Goal: Task Accomplishment & Management: Use online tool/utility

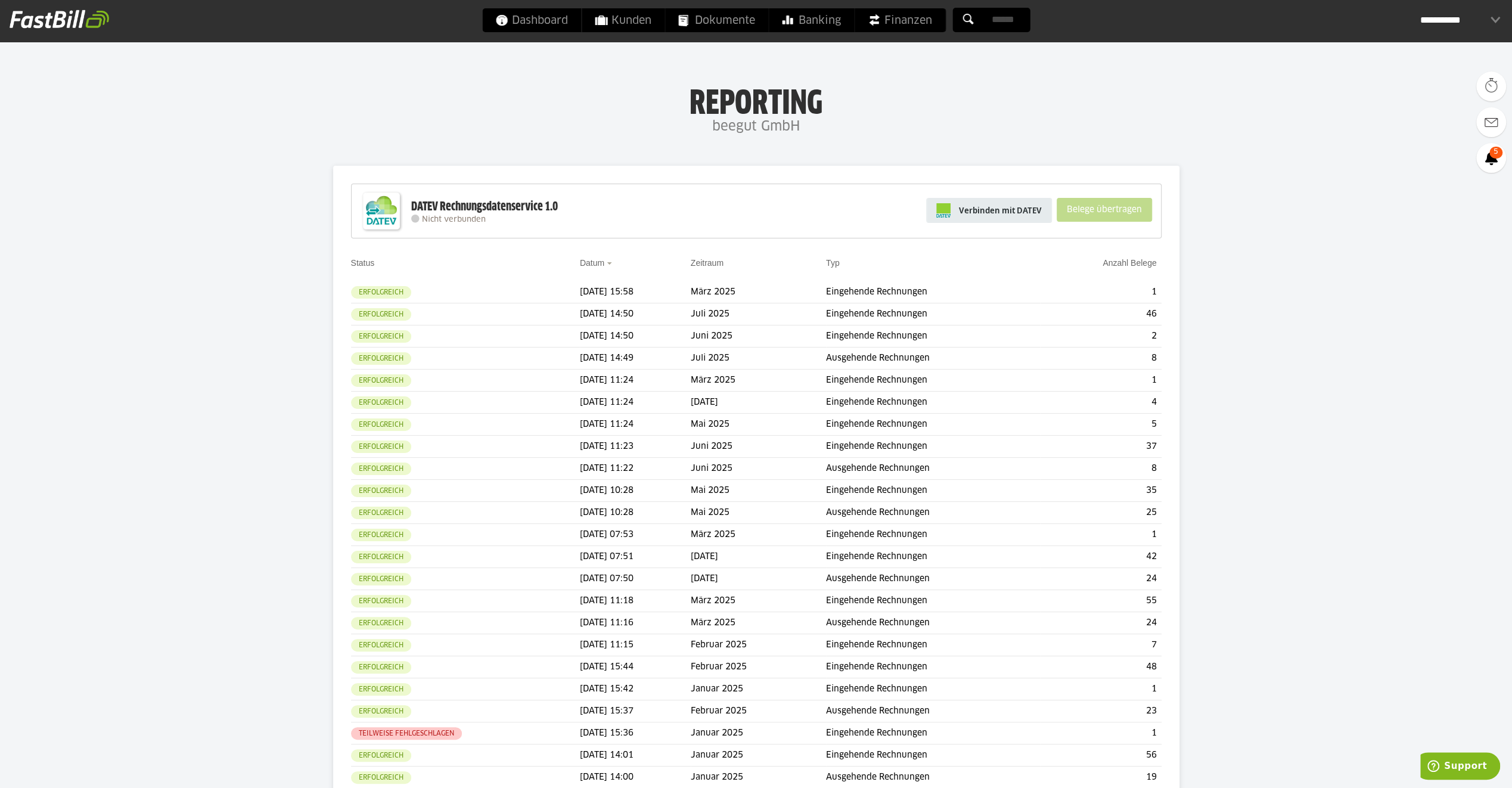
click at [1018, 204] on span "Verbinden mit DATEV" at bounding box center [1000, 210] width 83 height 12
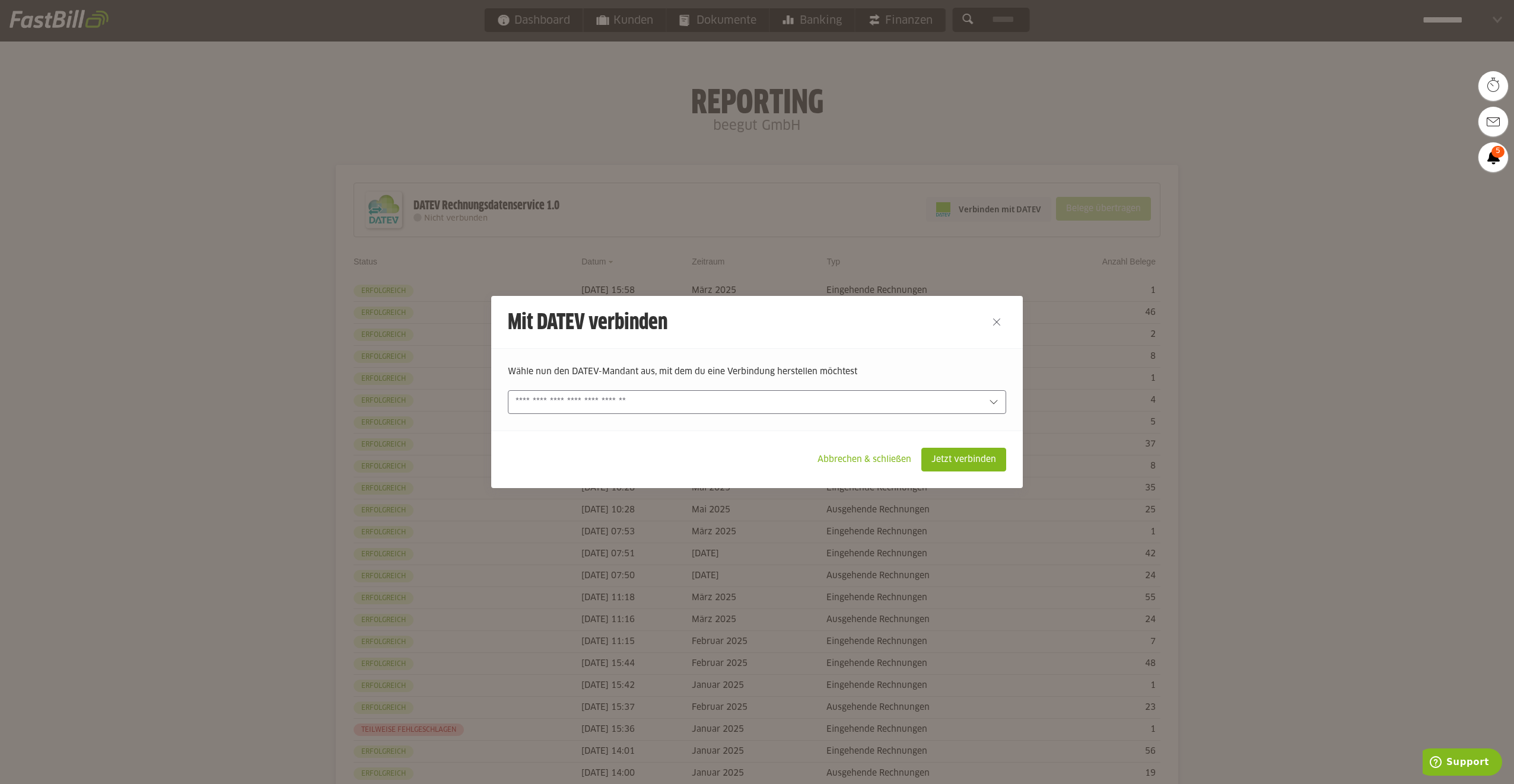
click at [621, 392] on div at bounding box center [757, 401] width 498 height 24
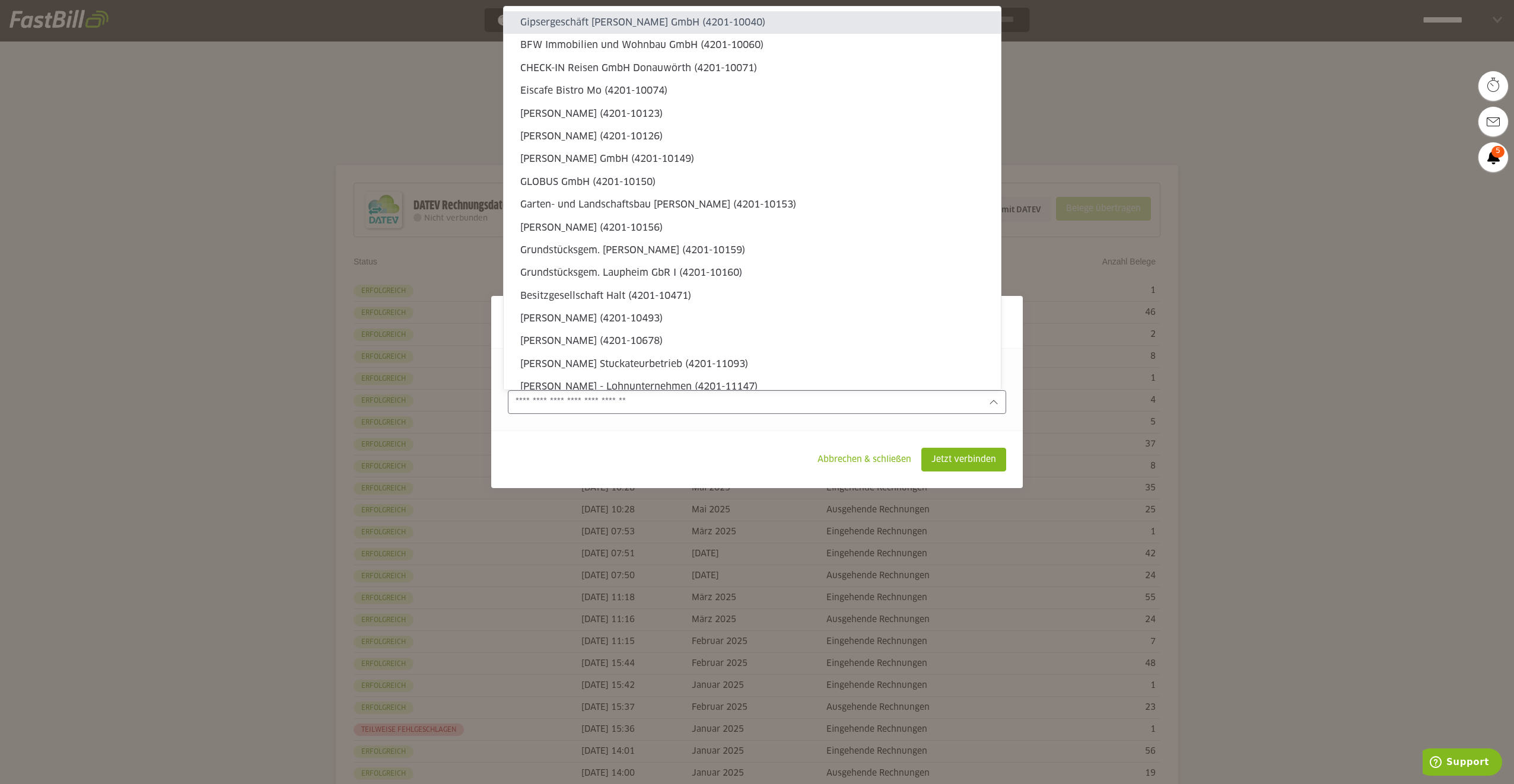
type sl-option "4201-10040"
type sl-option "4201-10060"
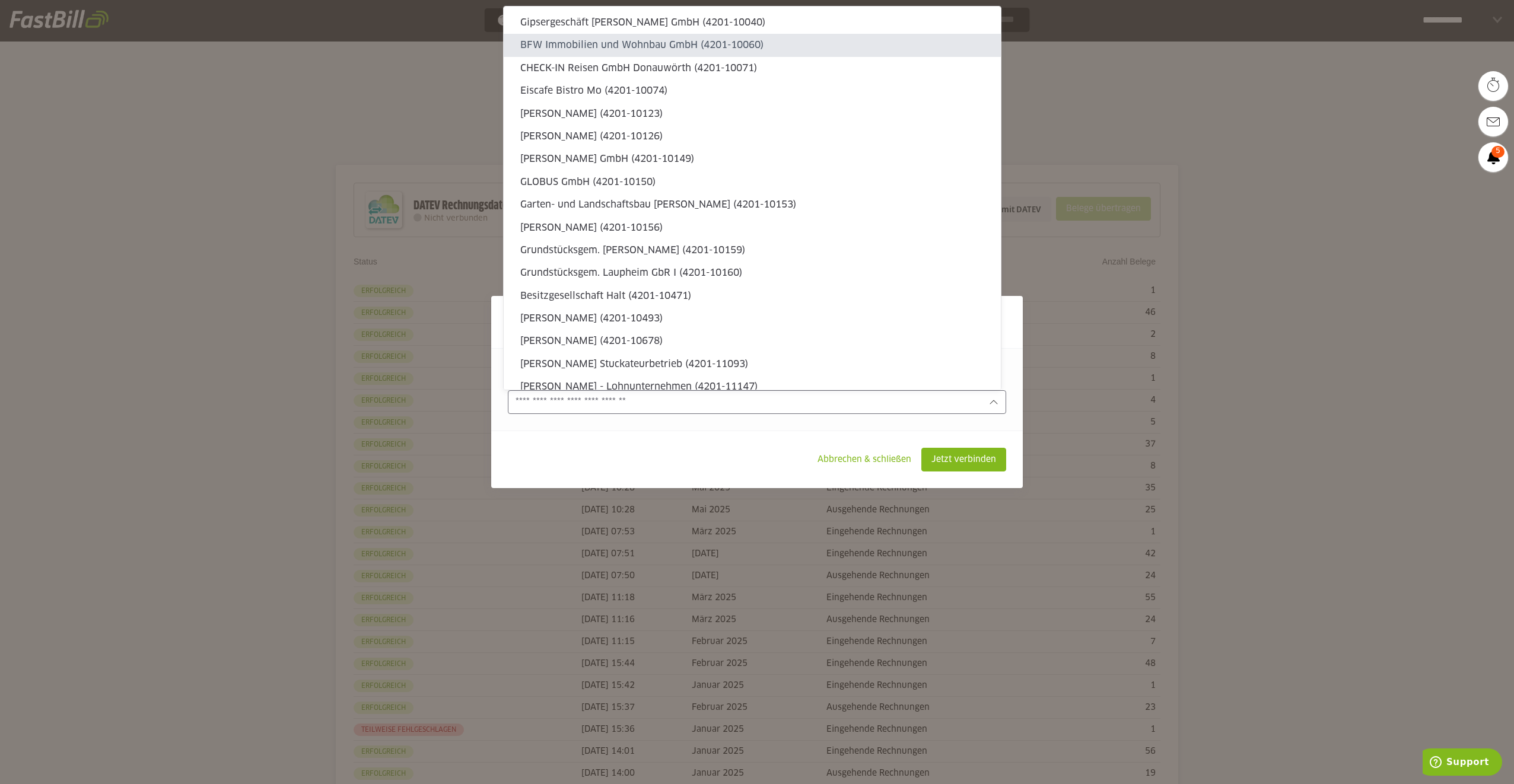
type sl-option "4201-10471"
type sl-option "4201-18592"
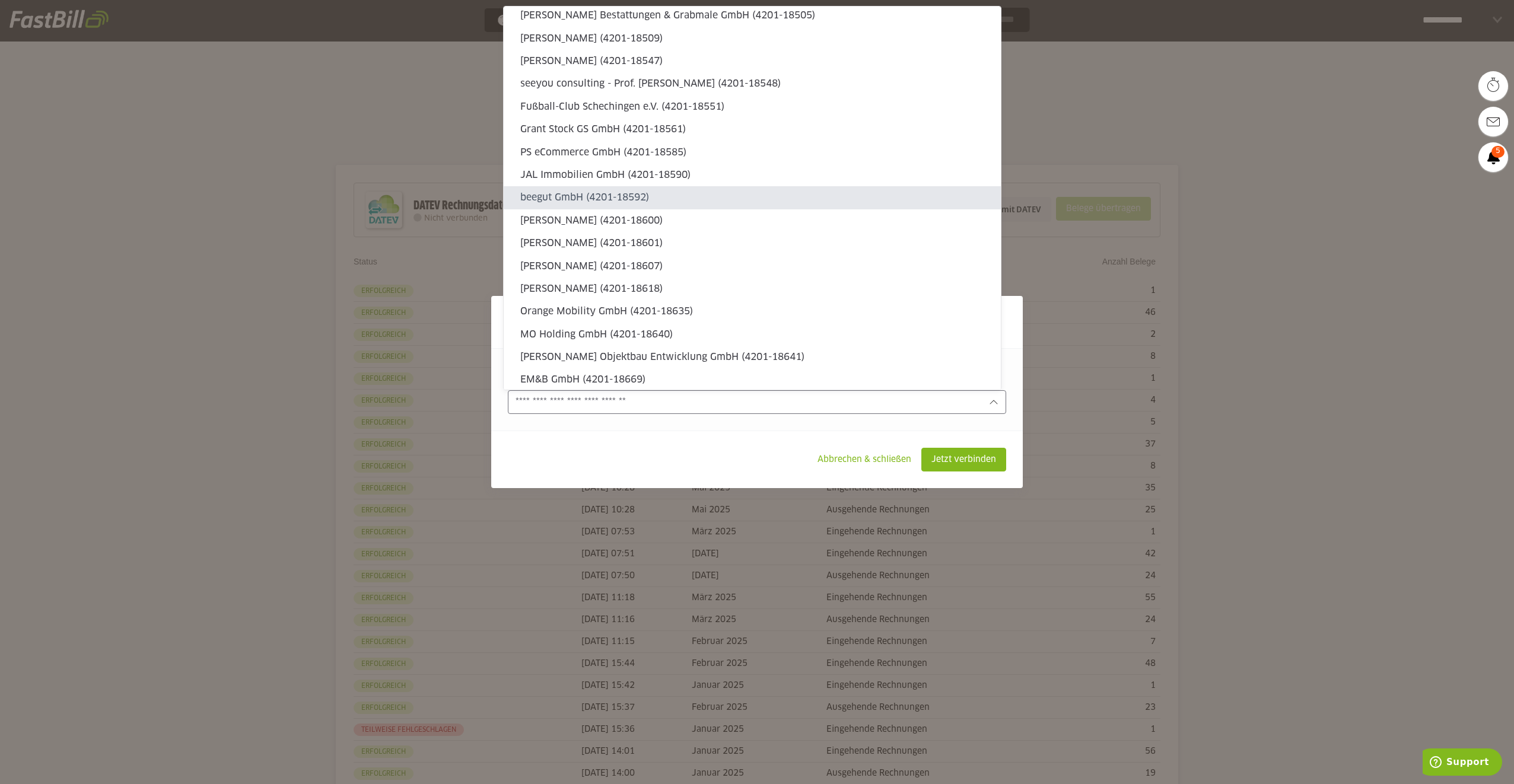
click at [563, 197] on slot "beegut GmbH (4201-18592)" at bounding box center [755, 198] width 471 height 13
type input "**********"
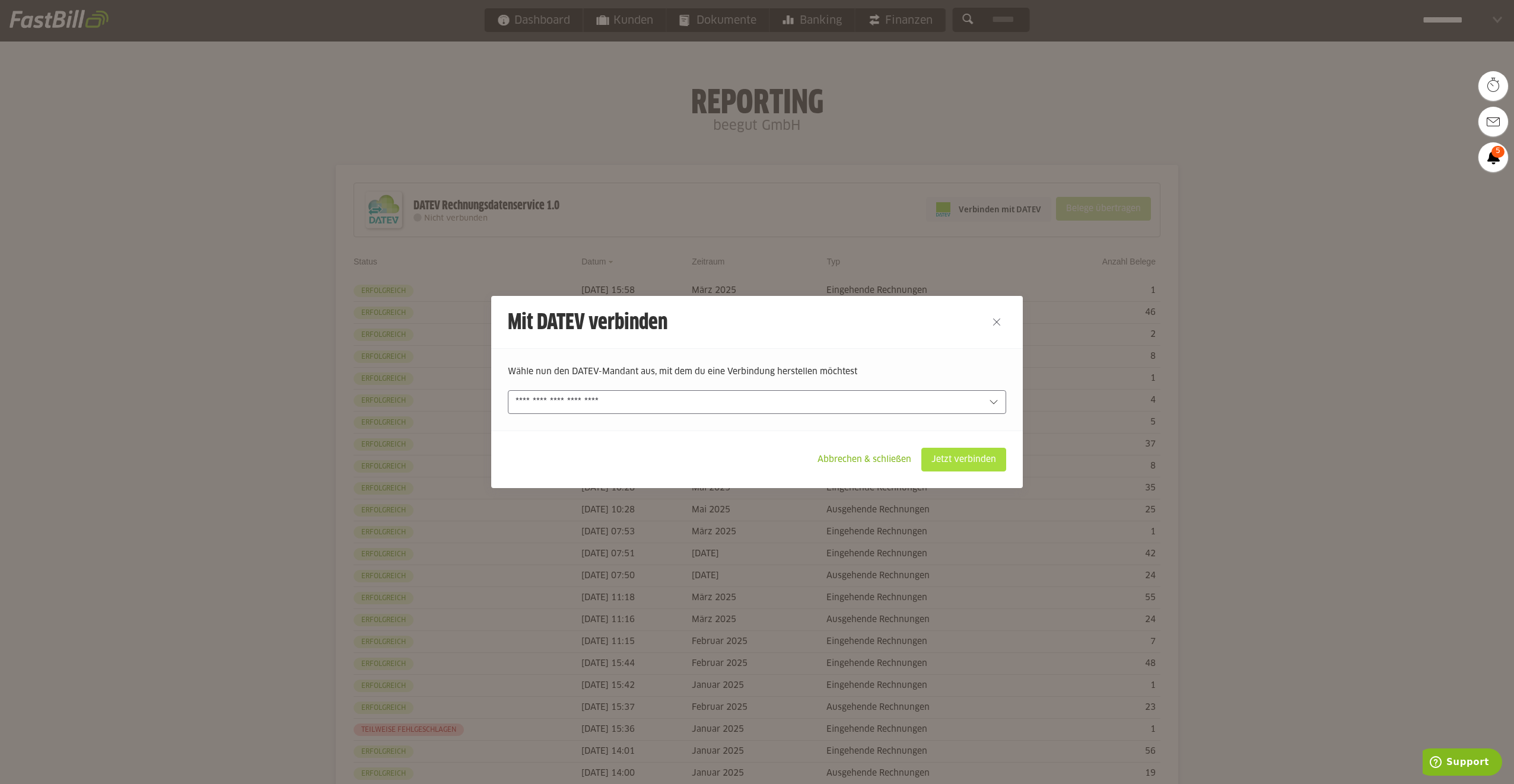
click at [969, 461] on slot "Jetzt verbinden" at bounding box center [964, 459] width 84 height 22
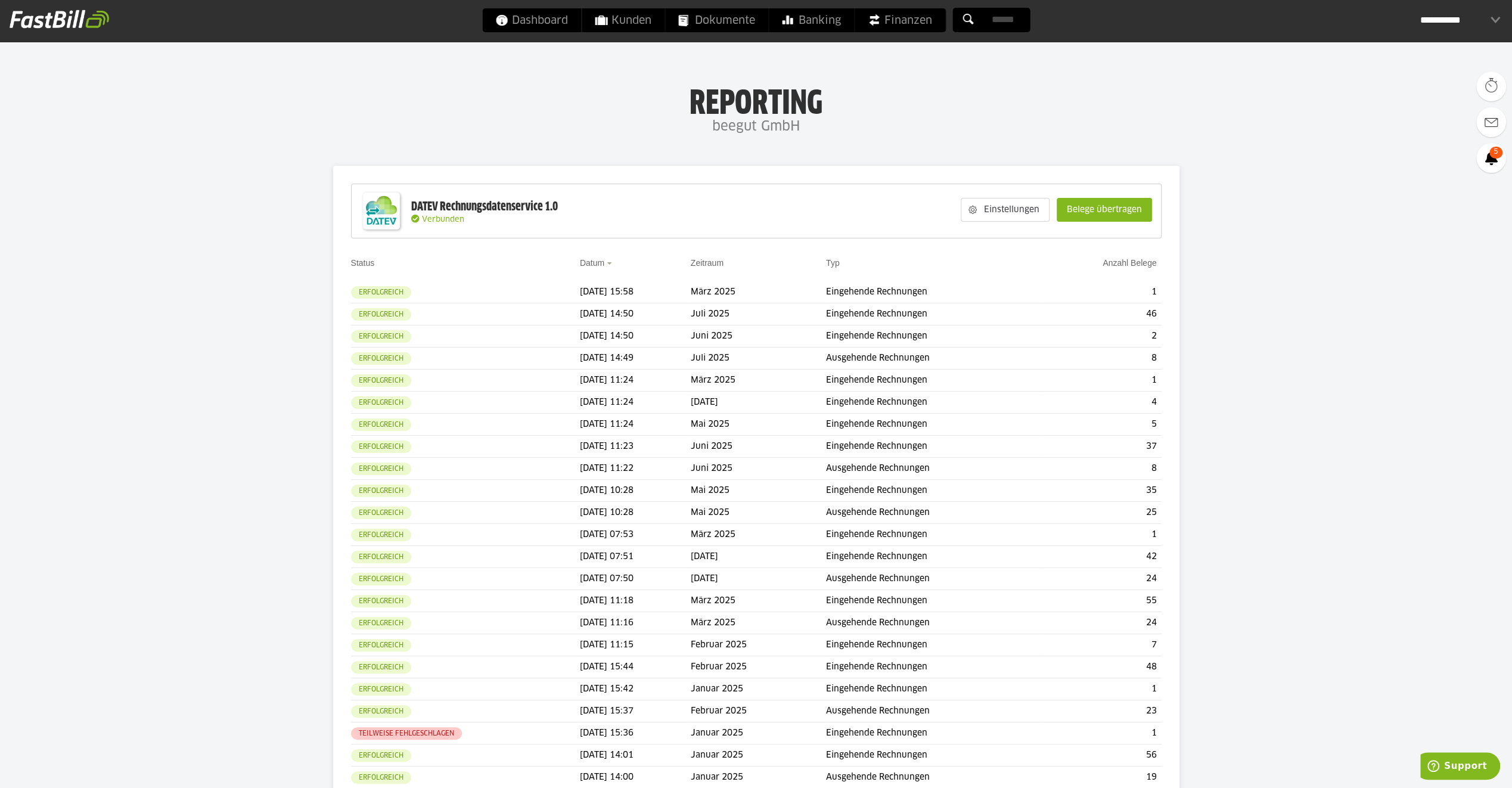
click at [980, 218] on slot "Einstellungen" at bounding box center [1013, 210] width 72 height 22
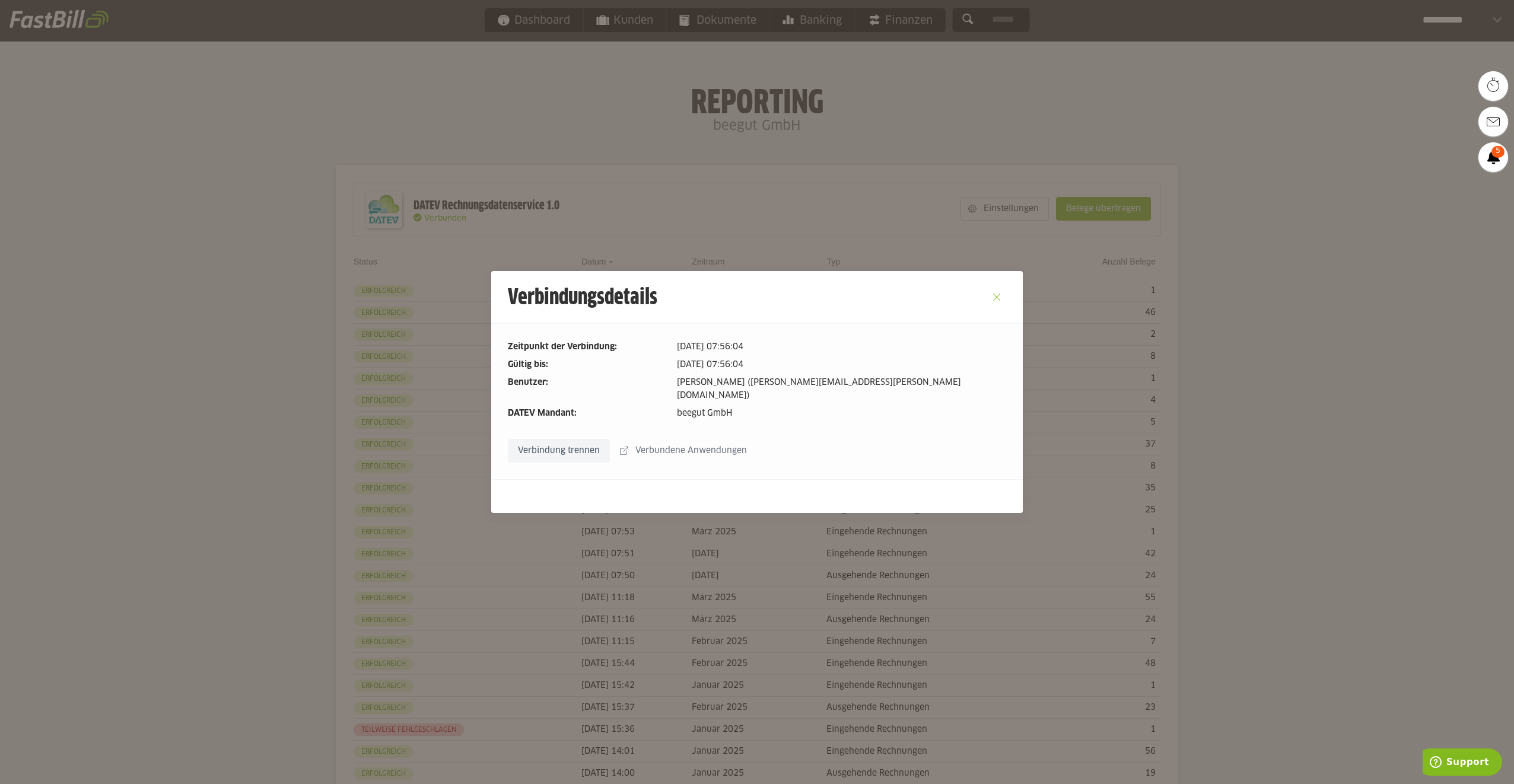
click at [995, 295] on button "Close" at bounding box center [996, 296] width 19 height 19
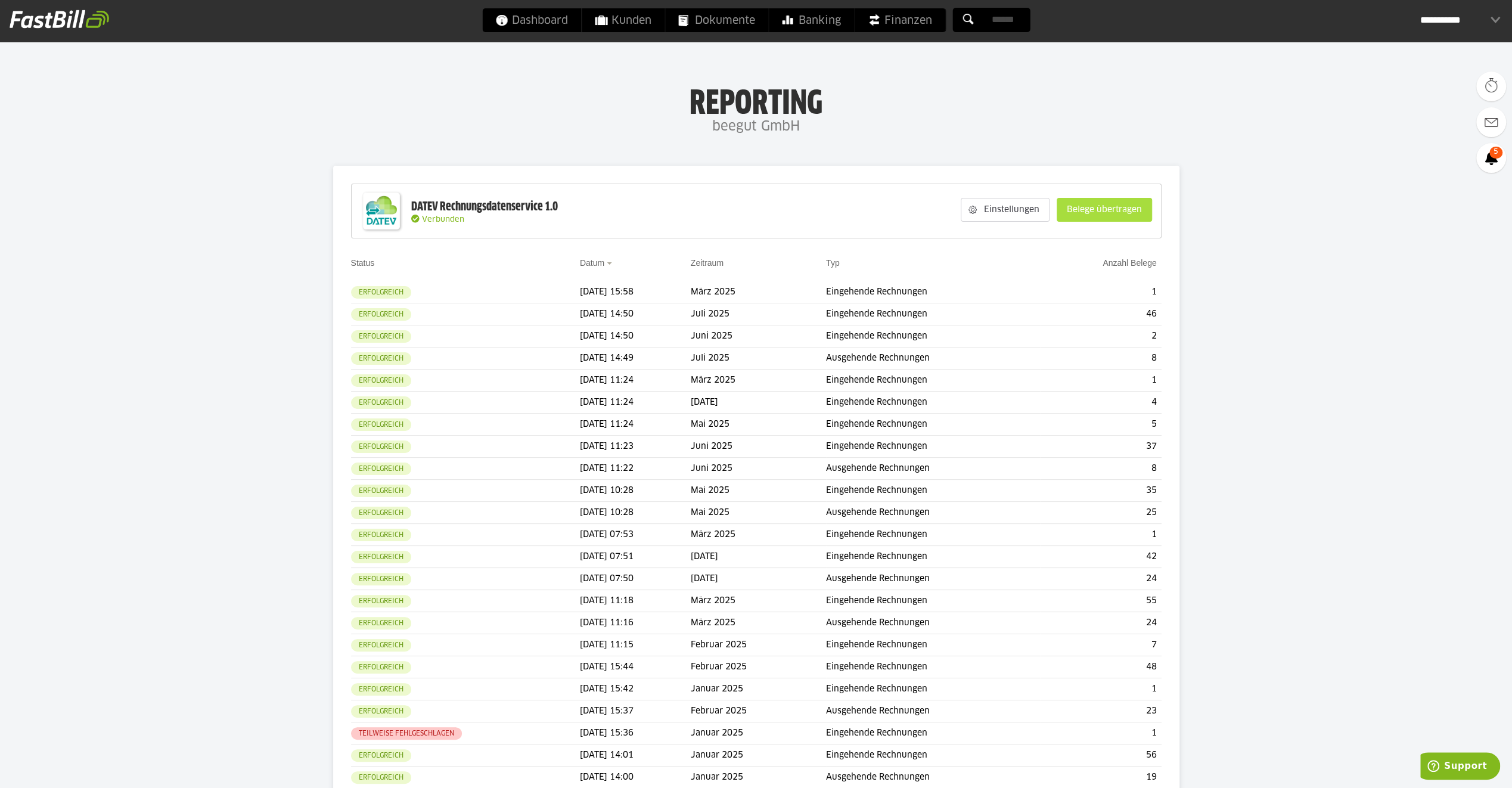
click at [1116, 203] on slot "Belege übertragen" at bounding box center [1104, 210] width 94 height 22
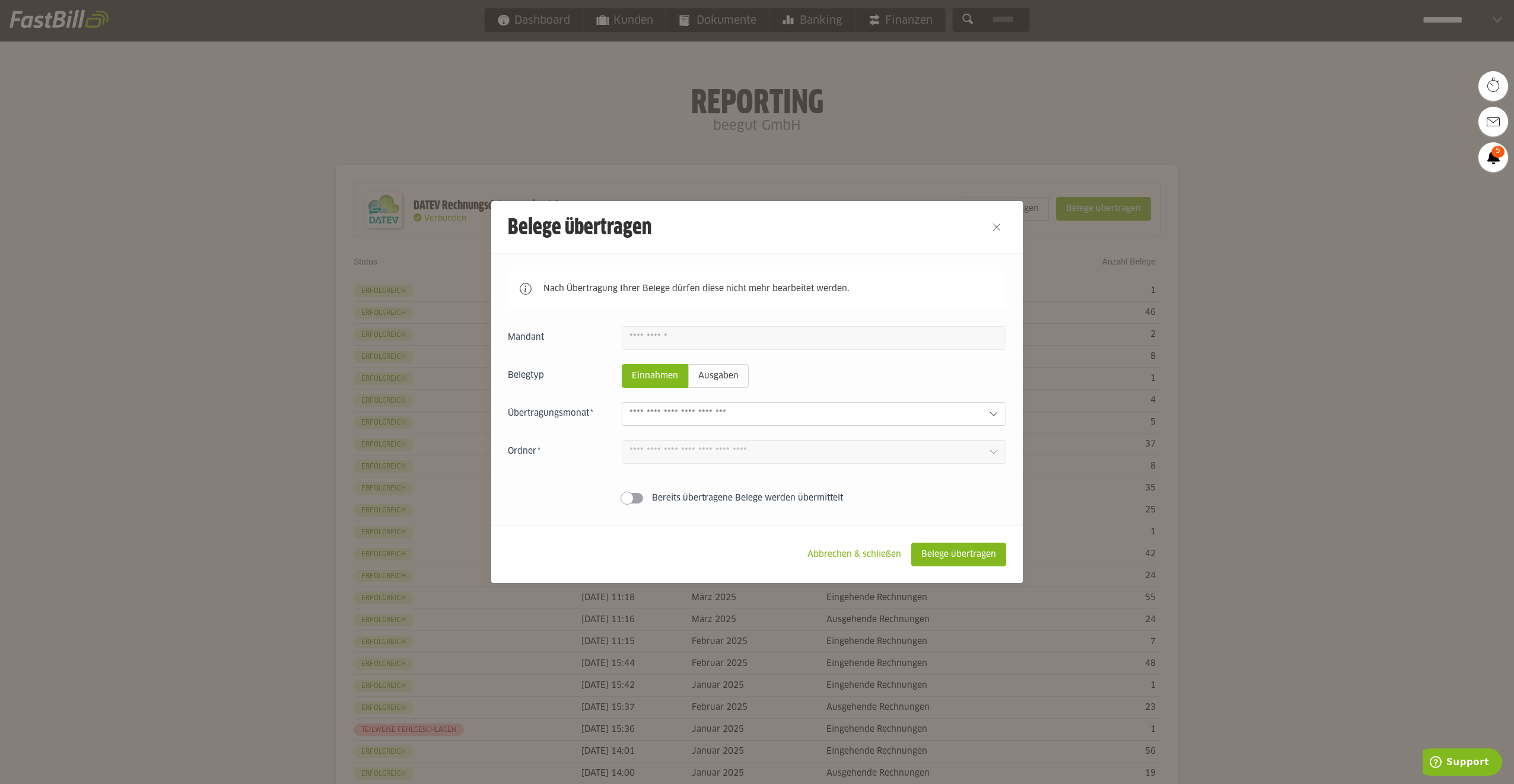
click at [721, 412] on input "text" at bounding box center [804, 414] width 350 height 13
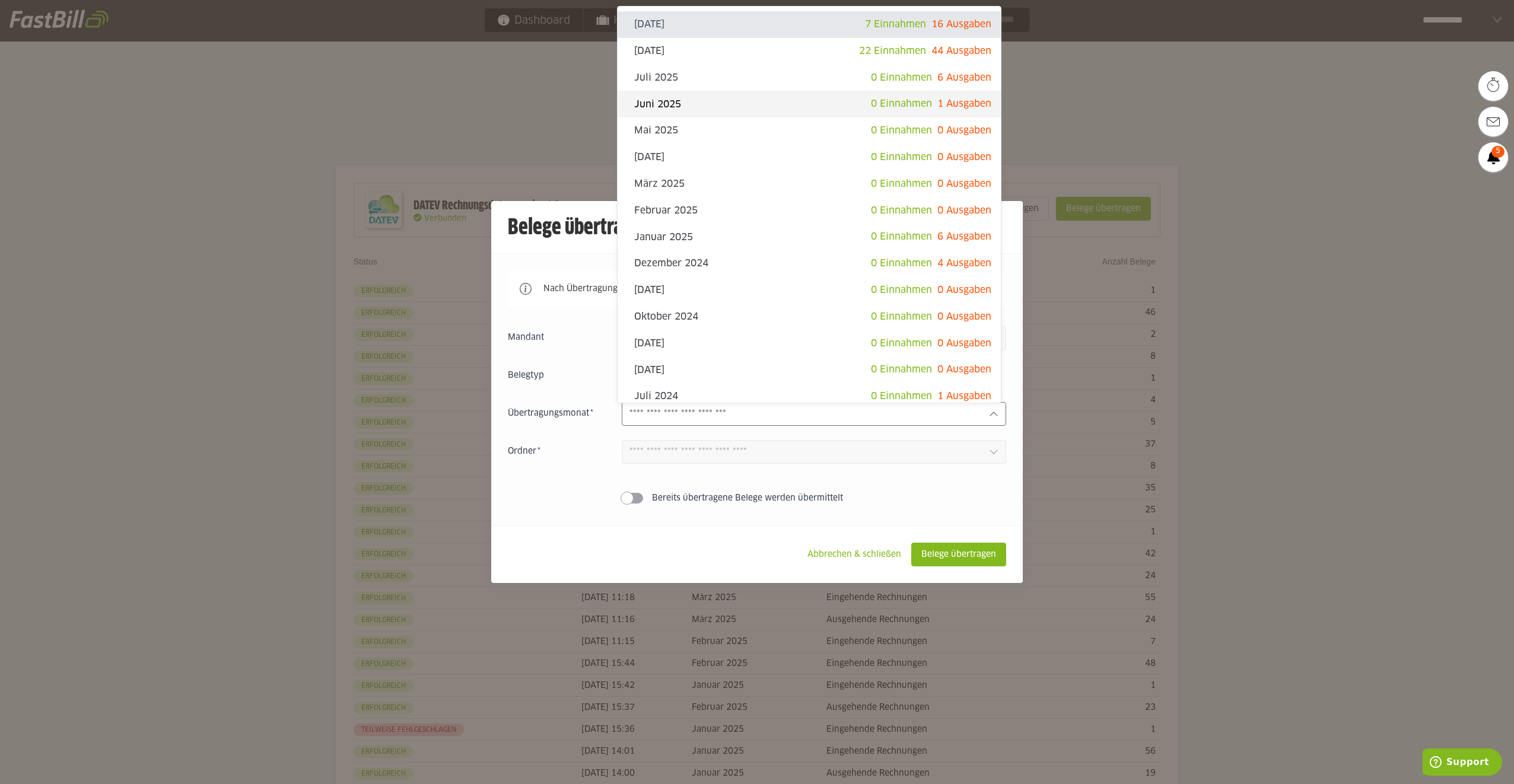
click at [895, 105] on span "0 Einnahmen" at bounding box center [901, 104] width 61 height 10
type input "*********"
type input "*******"
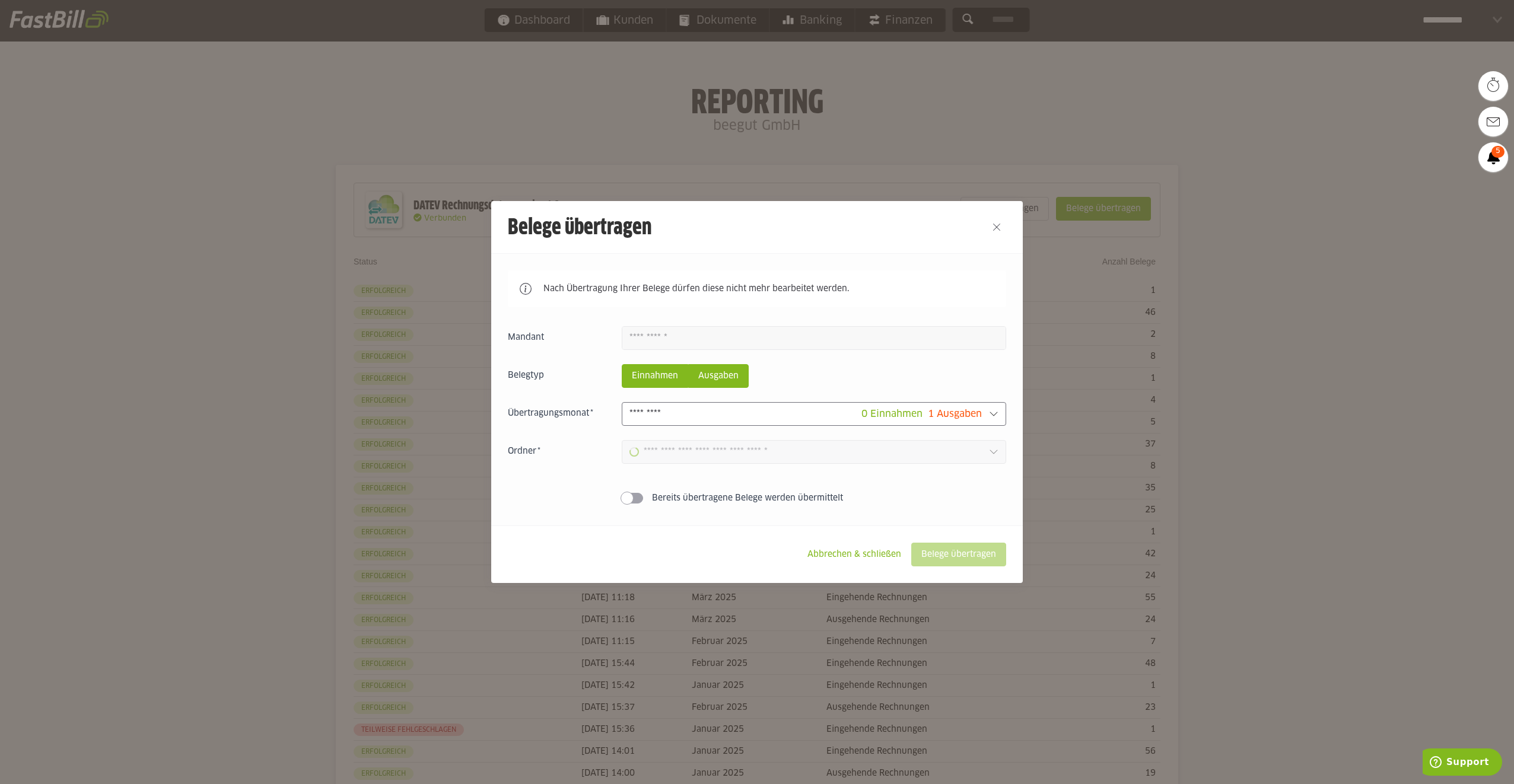
click at [711, 387] on slot "Ausgaben" at bounding box center [718, 375] width 59 height 22
type input "**********"
click at [940, 556] on slot "Belege übertragen" at bounding box center [958, 554] width 93 height 22
type input "**********"
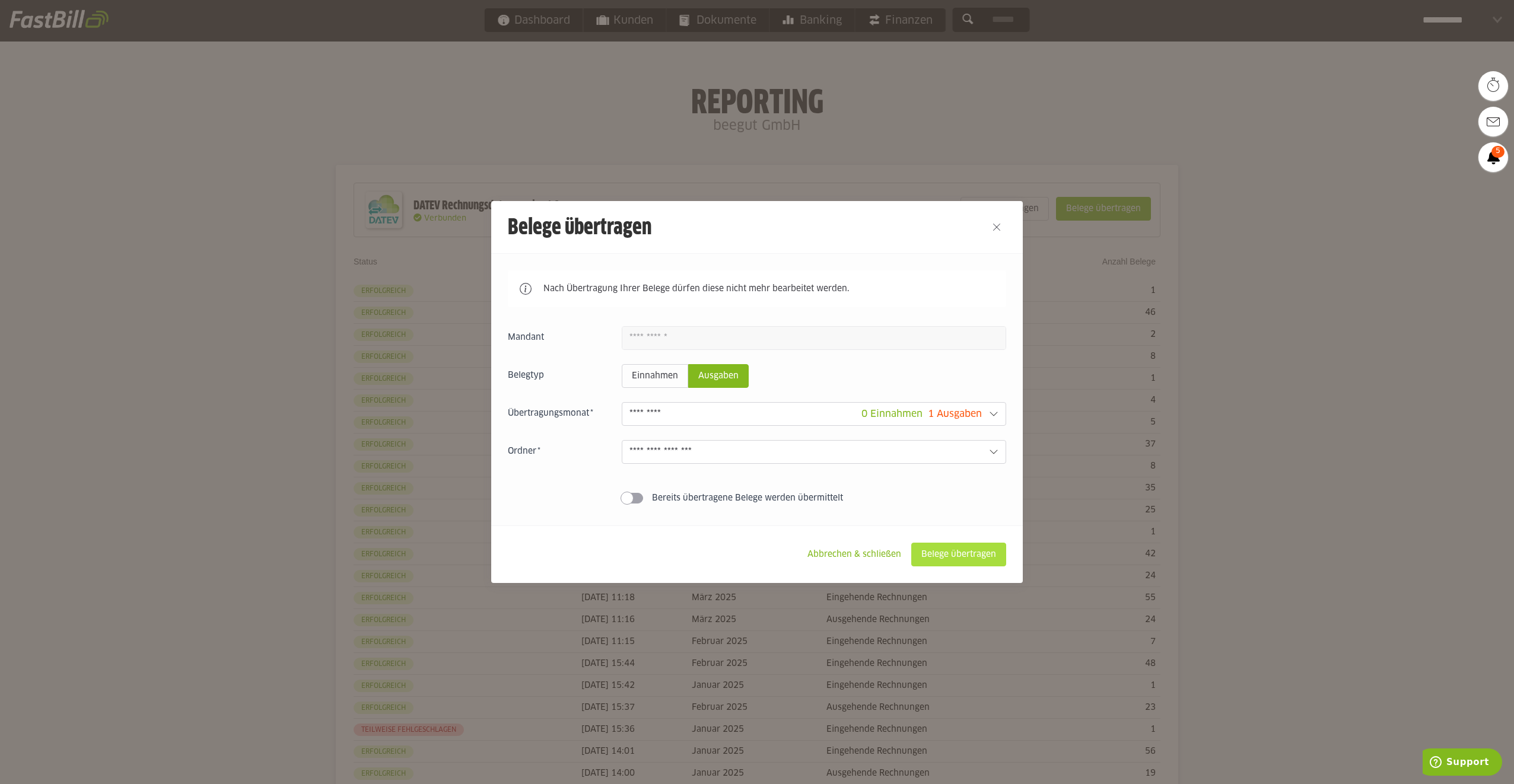
type input "**********"
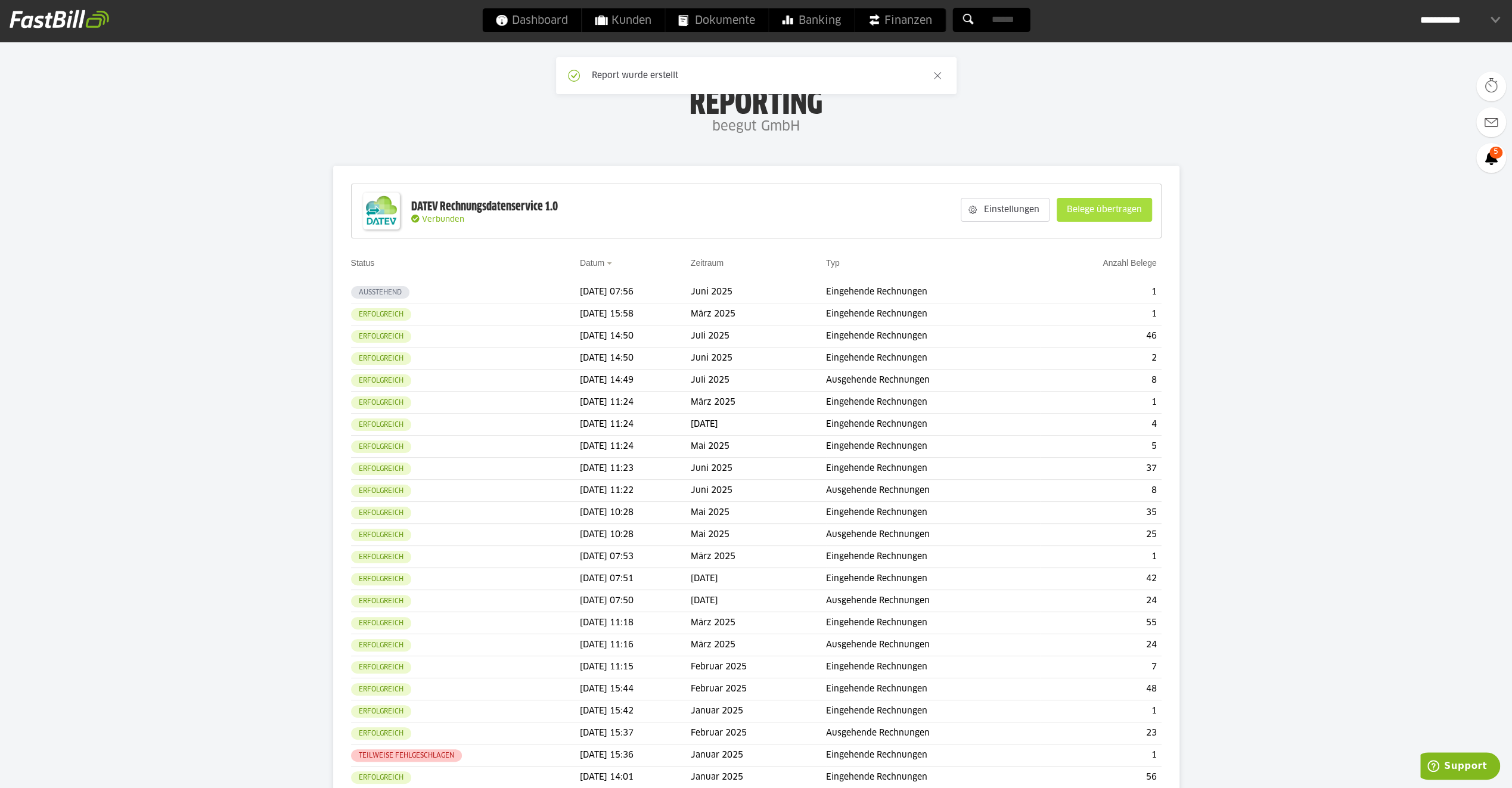
click at [1083, 213] on slot "Belege übertragen" at bounding box center [1104, 210] width 94 height 22
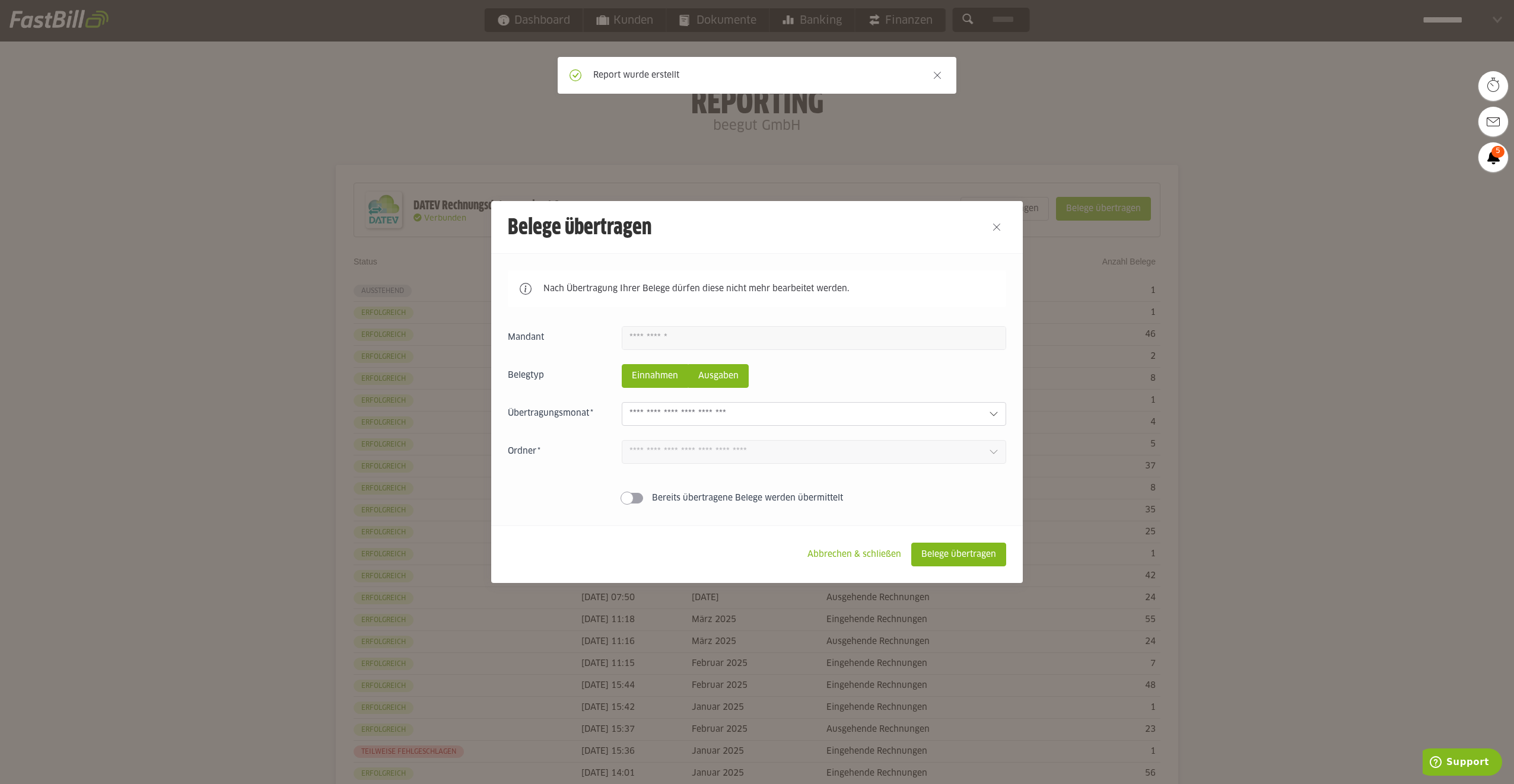
click at [717, 381] on slot "Ausgaben" at bounding box center [718, 375] width 59 height 22
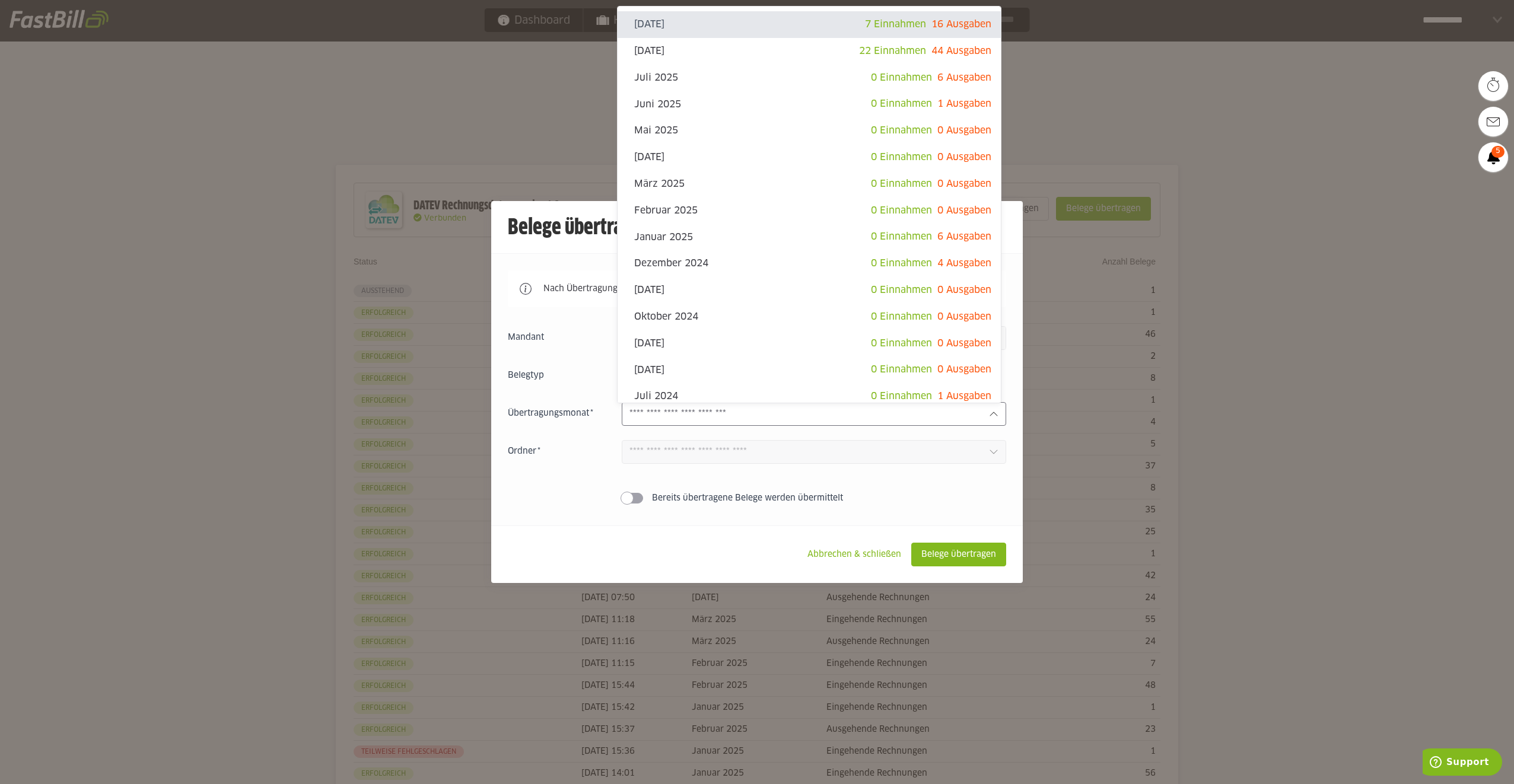
click at [754, 421] on input "text" at bounding box center [804, 414] width 350 height 13
click at [938, 78] on span "6 Ausgaben" at bounding box center [965, 78] width 54 height 10
type input "*********"
type input "*******"
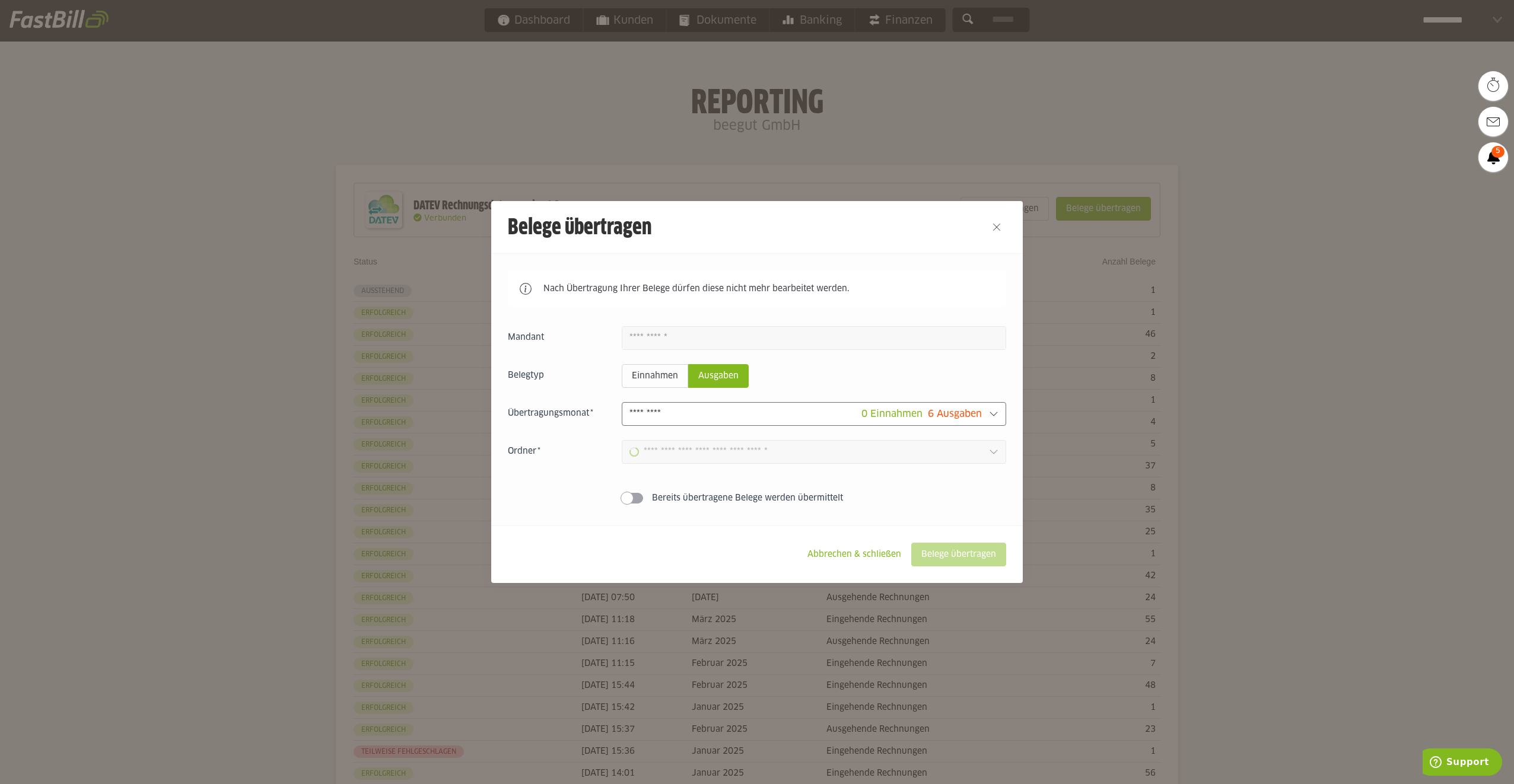
type input "**********"
click at [939, 558] on slot "Belege übertragen" at bounding box center [958, 554] width 93 height 22
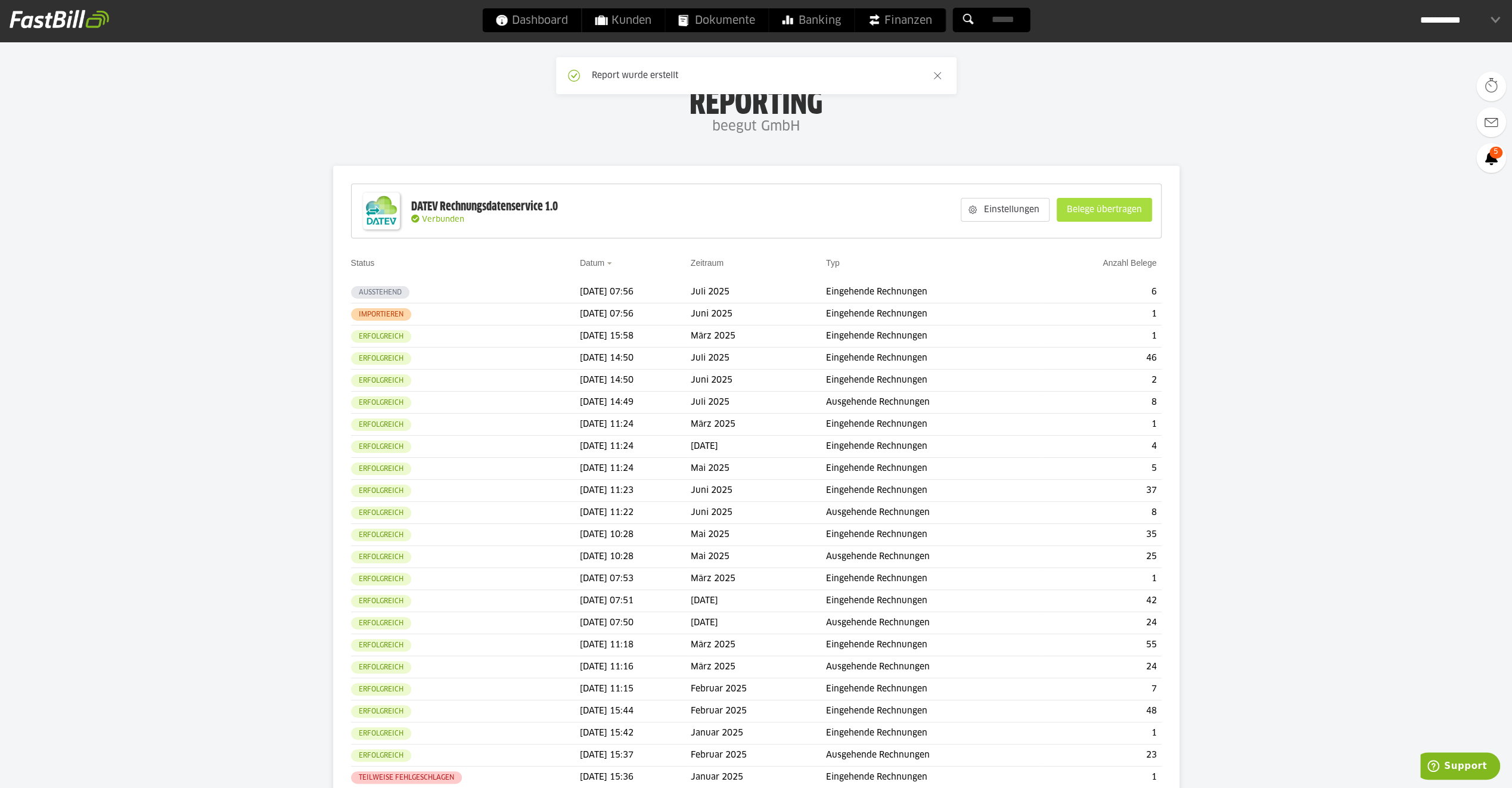
click at [1085, 205] on slot "Belege übertragen" at bounding box center [1104, 210] width 94 height 22
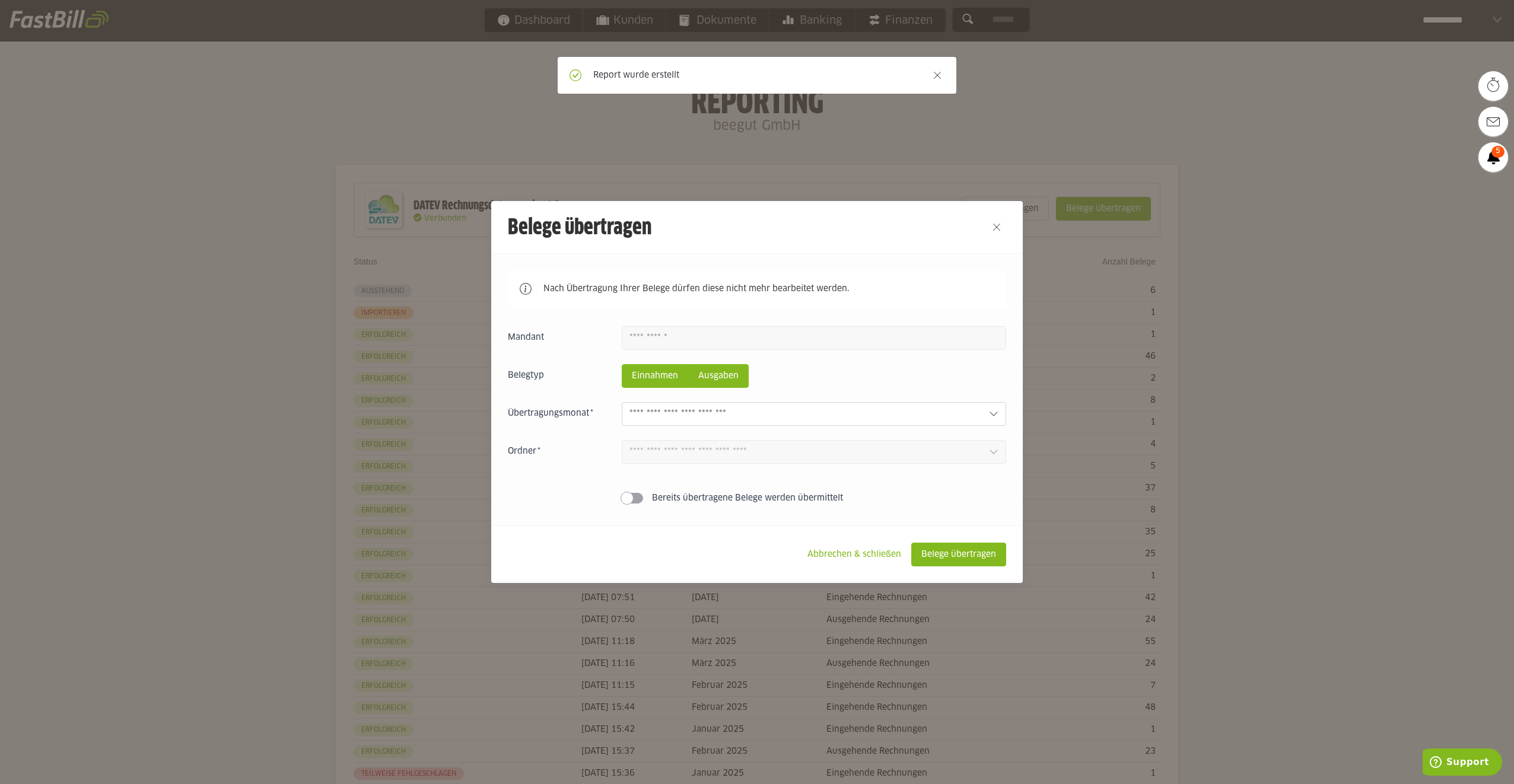
click at [698, 378] on slot "Ausgaben" at bounding box center [718, 375] width 59 height 22
click at [718, 412] on input "text" at bounding box center [804, 414] width 350 height 13
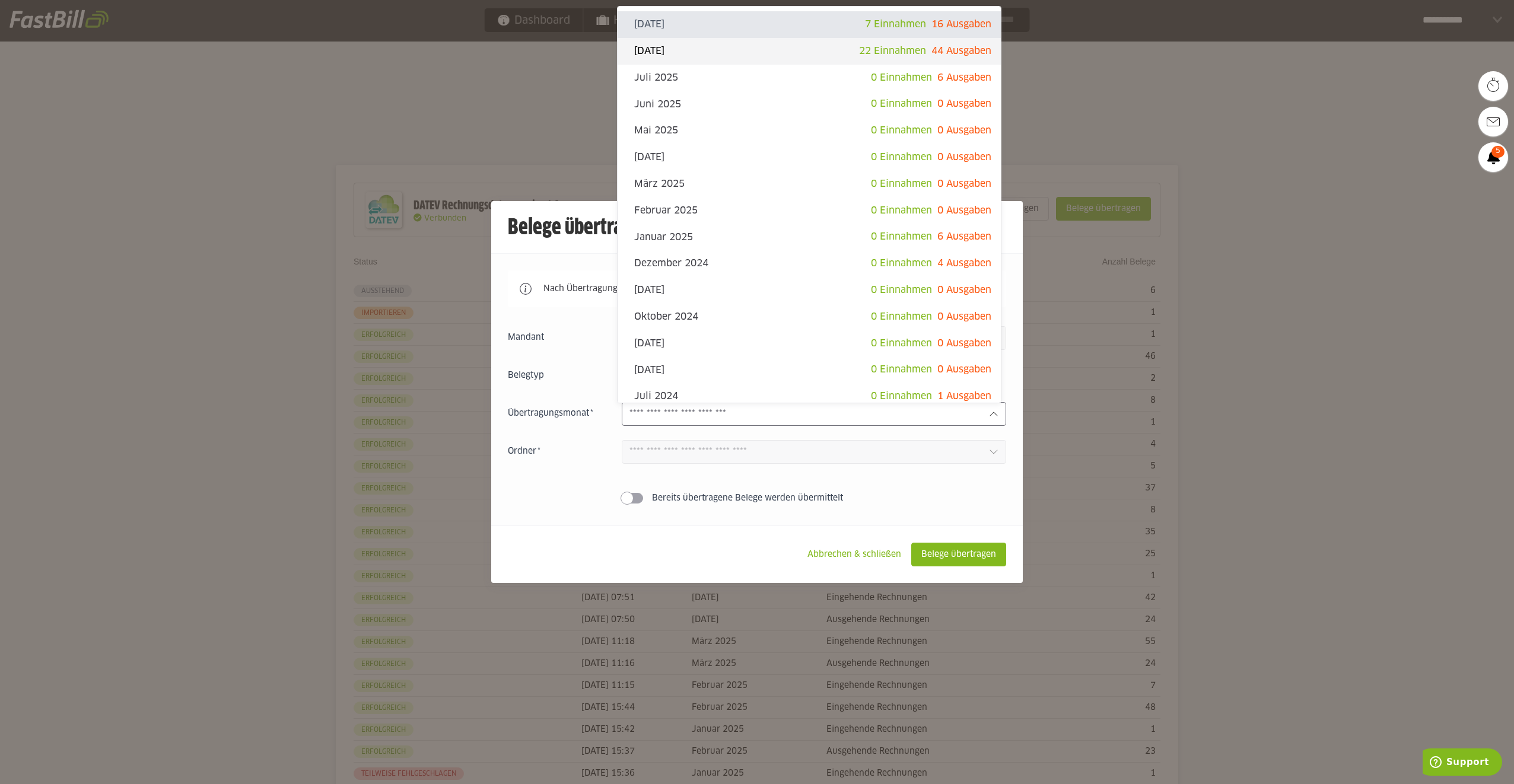
click at [919, 49] on span "22 Einnahmen 44 Ausgaben" at bounding box center [925, 51] width 132 height 17
type input "**********"
type input "*******"
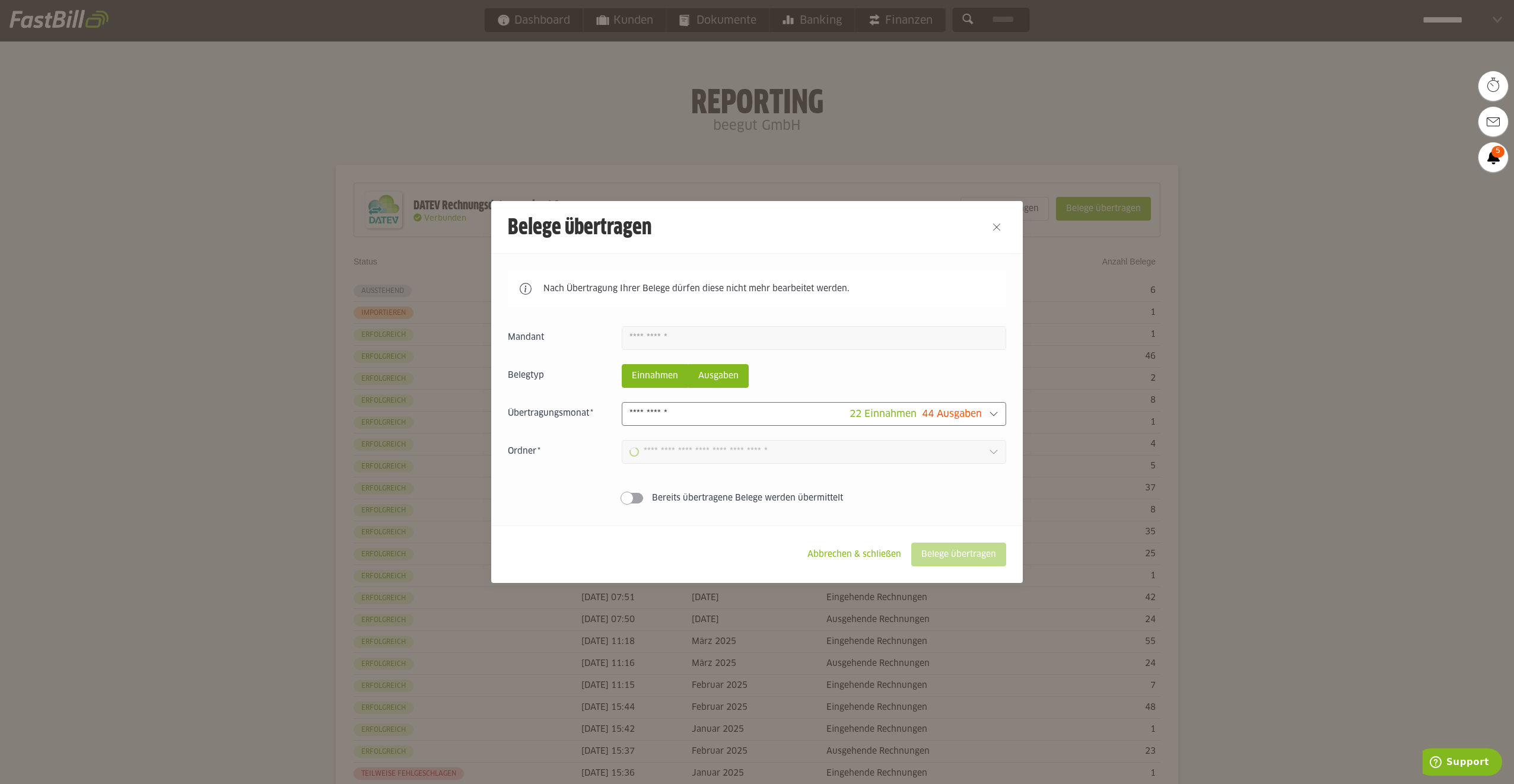
click at [629, 387] on slot "Einnahmen" at bounding box center [655, 375] width 65 height 22
type input "**********"
click at [936, 557] on slot "Belege übertragen" at bounding box center [958, 554] width 93 height 22
type input "**********"
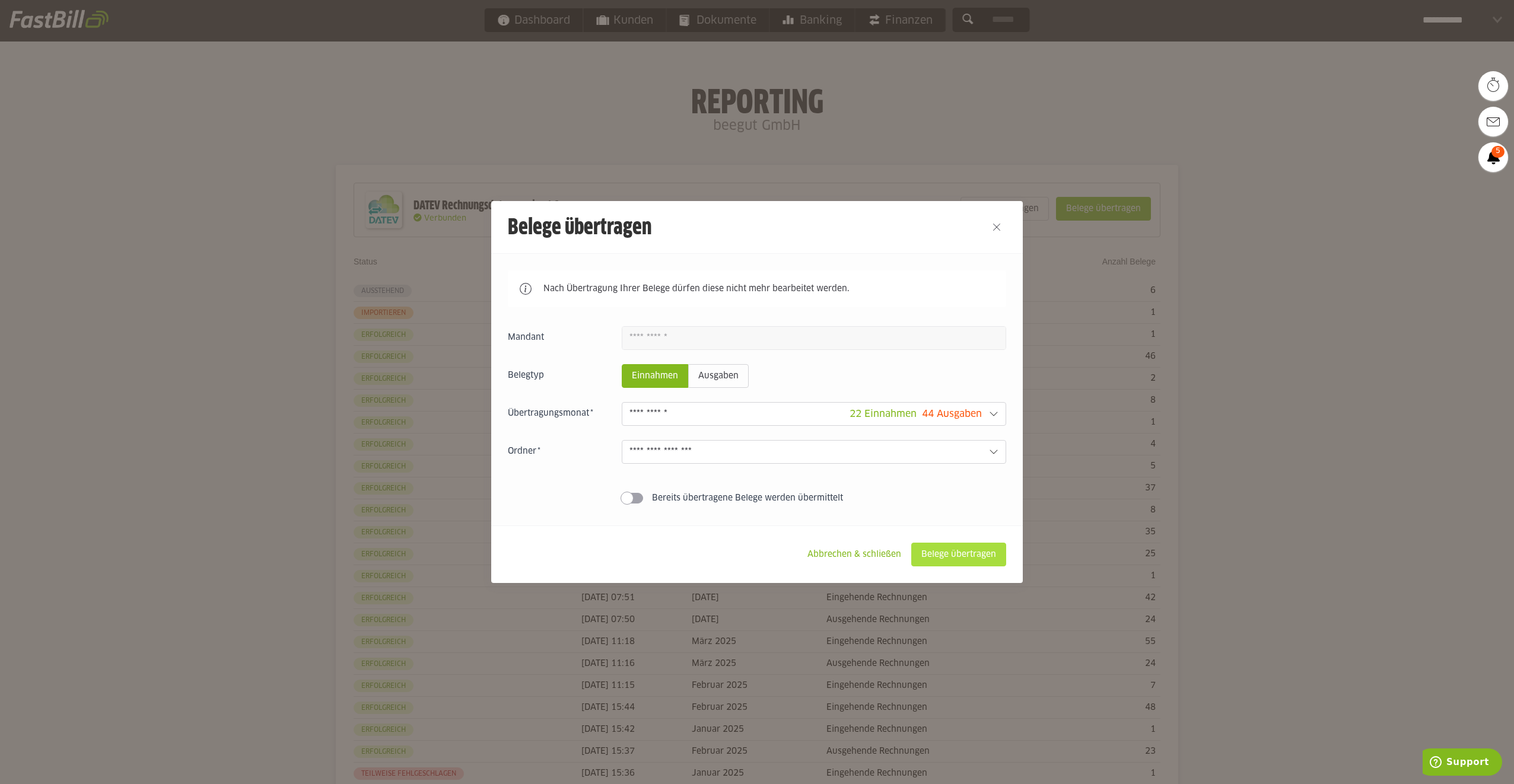
type input "**********"
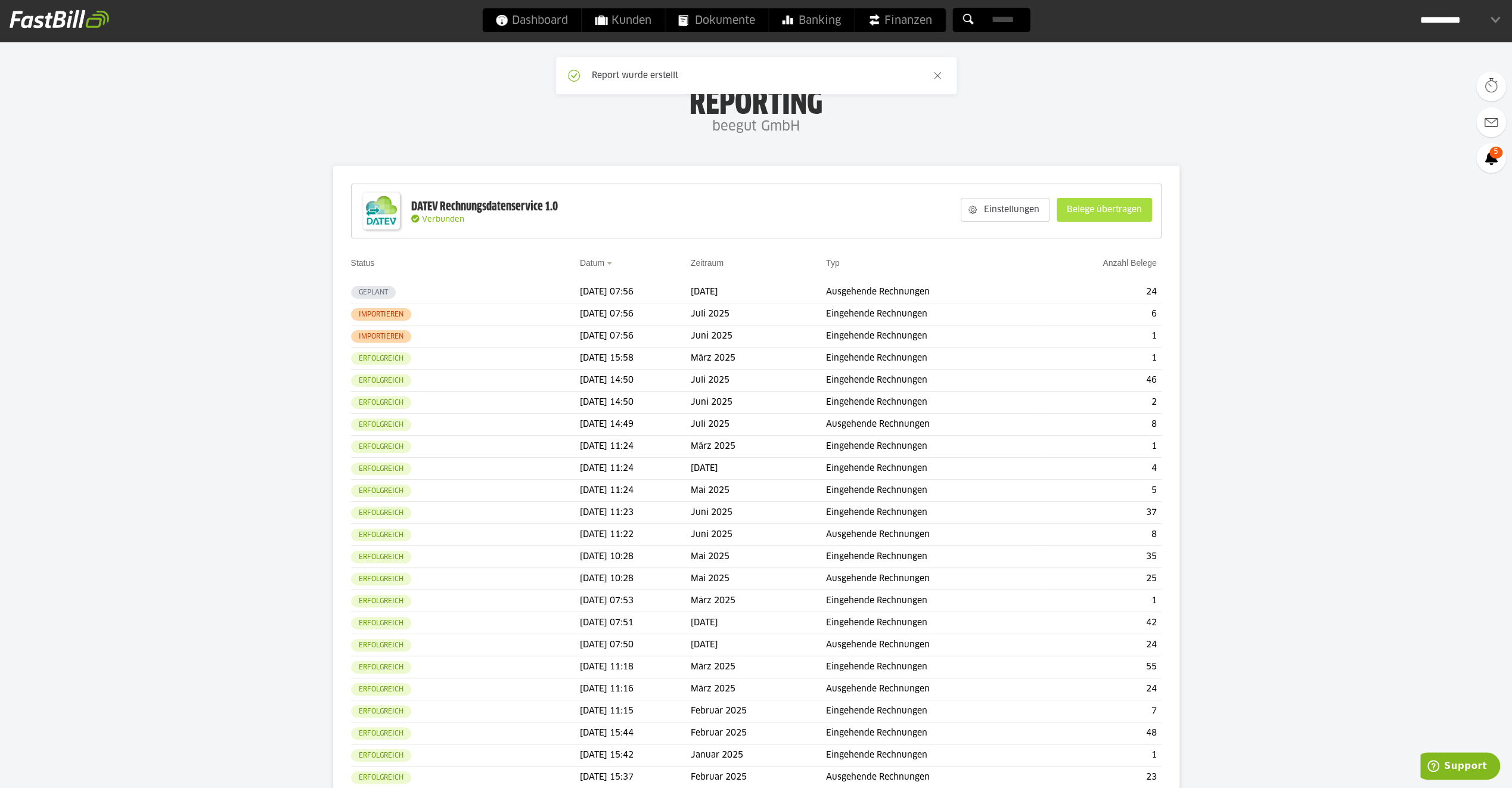
click at [1089, 212] on slot "Belege übertragen" at bounding box center [1104, 210] width 94 height 22
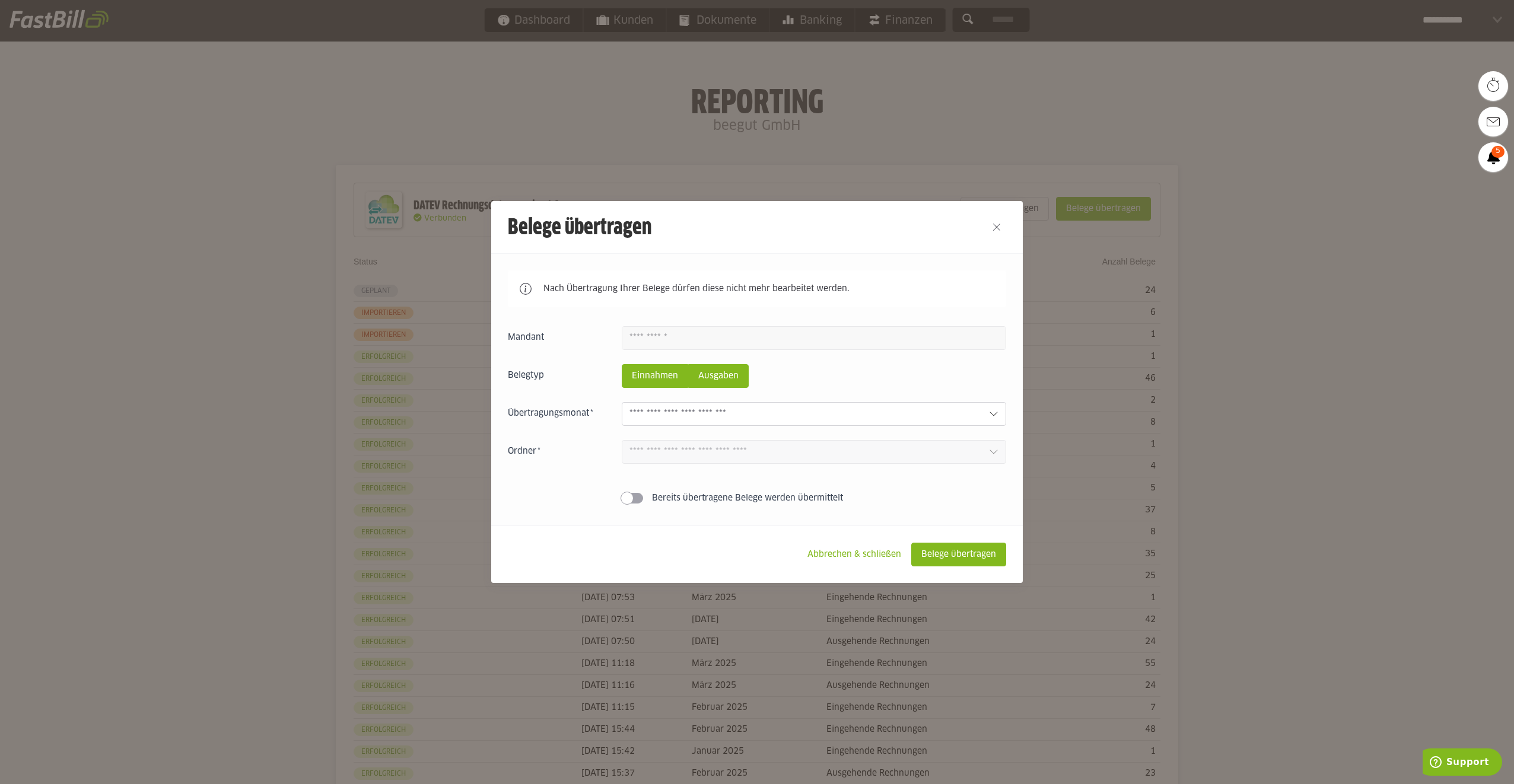
click at [711, 372] on slot "Ausgaben" at bounding box center [718, 375] width 59 height 22
click at [715, 422] on div at bounding box center [814, 413] width 385 height 24
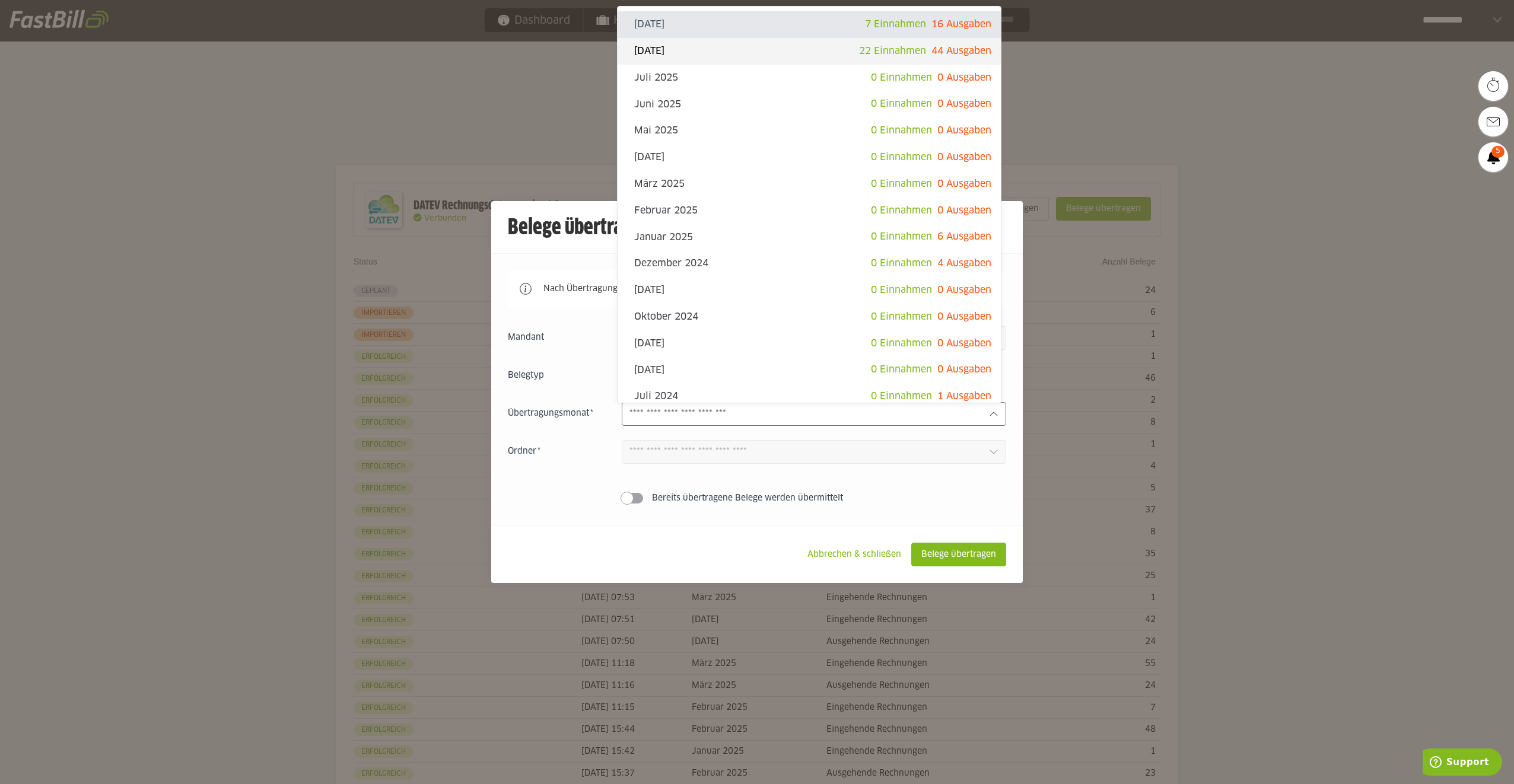
click at [932, 46] on span "44 Ausgaben" at bounding box center [961, 51] width 60 height 10
type input "**********"
type input "*******"
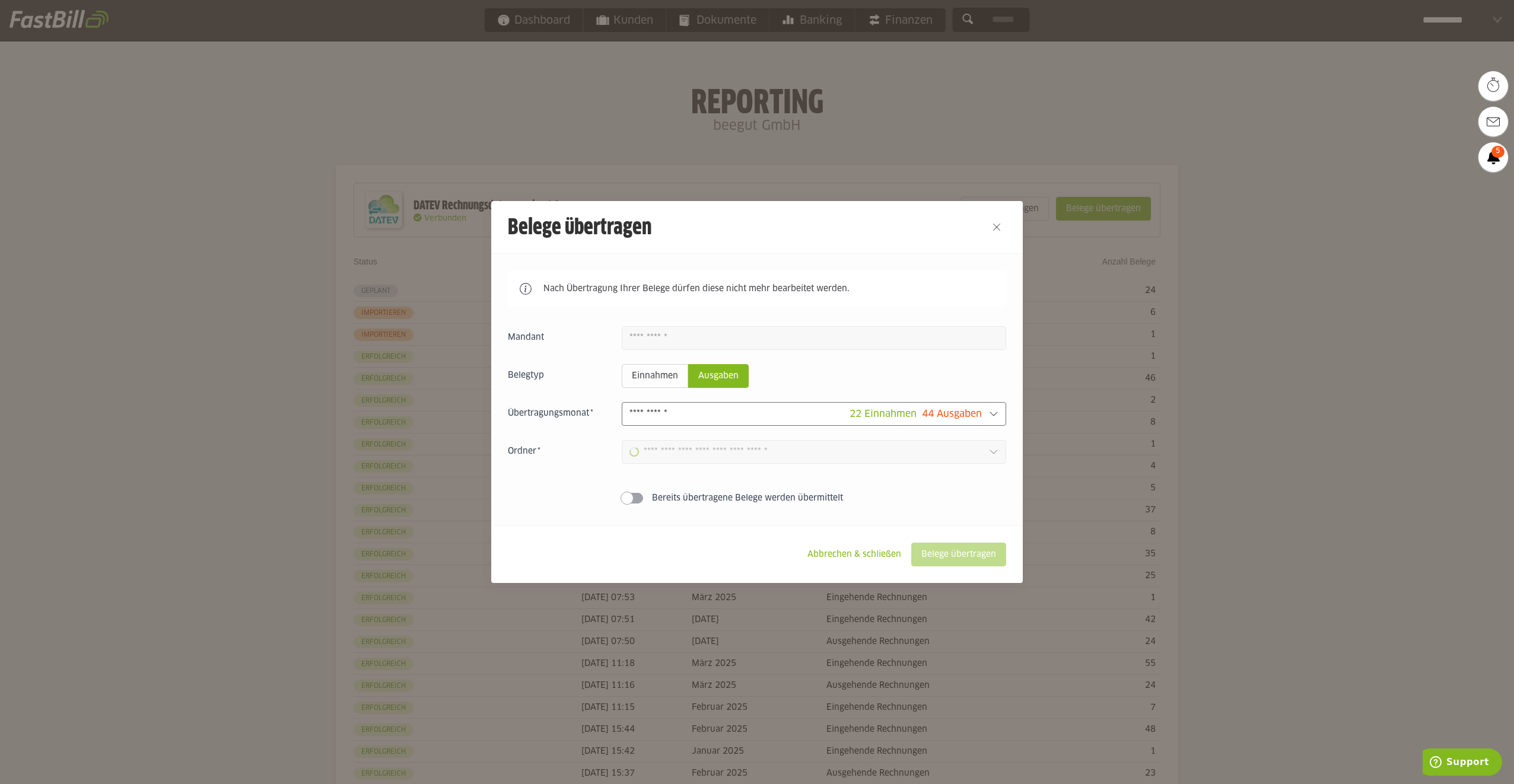
type input "**********"
click at [964, 554] on slot "Belege übertragen" at bounding box center [958, 554] width 93 height 22
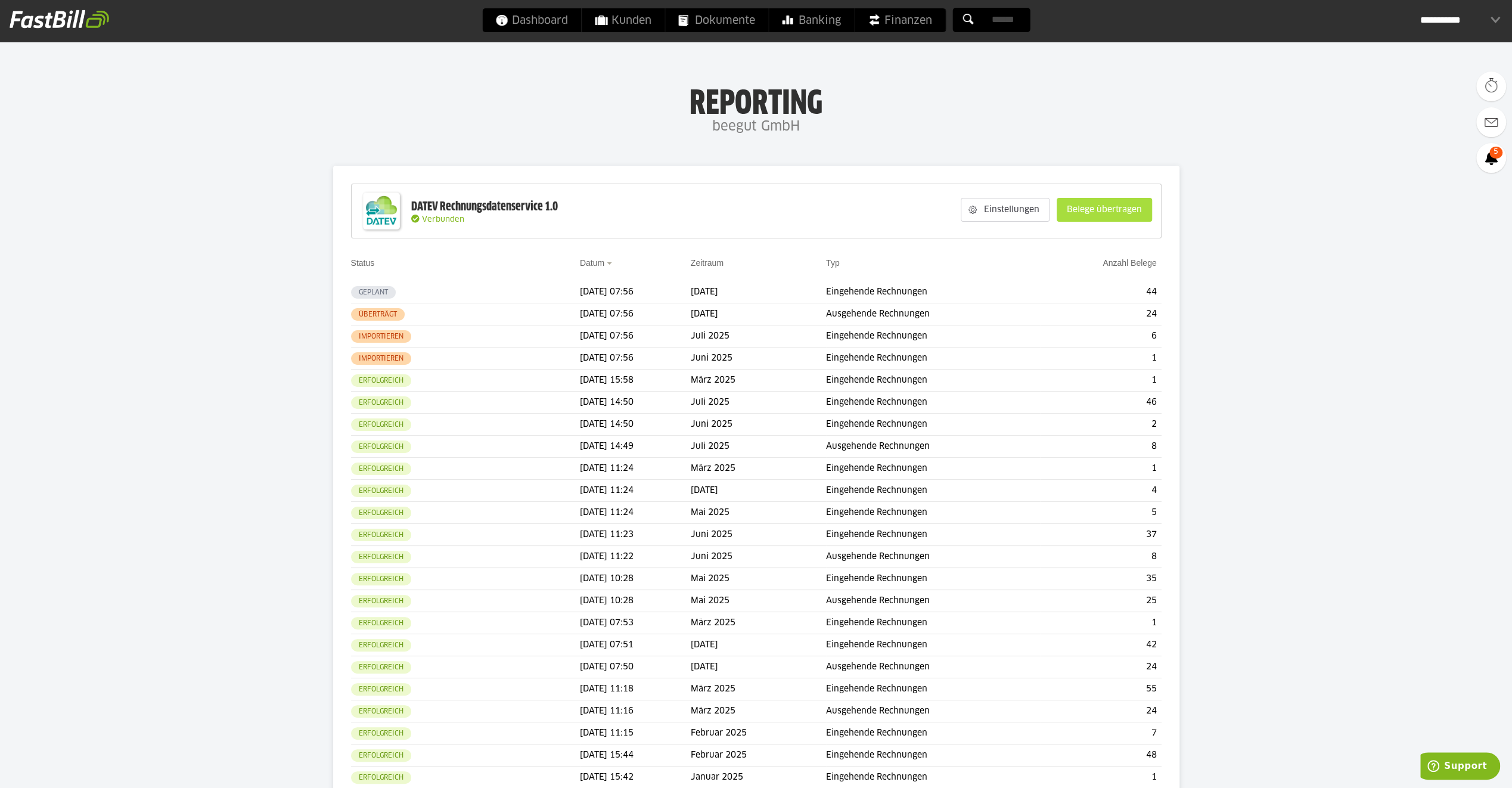
click at [1080, 210] on slot "Belege übertragen" at bounding box center [1104, 210] width 94 height 22
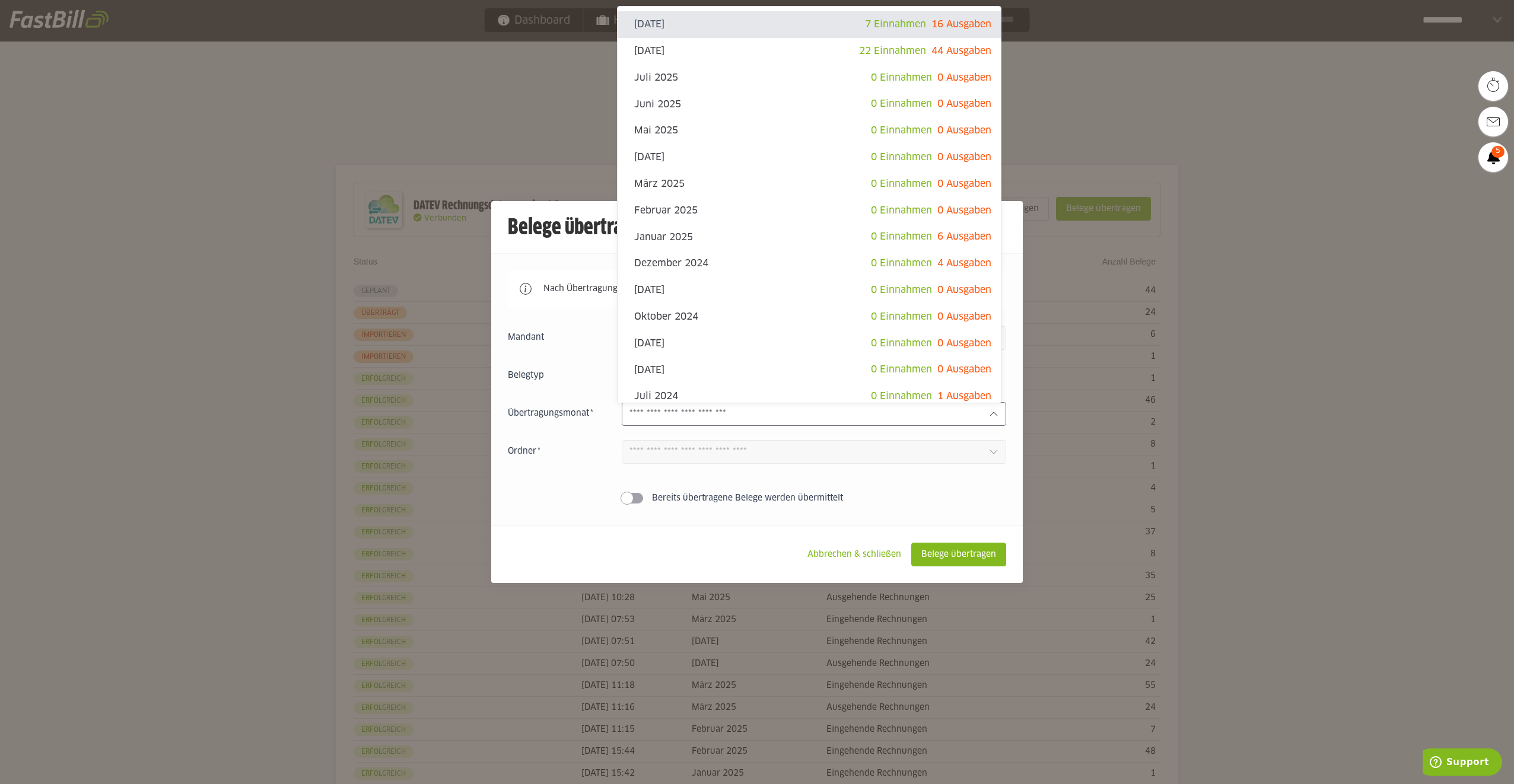
click at [738, 413] on input "text" at bounding box center [804, 414] width 350 height 13
click at [0, 0] on slot "Belege übertragen" at bounding box center [0, 0] width 0 height 0
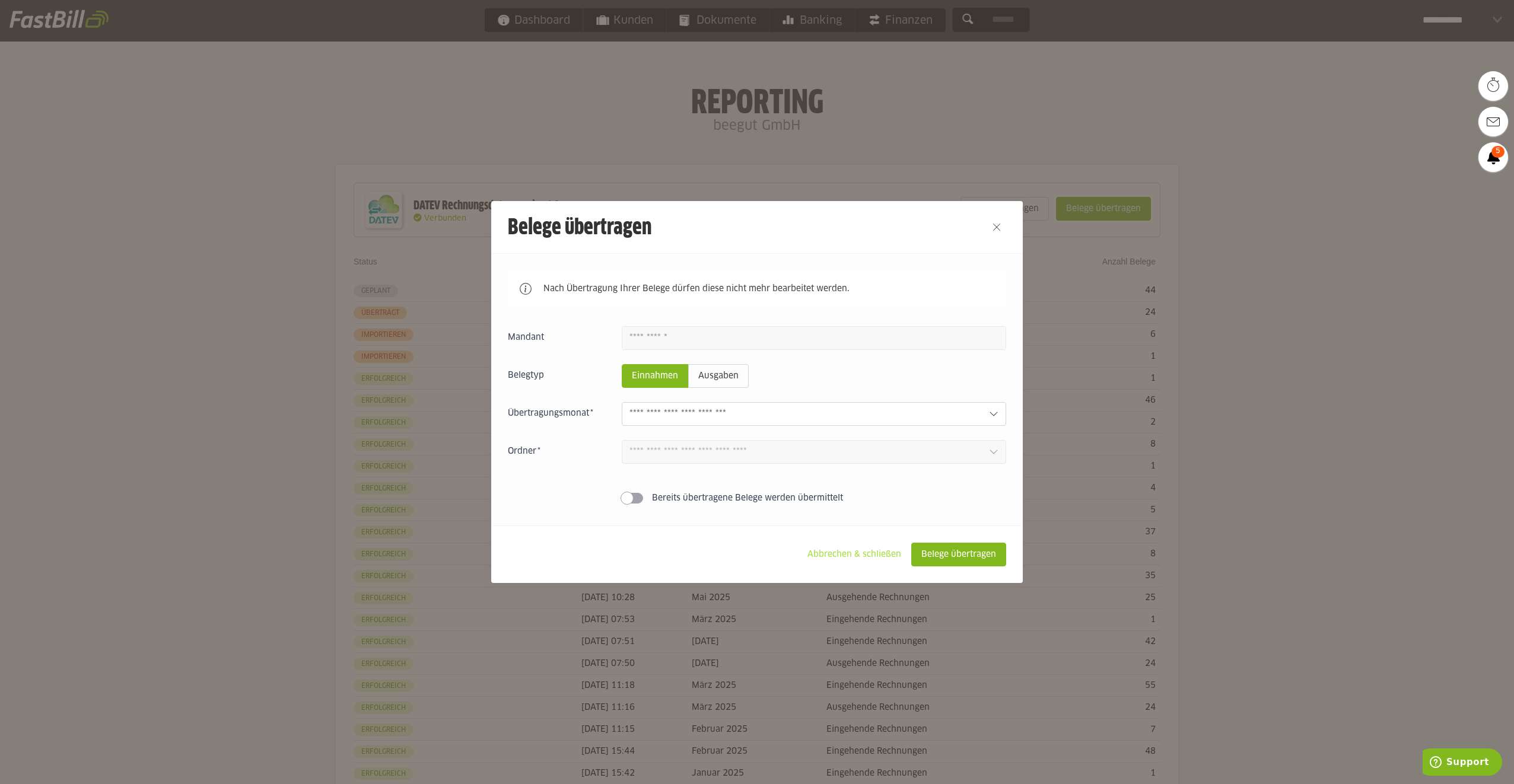
click at [848, 553] on slot "Abbrechen & schließen" at bounding box center [854, 554] width 113 height 22
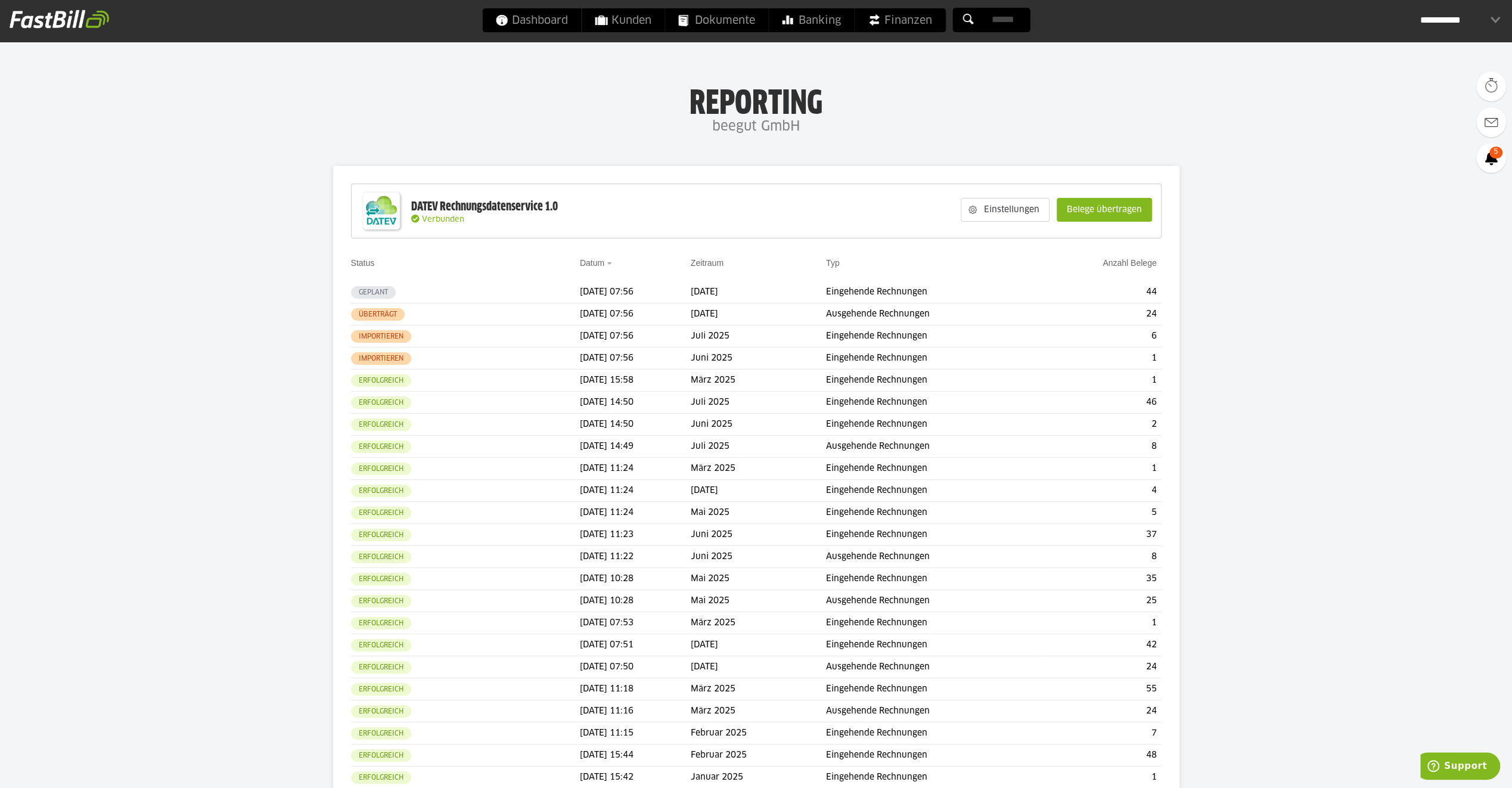
click at [683, 101] on h1 "Reporting" at bounding box center [756, 99] width 1274 height 31
click at [271, 116] on h4 "beegut GmbH" at bounding box center [756, 127] width 1512 height 24
click at [331, 356] on button "button" at bounding box center [334, 359] width 20 height 20
click at [335, 377] on div "Details" at bounding box center [359, 383] width 71 height 17
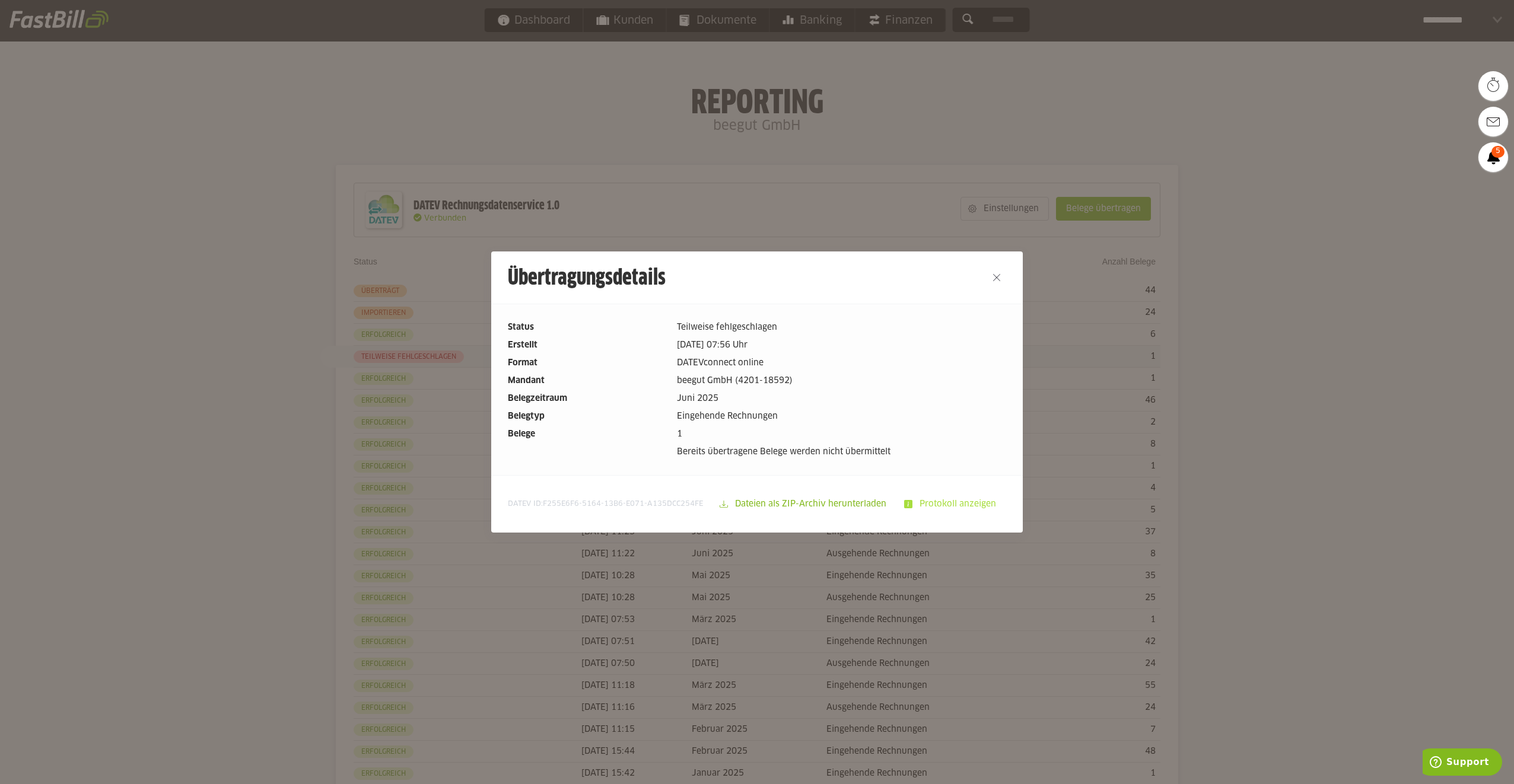
click at [956, 503] on slot "Protokoll anzeigen" at bounding box center [959, 504] width 93 height 22
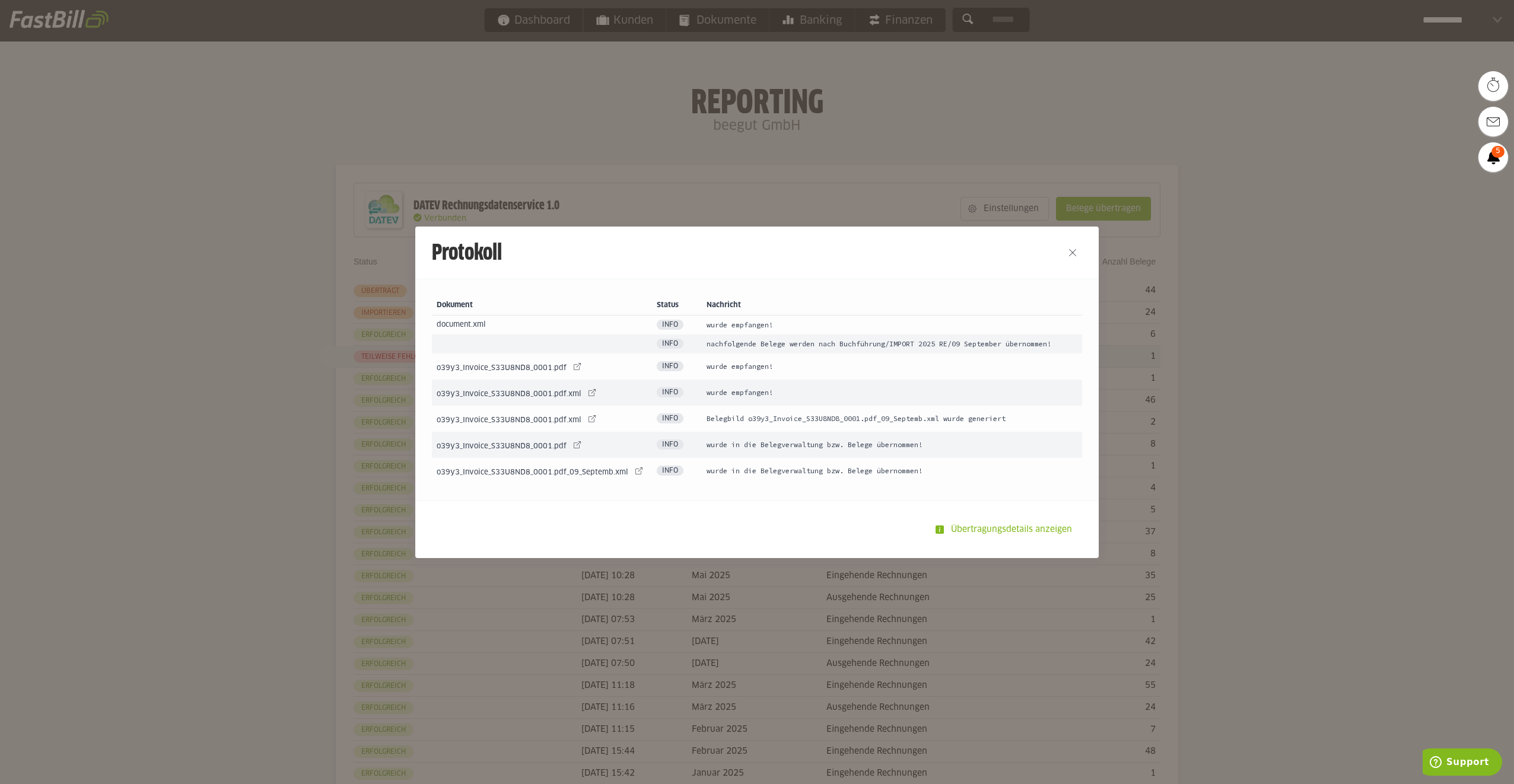
drag, startPoint x: 725, startPoint y: 419, endPoint x: 983, endPoint y: 415, distance: 258.0
click at [983, 415] on td "Belegbild o39y3_Invoice_S33U8ND8_0001.pdf_09_Septemb.xml wurde generiert" at bounding box center [892, 418] width 380 height 26
drag, startPoint x: 983, startPoint y: 415, endPoint x: 851, endPoint y: 418, distance: 132.0
click at [851, 418] on td "Belegbild o39y3_Invoice_S33U8ND8_0001.pdf_09_Septemb.xml wurde generiert" at bounding box center [892, 418] width 380 height 26
click at [778, 469] on td "wurde in die Belegverwaltung bzw. Belege übernommen!" at bounding box center [892, 471] width 380 height 26
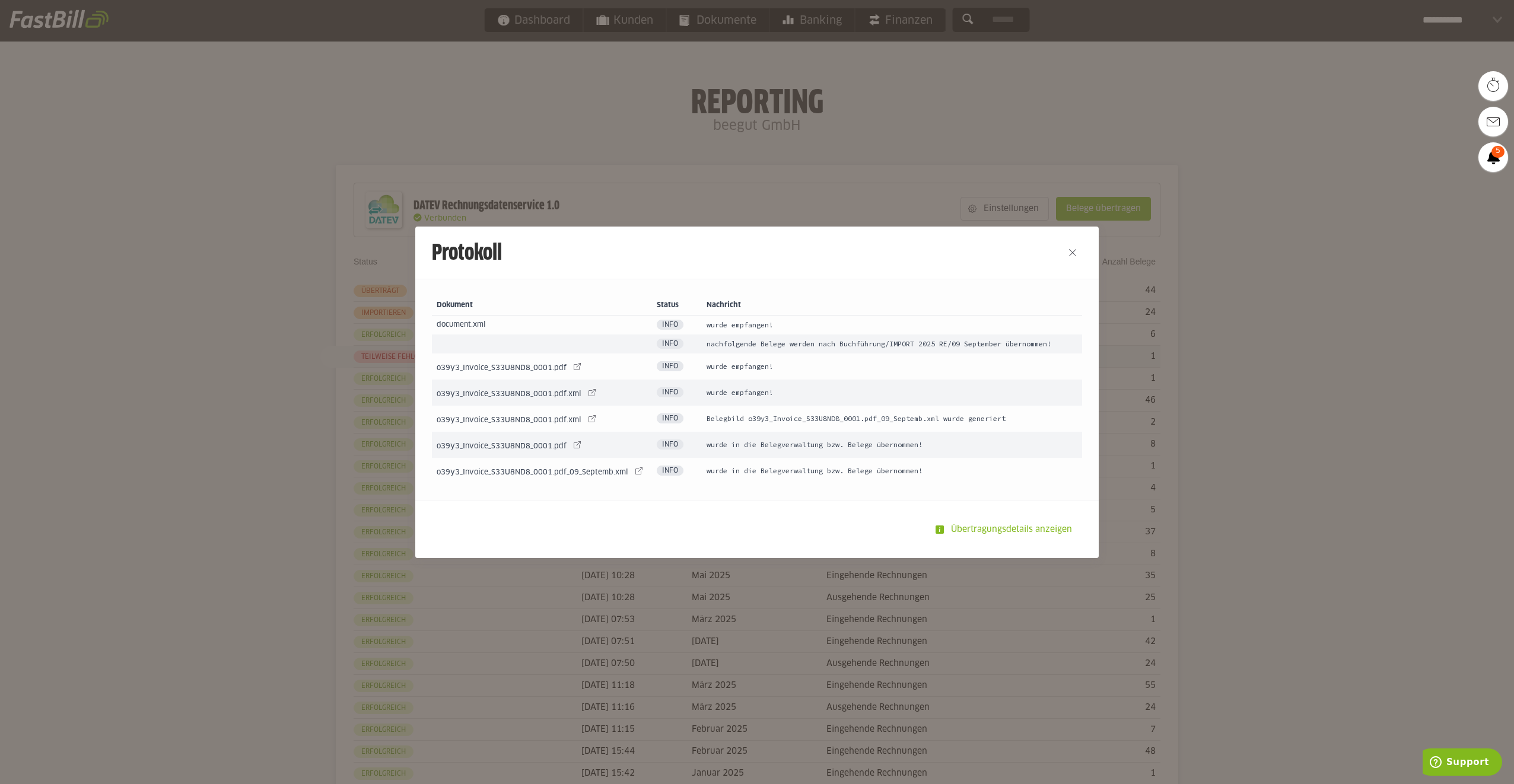
click at [774, 444] on td "wurde in die Belegverwaltung bzw. Belege übernommen!" at bounding box center [892, 444] width 380 height 26
drag, startPoint x: 697, startPoint y: 310, endPoint x: 809, endPoint y: 497, distance: 218.0
click at [809, 497] on div "Dokument Status Nachricht document.xml Info wurde empfangen! Info nachfolgende …" at bounding box center [757, 389] width 683 height 222
drag, startPoint x: 809, startPoint y: 497, endPoint x: 749, endPoint y: 416, distance: 100.8
click at [749, 416] on td "Belegbild o39y3_Invoice_S33U8ND8_0001.pdf_09_Septemb.xml wurde generiert" at bounding box center [892, 418] width 380 height 26
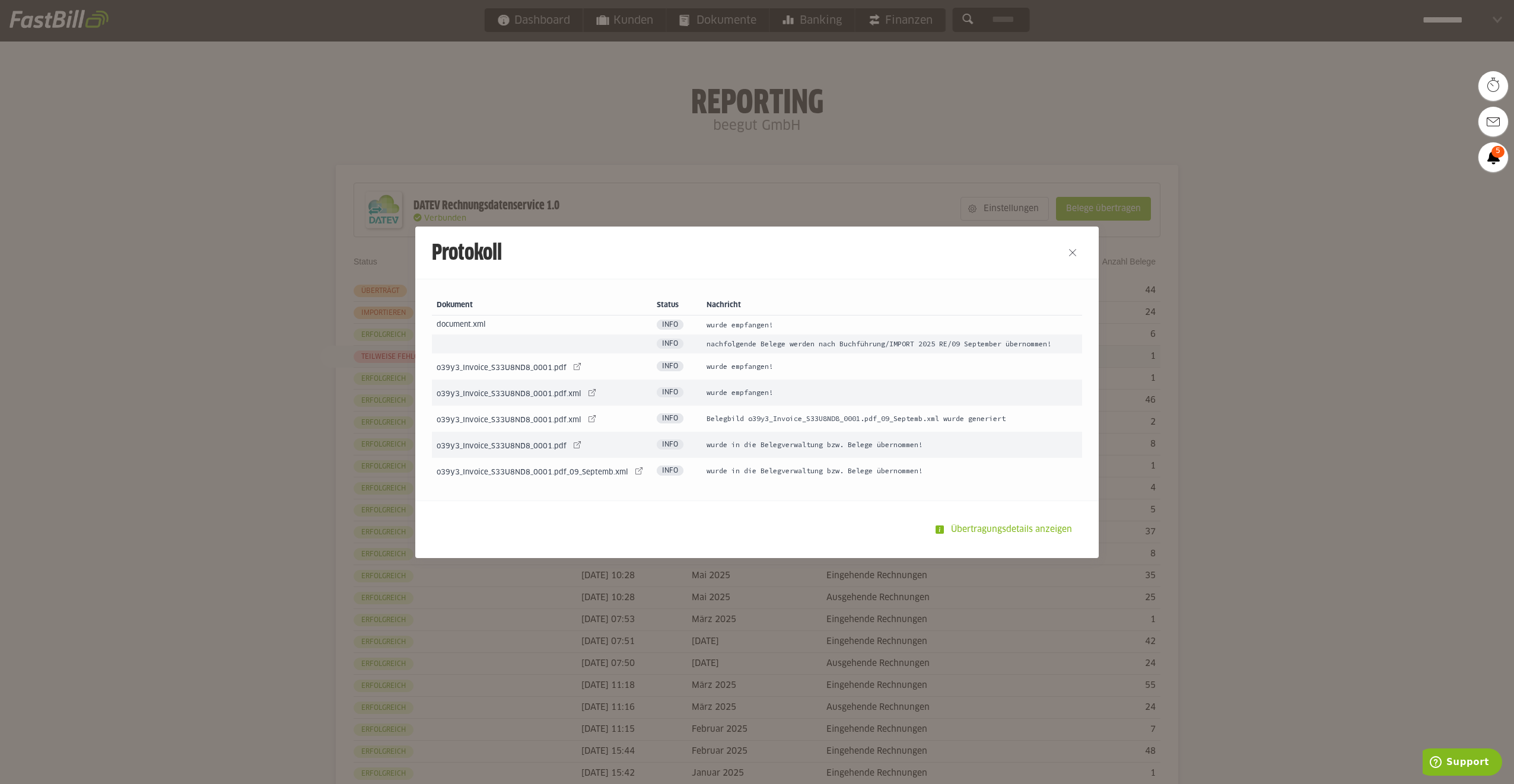
click at [725, 343] on td "nachfolgende Belege werden nach Buchführung/IMPORT 2025 RE/09 September übernom…" at bounding box center [892, 343] width 380 height 19
click at [977, 525] on slot "Übertragungsdetails anzeigen" at bounding box center [1012, 529] width 137 height 22
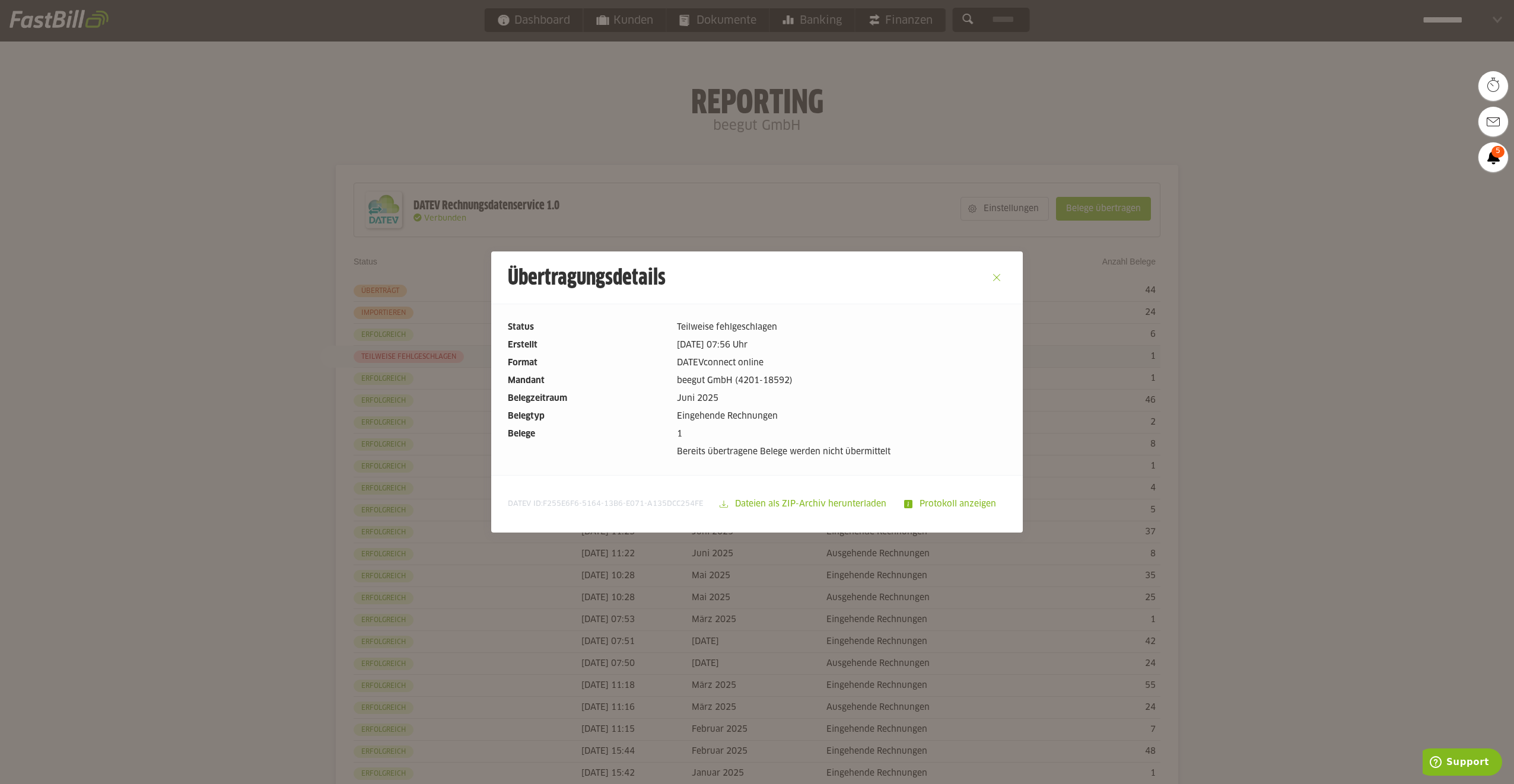
click at [994, 275] on button "Close" at bounding box center [996, 277] width 19 height 19
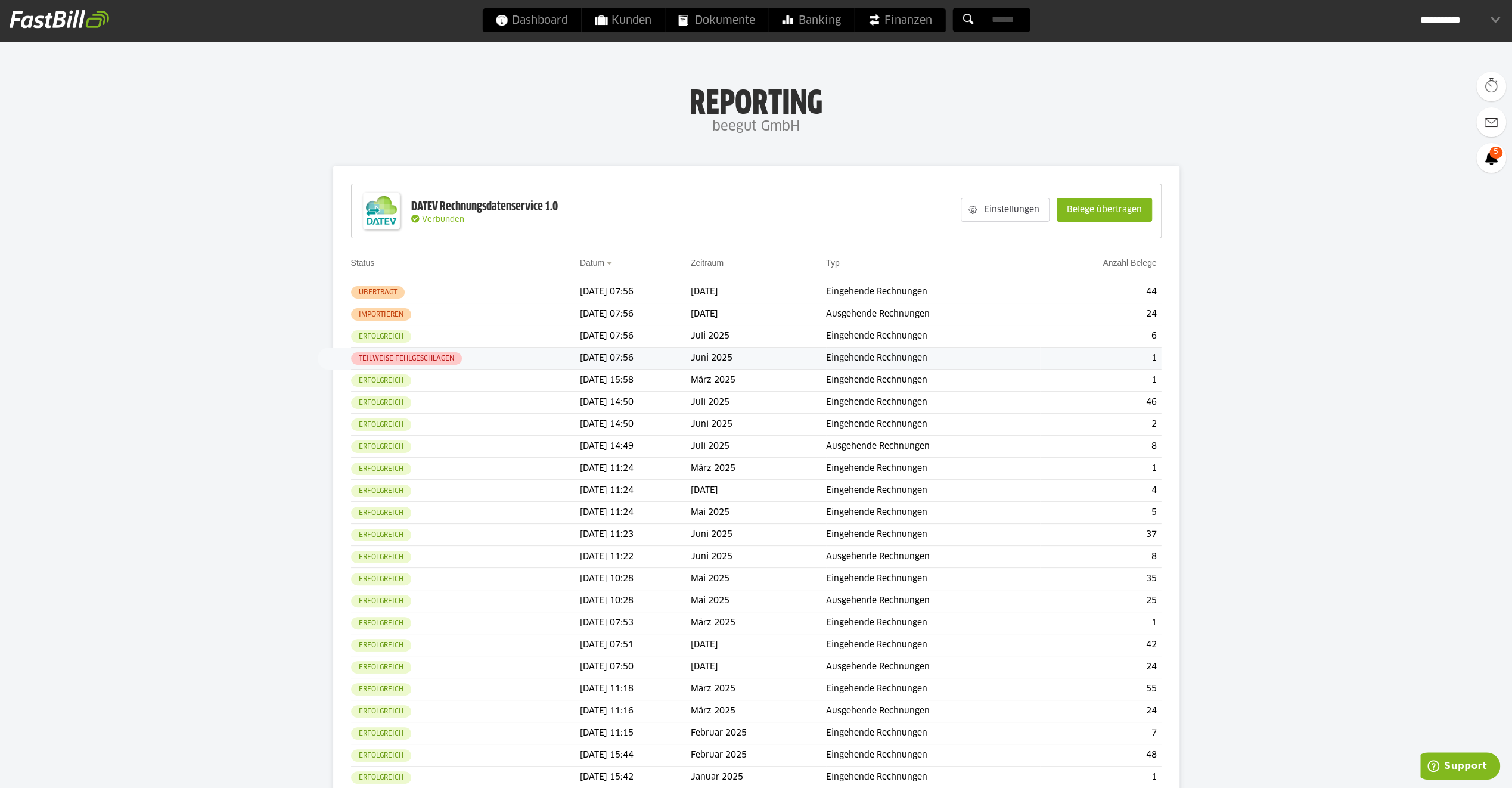
click at [377, 309] on td "Teilweise fehlgeschlagen" at bounding box center [466, 314] width 229 height 22
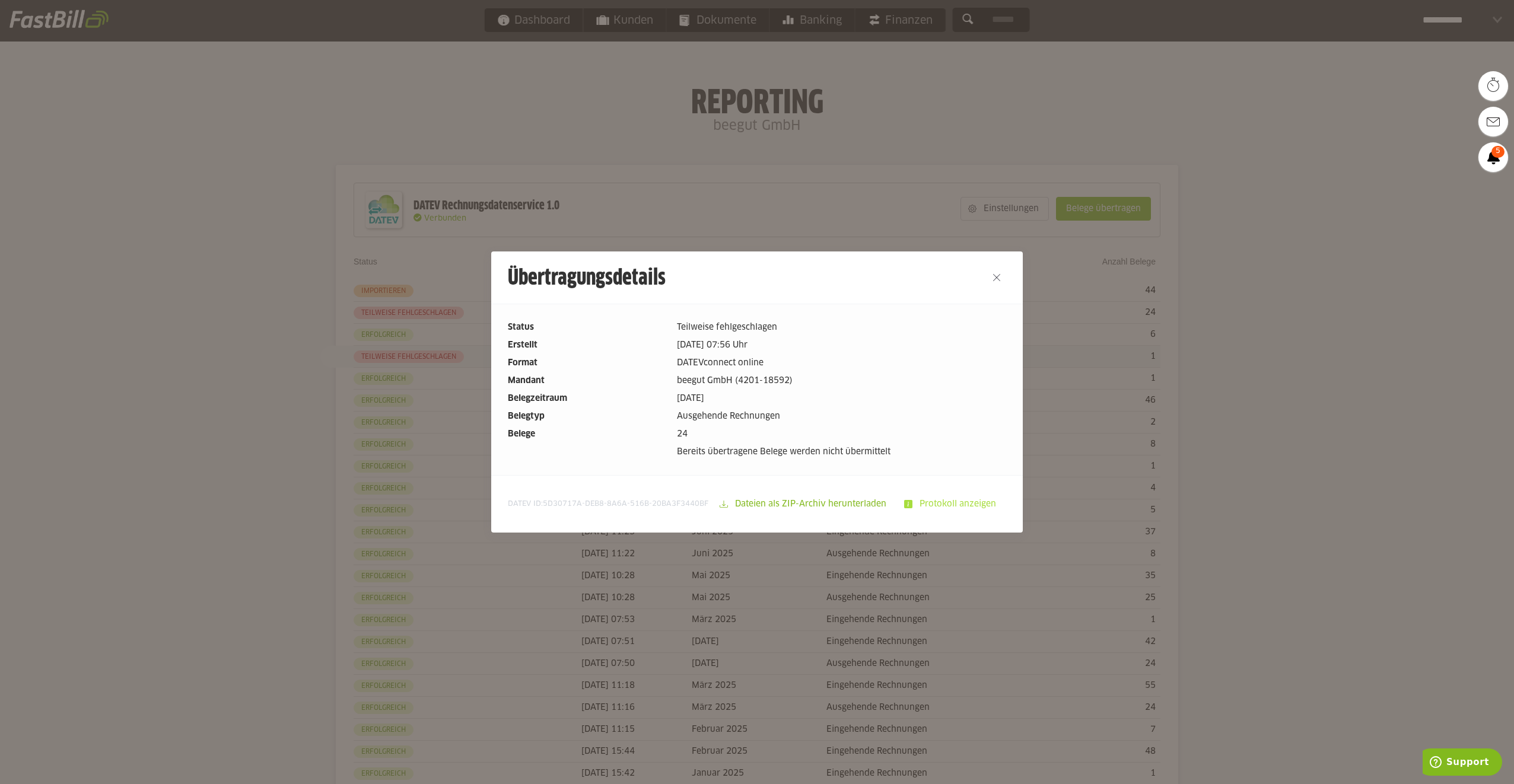
click at [934, 502] on slot "Protokoll anzeigen" at bounding box center [959, 504] width 93 height 22
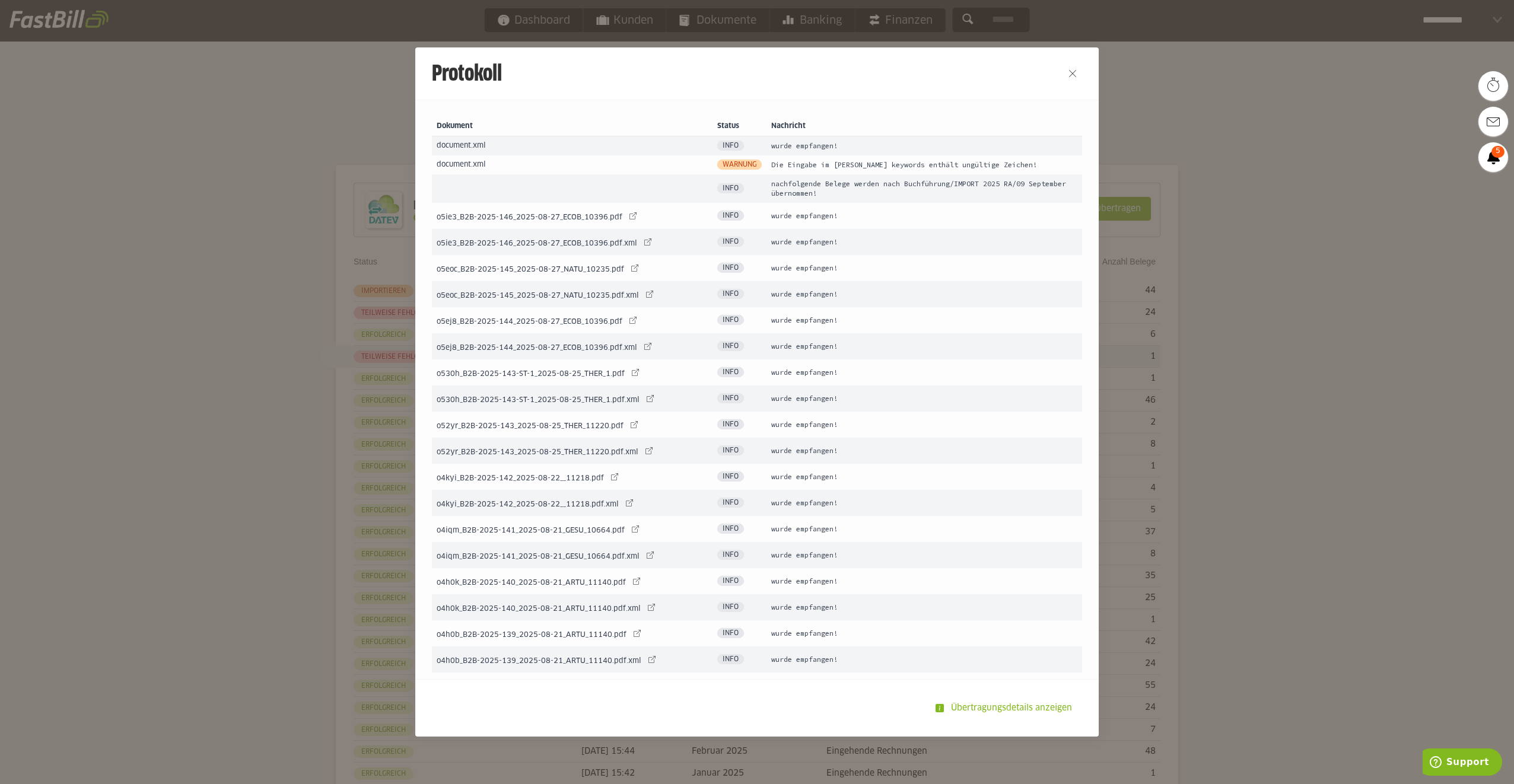
click at [743, 160] on span "Warnung" at bounding box center [740, 165] width 45 height 10
drag, startPoint x: 724, startPoint y: 166, endPoint x: 830, endPoint y: 163, distance: 106.0
click at [830, 163] on tr "document.xml Warnung Die Eingabe im Feld keywords enthält ungültige Zeichen!" at bounding box center [757, 165] width 650 height 19
click at [755, 163] on td "Warnung" at bounding box center [740, 165] width 54 height 19
drag, startPoint x: 730, startPoint y: 164, endPoint x: 760, endPoint y: 165, distance: 30.0
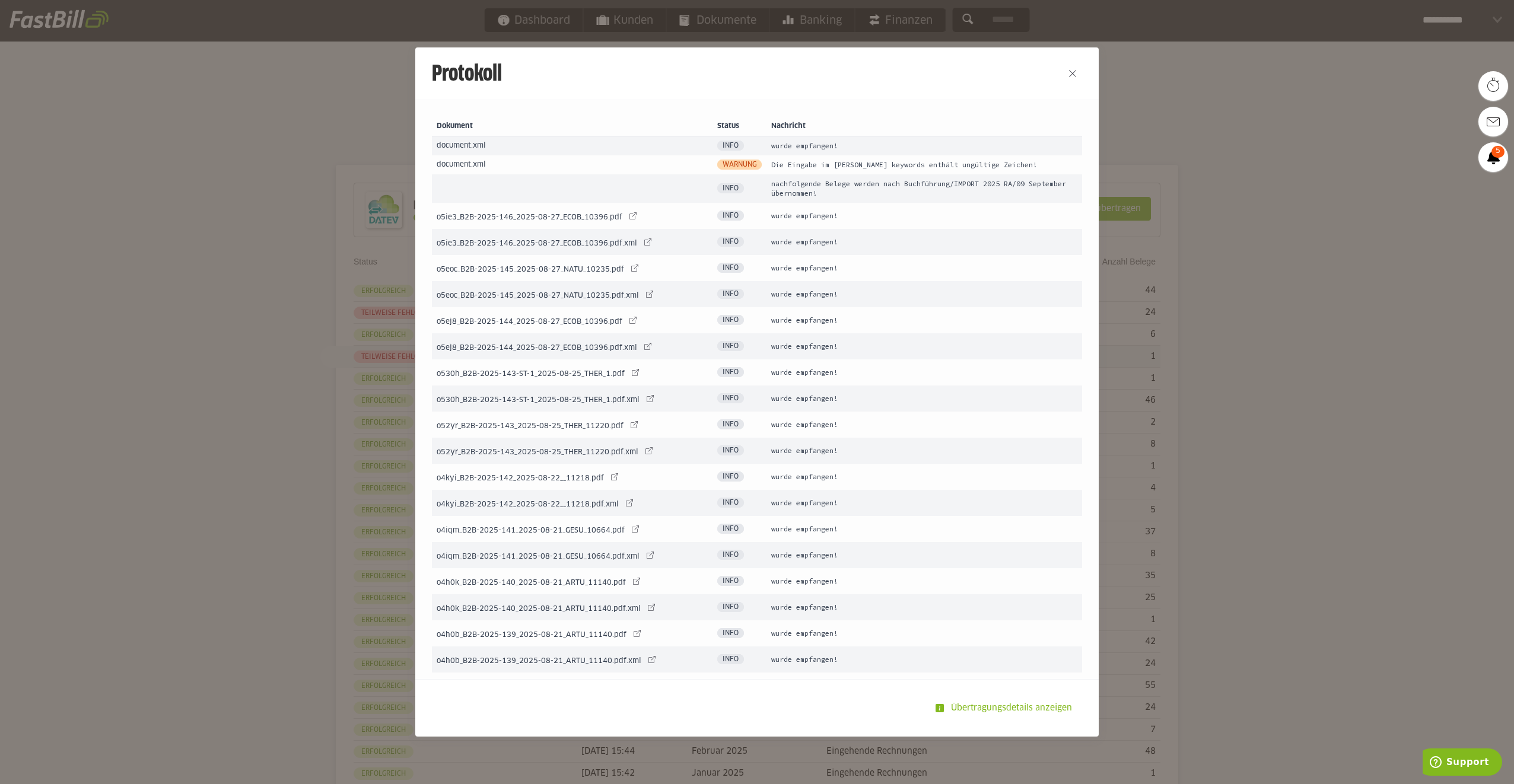
click at [730, 164] on span "Warnung" at bounding box center [740, 165] width 45 height 10
drag, startPoint x: 816, startPoint y: 166, endPoint x: 1196, endPoint y: 164, distance: 380.0
click at [1196, 164] on div "Protokoll Dokument Status Nachricht document.xml Info wurde empfangen! document…" at bounding box center [757, 392] width 1514 height 784
click at [951, 168] on td "Die Eingabe im [PERSON_NAME] keywords enthält ungültige Zeichen!" at bounding box center [924, 165] width 315 height 19
drag, startPoint x: 1000, startPoint y: 166, endPoint x: 746, endPoint y: 165, distance: 254.0
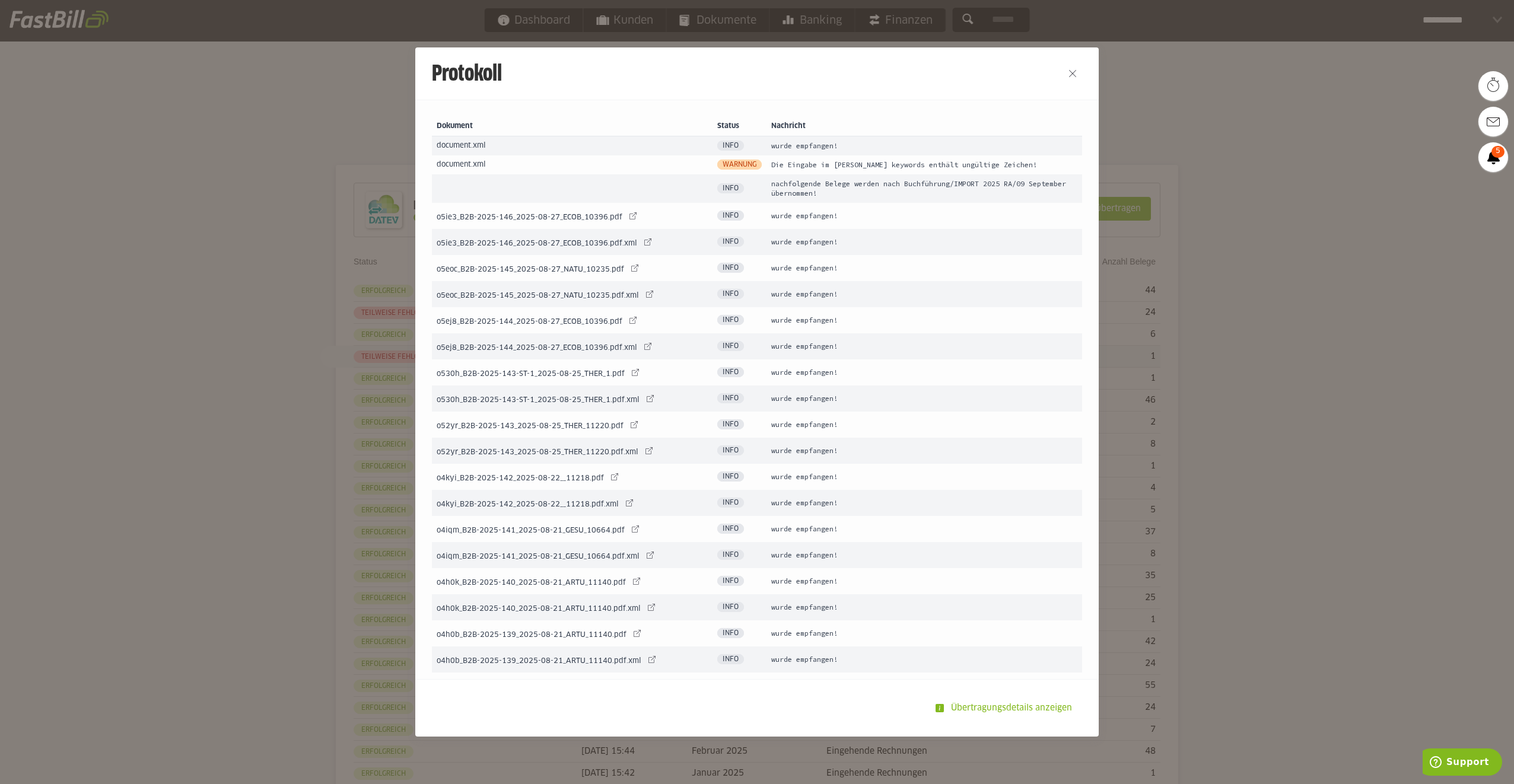
click at [746, 165] on tr "document.xml Warnung Die Eingabe im Feld keywords enthält ungültige Zeichen!" at bounding box center [757, 165] width 650 height 19
drag, startPoint x: 746, startPoint y: 165, endPoint x: 812, endPoint y: 193, distance: 71.7
click at [810, 192] on td "nachfolgende Belege werden nach Buchführung/IMPORT 2025 RA/09 September übernom…" at bounding box center [924, 188] width 315 height 28
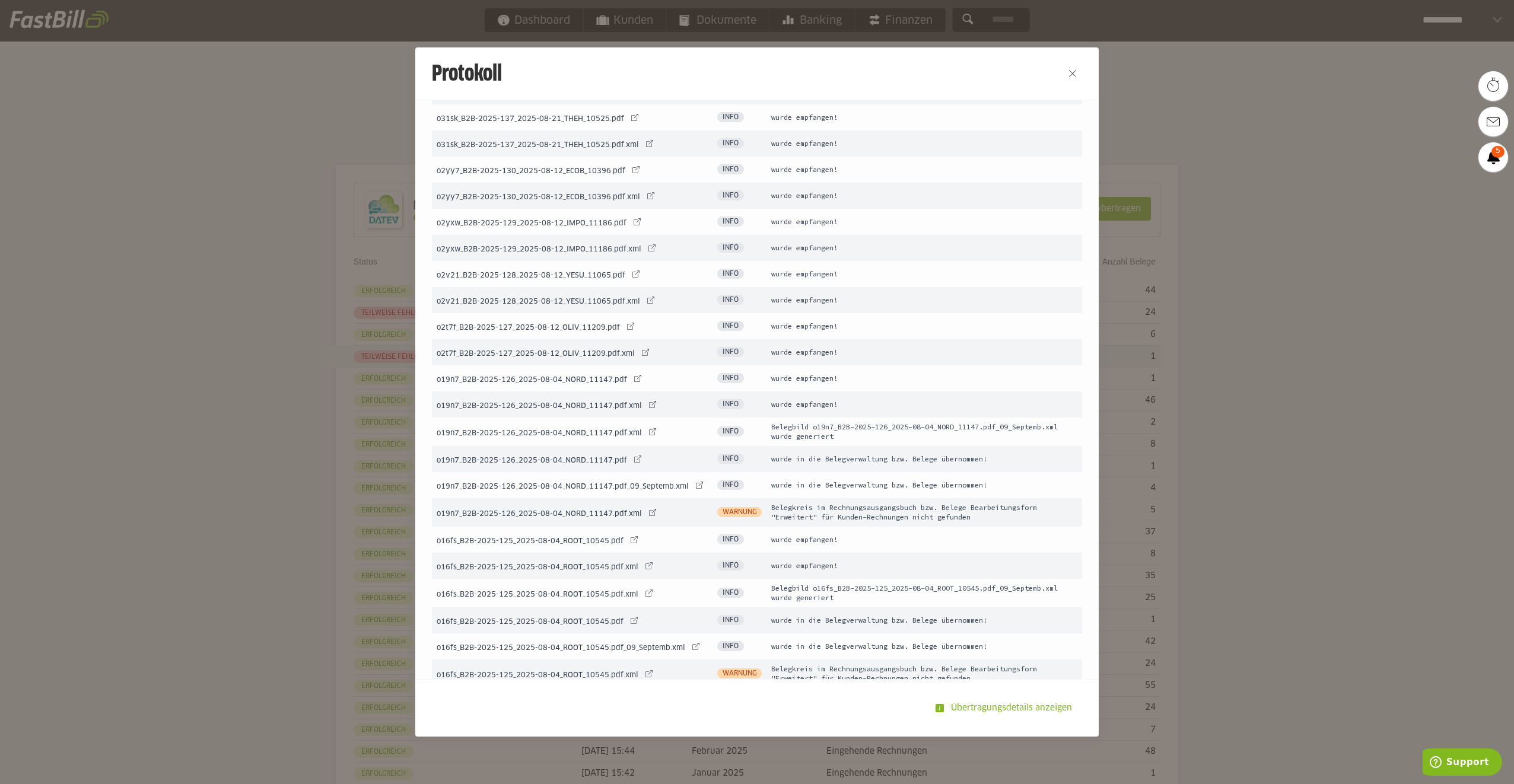
scroll to position [1011, 0]
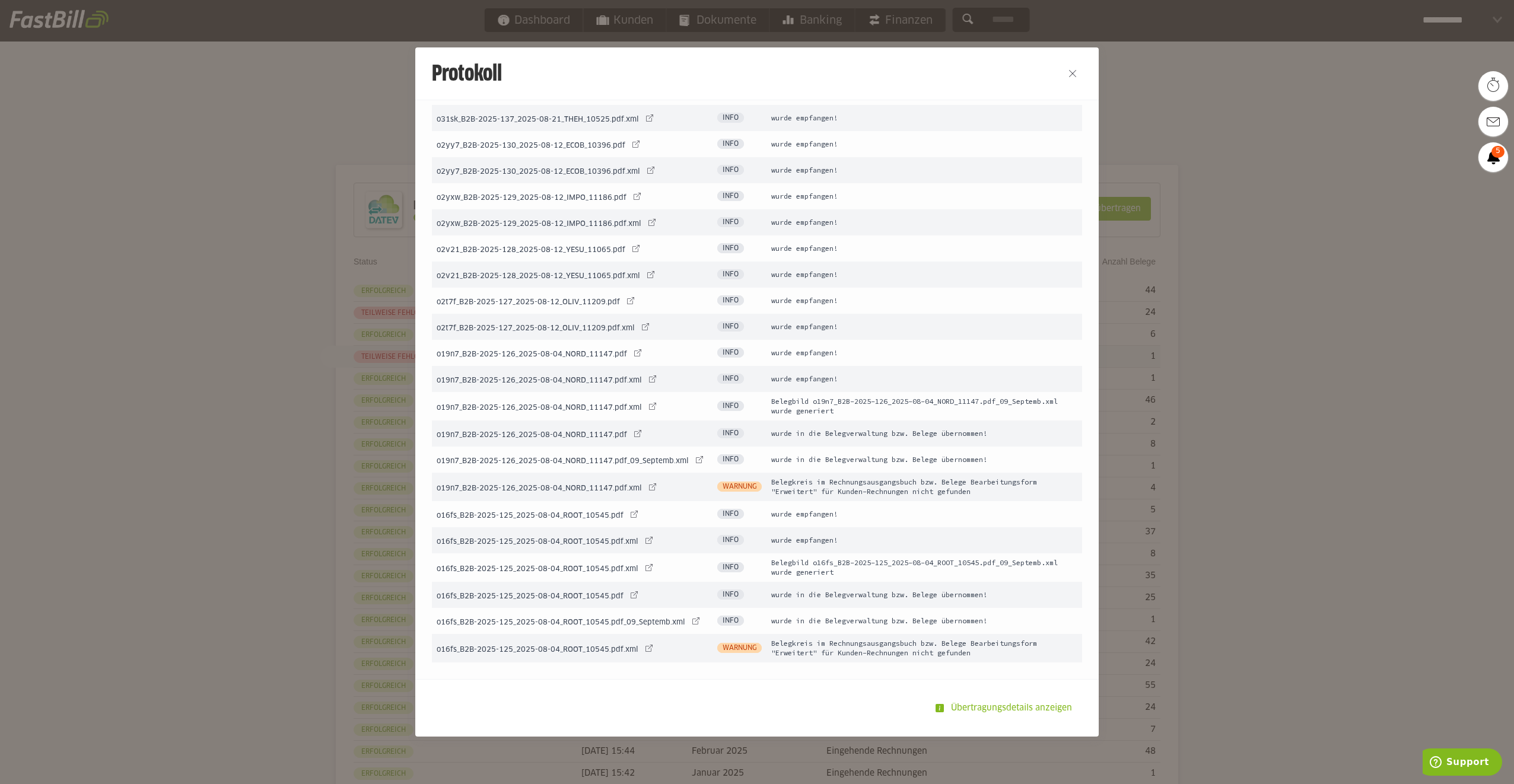
drag, startPoint x: 780, startPoint y: 478, endPoint x: 989, endPoint y: 498, distance: 210.0
click at [989, 498] on td "Belegkreis im Rechnungsausgangsbuch bzw. Belege Bearbeitungsform "Erweitert" fü…" at bounding box center [924, 486] width 315 height 28
drag, startPoint x: 989, startPoint y: 498, endPoint x: 977, endPoint y: 493, distance: 13.0
click at [977, 493] on td "Belegkreis im Rechnungsausgangsbuch bzw. Belege Bearbeitungsform "Erweitert" fü…" at bounding box center [924, 486] width 315 height 28
drag, startPoint x: 974, startPoint y: 492, endPoint x: 909, endPoint y: 489, distance: 65.1
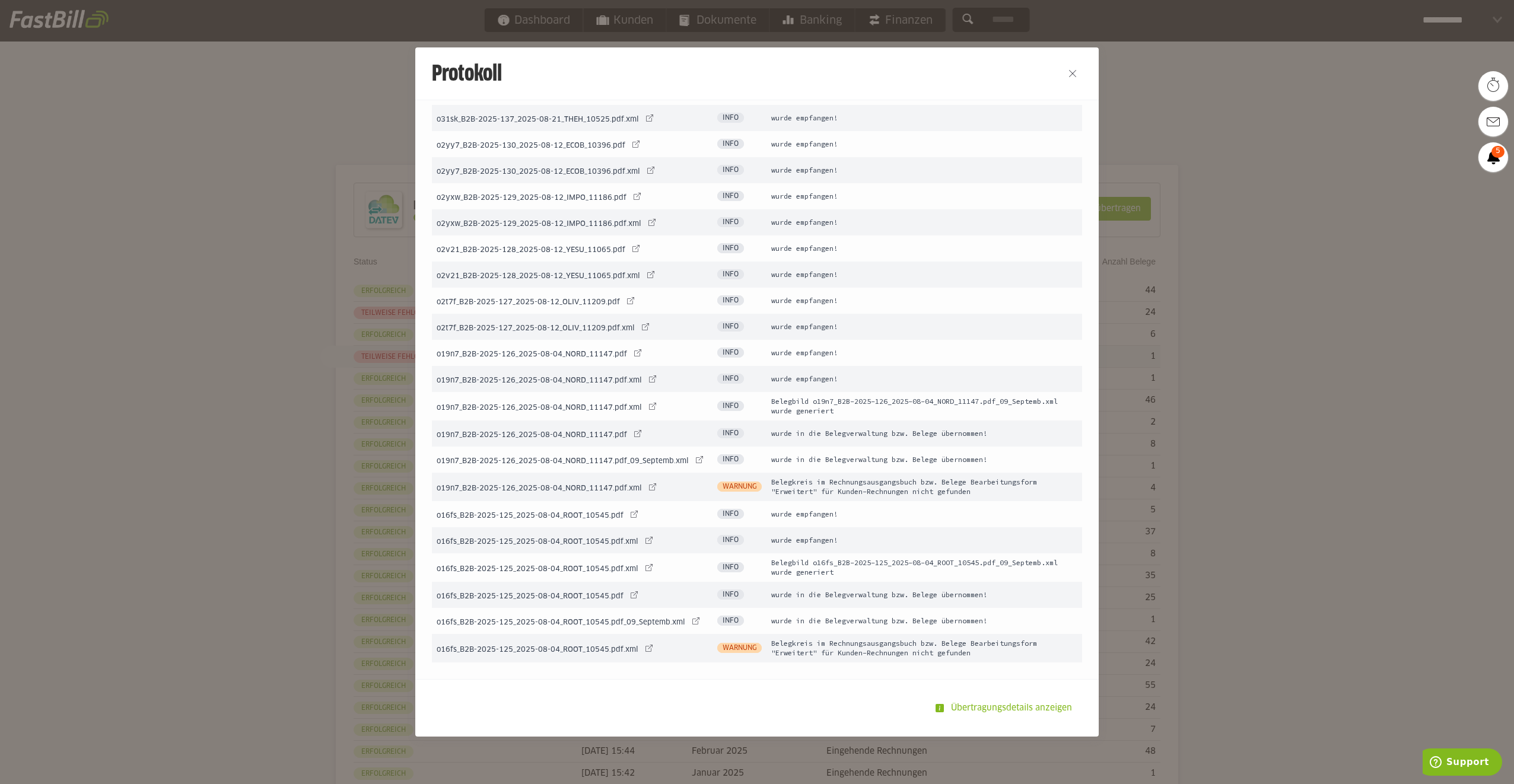
click at [909, 489] on td "Belegkreis im Rechnungsausgangsbuch bzw. Belege Bearbeitungsform "Erweitert" fü…" at bounding box center [924, 486] width 315 height 28
drag, startPoint x: 909, startPoint y: 489, endPoint x: 916, endPoint y: 488, distance: 7.1
click at [907, 489] on td "Belegkreis im Rechnungsausgangsbuch bzw. Belege Bearbeitungsform "Erweitert" fü…" at bounding box center [924, 486] width 315 height 28
click at [807, 480] on td "Belegkreis im Rechnungsausgangsbuch bzw. Belege Bearbeitungsform "Erweitert" fü…" at bounding box center [924, 486] width 315 height 28
drag, startPoint x: 770, startPoint y: 480, endPoint x: 969, endPoint y: 497, distance: 199.7
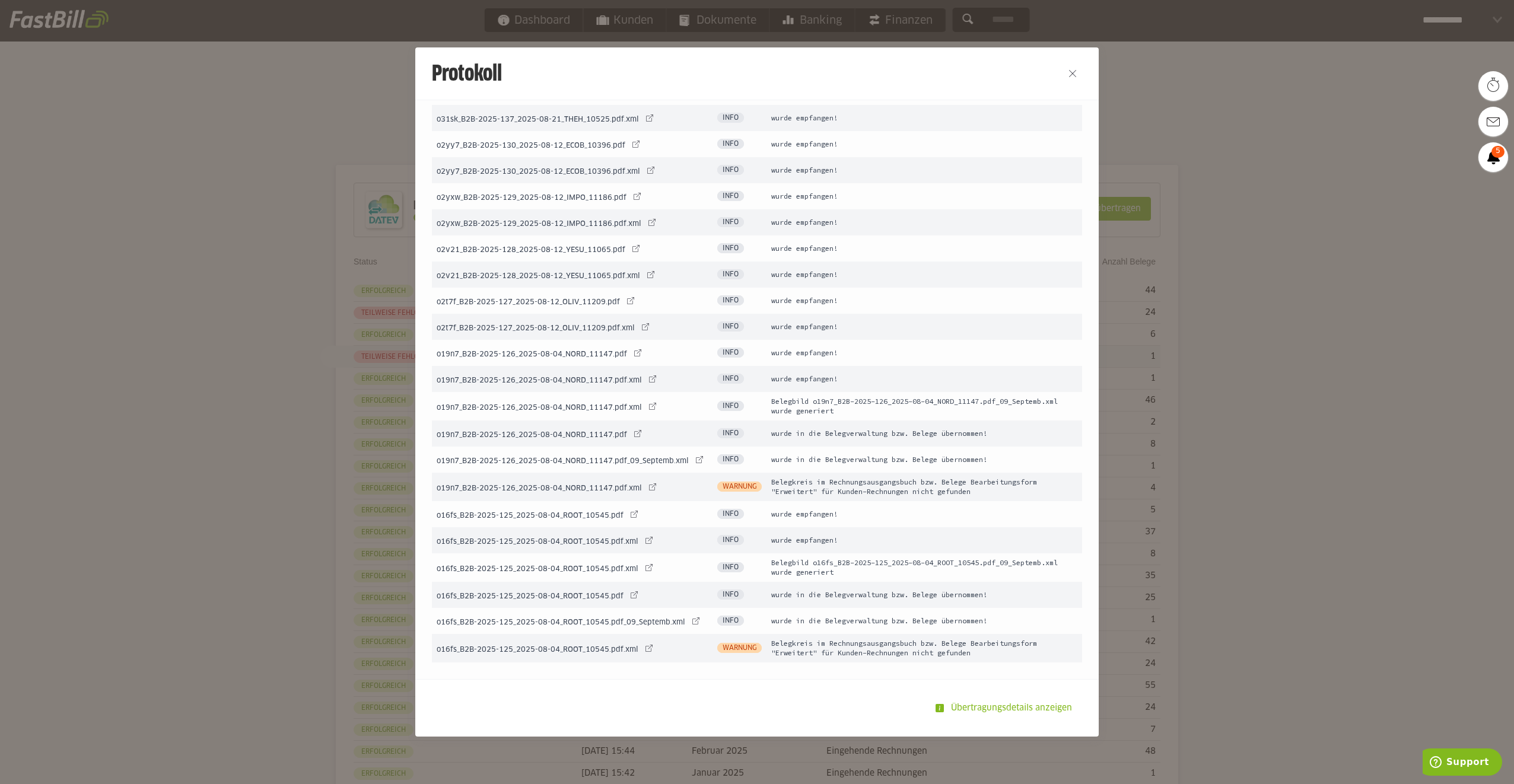
click at [969, 497] on td "Belegkreis im Rechnungsausgangsbuch bzw. Belege Bearbeitungsform "Erweitert" fü…" at bounding box center [924, 486] width 315 height 28
drag, startPoint x: 969, startPoint y: 497, endPoint x: 955, endPoint y: 492, distance: 14.9
click at [955, 492] on td "Belegkreis im Rechnungsausgangsbuch bzw. Belege Bearbeitungsform "Erweitert" fü…" at bounding box center [924, 486] width 315 height 28
drag, startPoint x: 757, startPoint y: 643, endPoint x: 970, endPoint y: 656, distance: 213.4
click at [970, 656] on td "Belegkreis im Rechnungsausgangsbuch bzw. Belege Bearbeitungsform "Erweitert" fü…" at bounding box center [924, 648] width 315 height 28
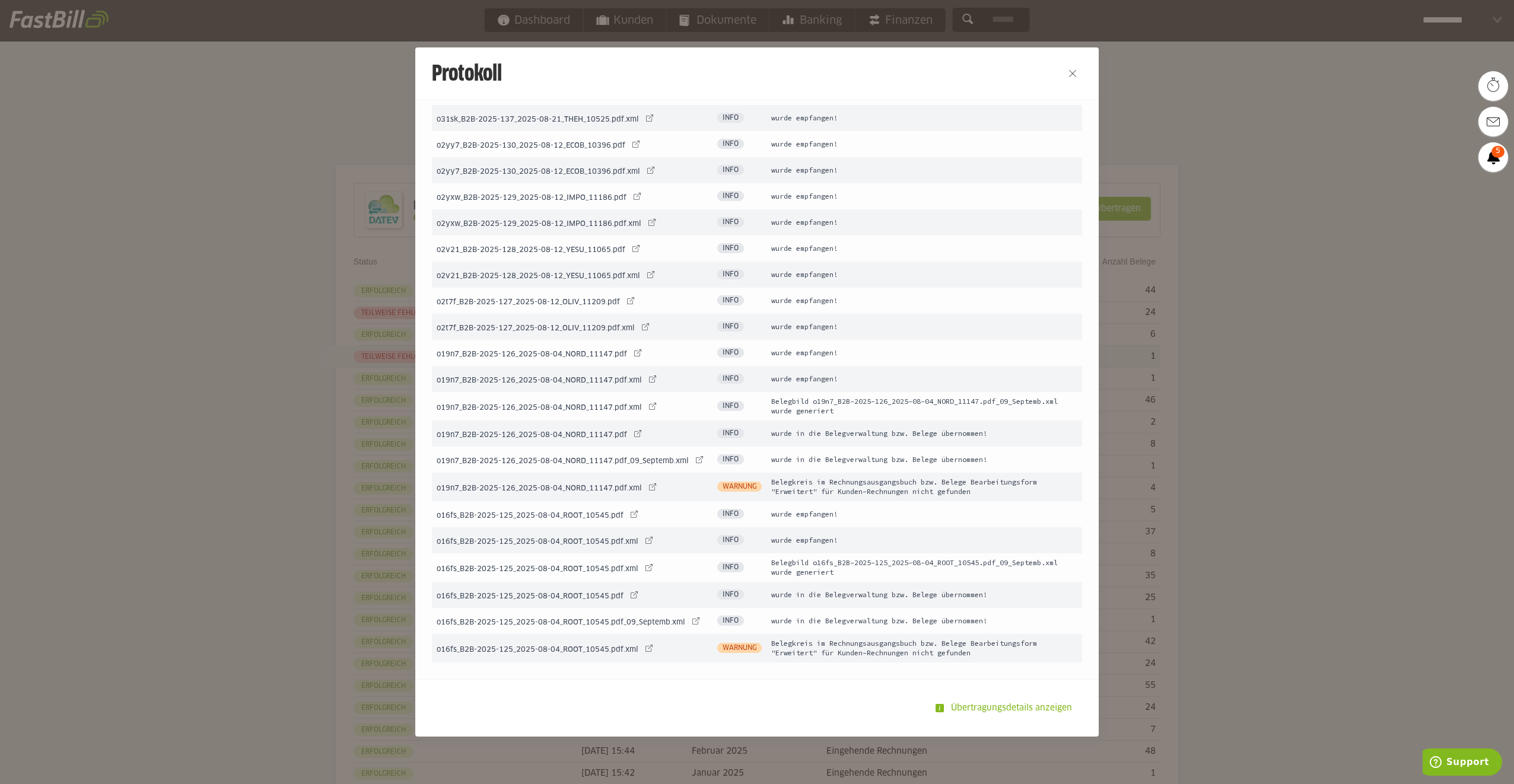
click at [812, 630] on td "wurde in die Belegverwaltung bzw. Belege übernommen!" at bounding box center [924, 621] width 315 height 26
click at [1063, 66] on button "Close" at bounding box center [1072, 73] width 19 height 19
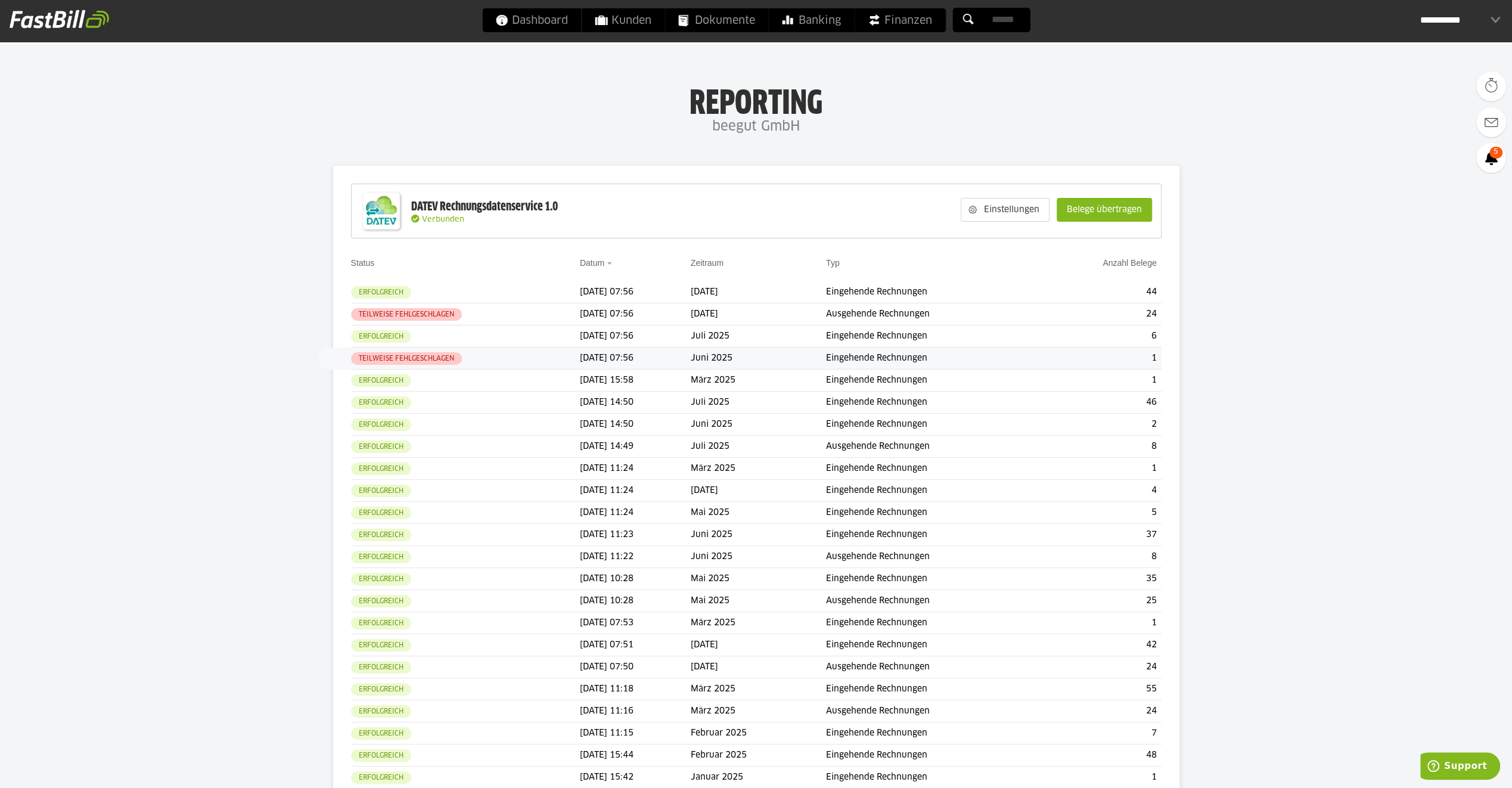
click at [857, 360] on td "Eingehende Rechnungen" at bounding box center [933, 359] width 214 height 22
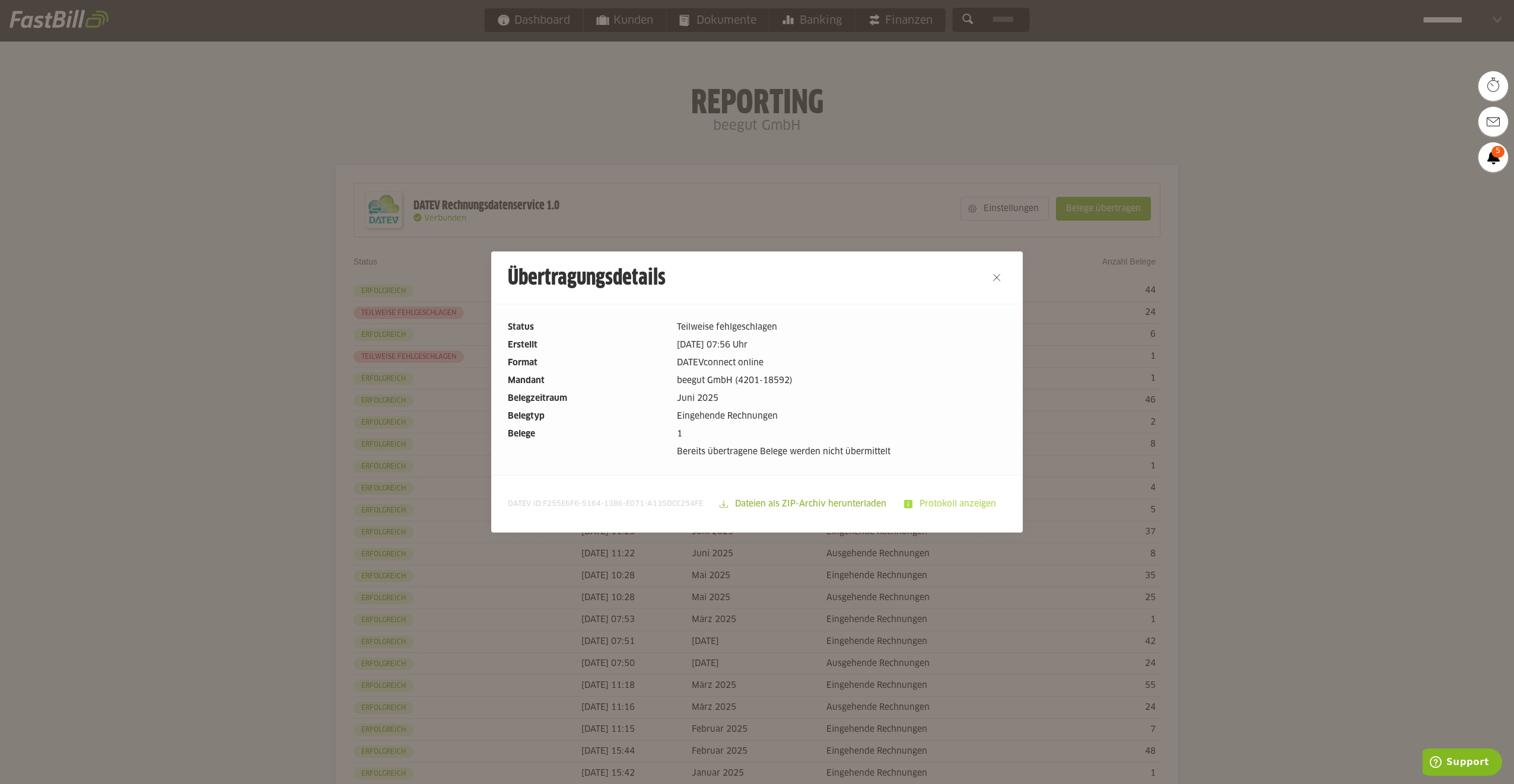
click at [963, 501] on slot "Protokoll anzeigen" at bounding box center [959, 504] width 93 height 22
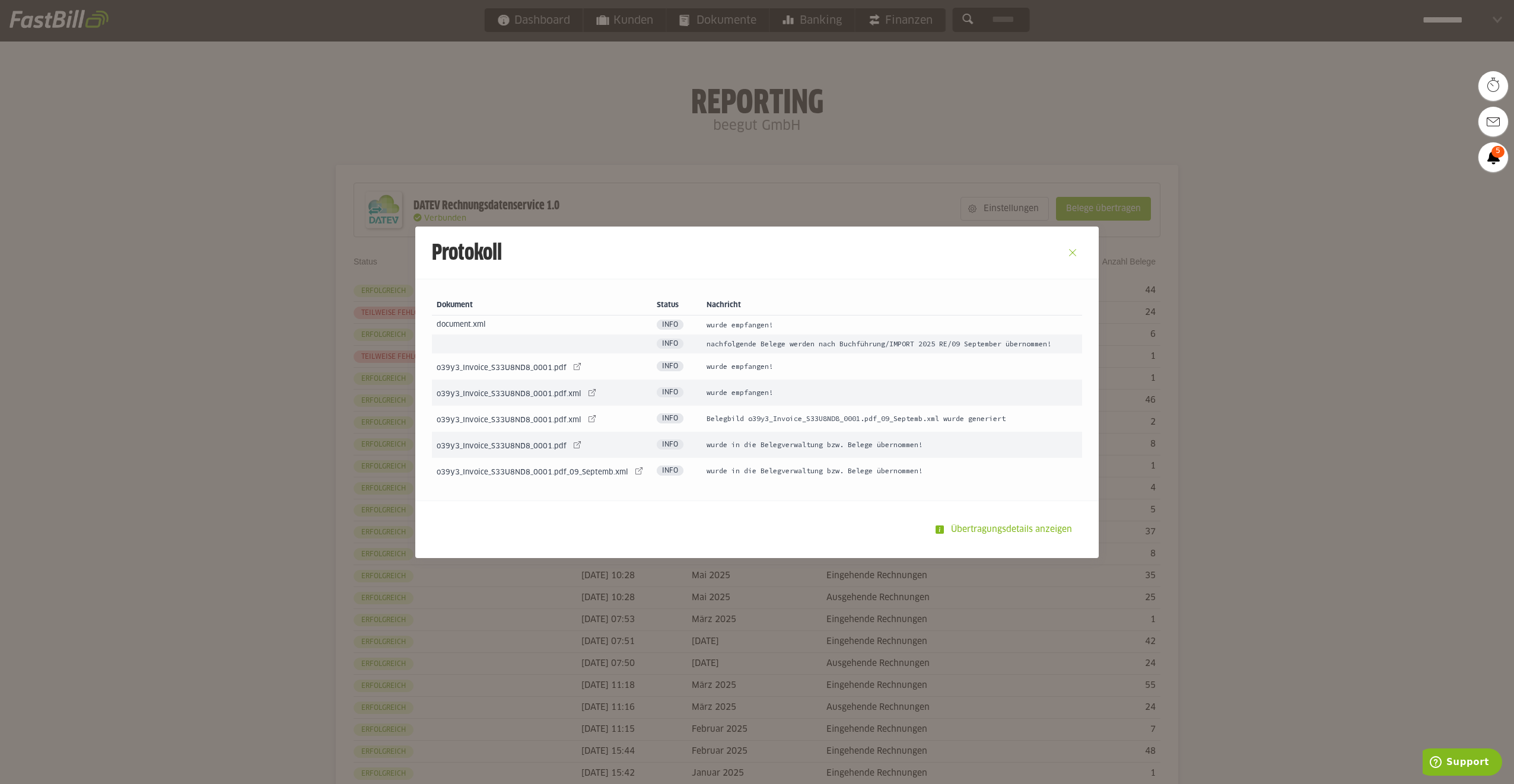
click at [1067, 249] on button "Close" at bounding box center [1072, 252] width 19 height 19
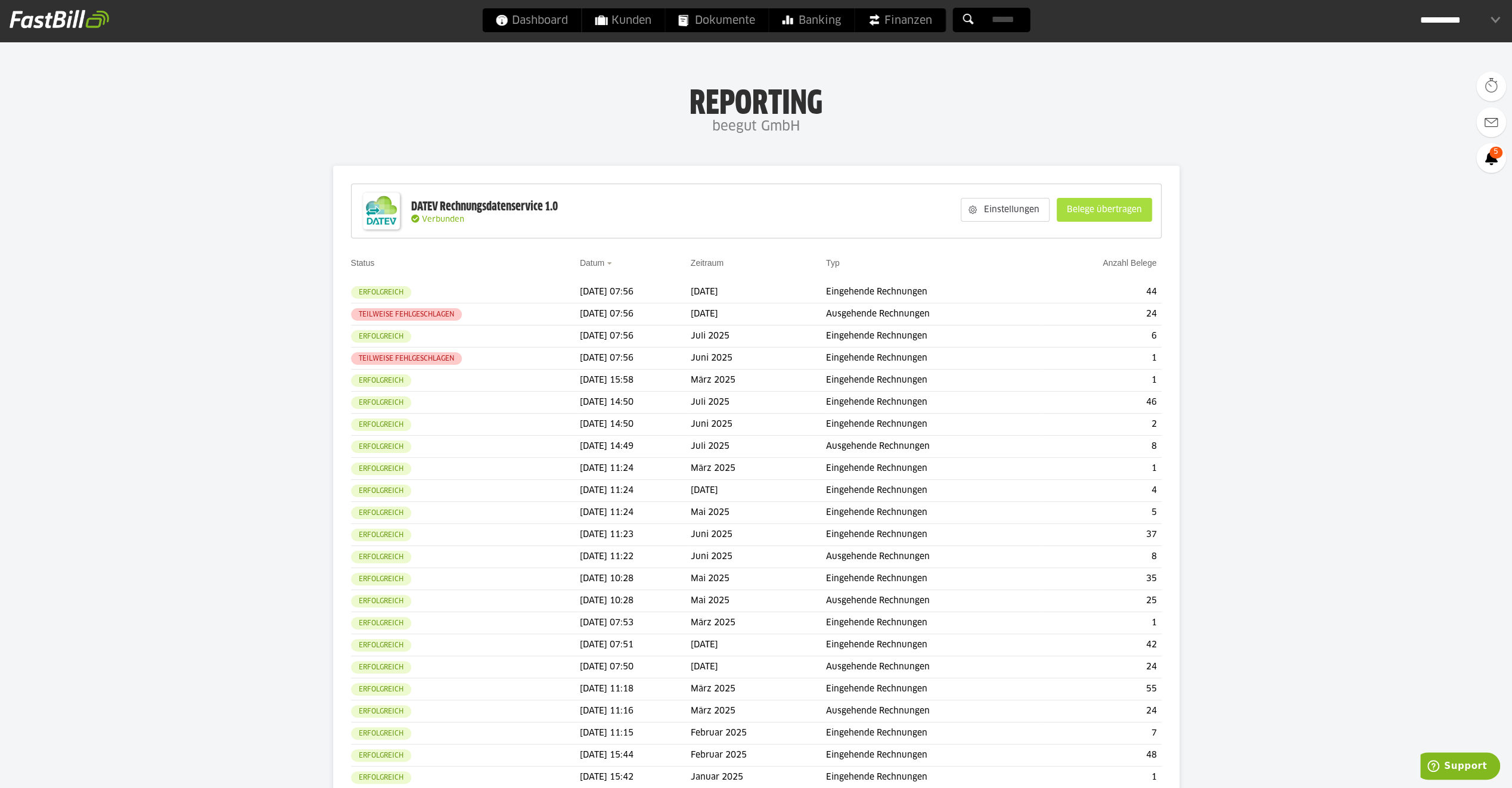
click at [1129, 206] on slot "Belege übertragen" at bounding box center [1104, 210] width 94 height 22
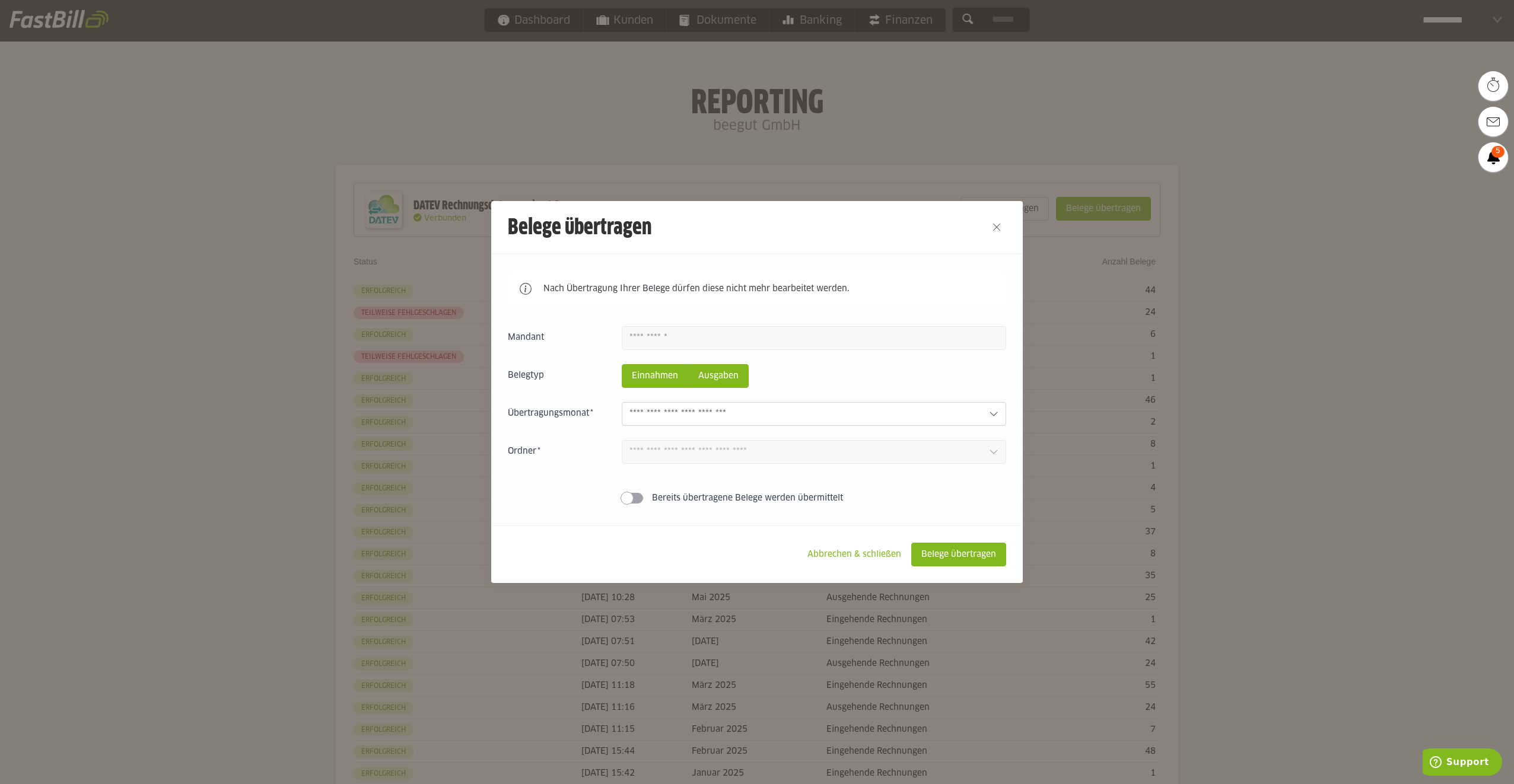
click at [710, 387] on slot "Ausgaben" at bounding box center [718, 375] width 59 height 22
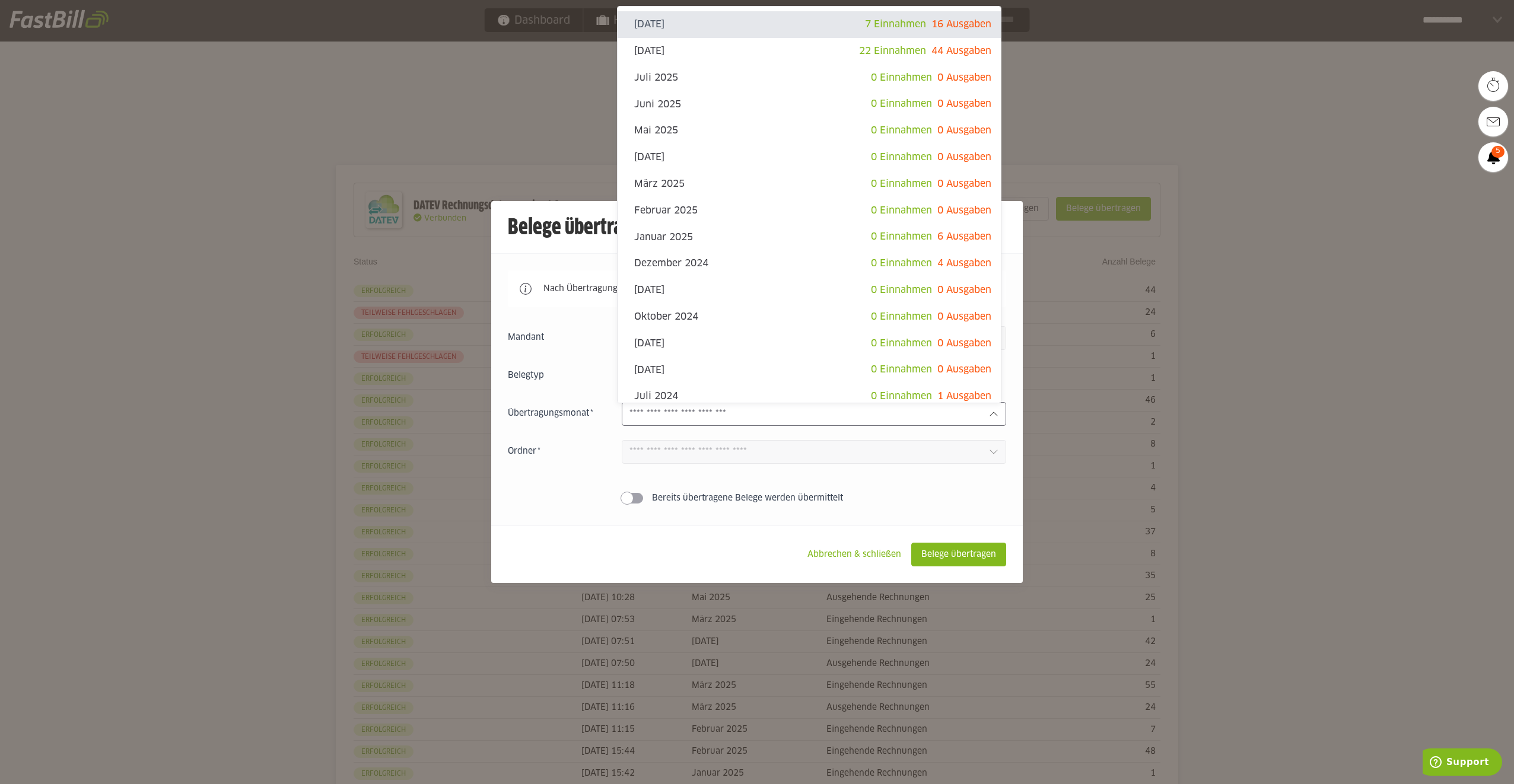
click at [716, 416] on input "text" at bounding box center [804, 414] width 350 height 13
click at [871, 105] on span "0 Einnahmen" at bounding box center [901, 104] width 61 height 10
type input "*********"
type input "*******"
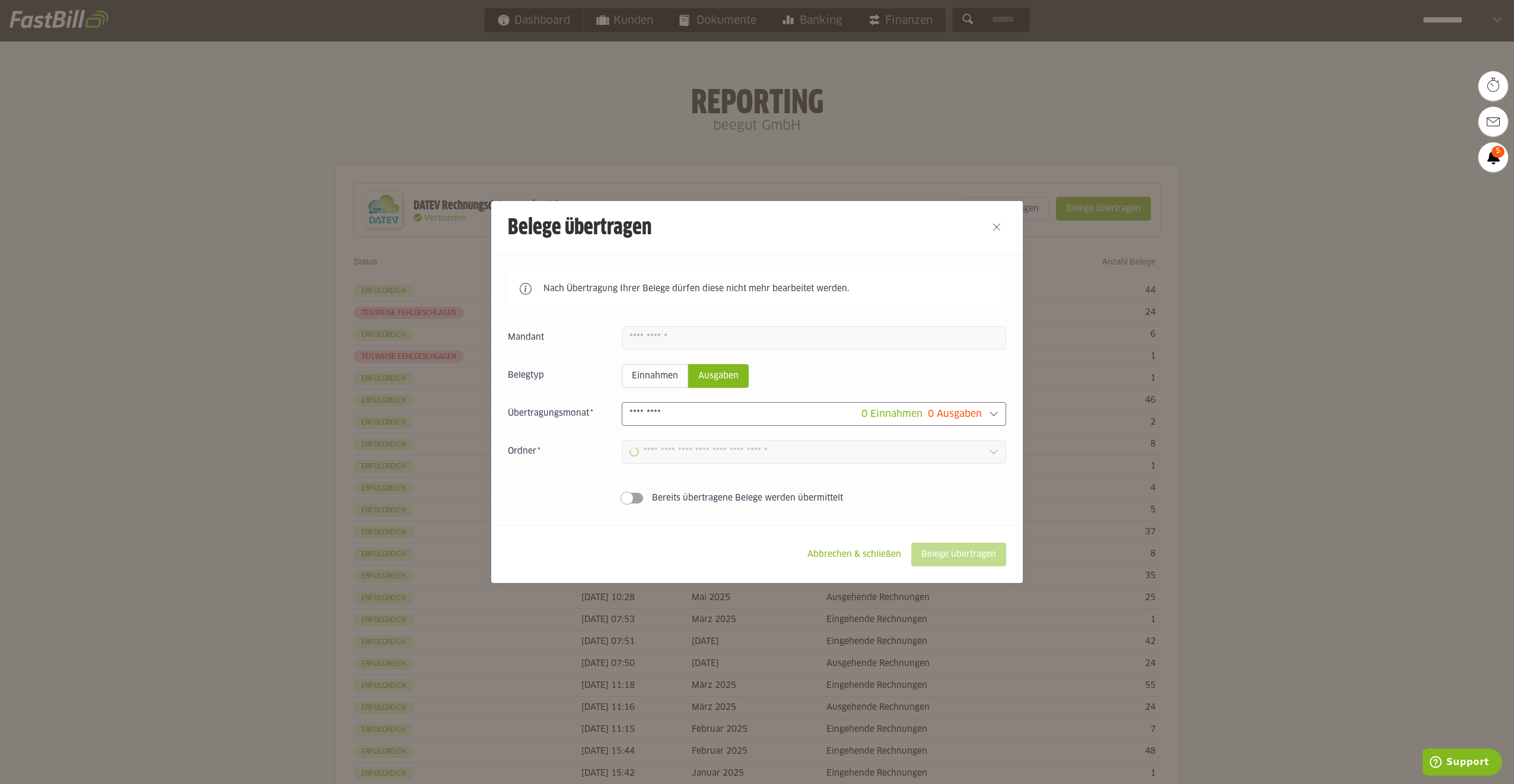
type input "**********"
click at [988, 218] on button "Close" at bounding box center [996, 227] width 19 height 19
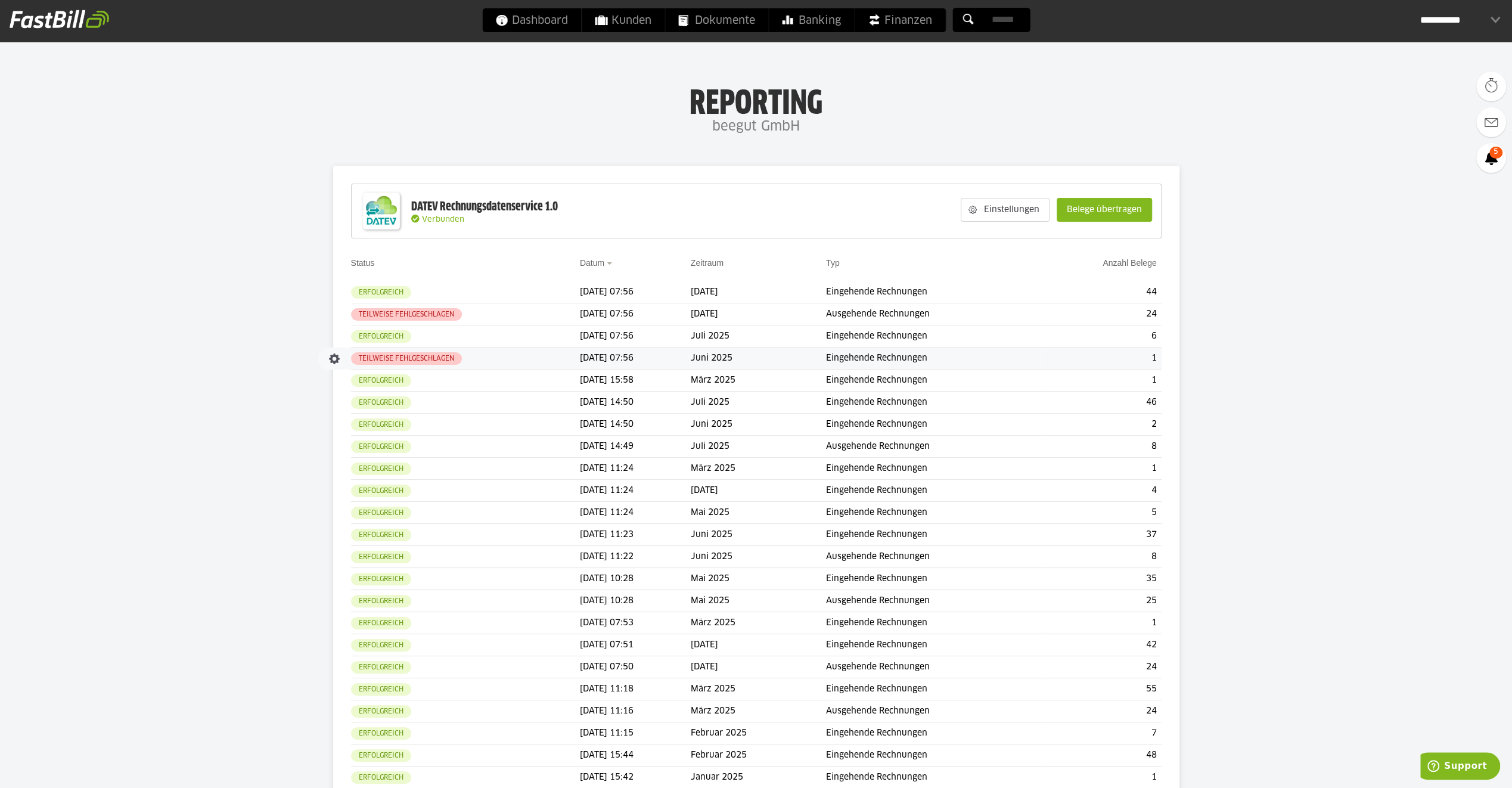
click at [527, 363] on td "Teilweise fehlgeschlagen" at bounding box center [466, 359] width 229 height 22
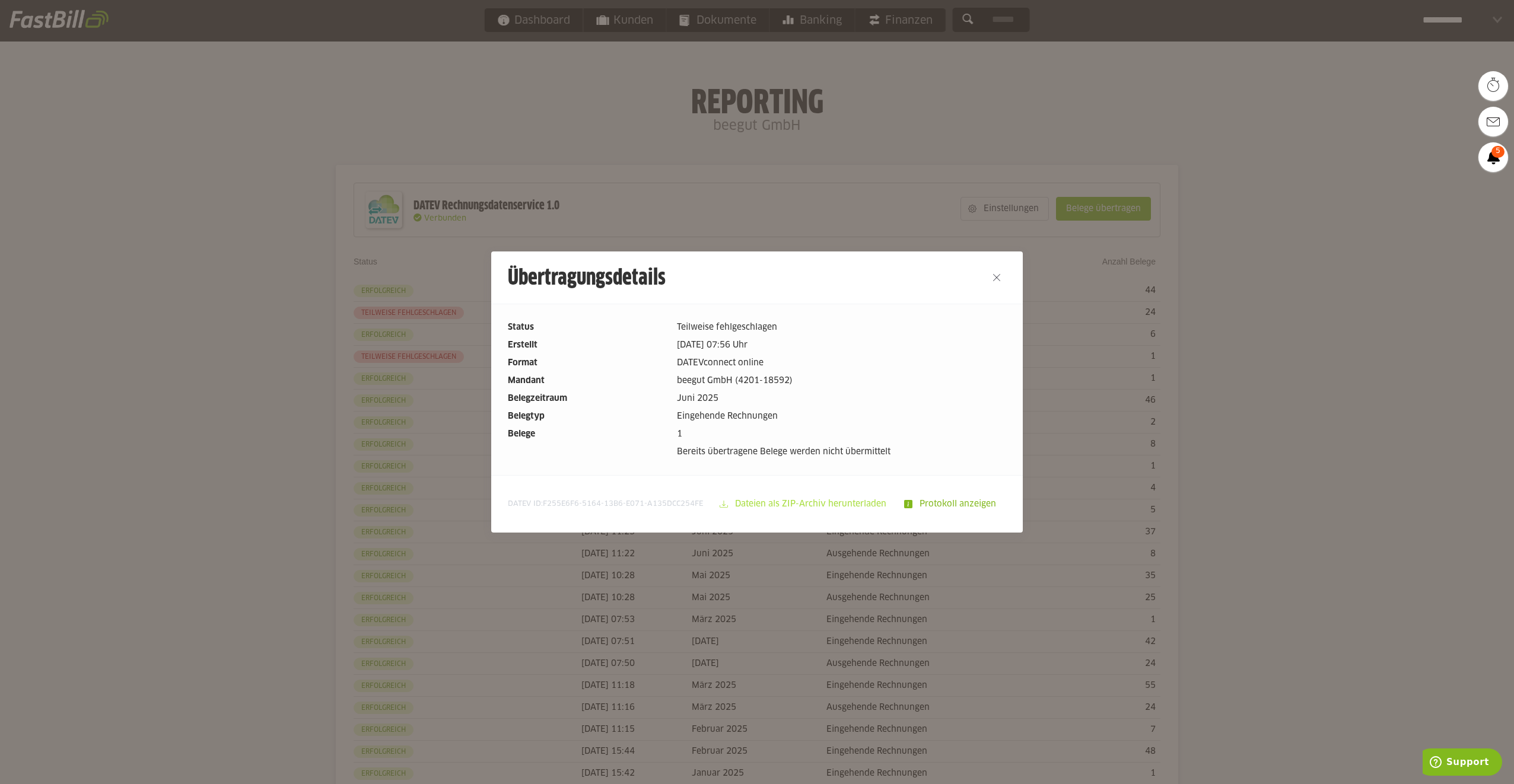
click at [784, 503] on slot "Dateien als ZIP-Archiv herunterladen" at bounding box center [812, 504] width 168 height 22
click at [993, 274] on button "Close" at bounding box center [996, 277] width 19 height 19
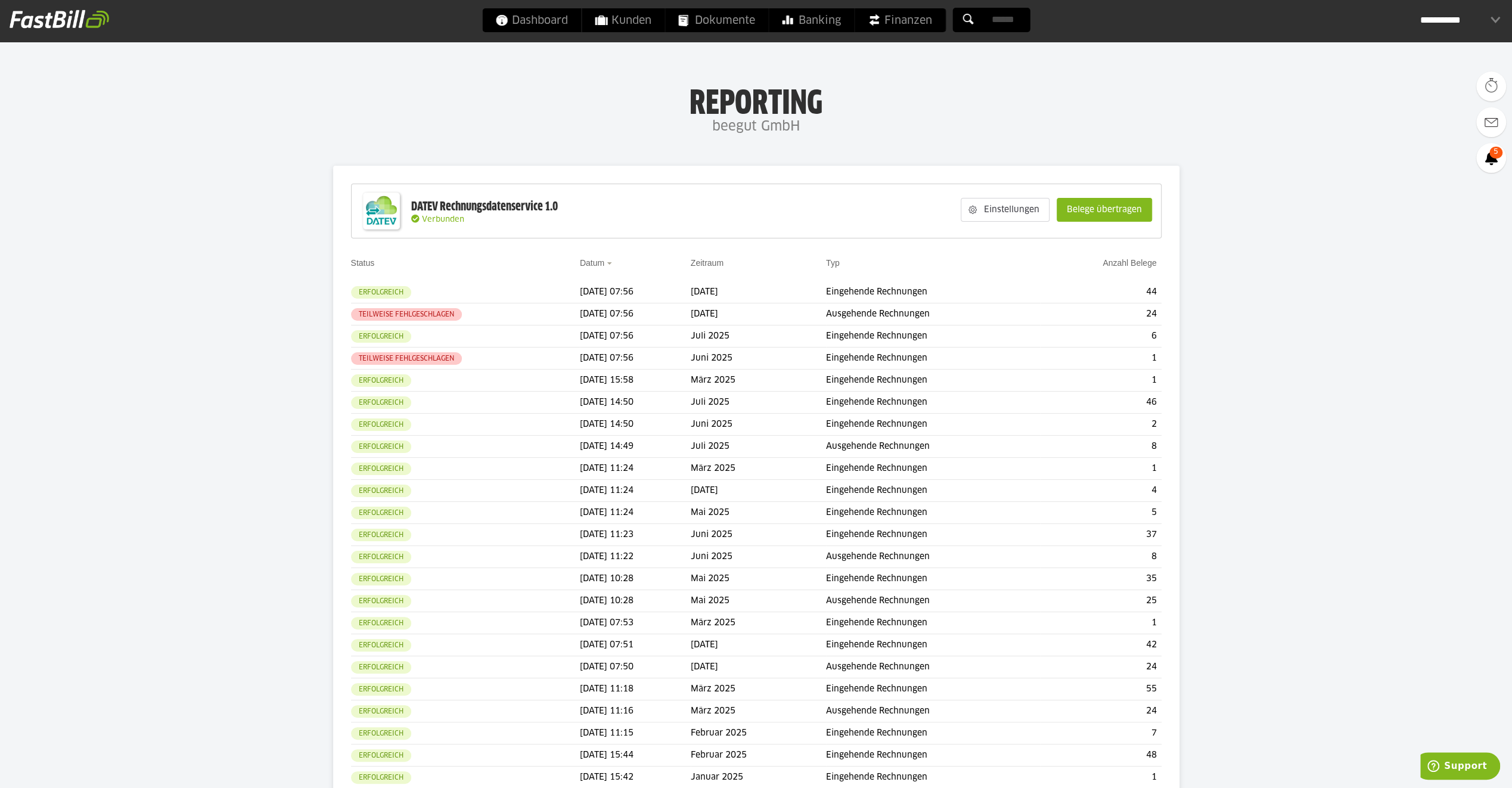
click at [1096, 208] on slot "Belege übertragen" at bounding box center [1104, 210] width 94 height 22
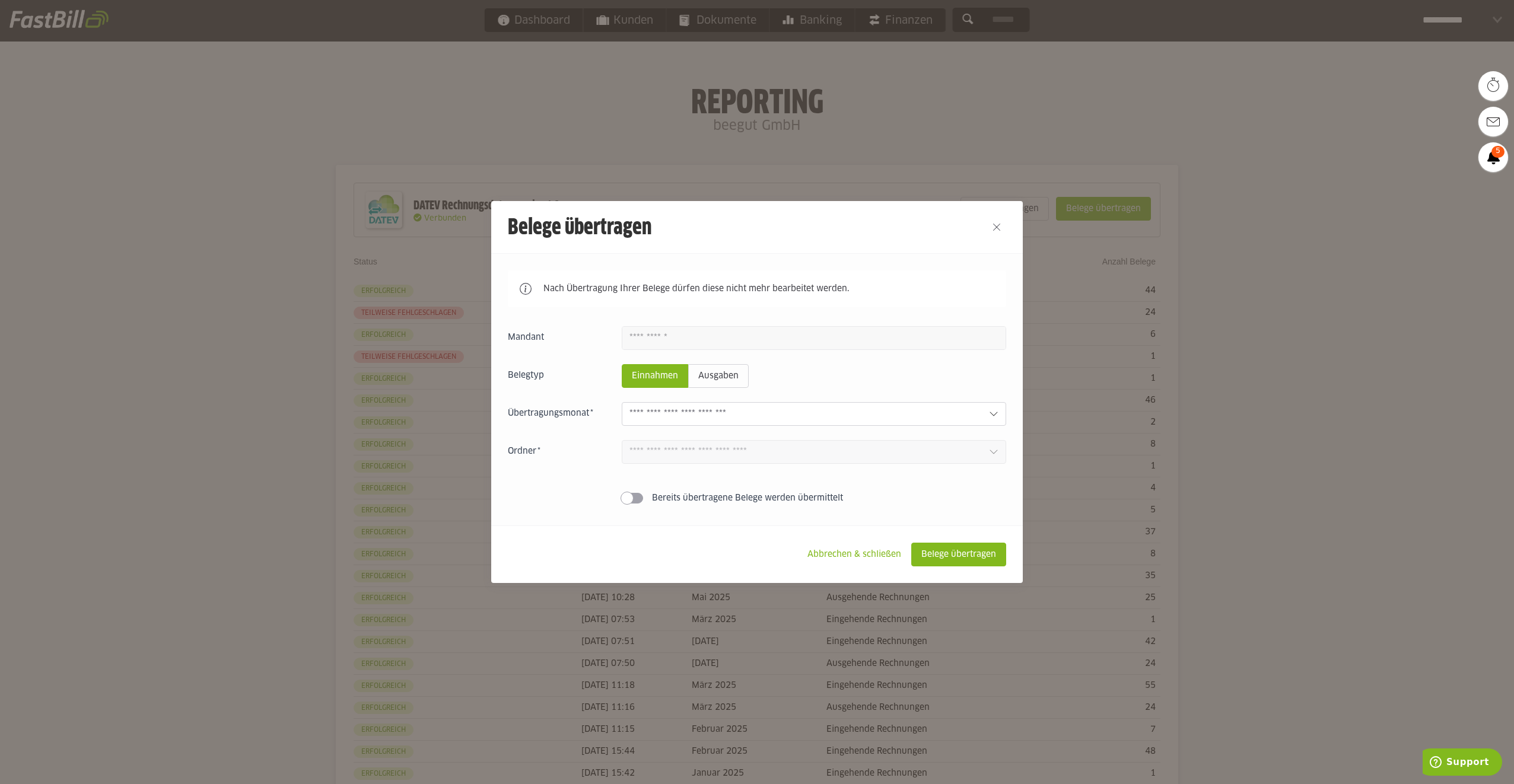
click at [730, 419] on input "text" at bounding box center [804, 414] width 350 height 13
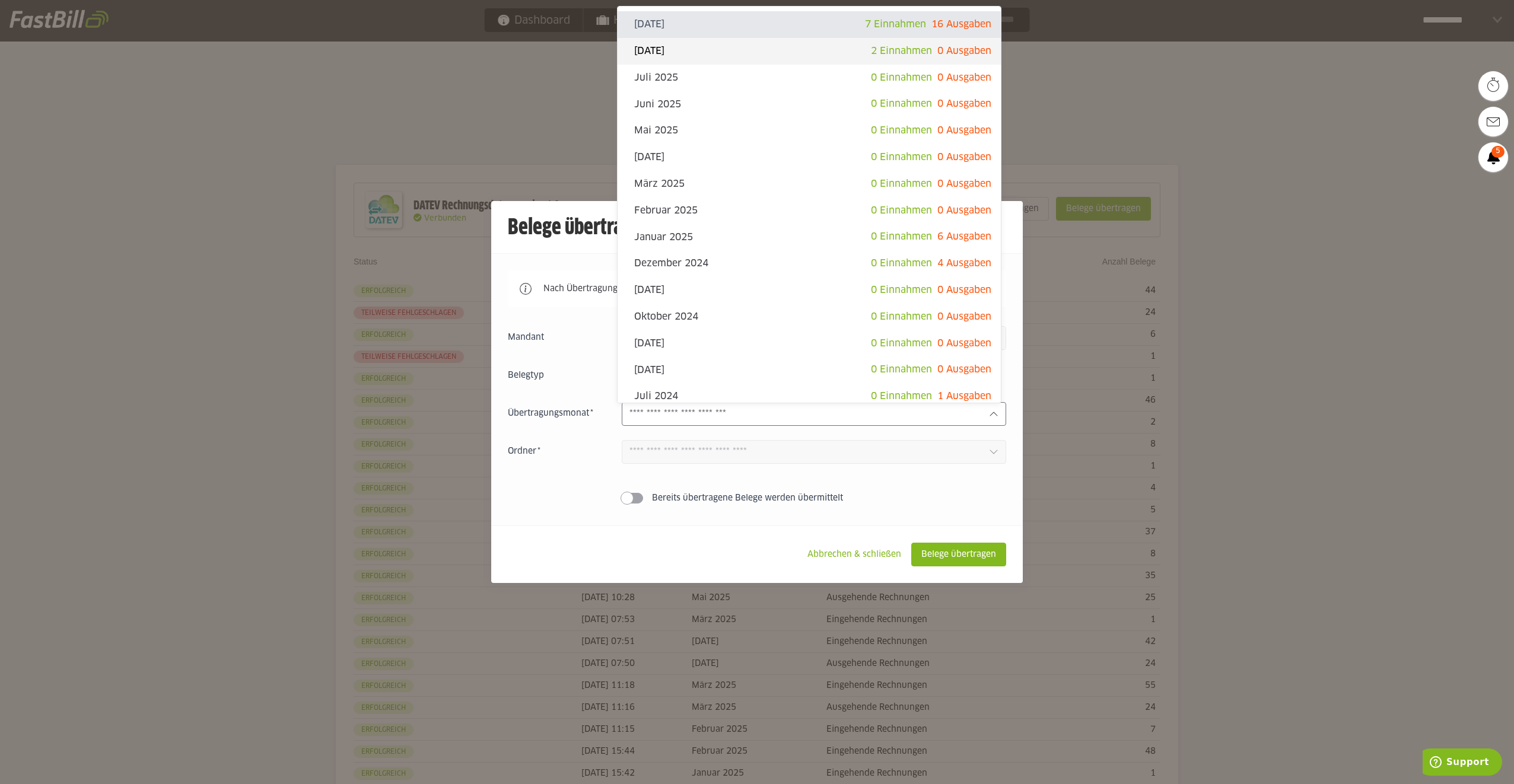
click at [837, 50] on slot "[DATE]" at bounding box center [752, 51] width 237 height 13
type input "**********"
type input "*******"
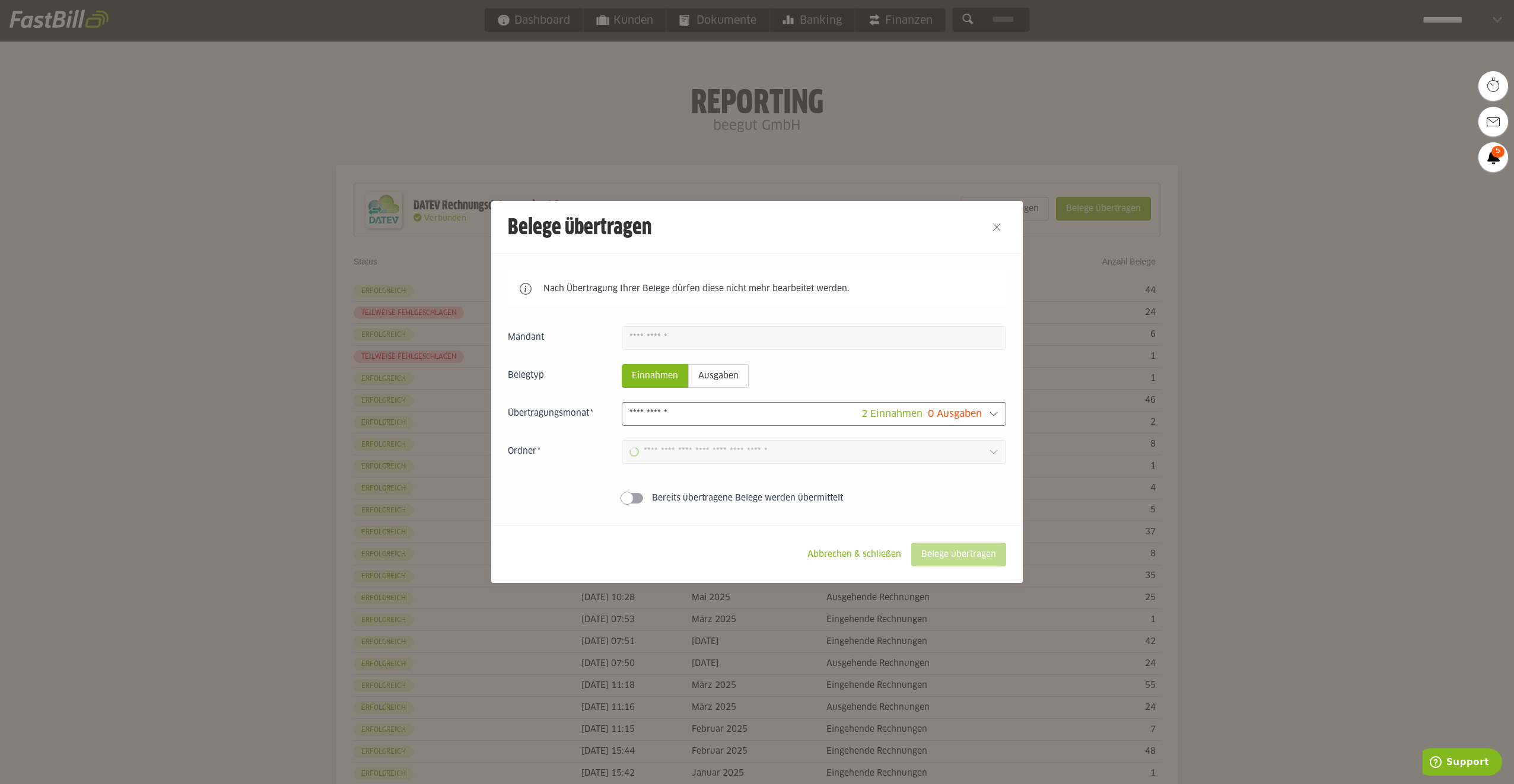
type input "**********"
click at [961, 557] on slot "Belege übertragen" at bounding box center [958, 554] width 93 height 22
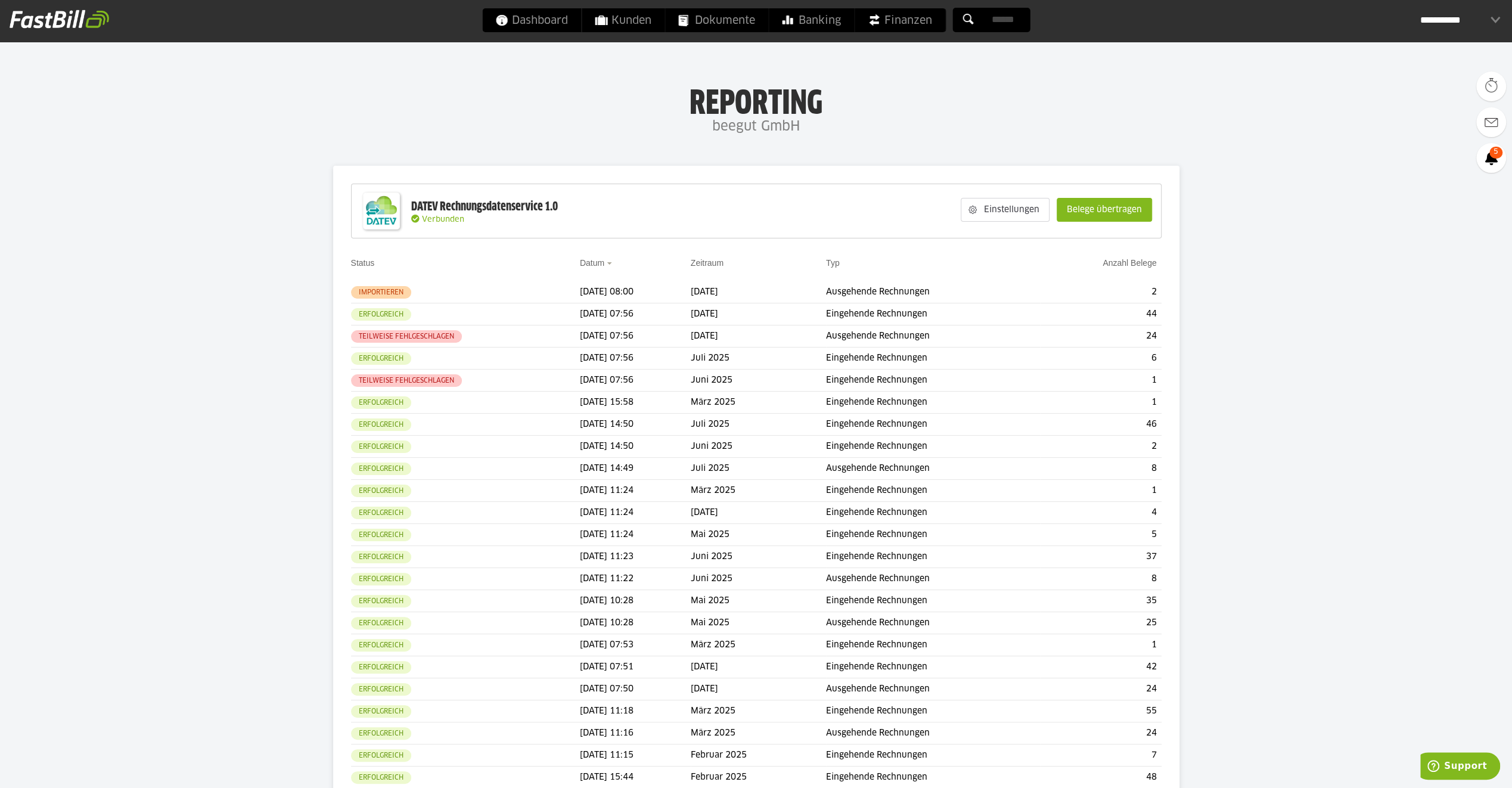
click at [682, 343] on td "[DATE] 07:56" at bounding box center [635, 336] width 111 height 22
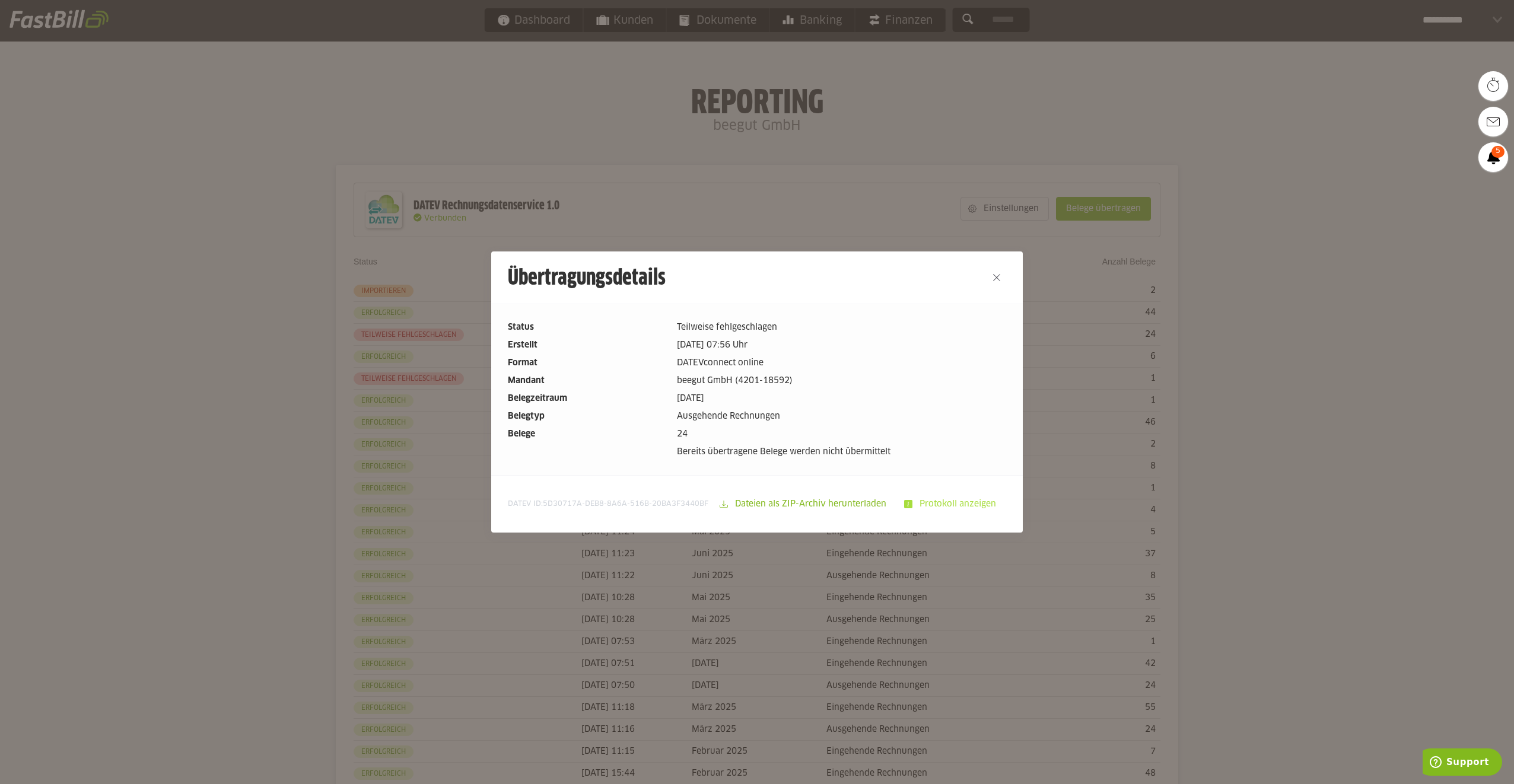
click at [941, 503] on slot "Protokoll anzeigen" at bounding box center [959, 504] width 93 height 22
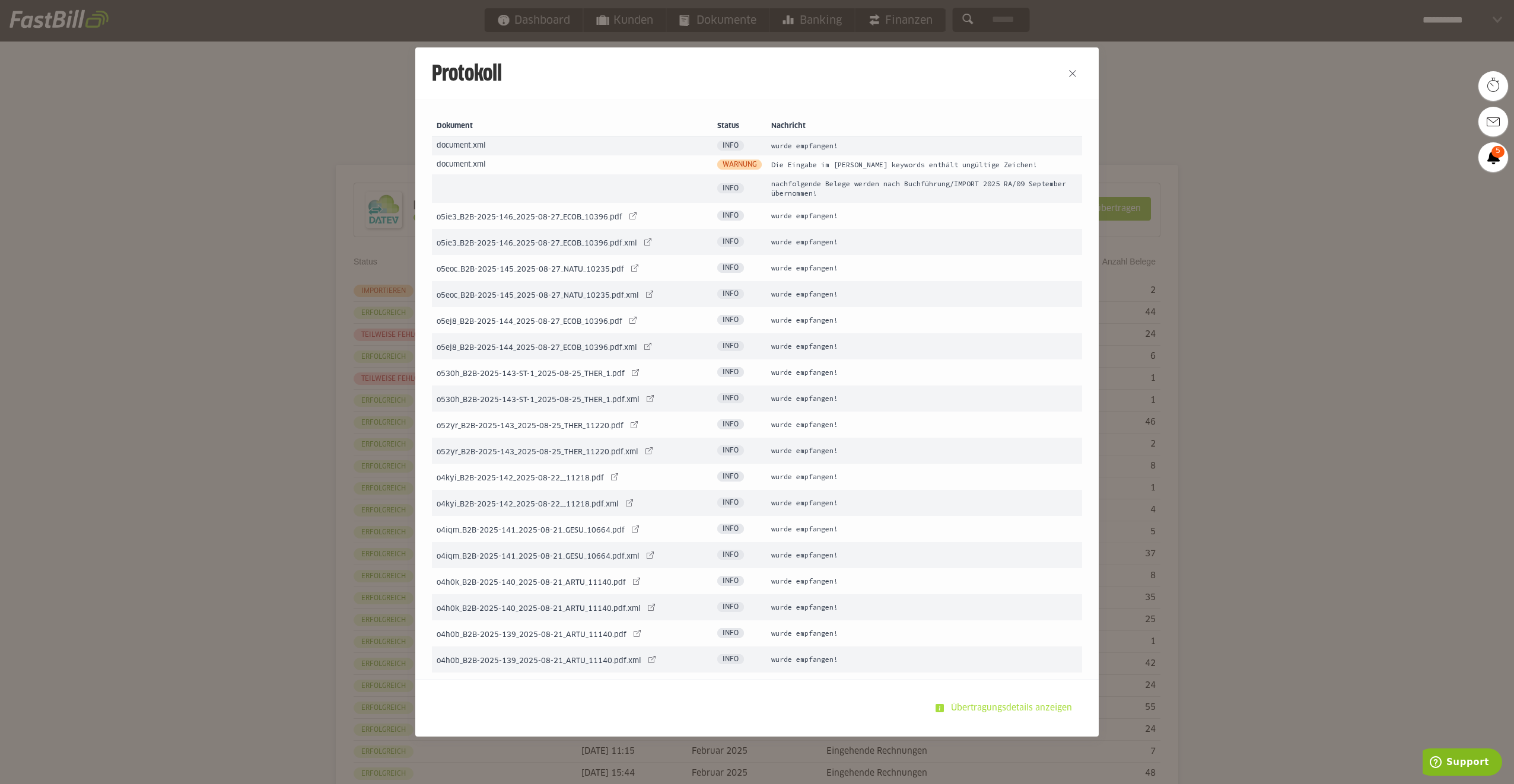
click at [985, 703] on slot "Übertragungsdetails anzeigen" at bounding box center [1012, 707] width 137 height 22
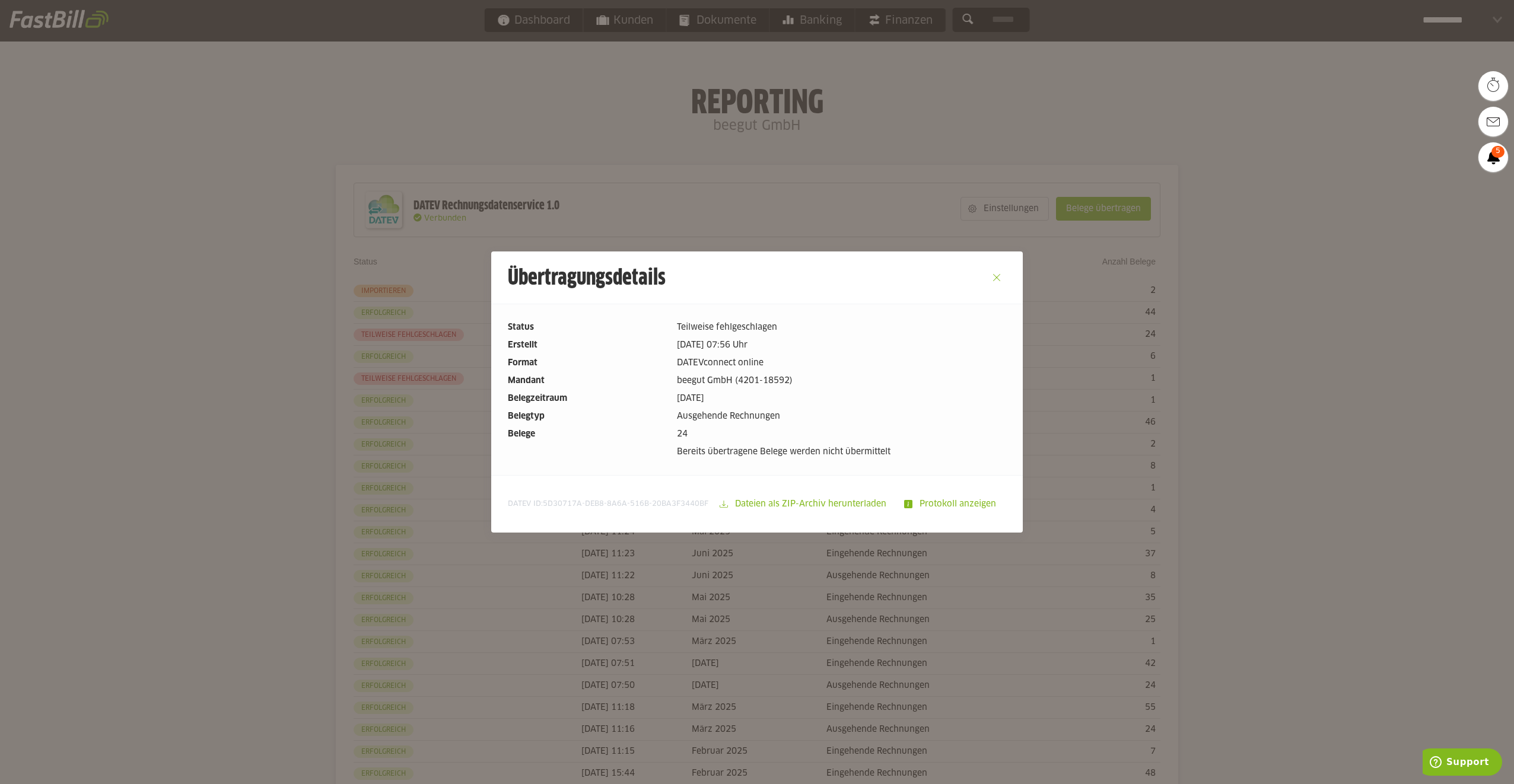
click at [999, 277] on button "Close" at bounding box center [996, 277] width 19 height 19
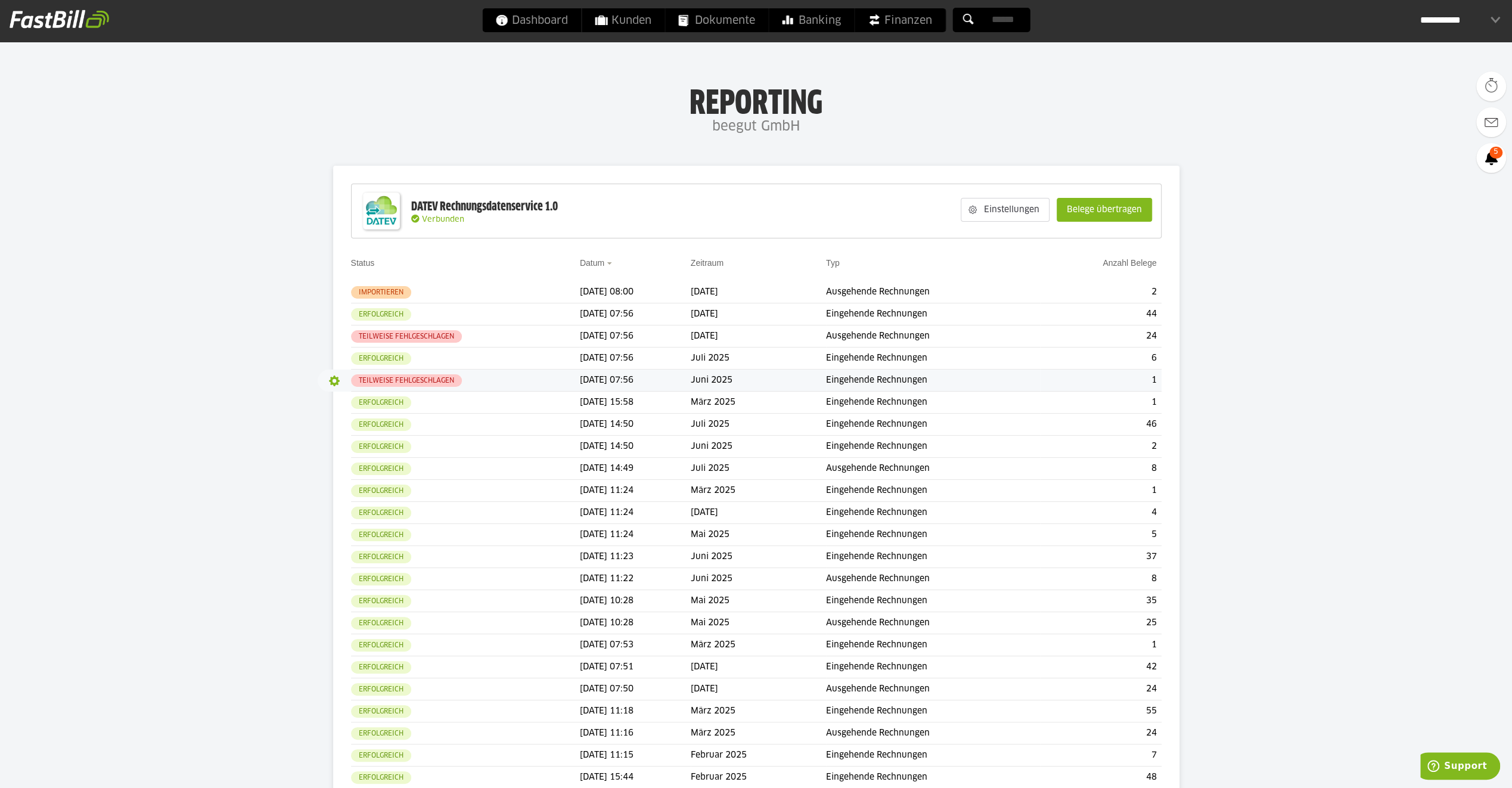
click at [327, 382] on button "button" at bounding box center [334, 380] width 20 height 20
click at [351, 405] on slot "Details" at bounding box center [359, 405] width 42 height 12
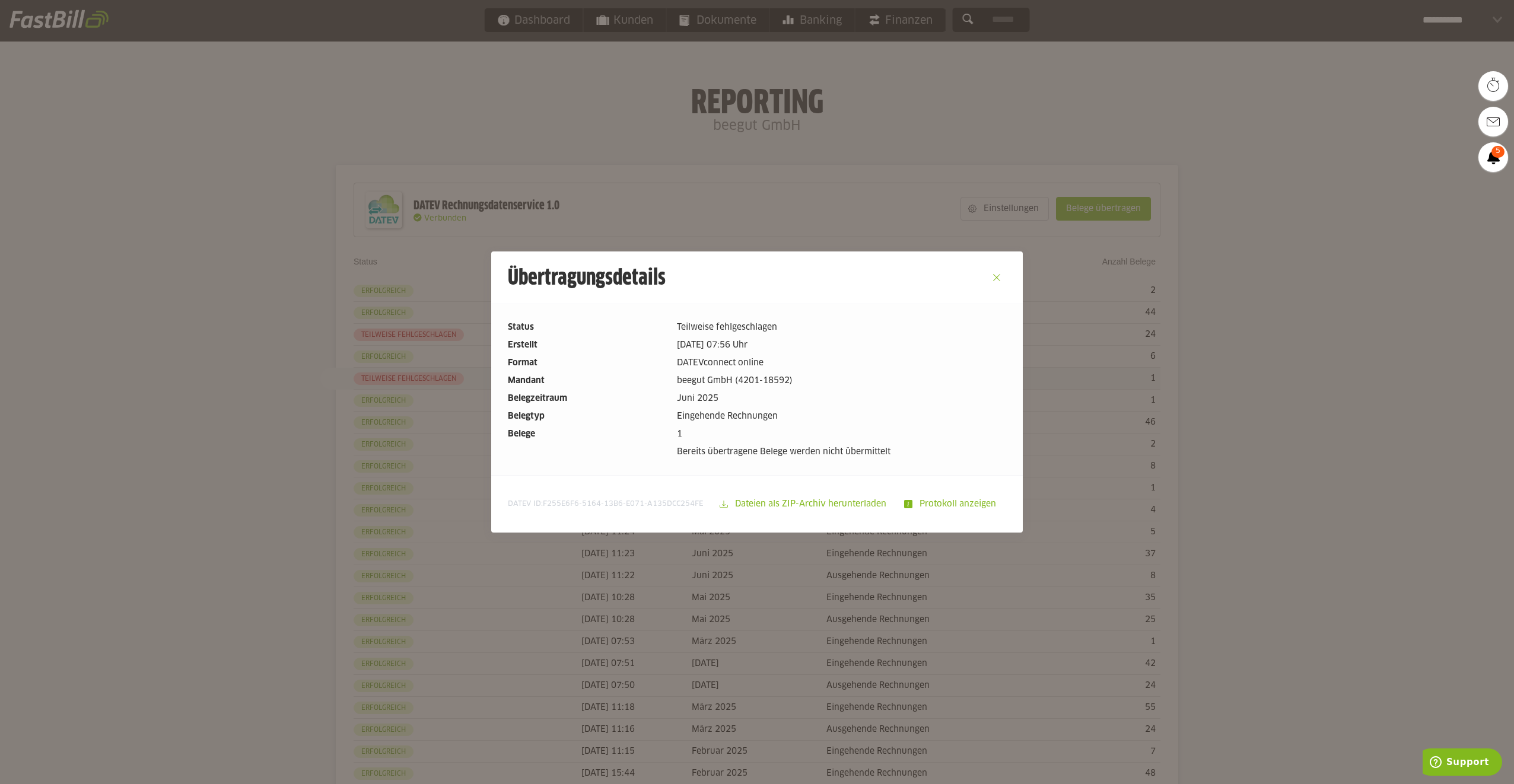
click at [994, 277] on button "Close" at bounding box center [996, 277] width 19 height 19
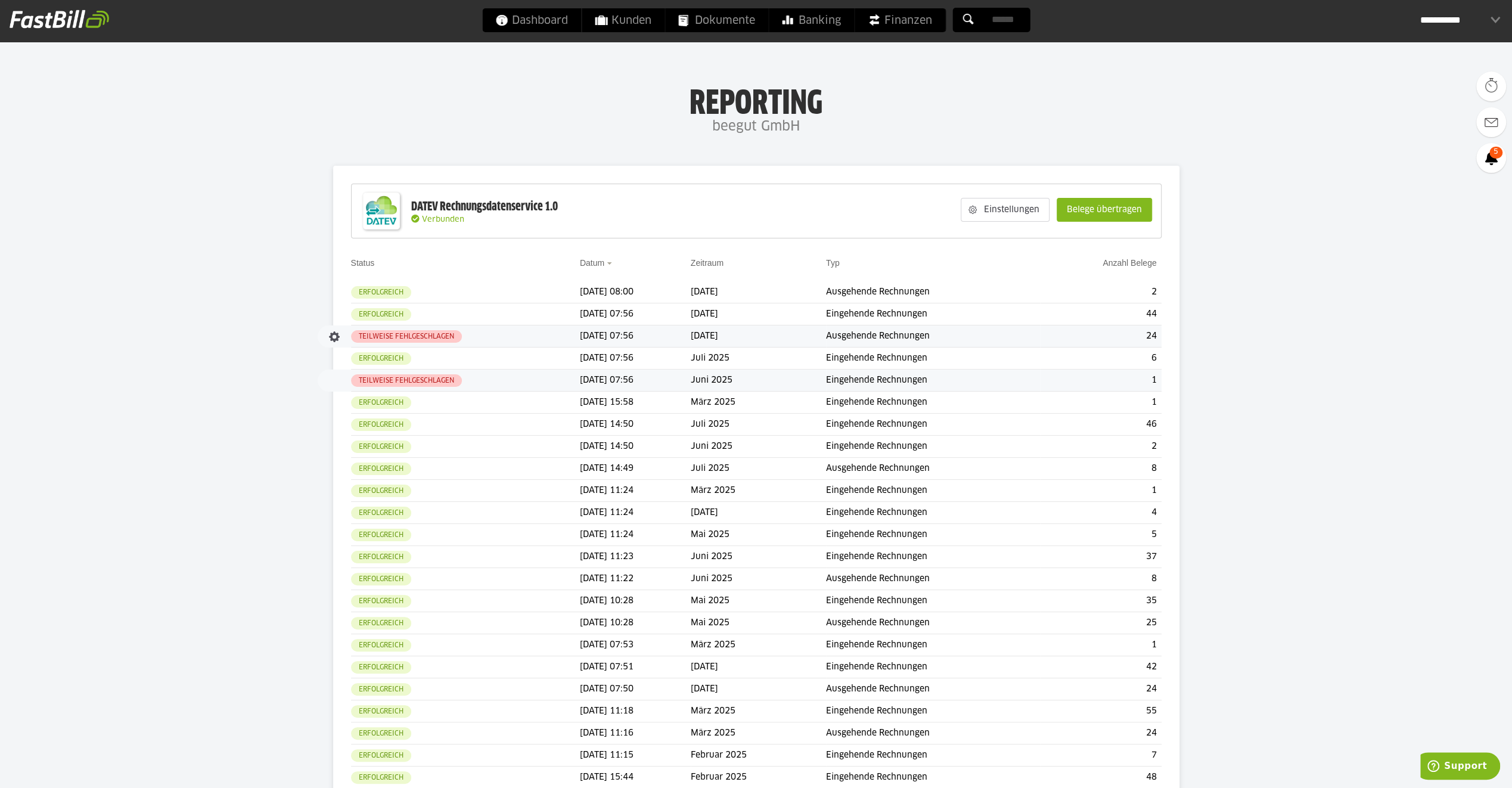
drag, startPoint x: 583, startPoint y: 336, endPoint x: 597, endPoint y: 329, distance: 15.7
click at [583, 336] on td "[DATE] 07:56" at bounding box center [635, 336] width 111 height 22
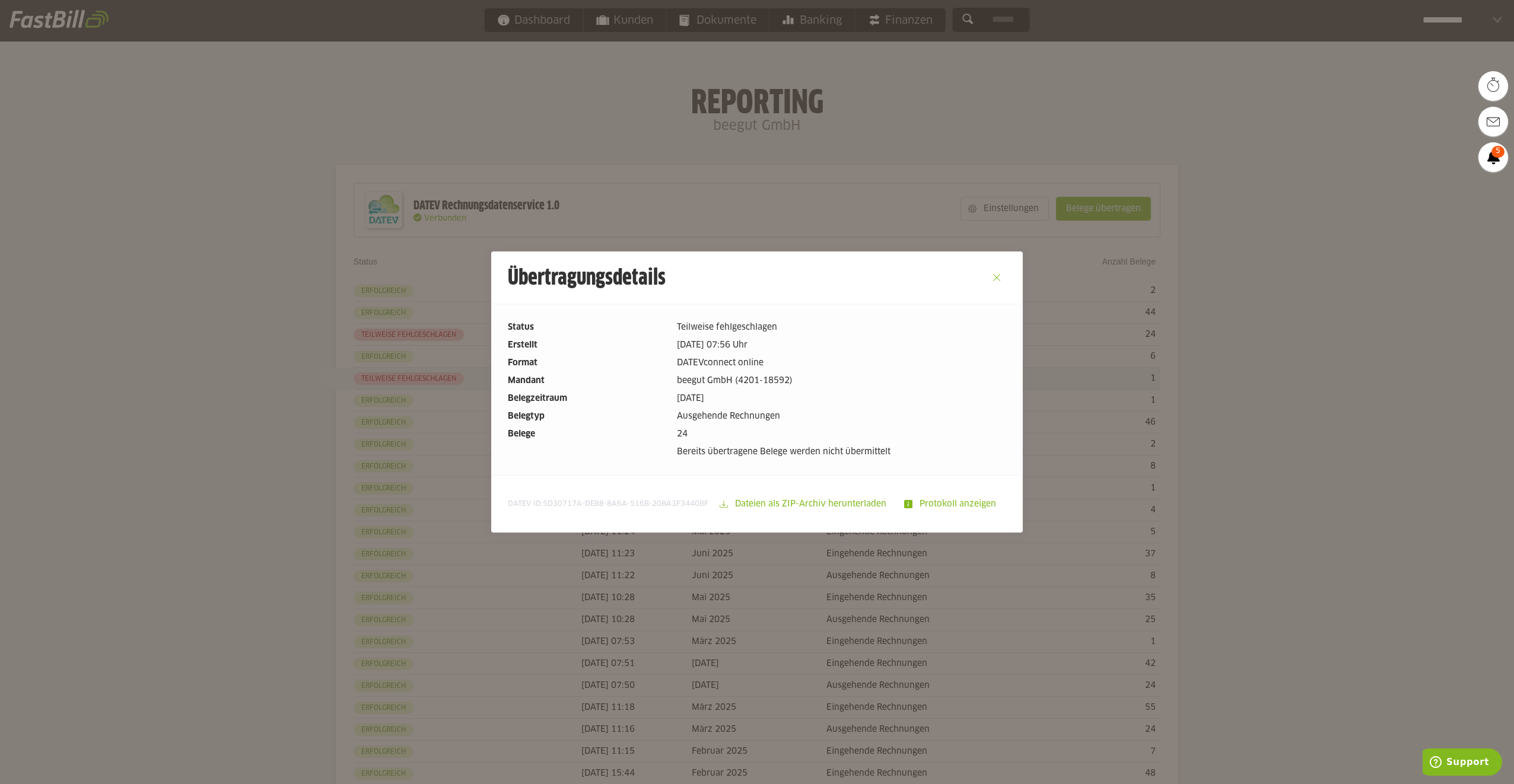
click at [992, 277] on button "Close" at bounding box center [996, 277] width 19 height 19
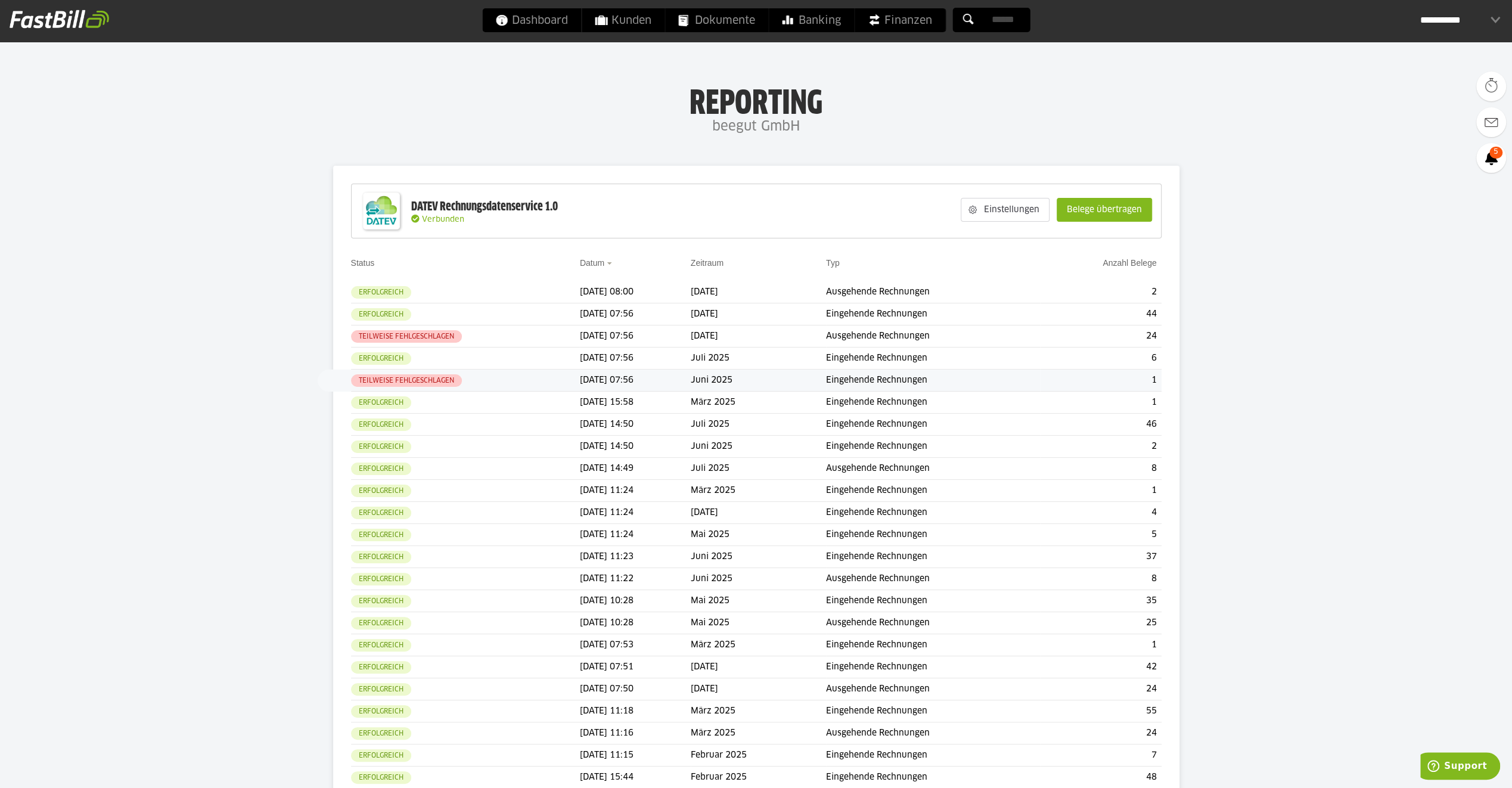
click at [1487, 17] on div "**********" at bounding box center [1461, 20] width 80 height 24
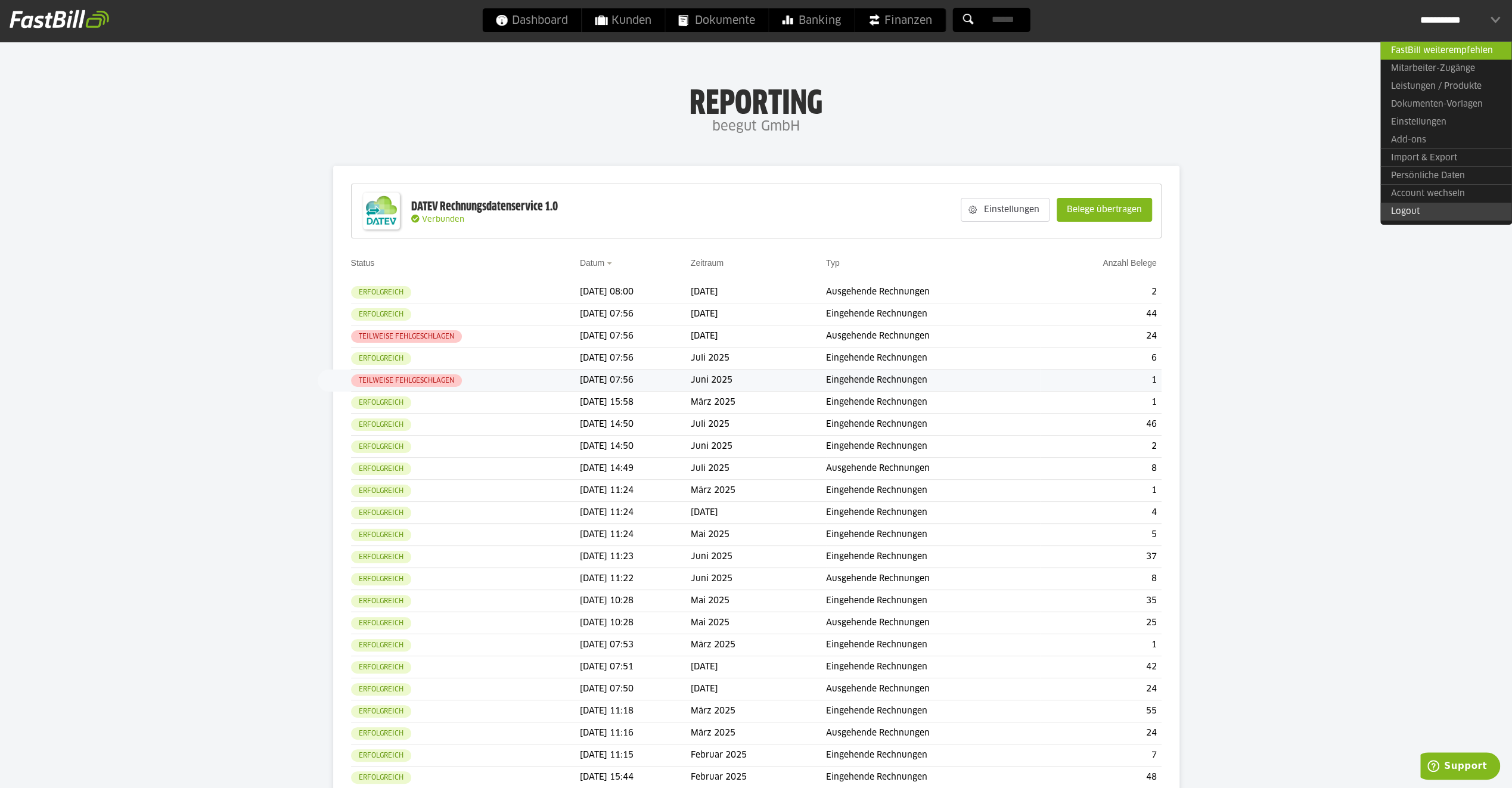
click at [1441, 212] on link "Logout" at bounding box center [1446, 212] width 131 height 18
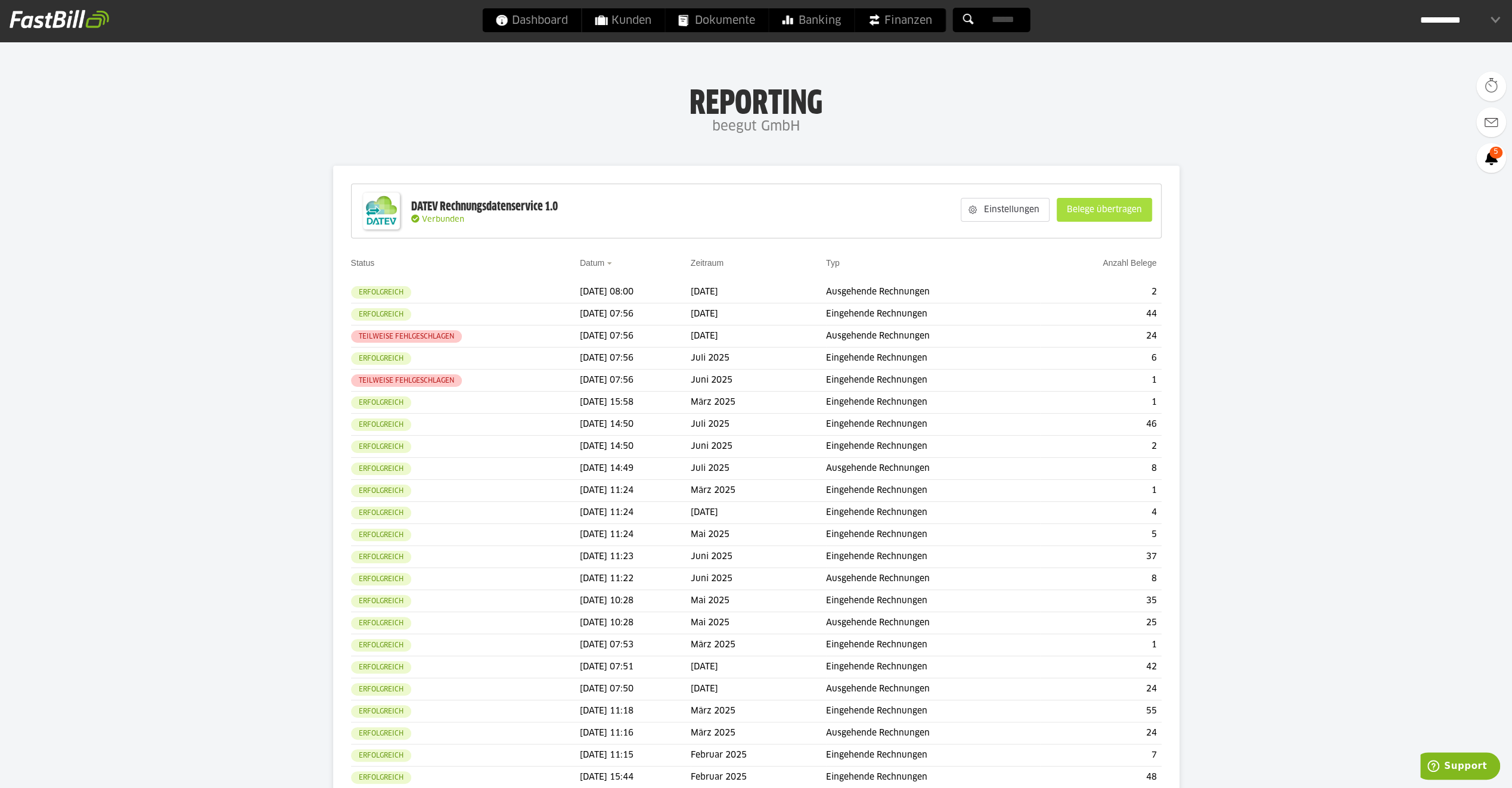
click at [1114, 210] on slot "Belege übertragen" at bounding box center [1104, 210] width 94 height 22
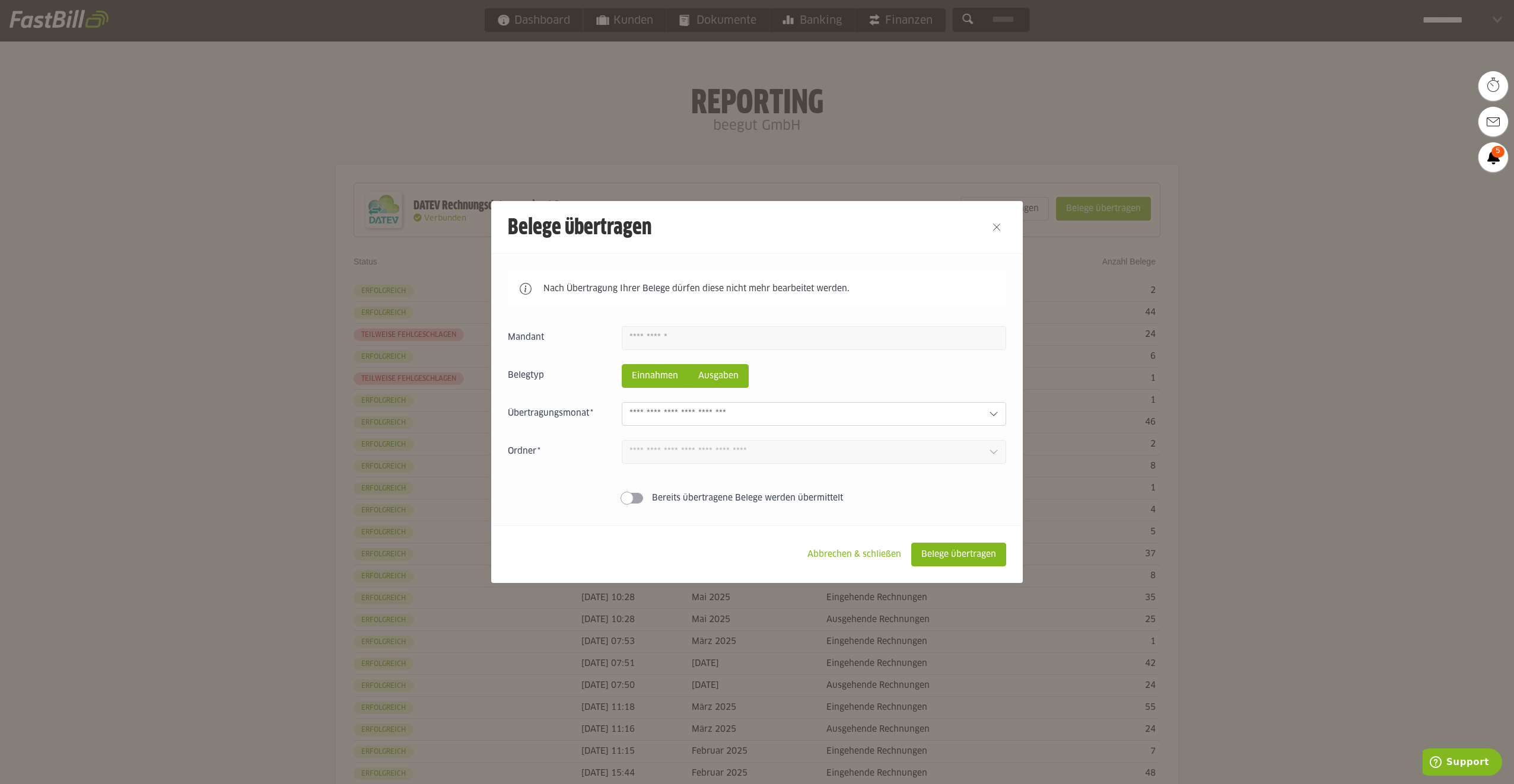
click at [722, 383] on slot "Ausgaben" at bounding box center [718, 375] width 59 height 22
click at [720, 418] on input "text" at bounding box center [804, 414] width 350 height 13
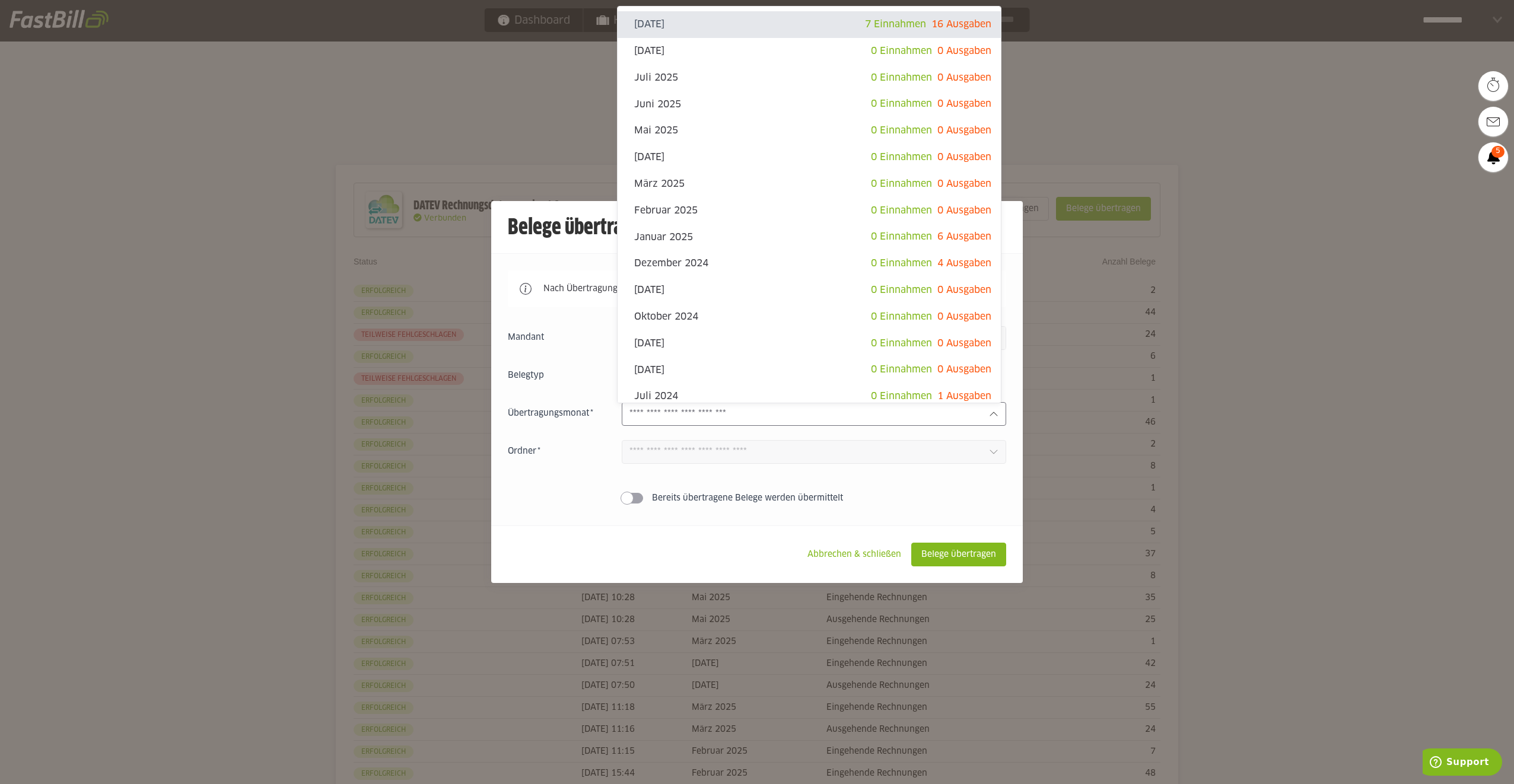
click at [720, 418] on input "text" at bounding box center [804, 414] width 350 height 13
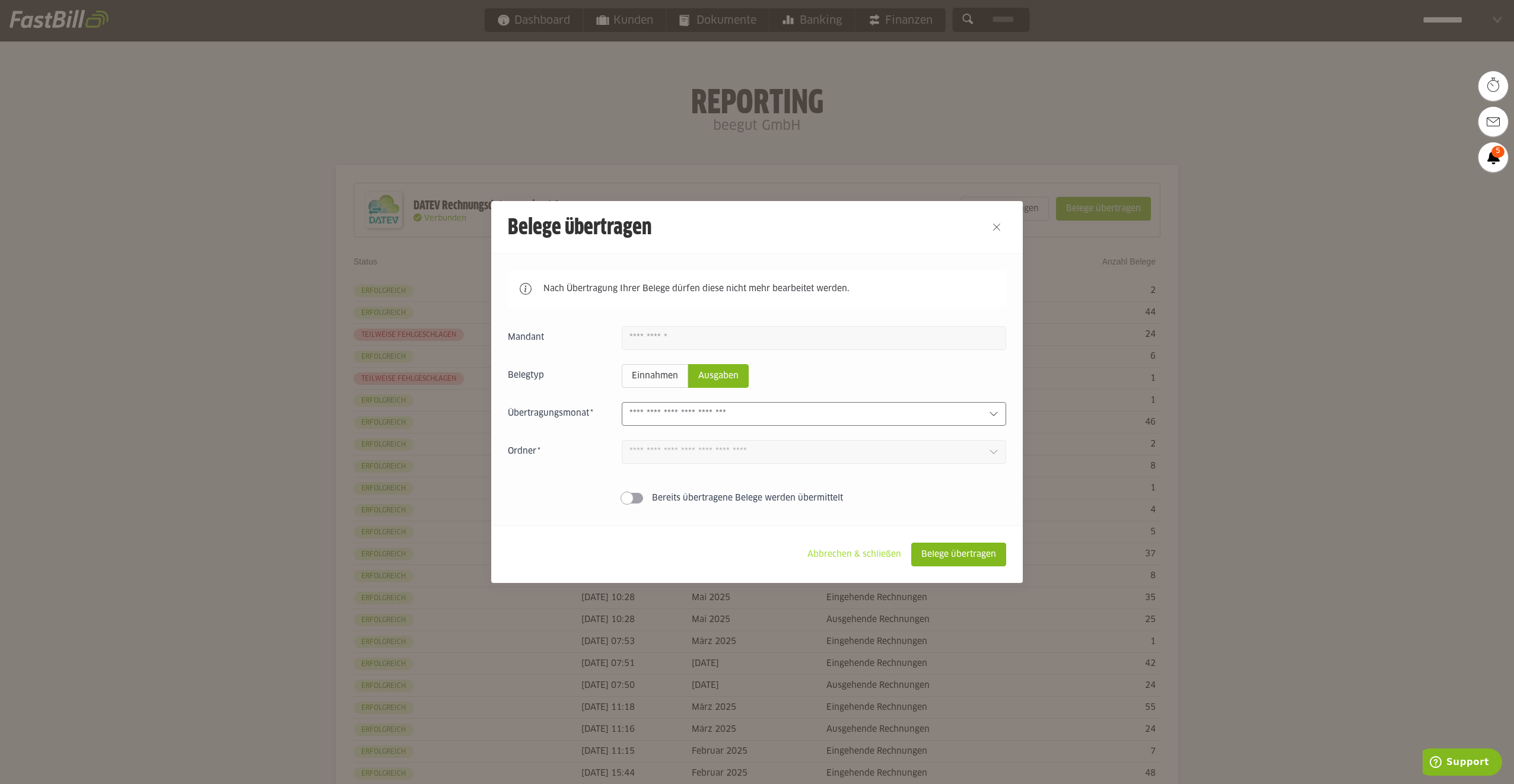
click at [850, 556] on slot "Abbrechen & schließen" at bounding box center [854, 554] width 113 height 22
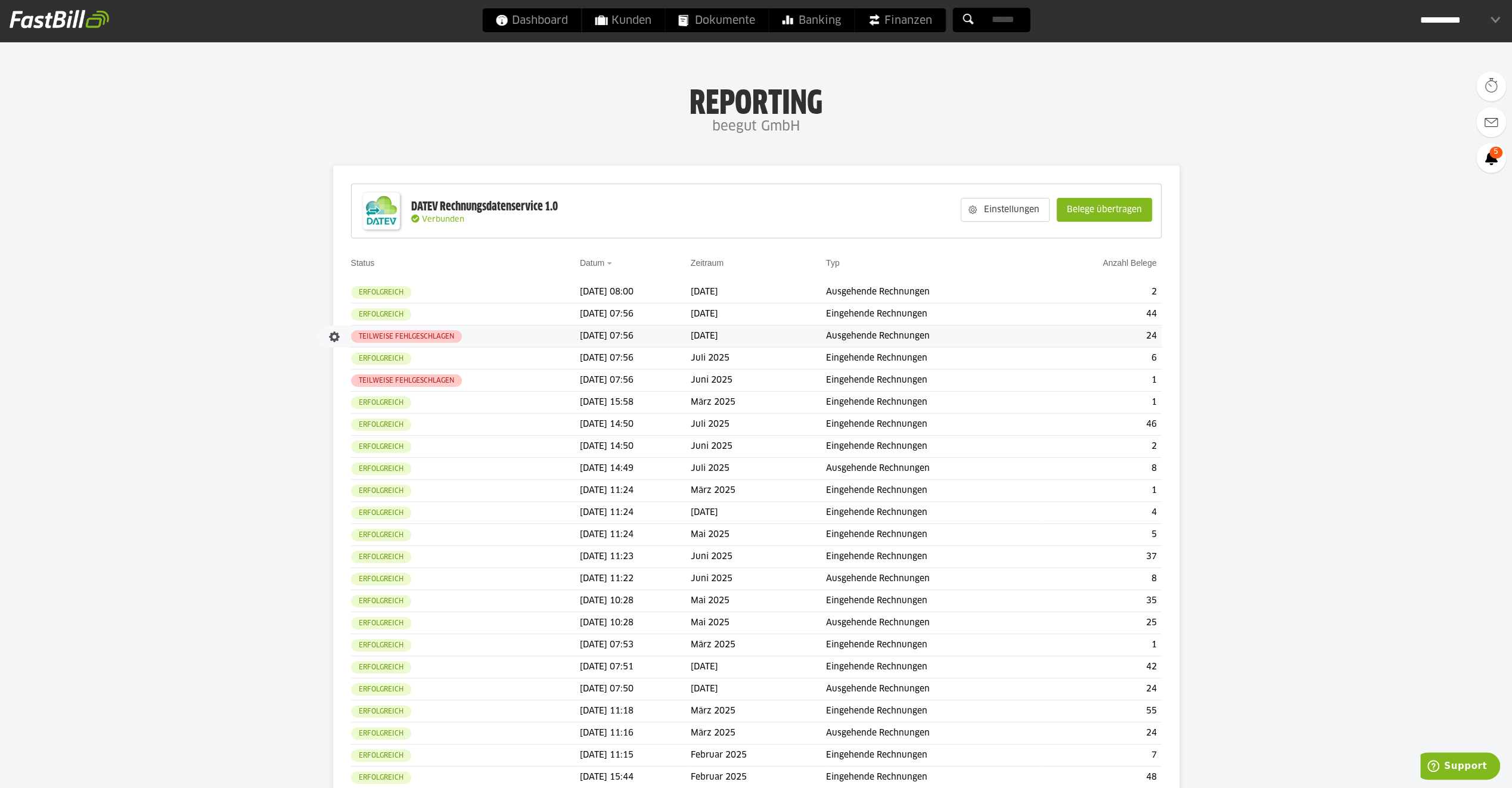
click at [881, 334] on td "Ausgehende Rechnungen" at bounding box center [933, 336] width 214 height 22
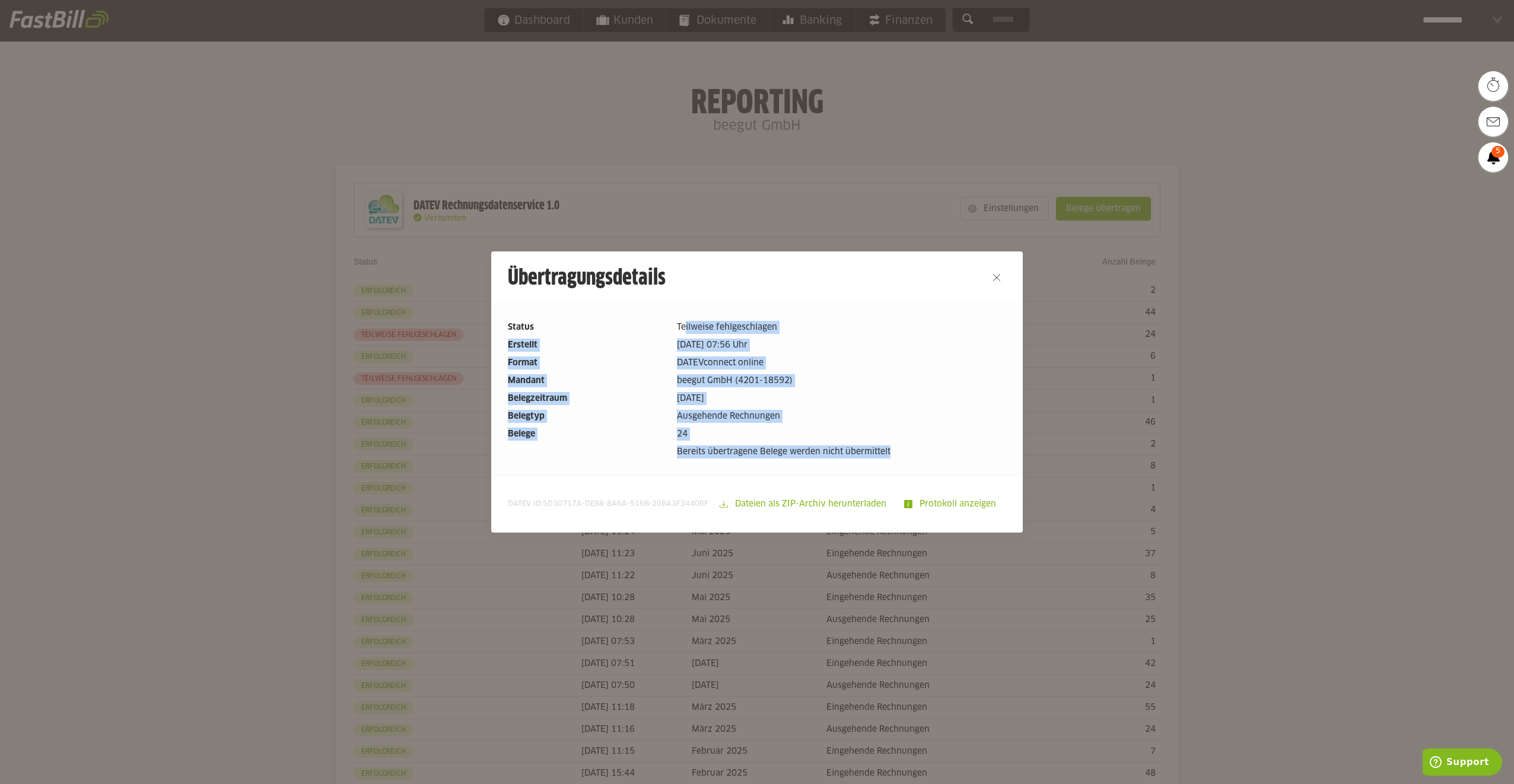
drag, startPoint x: 680, startPoint y: 324, endPoint x: 906, endPoint y: 460, distance: 263.8
click at [906, 460] on div "Status Teilweise fehlgeschlagen Erstellt [DATE] 07:56 Uhr Format DATEVconnect o…" at bounding box center [757, 389] width 532 height 171
drag, startPoint x: 906, startPoint y: 460, endPoint x: 761, endPoint y: 433, distance: 147.5
click at [761, 433] on dd "24" at bounding box center [842, 434] width 329 height 13
click at [553, 500] on span "5D30717A-DEB8-8A6A-516B-20BA3F3440BF" at bounding box center [625, 504] width 166 height 7
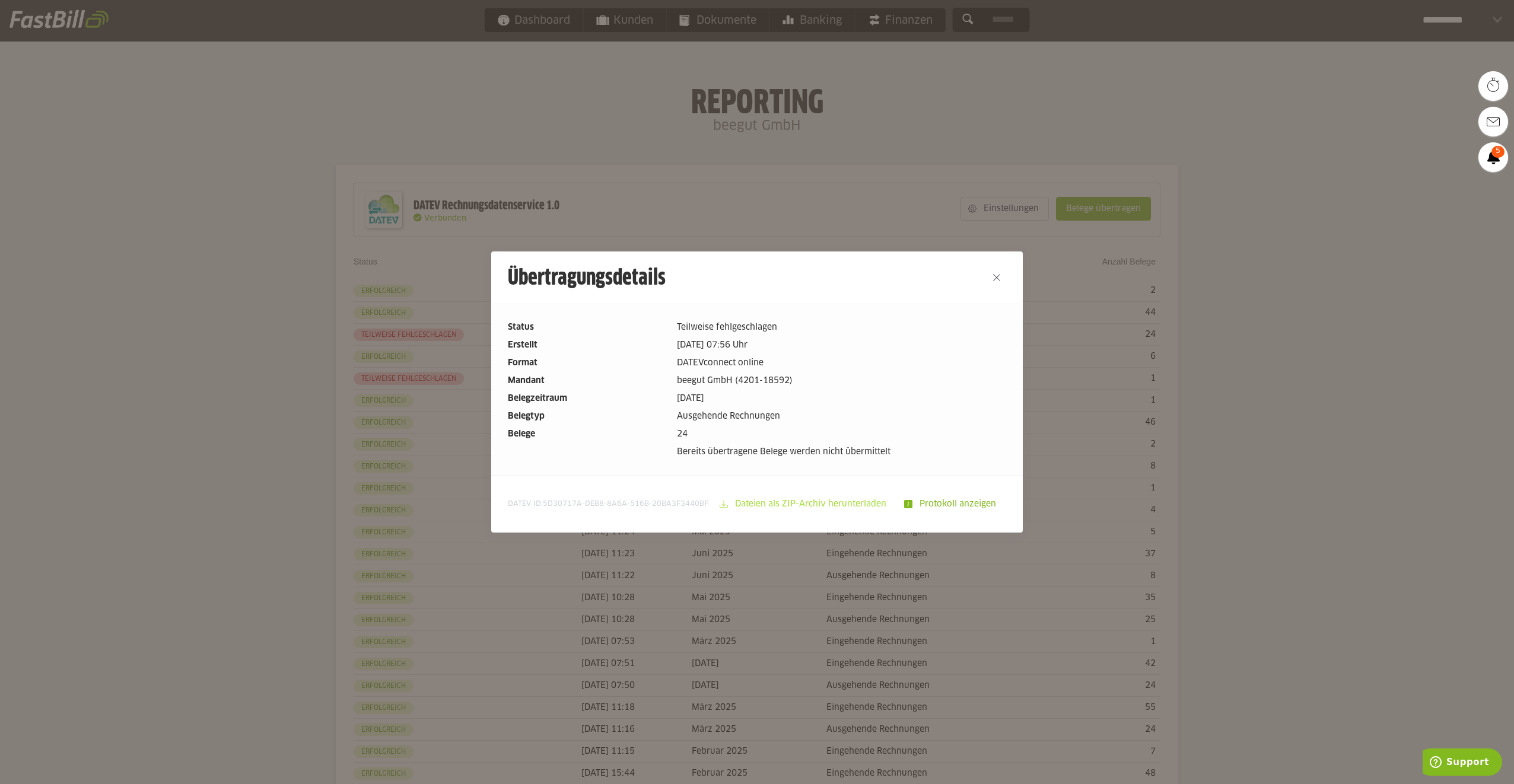
click at [815, 503] on slot "Dateien als ZIP-Archiv herunterladen" at bounding box center [812, 504] width 168 height 22
click at [991, 277] on button "Close" at bounding box center [996, 277] width 19 height 19
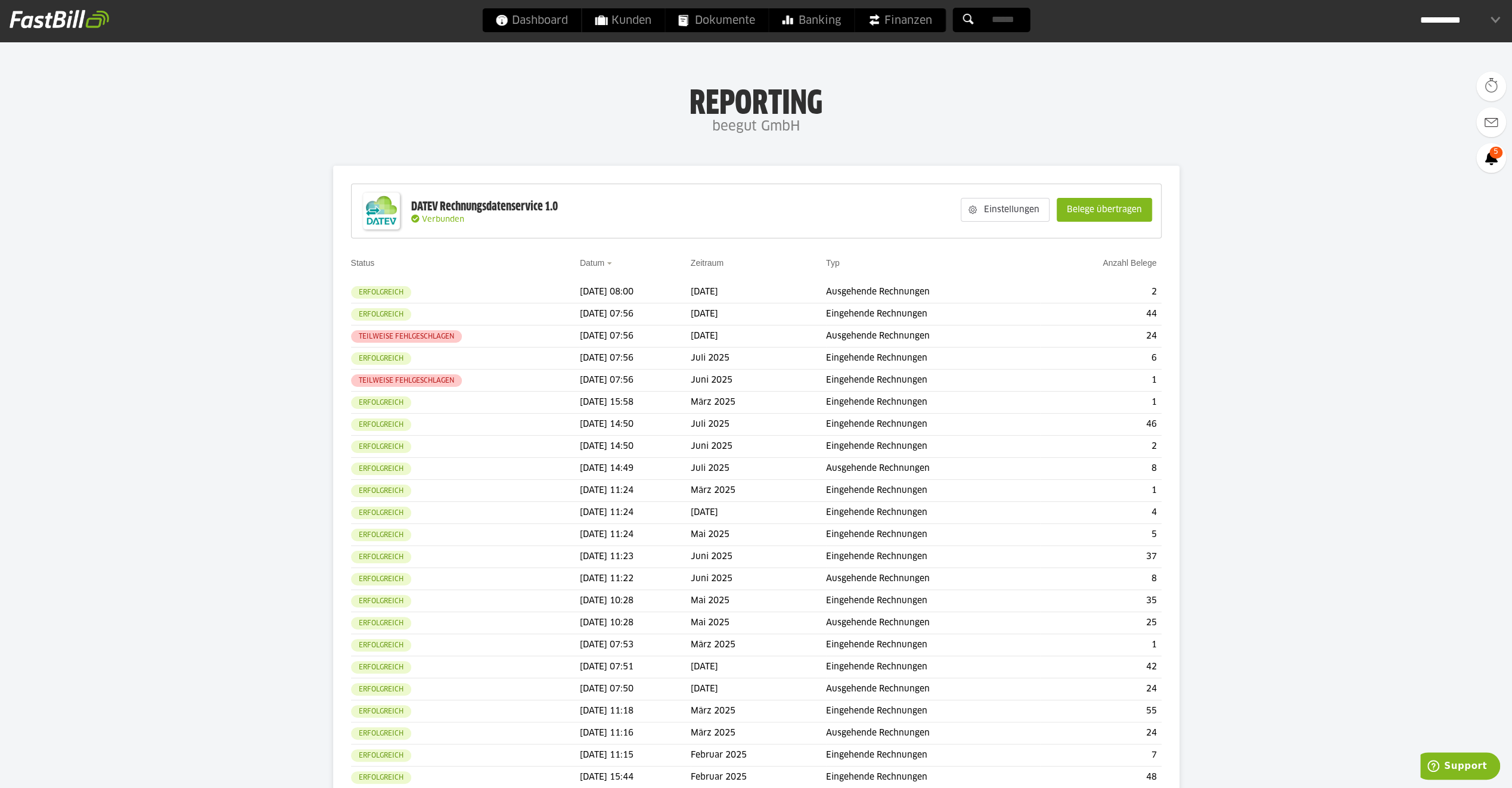
click at [397, 333] on span "Teilweise fehlgeschlagen" at bounding box center [406, 336] width 111 height 13
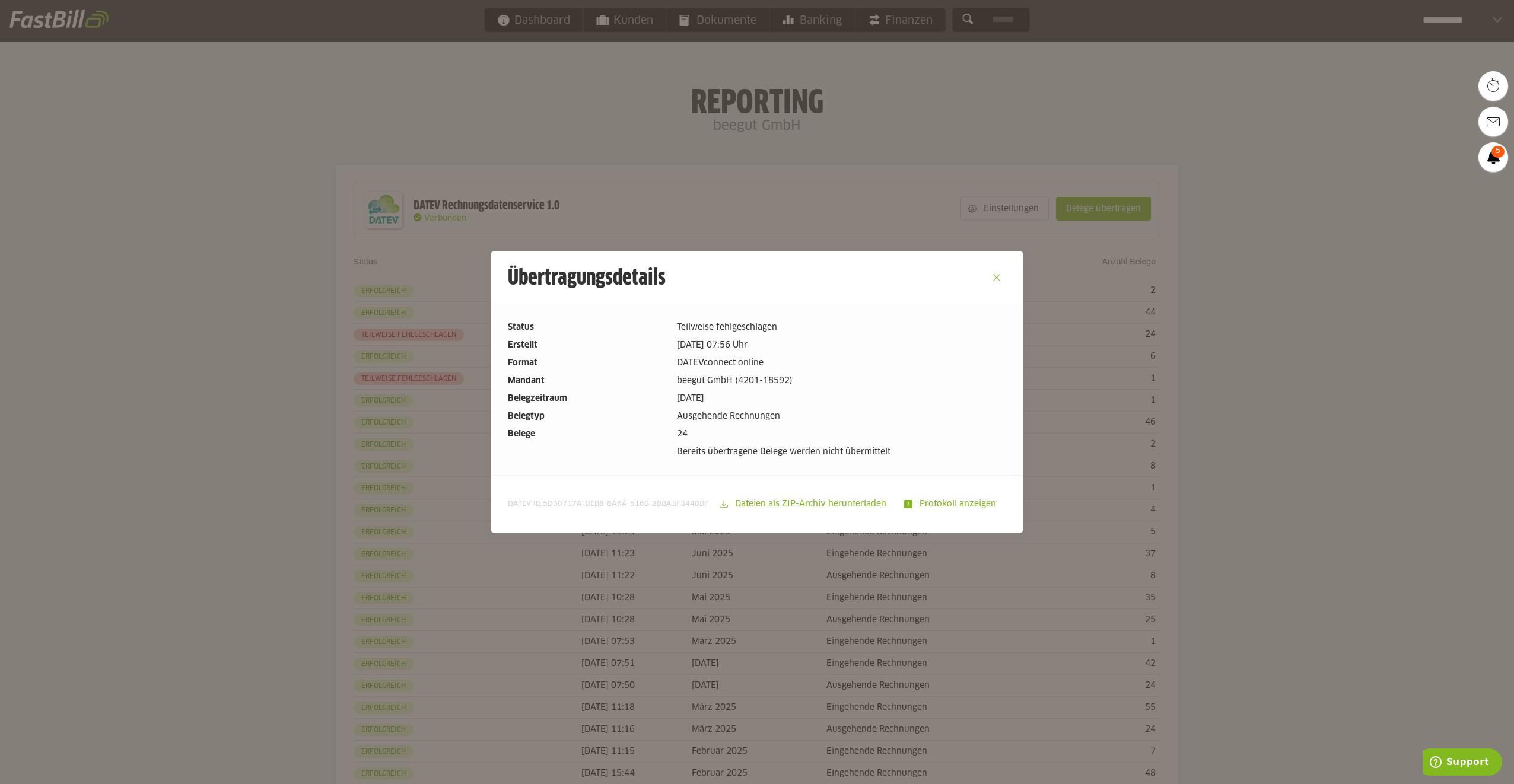
click at [987, 275] on button "Close" at bounding box center [996, 277] width 19 height 19
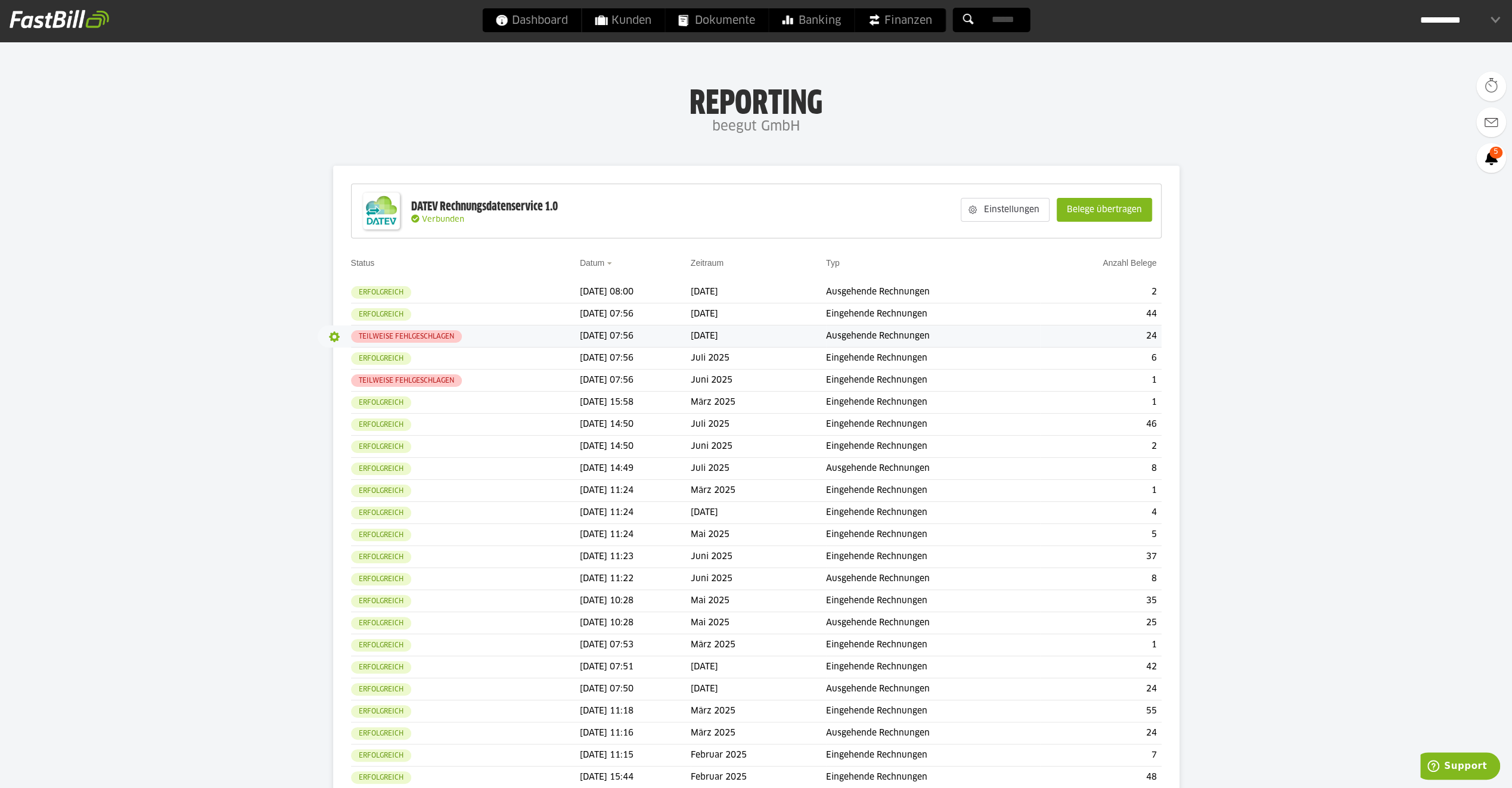
click at [332, 336] on button "button" at bounding box center [334, 336] width 20 height 20
click at [351, 355] on slot "Details" at bounding box center [359, 360] width 42 height 12
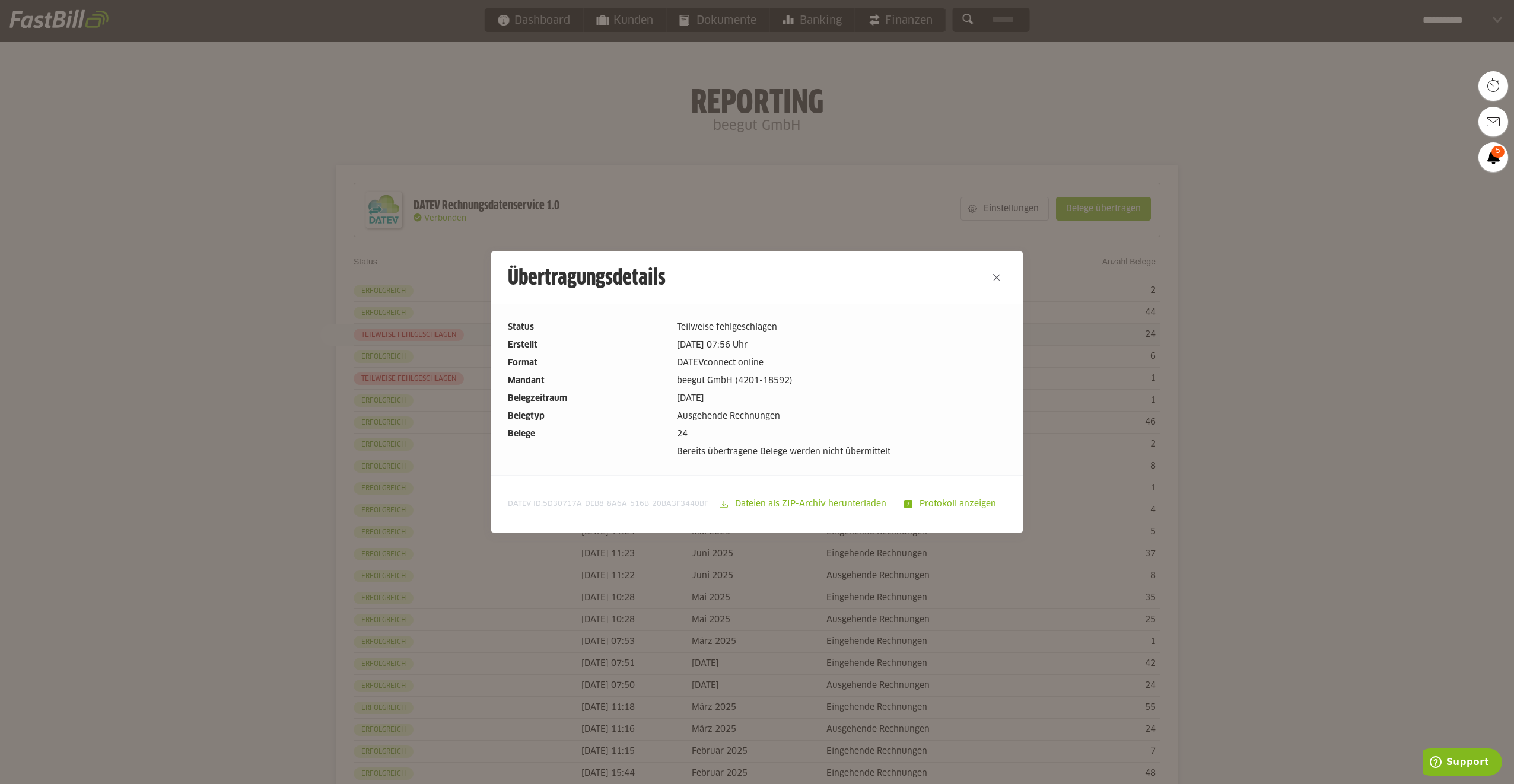
drag, startPoint x: 674, startPoint y: 318, endPoint x: 783, endPoint y: 468, distance: 185.4
click at [783, 468] on div "Status Teilweise fehlgeschlagen Erstellt 12.09.2025 07:56 Uhr Format DATEVconne…" at bounding box center [757, 389] width 532 height 171
click at [722, 382] on dd "beegut GmbH (4201-18592)" at bounding box center [842, 381] width 329 height 13
drag, startPoint x: 675, startPoint y: 325, endPoint x: 926, endPoint y: 448, distance: 279.5
click at [926, 448] on dl "Status Teilweise fehlgeschlagen Erstellt 12.09.2025 07:56 Uhr Format DATEVconne…" at bounding box center [757, 389] width 498 height 137
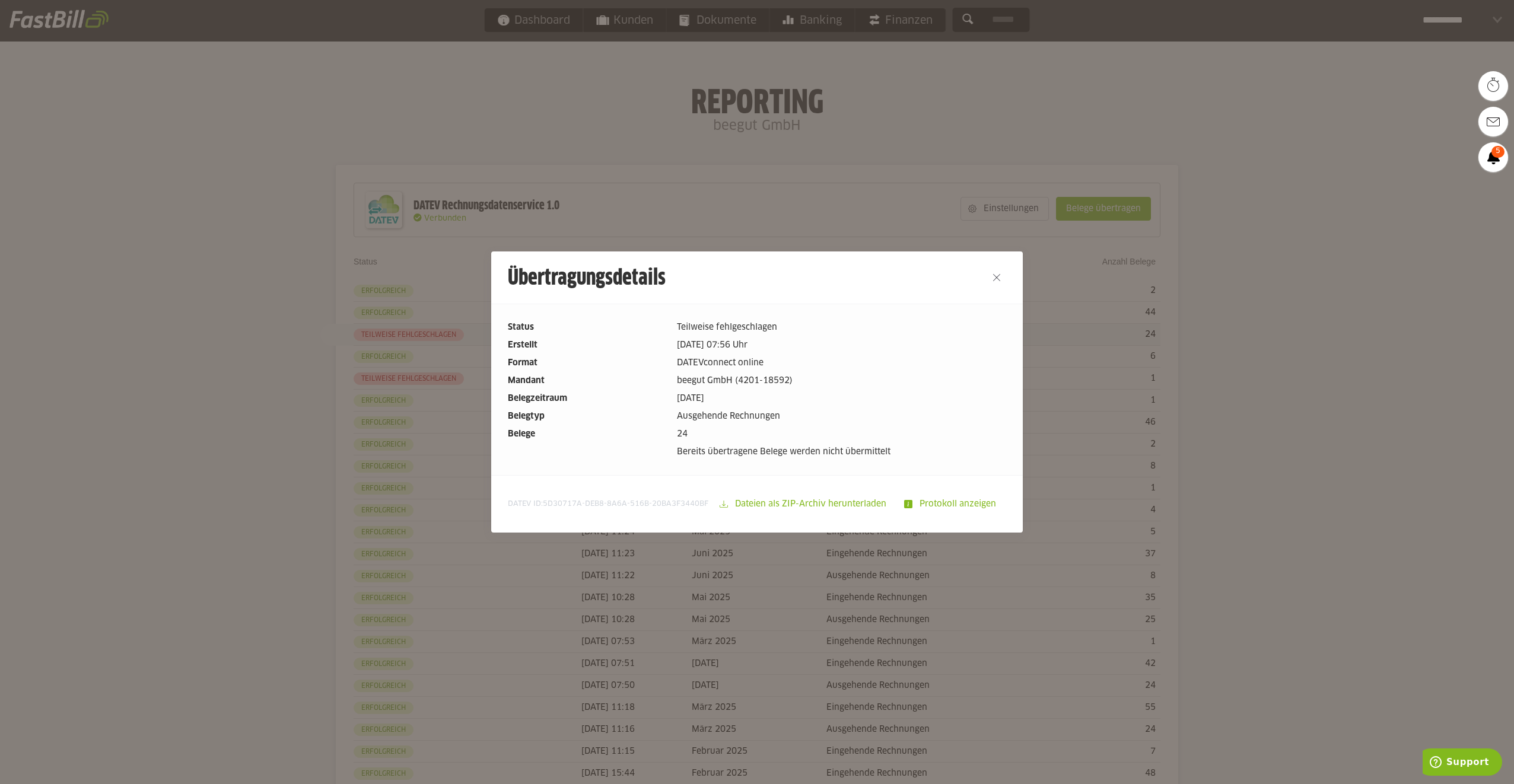
drag, startPoint x: 926, startPoint y: 448, endPoint x: 904, endPoint y: 451, distance: 22.2
click at [904, 451] on dd "Bereits übertragene Belege werden nicht übermittelt" at bounding box center [842, 452] width 329 height 13
drag, startPoint x: 904, startPoint y: 451, endPoint x: 895, endPoint y: 451, distance: 9.0
click at [895, 451] on dd "Bereits übertragene Belege werden nicht übermittelt" at bounding box center [842, 452] width 329 height 13
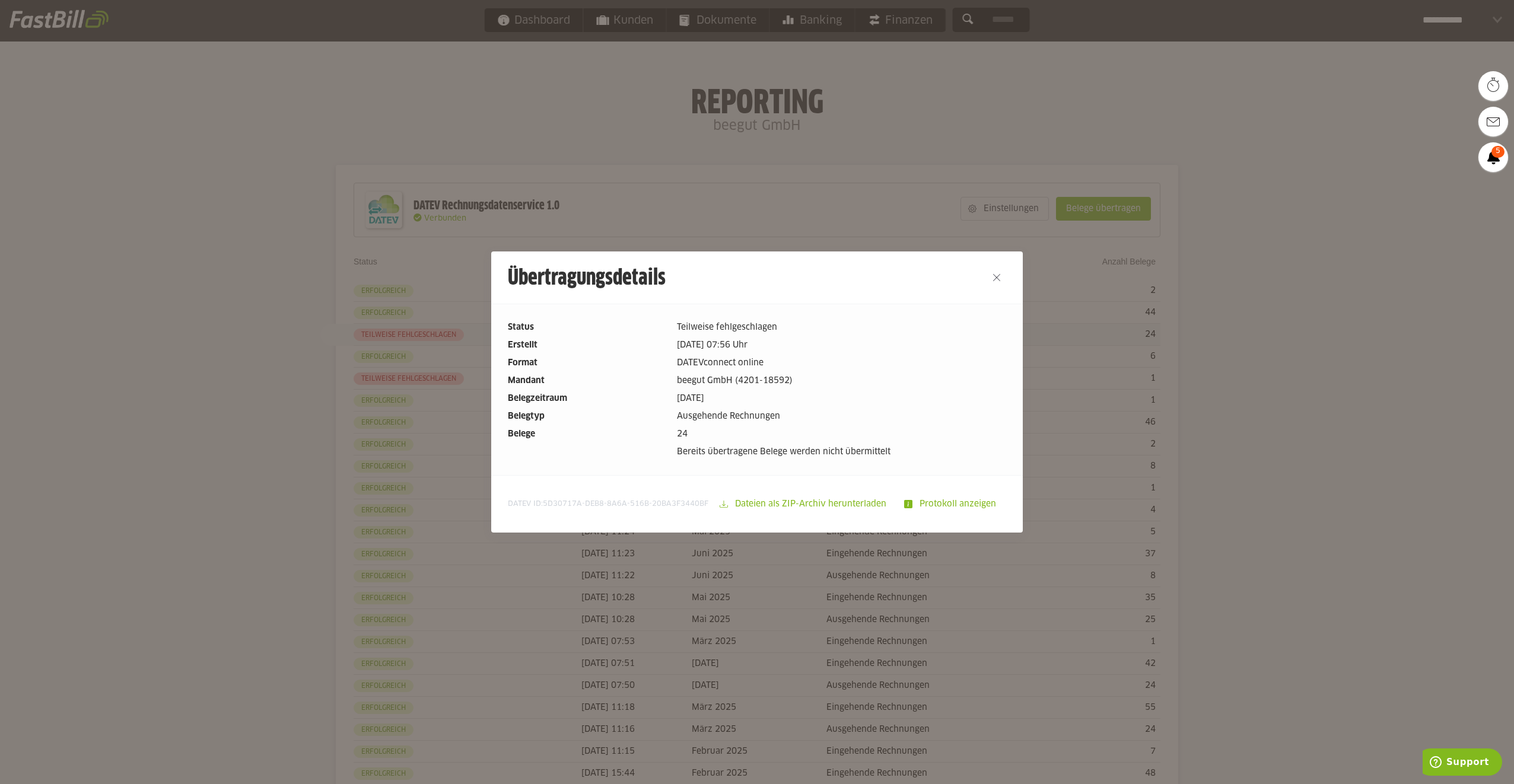
click at [889, 451] on dd "Bereits übertragene Belege werden nicht übermittelt" at bounding box center [842, 452] width 329 height 13
drag, startPoint x: 890, startPoint y: 451, endPoint x: 668, endPoint y: 319, distance: 258.3
click at [668, 319] on div "Status Teilweise fehlgeschlagen Erstellt 12.09.2025 07:56 Uhr Format DATEVconne…" at bounding box center [757, 389] width 532 height 171
drag, startPoint x: 668, startPoint y: 319, endPoint x: 526, endPoint y: 319, distance: 142.0
click at [526, 319] on div "Status Teilweise fehlgeschlagen Erstellt 12.09.2025 07:56 Uhr Format DATEVconne…" at bounding box center [757, 389] width 532 height 171
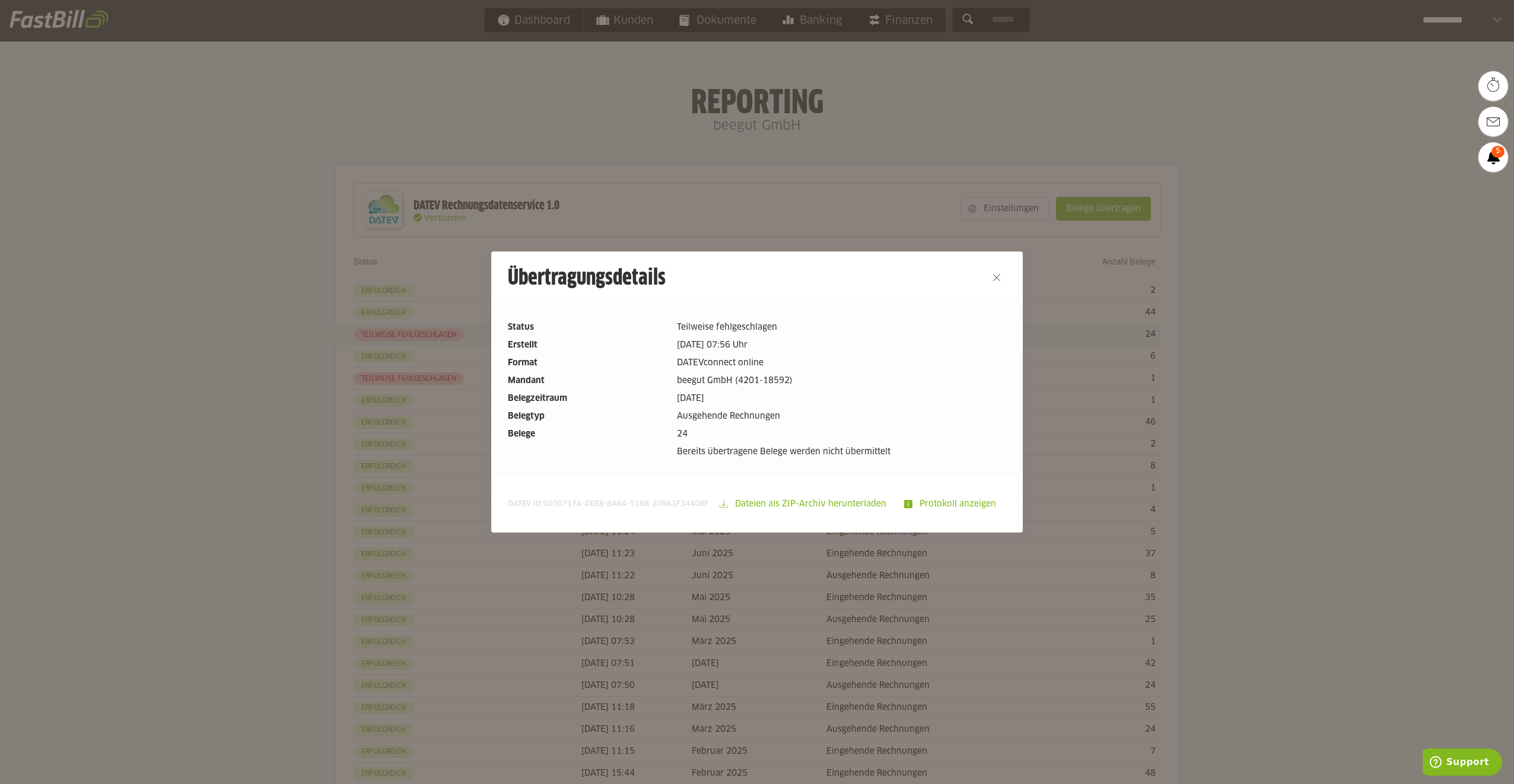
drag, startPoint x: 526, startPoint y: 319, endPoint x: 921, endPoint y: 451, distance: 416.5
click at [921, 451] on div "Status Teilweise fehlgeschlagen Erstellt 12.09.2025 07:56 Uhr Format DATEVconne…" at bounding box center [757, 389] width 532 height 171
drag, startPoint x: 921, startPoint y: 451, endPoint x: 824, endPoint y: 390, distance: 114.6
click at [824, 390] on dl "Status Teilweise fehlgeschlagen Erstellt 12.09.2025 07:56 Uhr Format DATEVconne…" at bounding box center [757, 389] width 498 height 137
click at [681, 327] on dd "Teilweise fehlgeschlagen" at bounding box center [842, 327] width 329 height 13
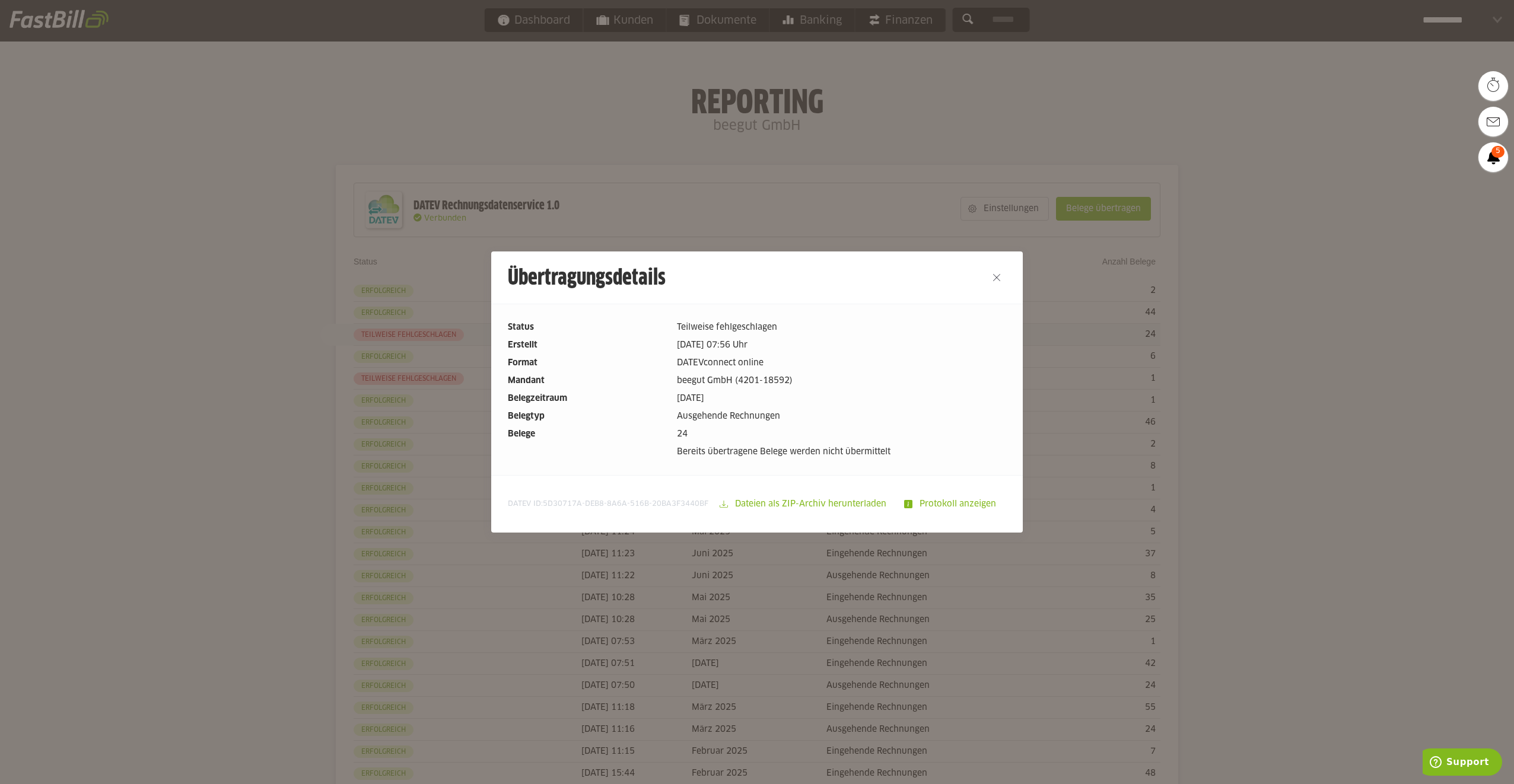
drag, startPoint x: 681, startPoint y: 327, endPoint x: 904, endPoint y: 459, distance: 259.1
click at [904, 459] on div "Status Teilweise fehlgeschlagen Erstellt 12.09.2025 07:56 Uhr Format DATEVconne…" at bounding box center [757, 389] width 532 height 171
drag, startPoint x: 904, startPoint y: 459, endPoint x: 886, endPoint y: 450, distance: 20.1
click at [886, 450] on dd "Bereits übertragene Belege werden nicht übermittelt" at bounding box center [842, 452] width 329 height 13
click at [941, 498] on slot "Protokoll anzeigen" at bounding box center [959, 504] width 93 height 22
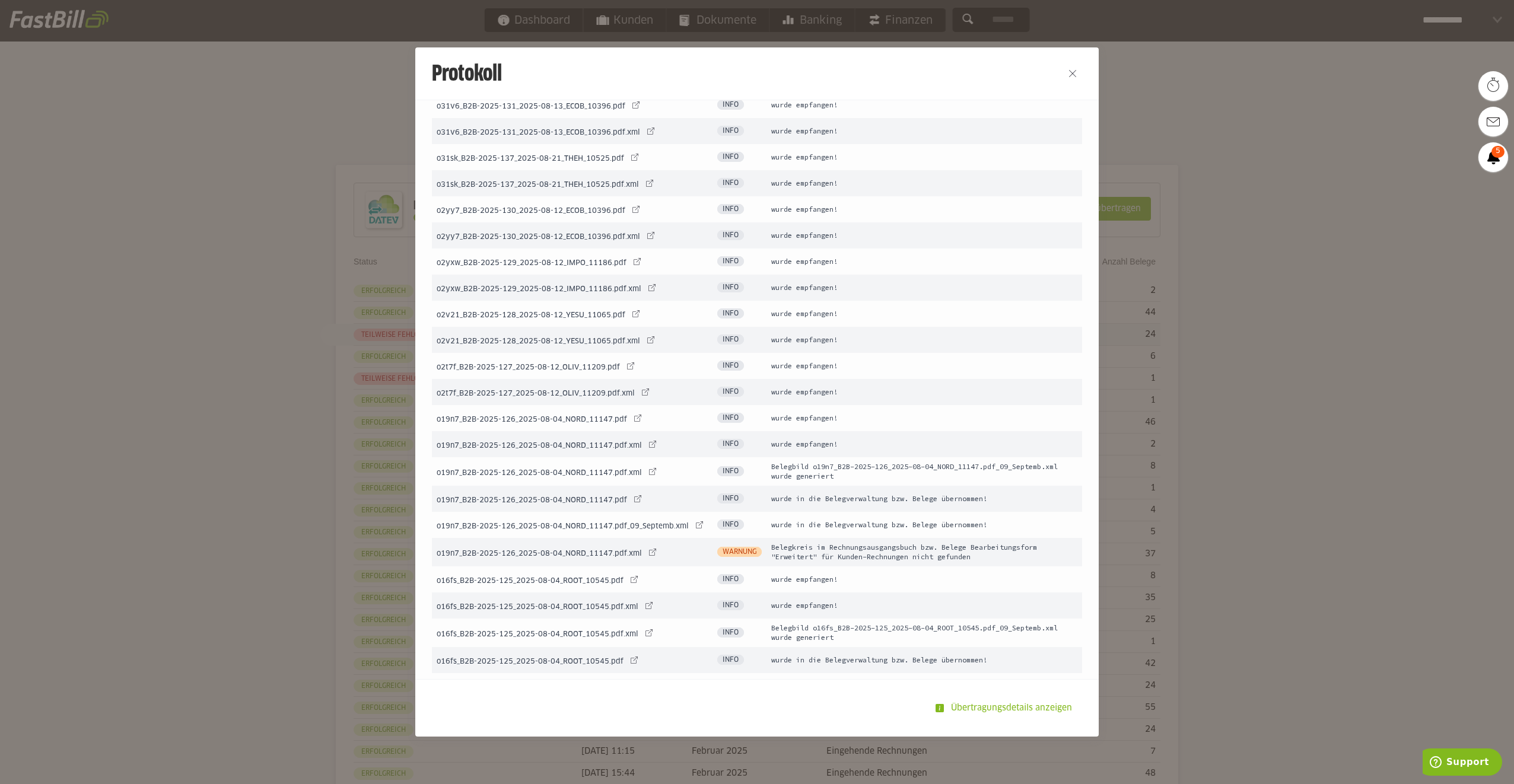
scroll to position [1011, 0]
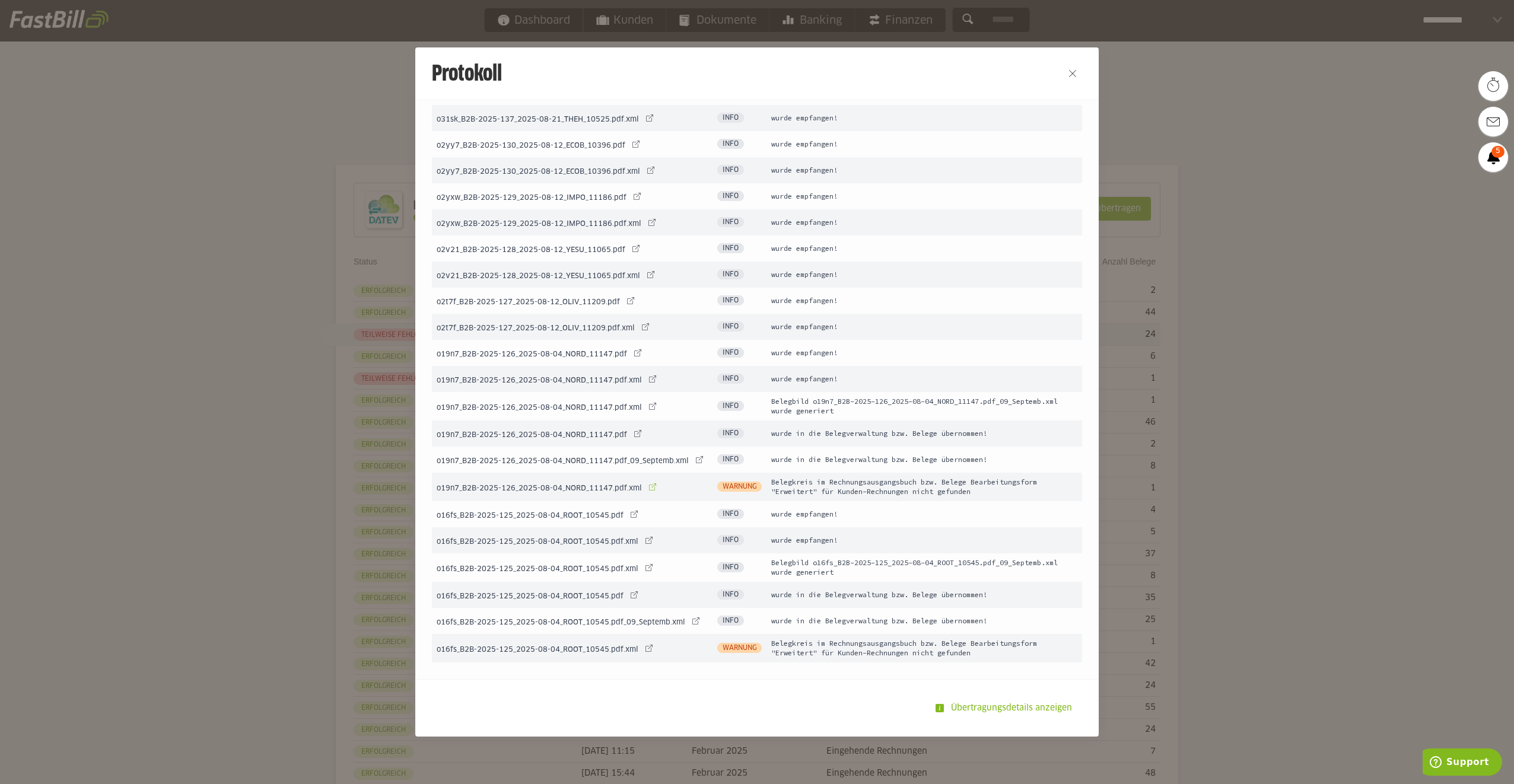
click at [646, 489] on link at bounding box center [653, 487] width 17 height 17
click at [1070, 75] on button "Close" at bounding box center [1072, 73] width 19 height 19
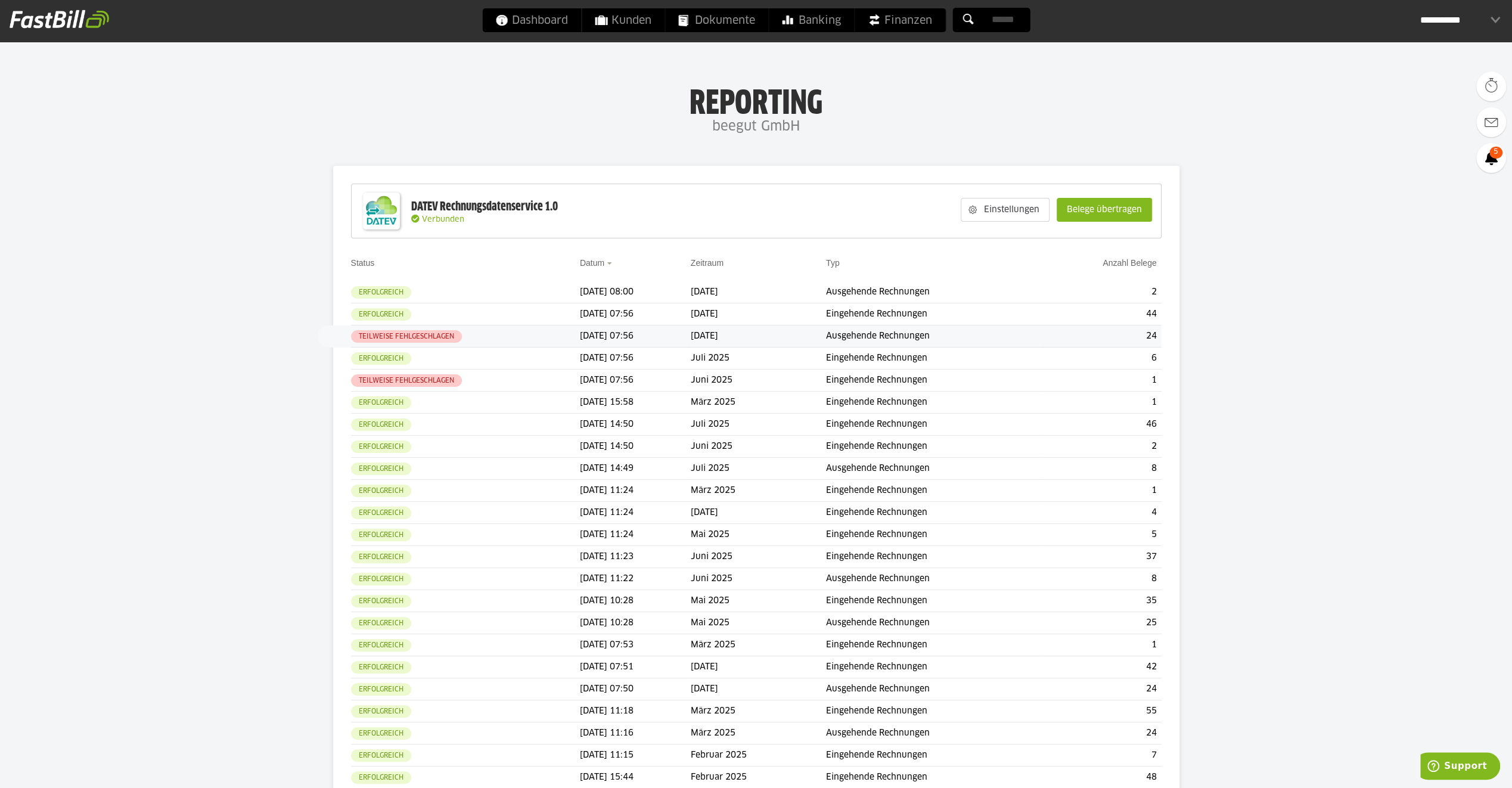
click at [197, 119] on h4 "beegut GmbH" at bounding box center [756, 127] width 1512 height 24
click at [514, 388] on td "Teilweise fehlgeschlagen" at bounding box center [466, 380] width 229 height 22
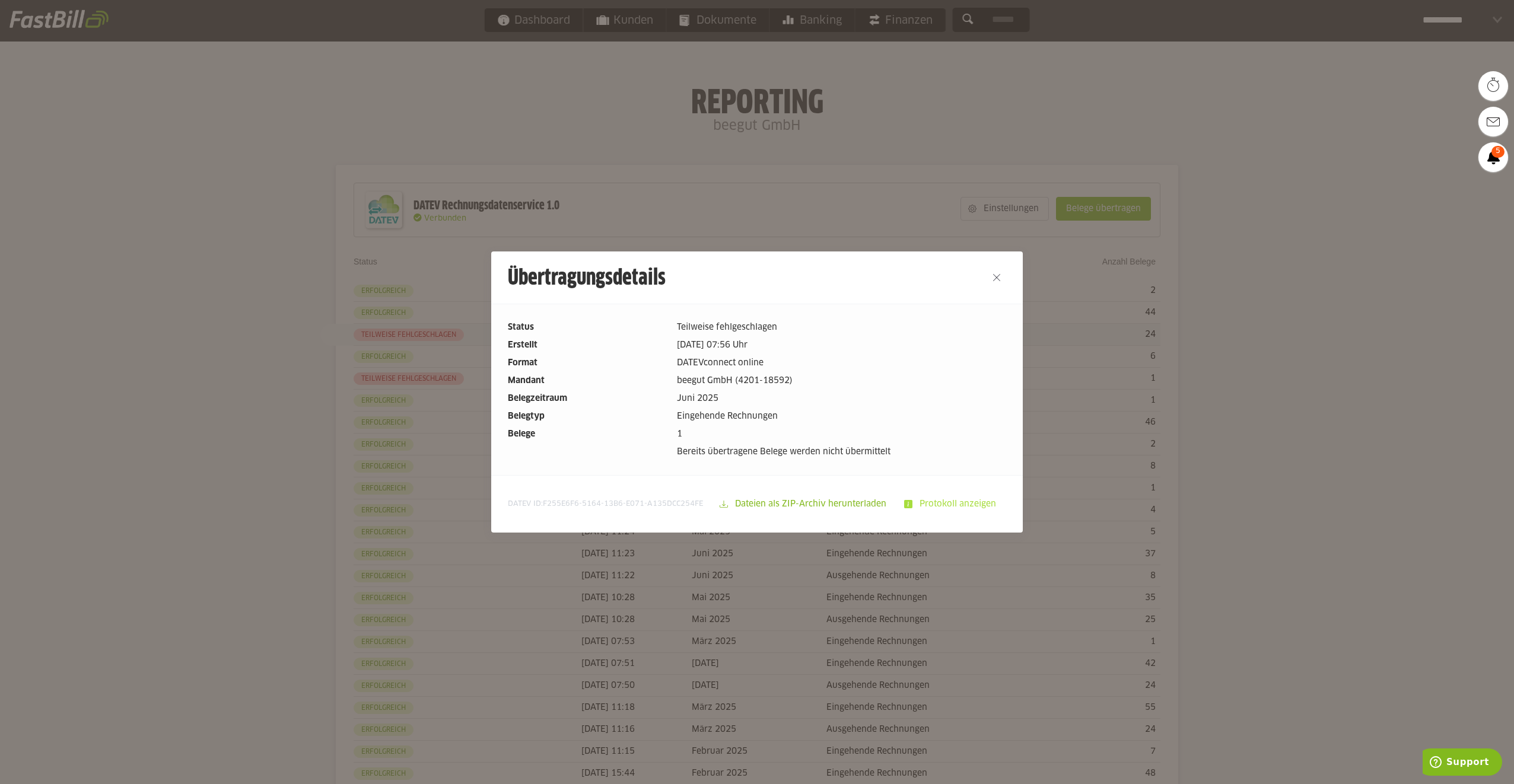
click at [934, 504] on slot "Protokoll anzeigen" at bounding box center [959, 504] width 93 height 22
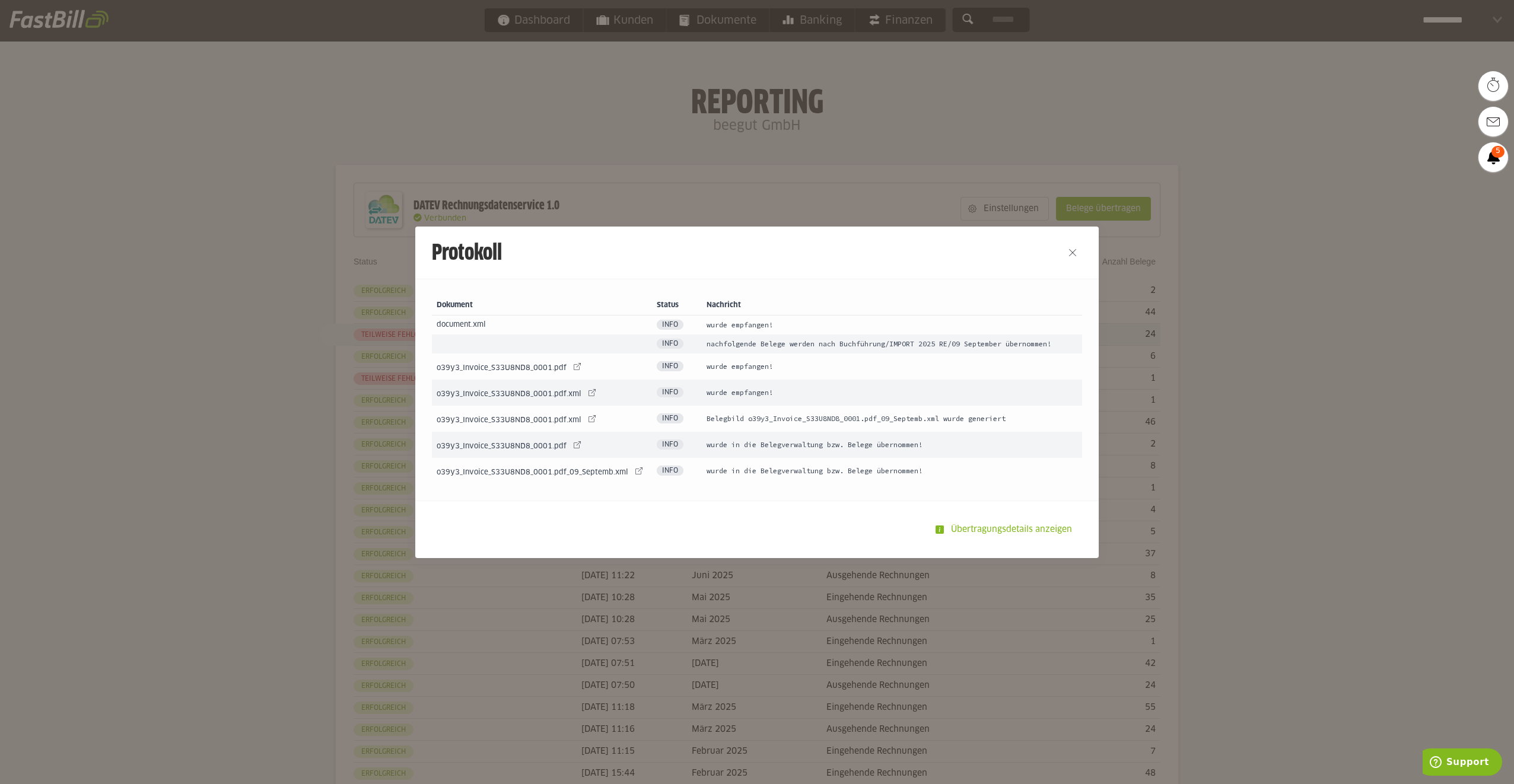
drag, startPoint x: 722, startPoint y: 326, endPoint x: 927, endPoint y: 463, distance: 246.6
click at [927, 463] on tbody "document.xml Info wurde empfangen! Info nachfolgende Belege werden nach Buchfüh…" at bounding box center [757, 399] width 650 height 168
drag, startPoint x: 927, startPoint y: 463, endPoint x: 821, endPoint y: 361, distance: 147.1
click at [840, 387] on td "wurde empfangen!" at bounding box center [892, 392] width 380 height 26
click at [737, 343] on td "nachfolgende Belege werden nach Buchführung/IMPORT 2025 RE/09 September übernom…" at bounding box center [892, 343] width 380 height 19
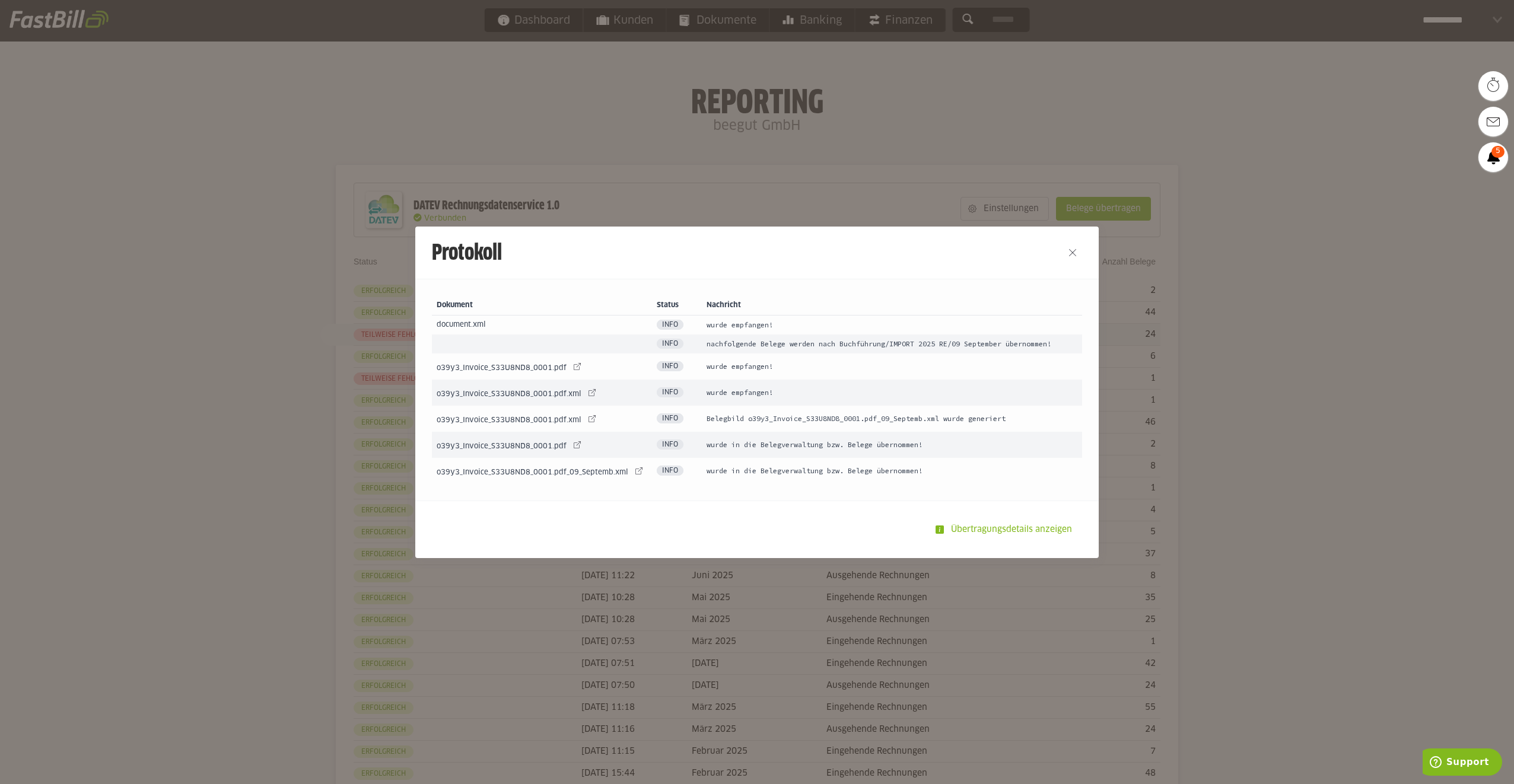
click at [715, 345] on td "nachfolgende Belege werden nach Buchführung/IMPORT 2025 RE/09 September übernom…" at bounding box center [892, 343] width 380 height 19
drag, startPoint x: 830, startPoint y: 342, endPoint x: 978, endPoint y: 347, distance: 148.1
click at [978, 347] on td "nachfolgende Belege werden nach Buchführung/IMPORT 2025 RE/09 September übernom…" at bounding box center [892, 343] width 380 height 19
click at [792, 351] on td "nachfolgende Belege werden nach Buchführung/IMPORT 2025 RE/09 September übernom…" at bounding box center [892, 343] width 380 height 19
click at [1011, 524] on slot "Übertragungsdetails anzeigen" at bounding box center [1012, 529] width 137 height 22
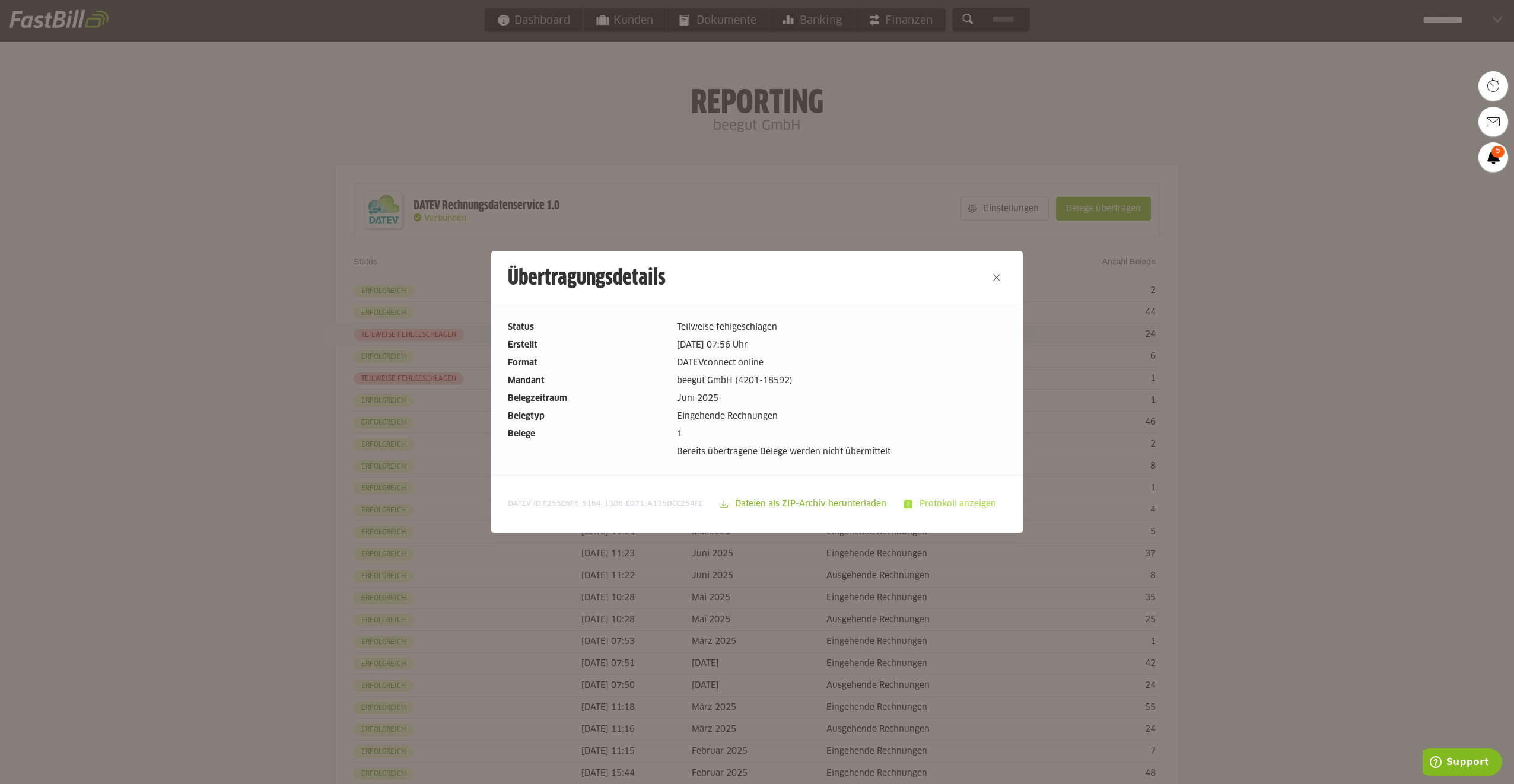
click at [926, 506] on slot "Protokoll anzeigen" at bounding box center [959, 504] width 93 height 22
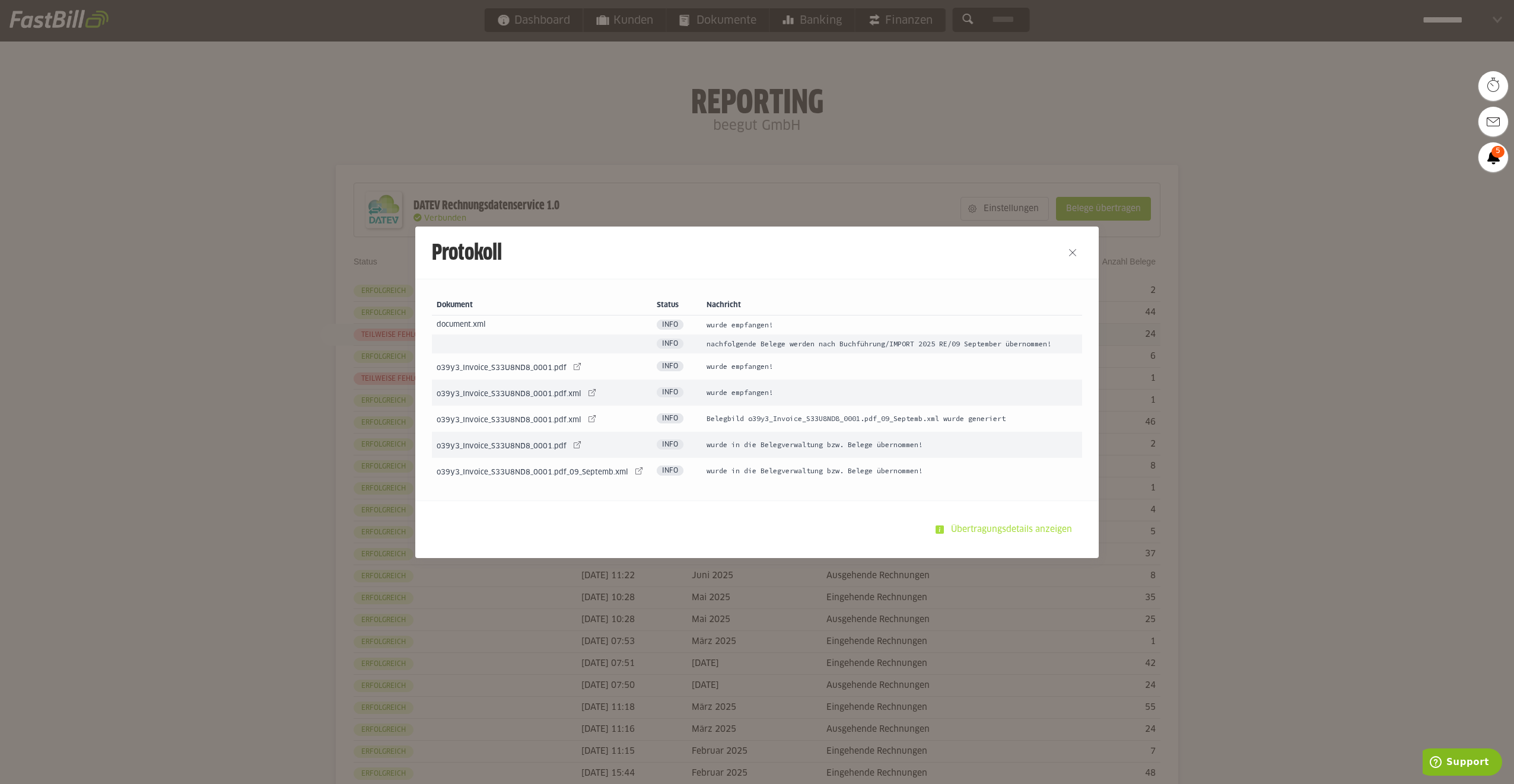
click at [1019, 528] on slot "Übertragungsdetails anzeigen" at bounding box center [1012, 529] width 137 height 22
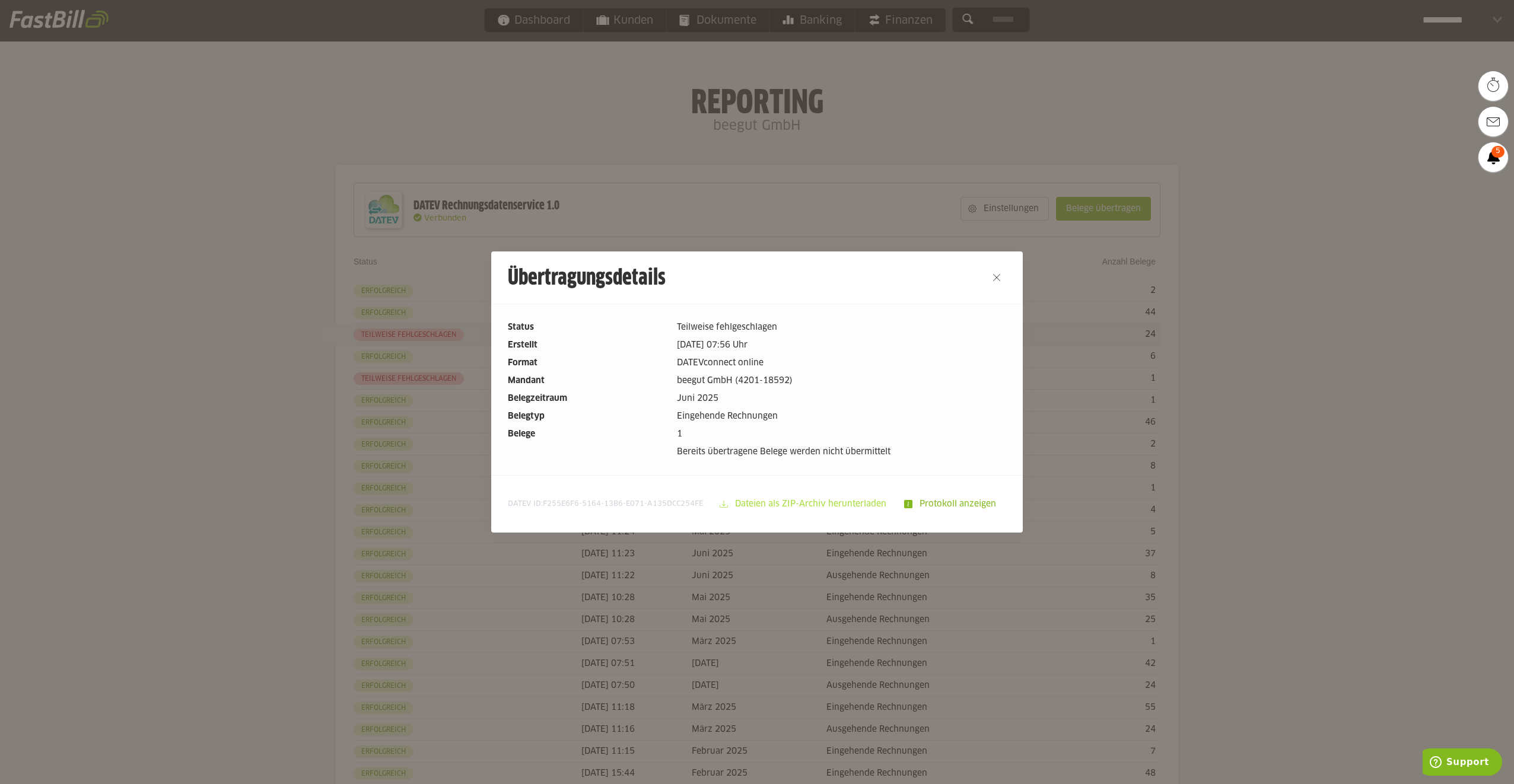
click at [809, 500] on slot "Dateien als ZIP-Archiv herunterladen" at bounding box center [812, 504] width 168 height 22
click at [994, 274] on button "Close" at bounding box center [996, 277] width 19 height 19
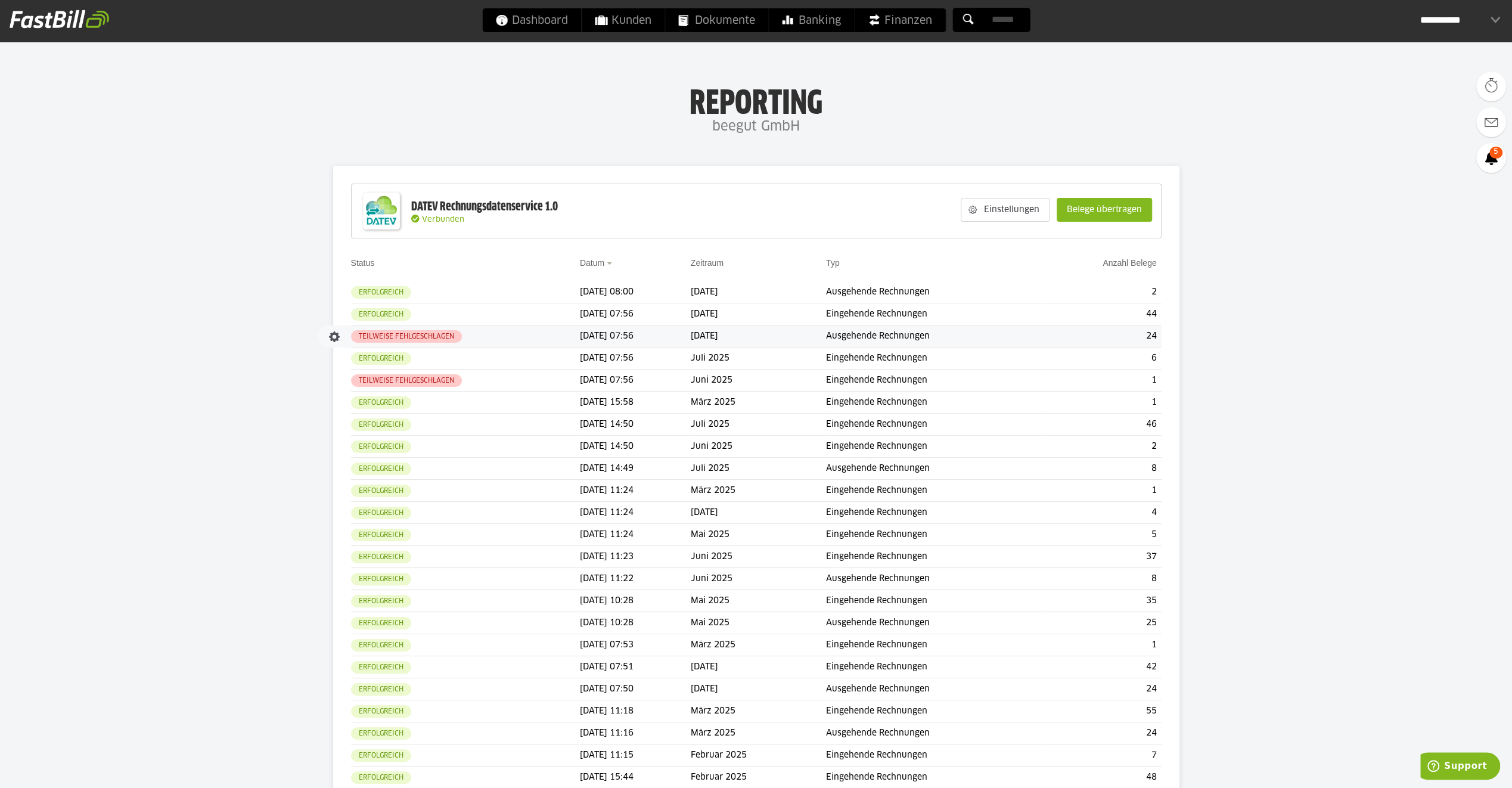
click at [503, 347] on td "Teilweise fehlgeschlagen" at bounding box center [466, 336] width 229 height 22
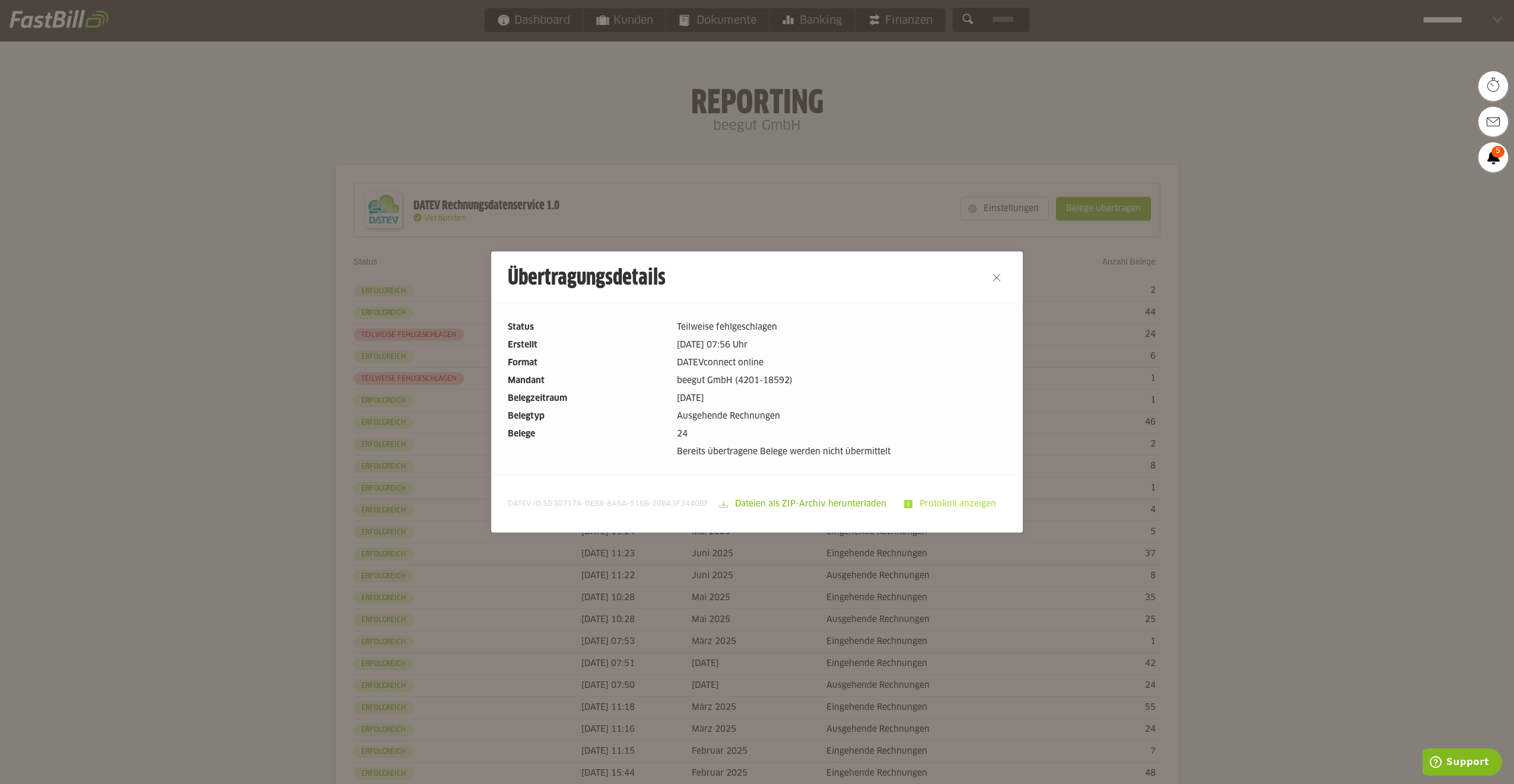
click at [919, 495] on slot "Protokoll anzeigen" at bounding box center [959, 504] width 93 height 22
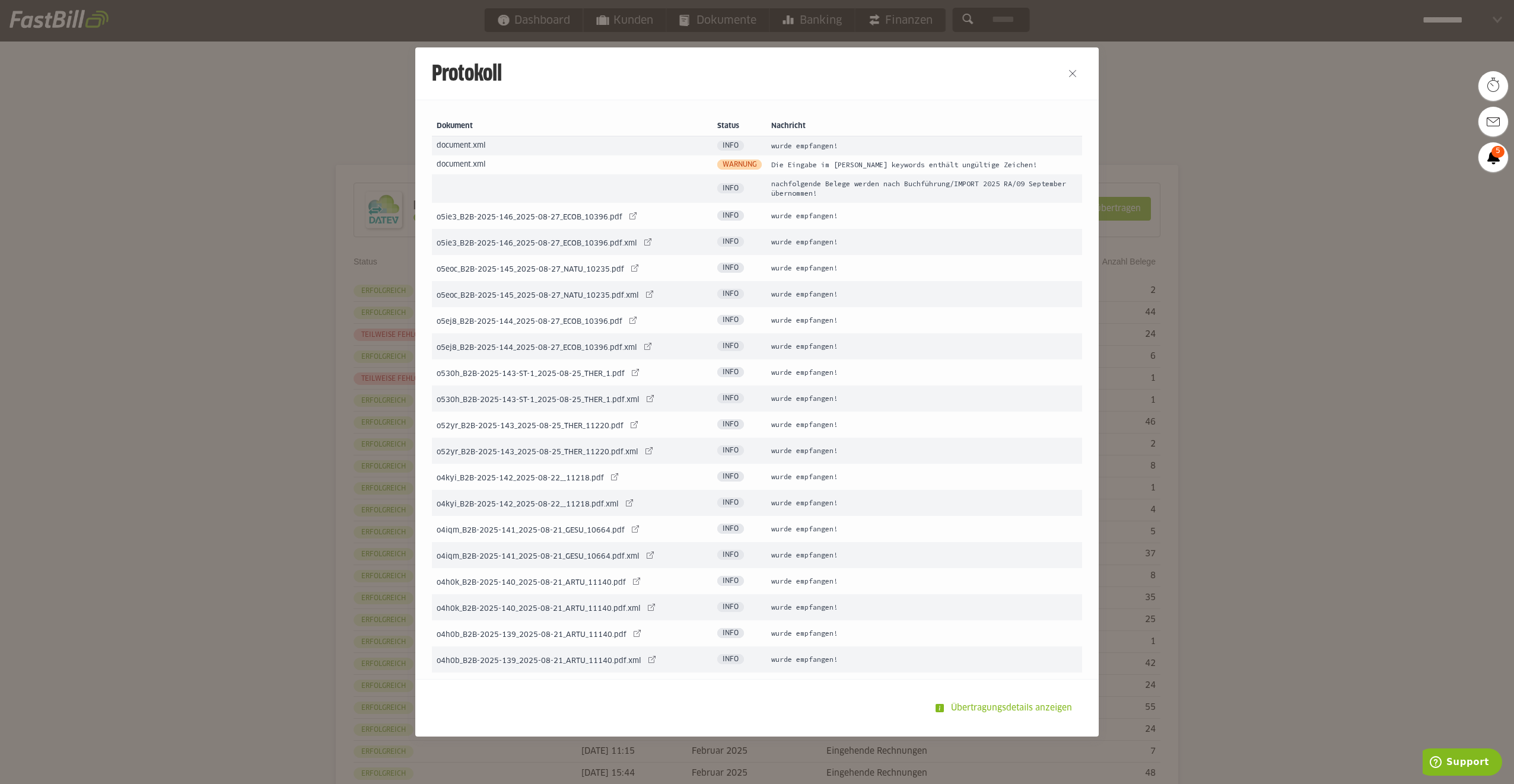
drag, startPoint x: 770, startPoint y: 163, endPoint x: 1019, endPoint y: 163, distance: 249.0
click at [1019, 163] on td "Die Eingabe im Feld keywords enthält ungültige Zeichen!" at bounding box center [924, 165] width 315 height 19
drag, startPoint x: 716, startPoint y: 160, endPoint x: 689, endPoint y: 162, distance: 27.1
click at [716, 160] on td "Warnung" at bounding box center [740, 165] width 54 height 19
click at [439, 166] on span "document.xml" at bounding box center [461, 165] width 49 height 7
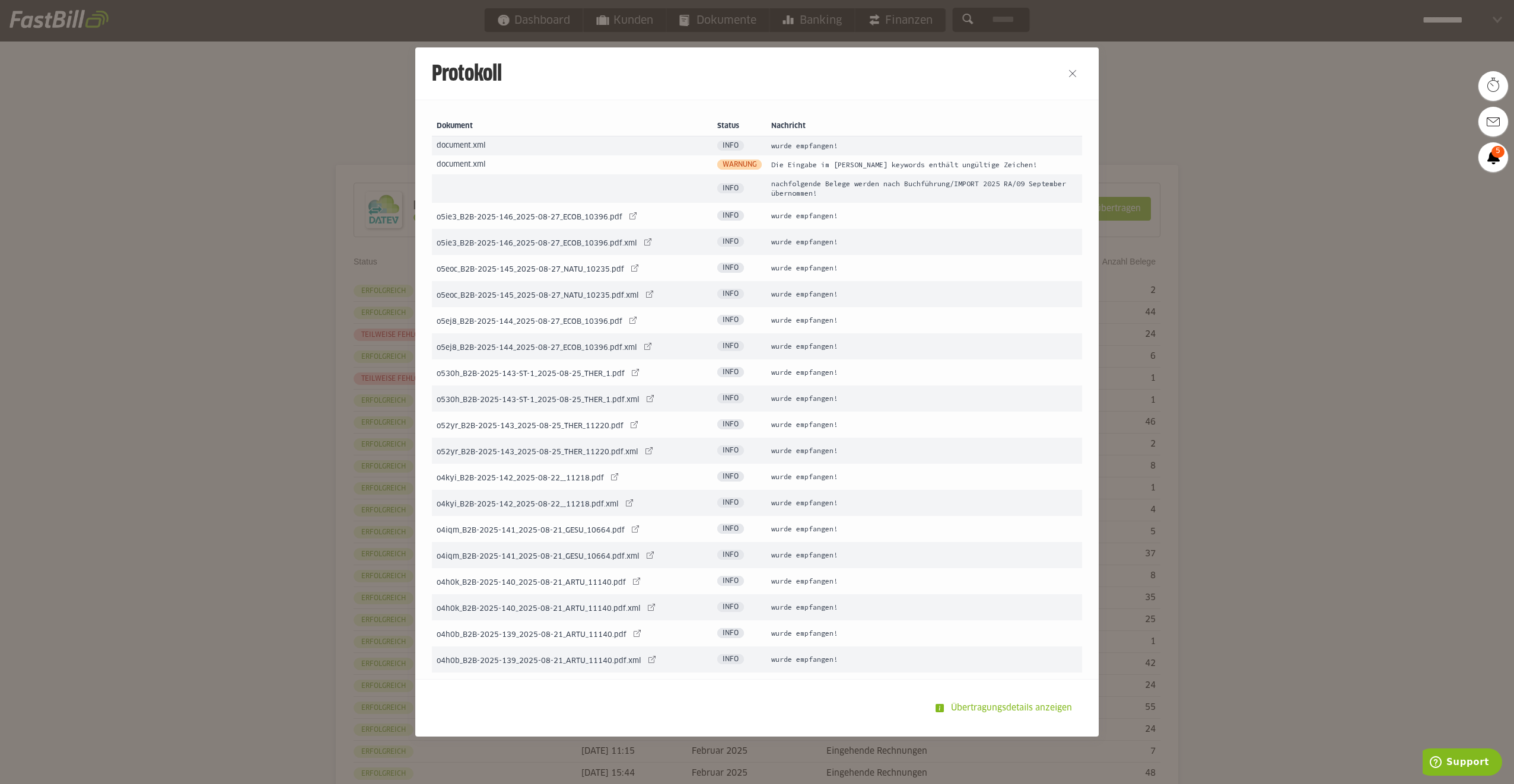
click at [439, 166] on span "document.xml" at bounding box center [461, 165] width 49 height 7
drag, startPoint x: 439, startPoint y: 166, endPoint x: 448, endPoint y: 163, distance: 9.5
click at [448, 163] on span "document.xml" at bounding box center [461, 165] width 49 height 7
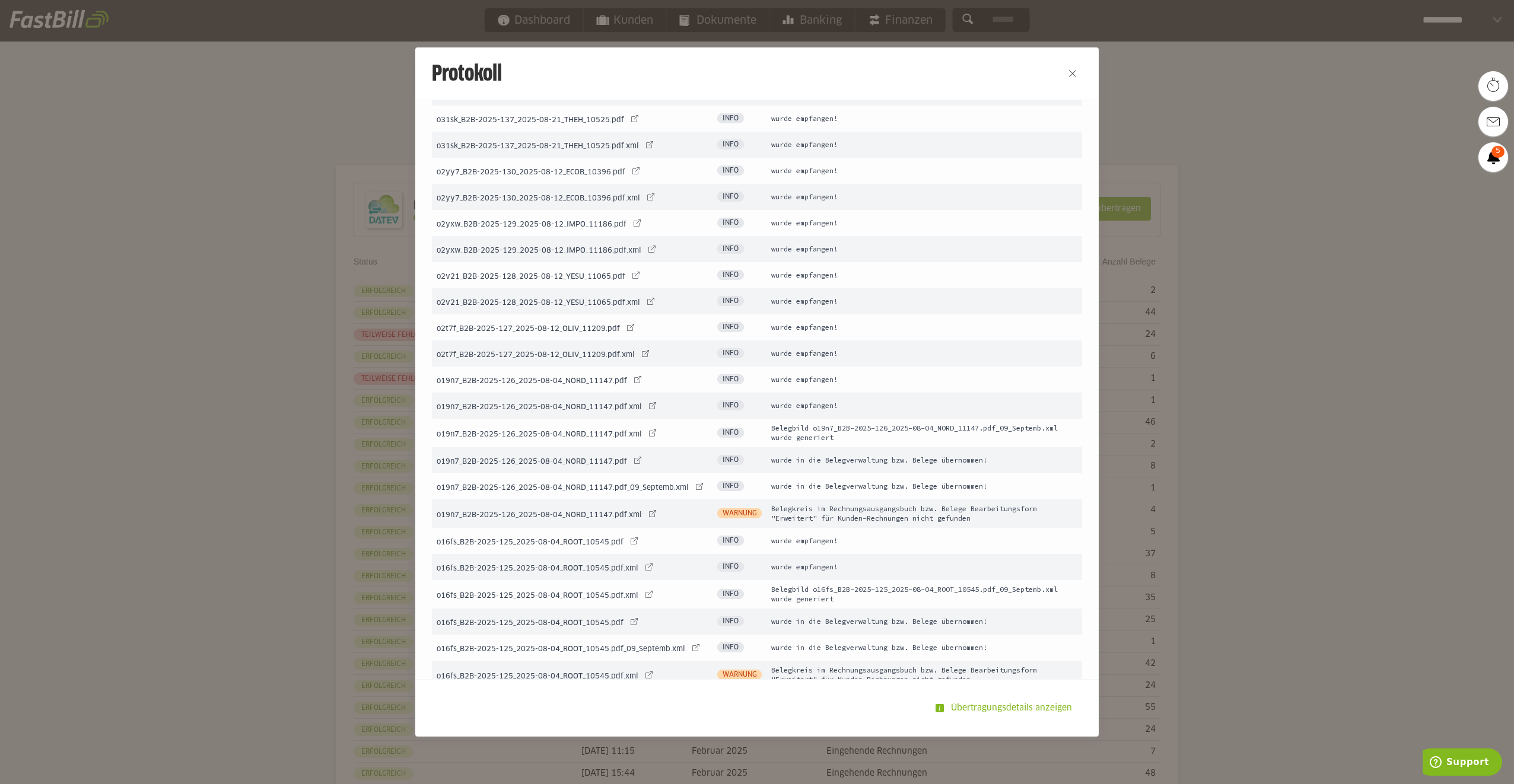
scroll to position [1011, 0]
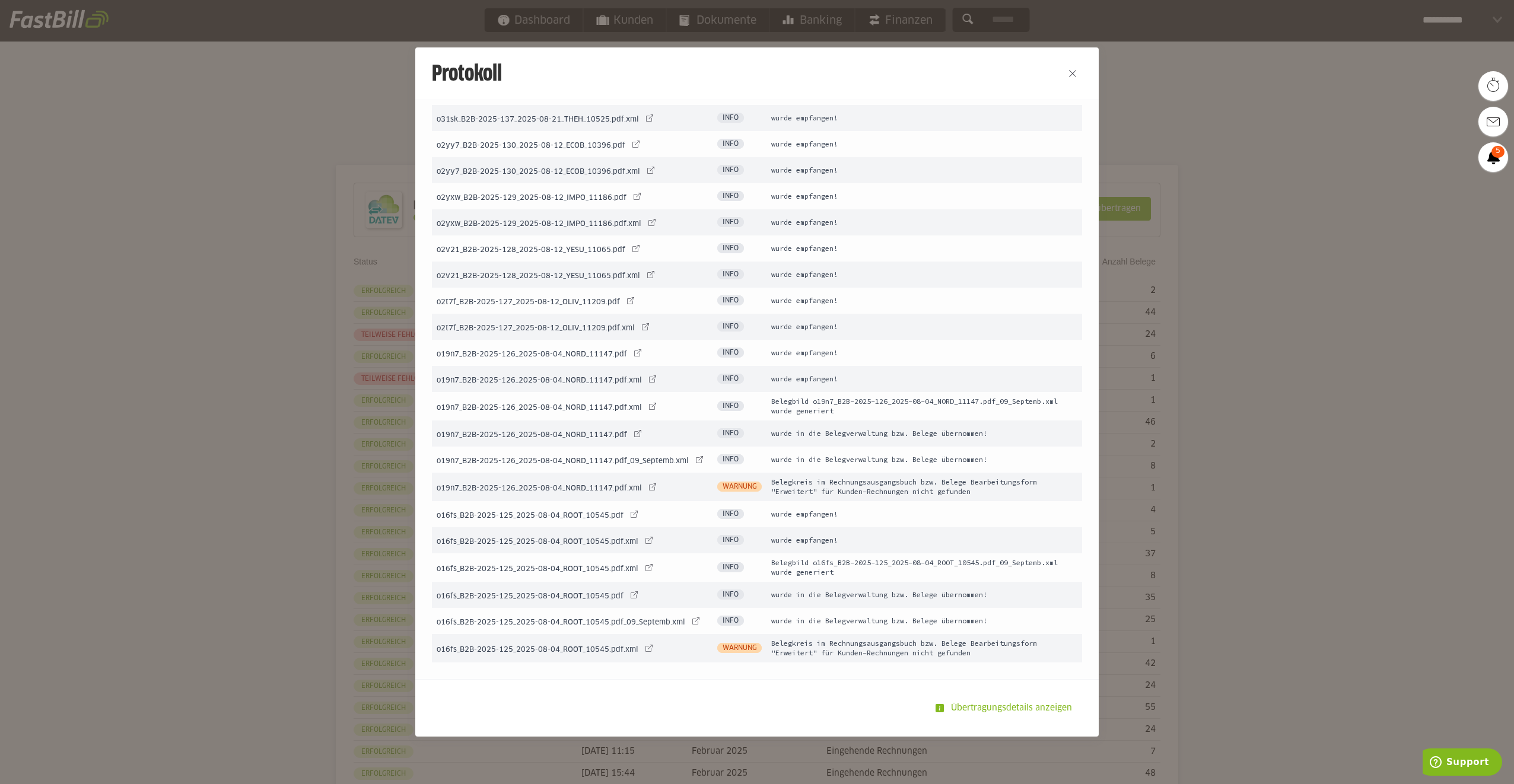
drag, startPoint x: 766, startPoint y: 477, endPoint x: 1010, endPoint y: 489, distance: 244.3
click at [1010, 489] on td "Belegkreis im Rechnungsausgangsbuch bzw. Belege Bearbeitungsform "Erweitert" fü…" at bounding box center [924, 486] width 315 height 28
click at [766, 481] on td "Belegkreis im Rechnungsausgangsbuch bzw. Belege Bearbeitungsform "Erweitert" fü…" at bounding box center [924, 486] width 315 height 28
drag, startPoint x: 762, startPoint y: 481, endPoint x: 988, endPoint y: 490, distance: 226.2
click at [988, 490] on td "Belegkreis im Rechnungsausgangsbuch bzw. Belege Bearbeitungsform "Erweitert" fü…" at bounding box center [924, 486] width 315 height 28
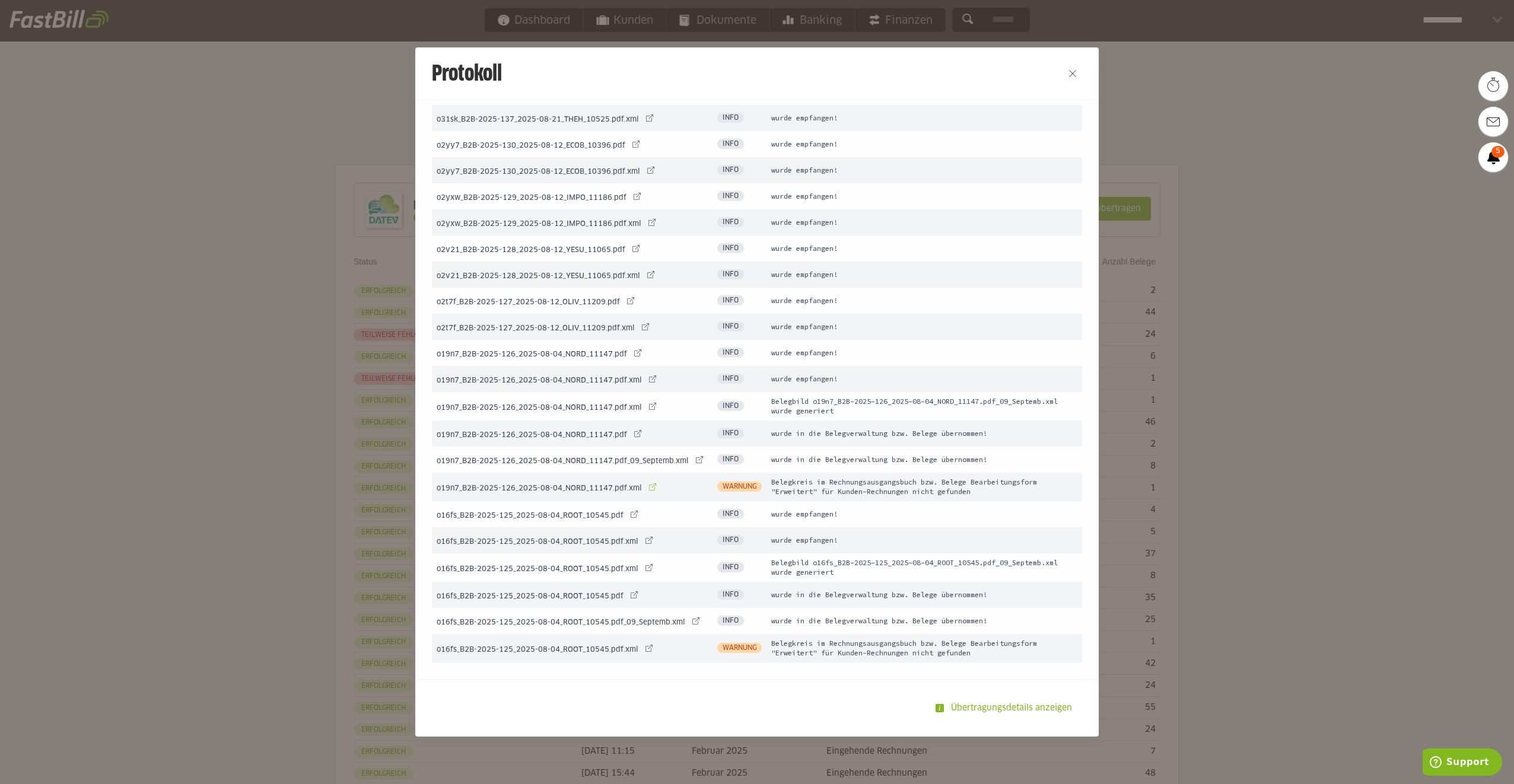
click at [645, 488] on link at bounding box center [653, 487] width 17 height 17
click at [645, 485] on link at bounding box center [653, 487] width 17 height 17
click at [641, 647] on link at bounding box center [649, 648] width 17 height 17
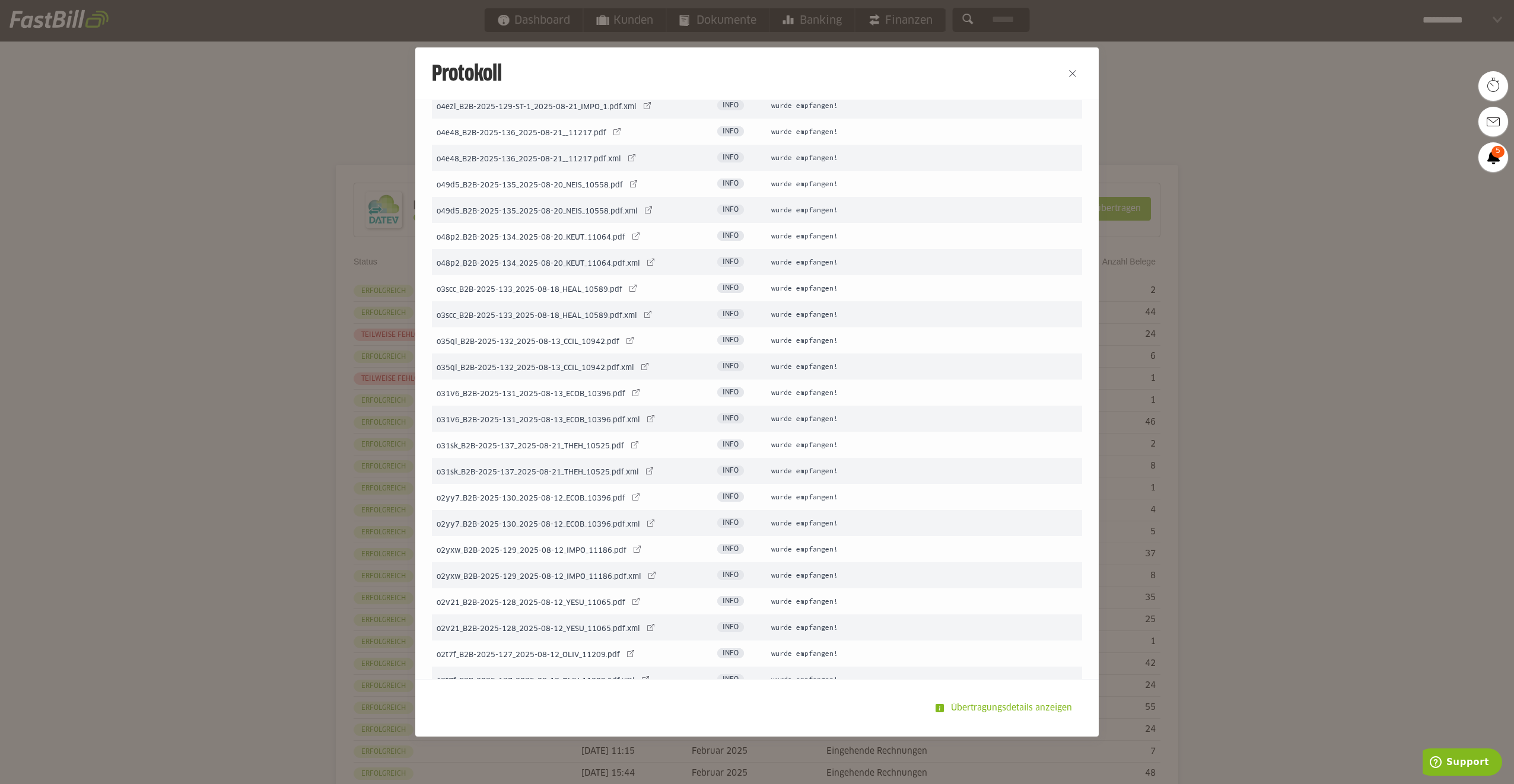
scroll to position [655, 0]
click at [1067, 70] on button "Close" at bounding box center [1072, 73] width 19 height 19
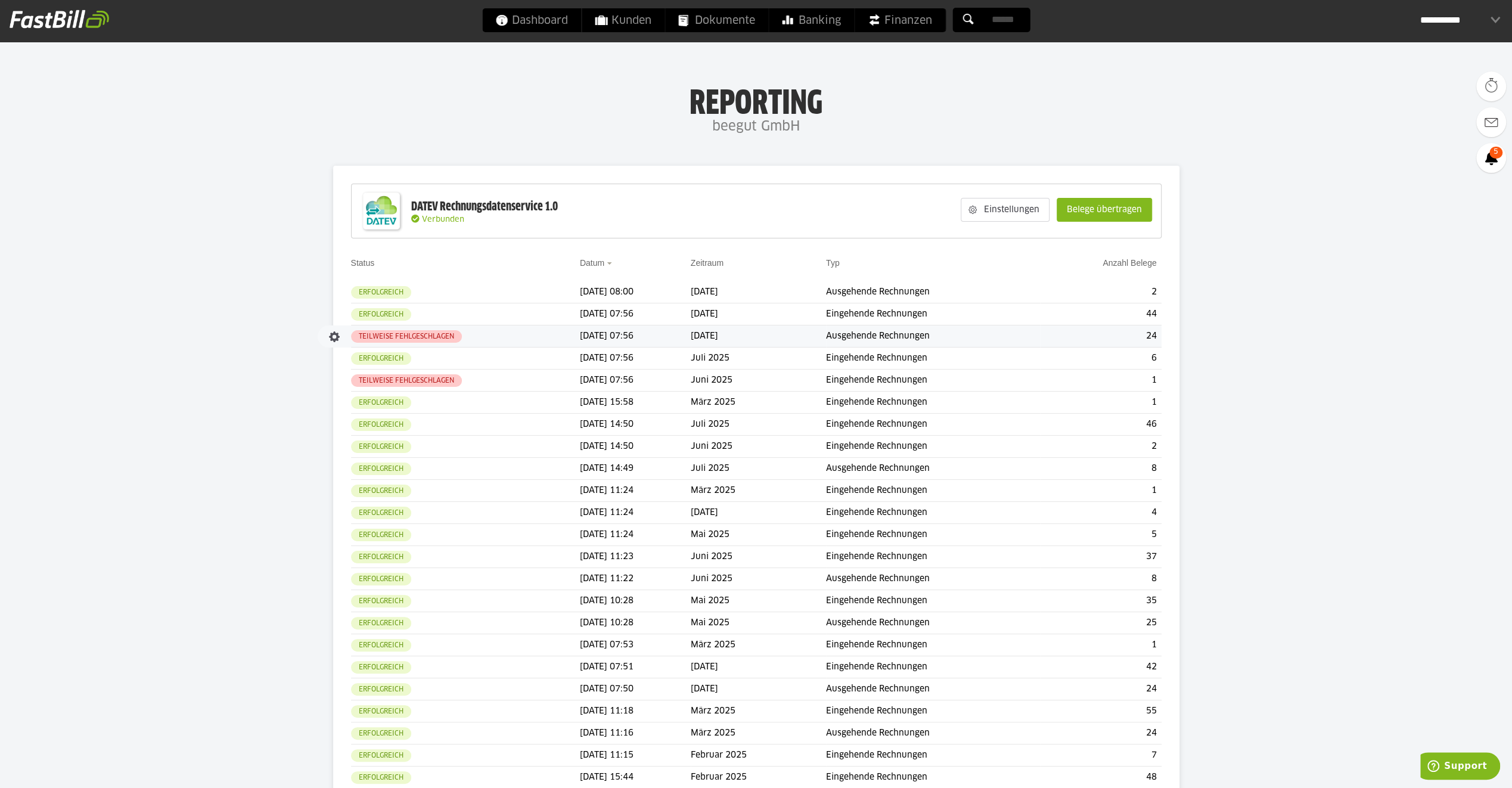
click at [467, 337] on td "Teilweise fehlgeschlagen" at bounding box center [466, 336] width 229 height 22
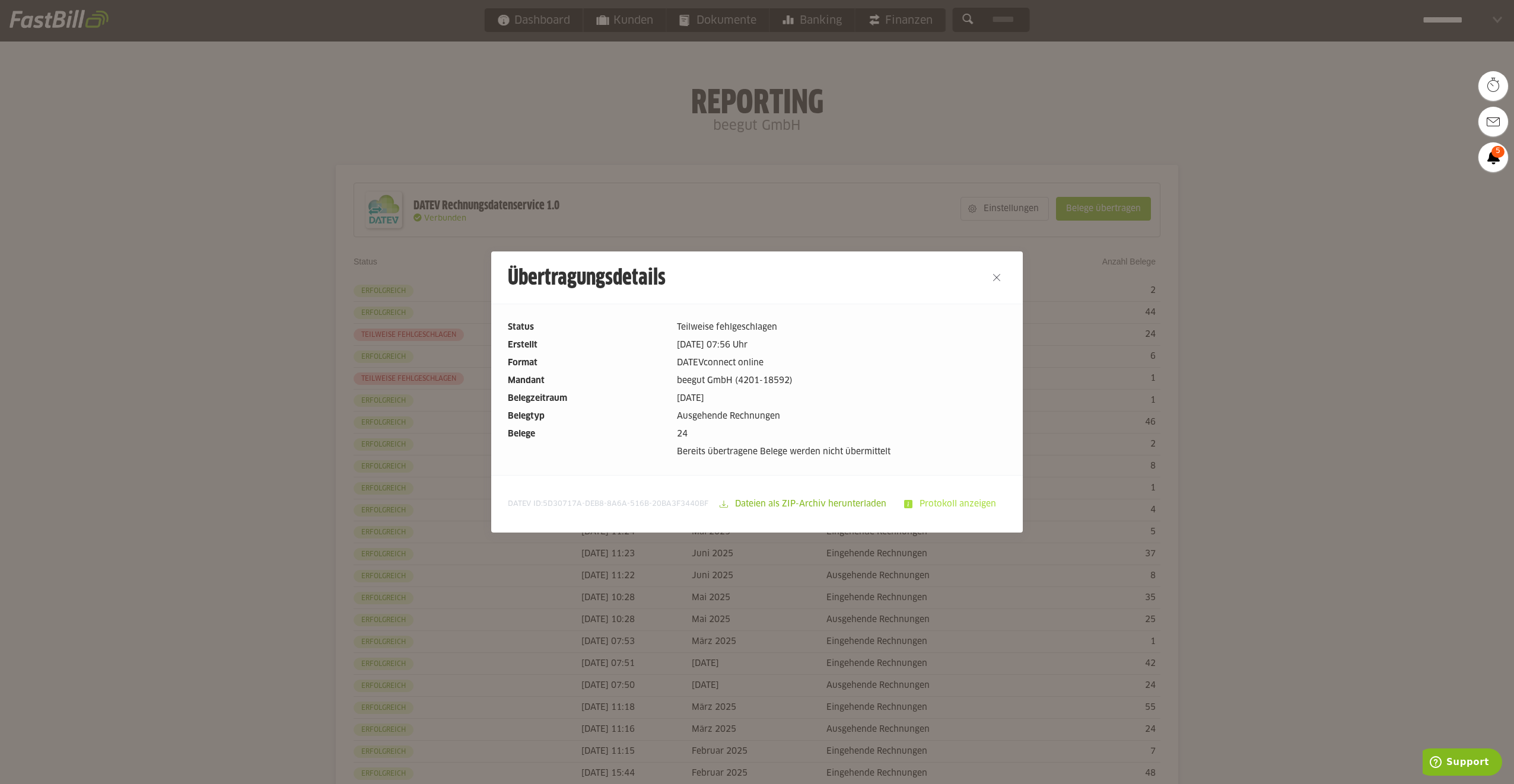
click at [933, 498] on slot "Protokoll anzeigen" at bounding box center [959, 504] width 93 height 22
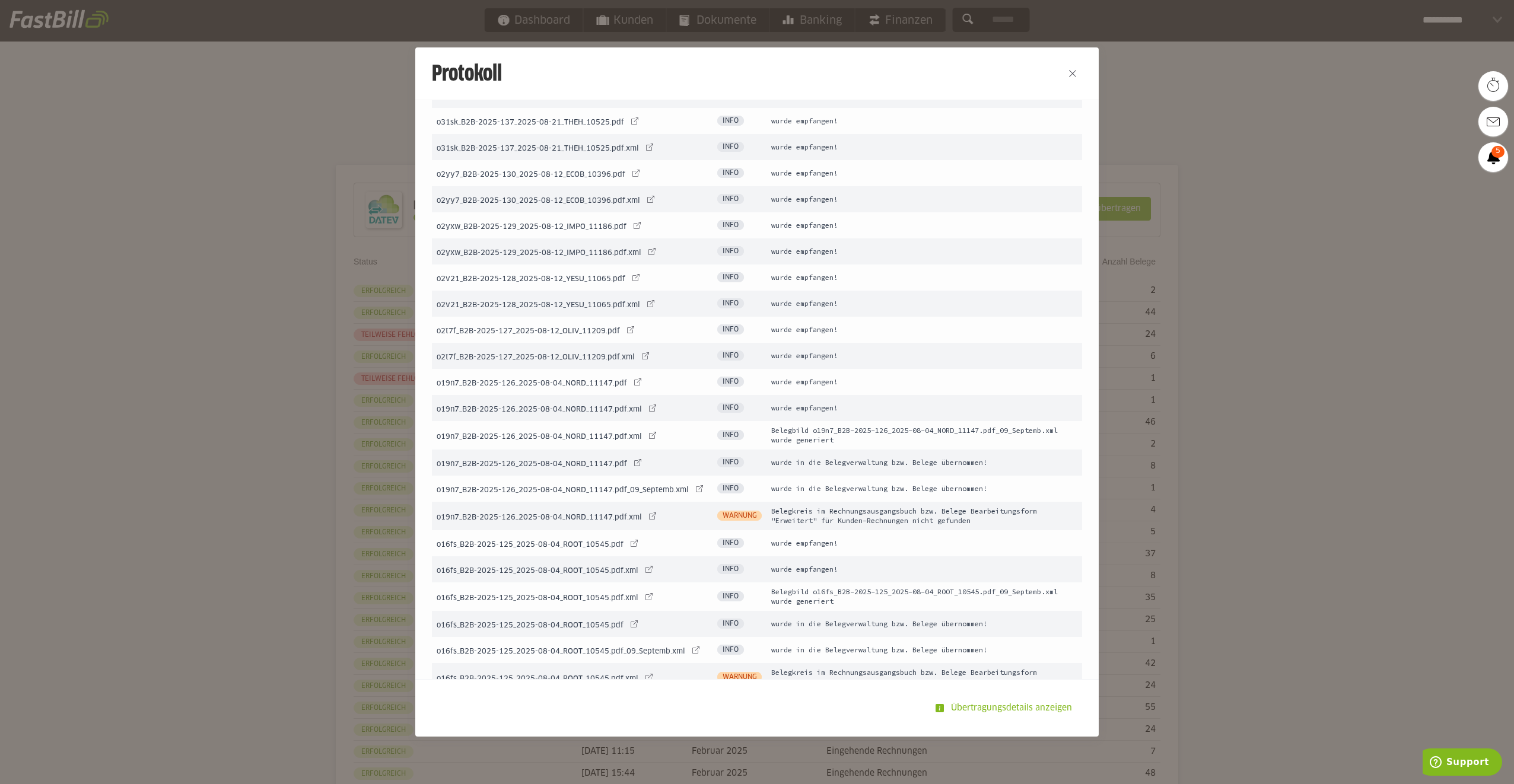
scroll to position [1011, 0]
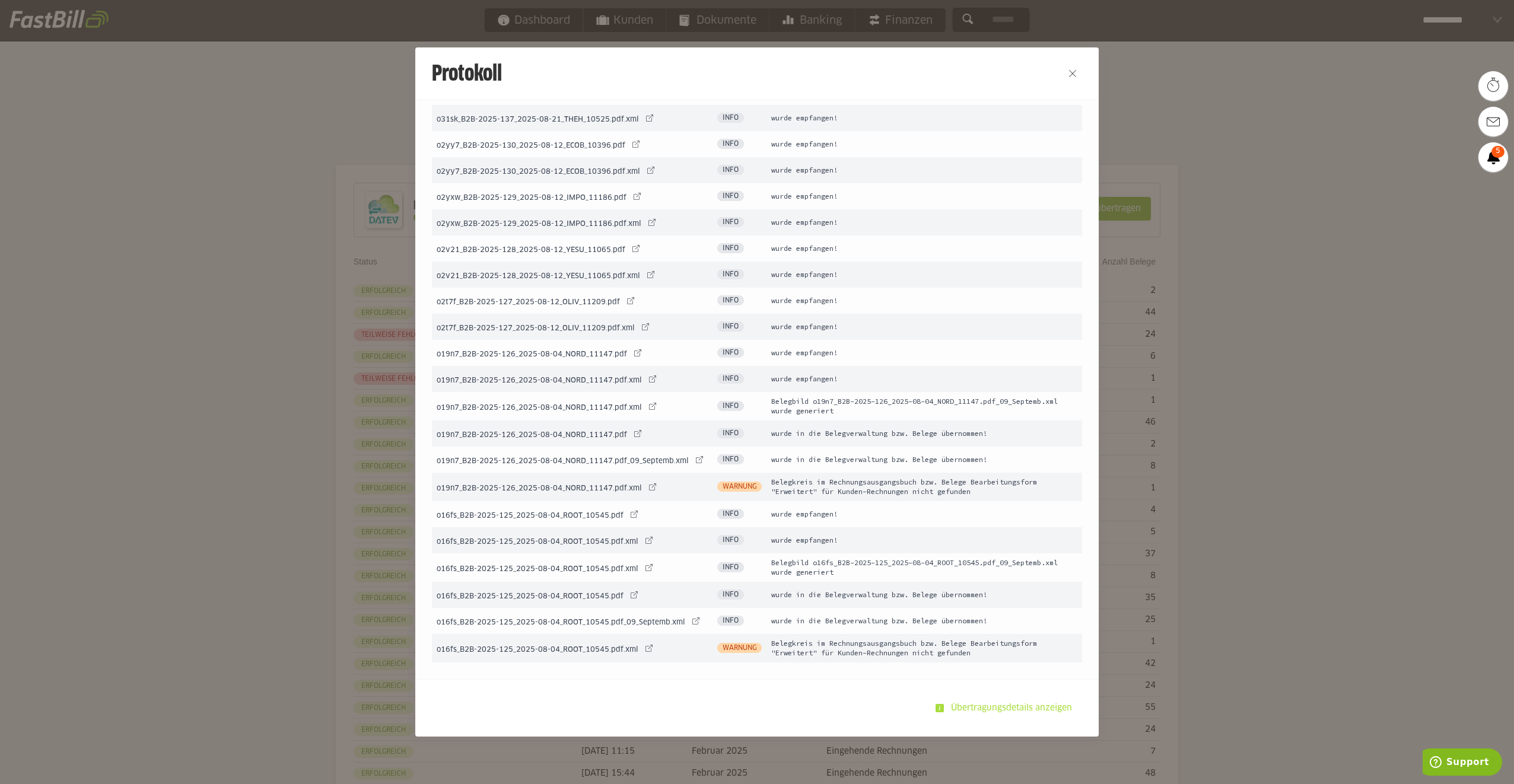
click at [1006, 701] on slot "Übertragungsdetails anzeigen" at bounding box center [1012, 707] width 137 height 22
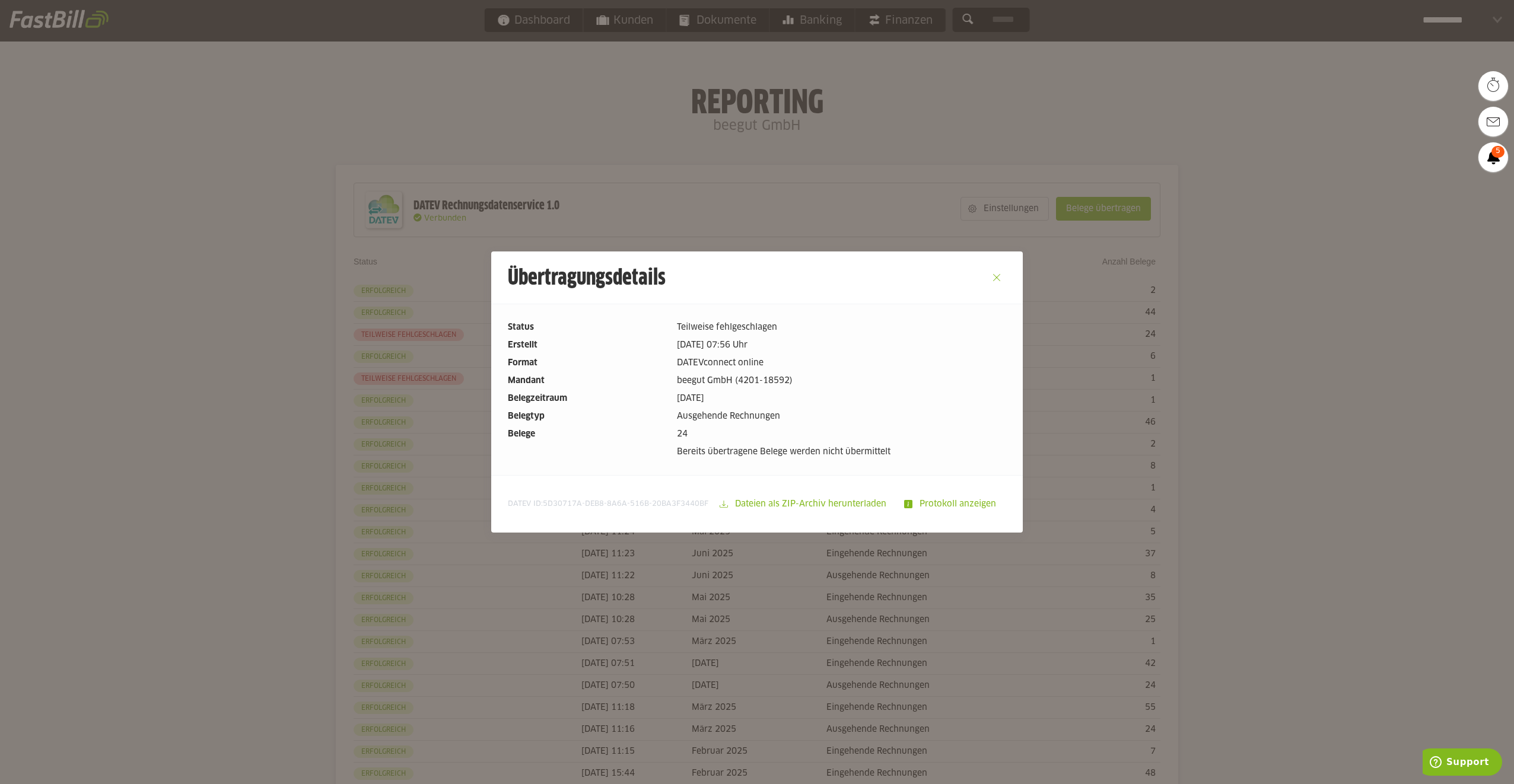
click at [999, 281] on button "Close" at bounding box center [996, 277] width 19 height 19
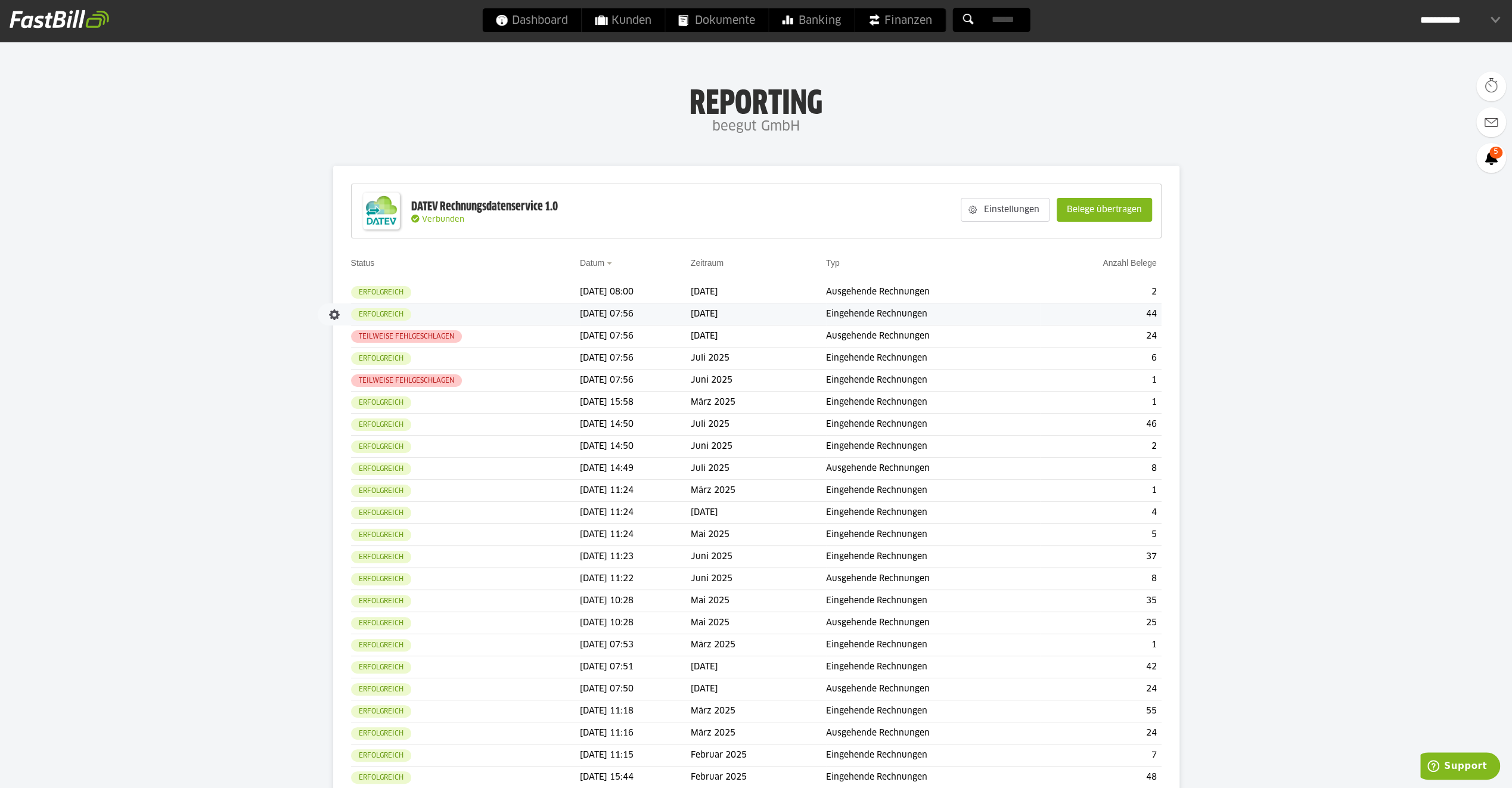
click at [1124, 311] on td "44" at bounding box center [1101, 314] width 121 height 22
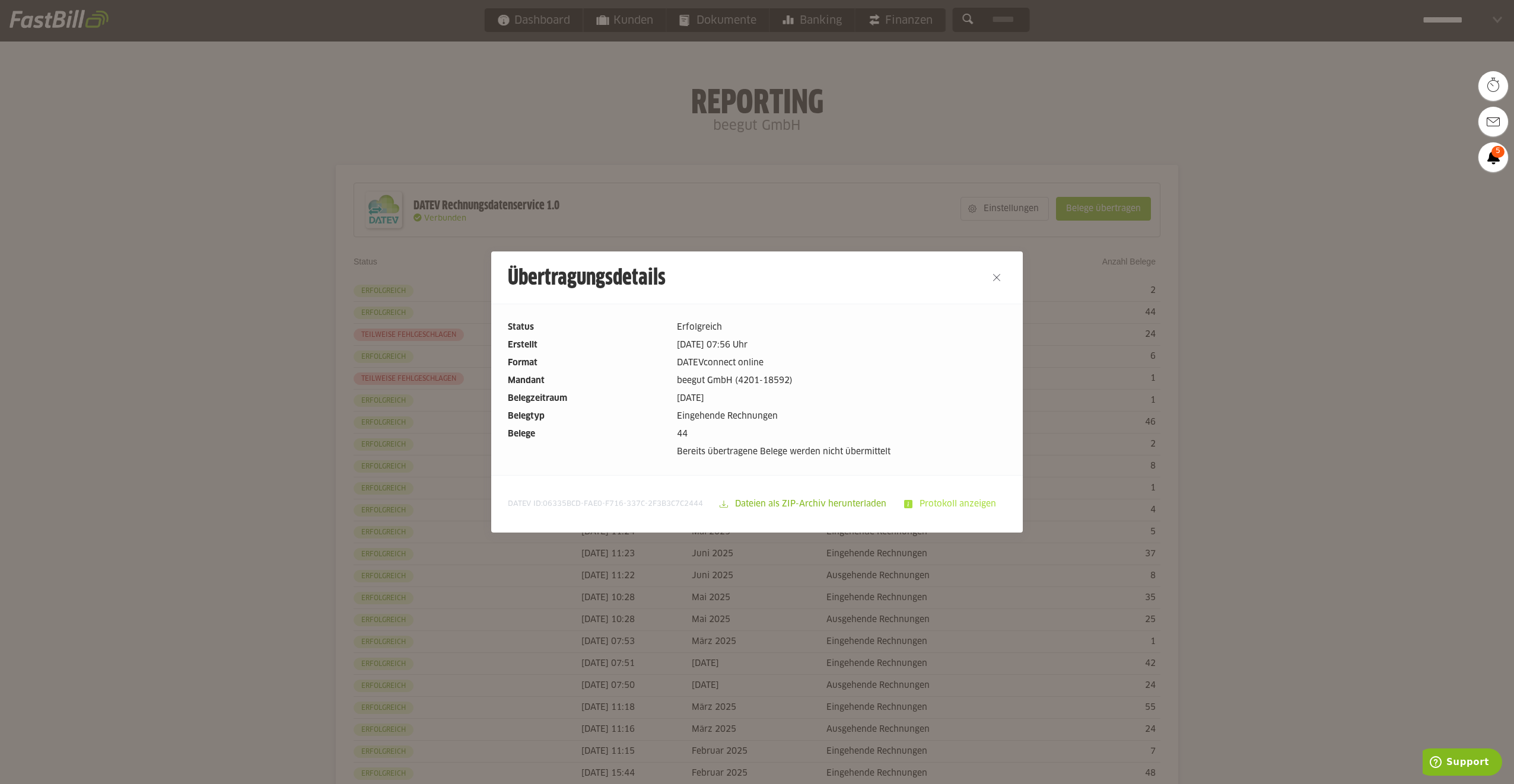
click at [939, 503] on slot "Protokoll anzeigen" at bounding box center [959, 504] width 93 height 22
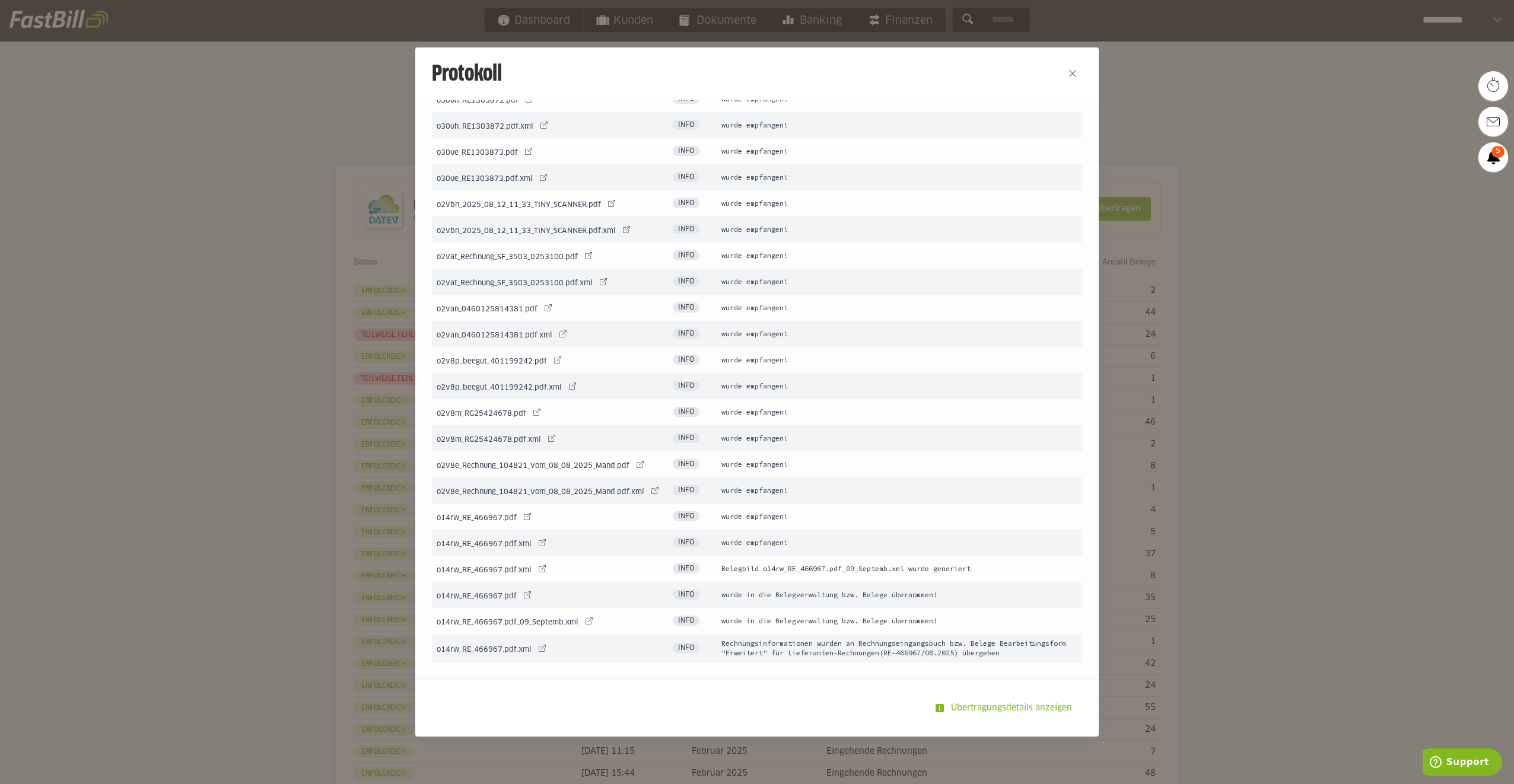
scroll to position [2011, 0]
click at [534, 560] on link at bounding box center [543, 569] width 17 height 17
click at [1063, 76] on button "Close" at bounding box center [1072, 73] width 19 height 19
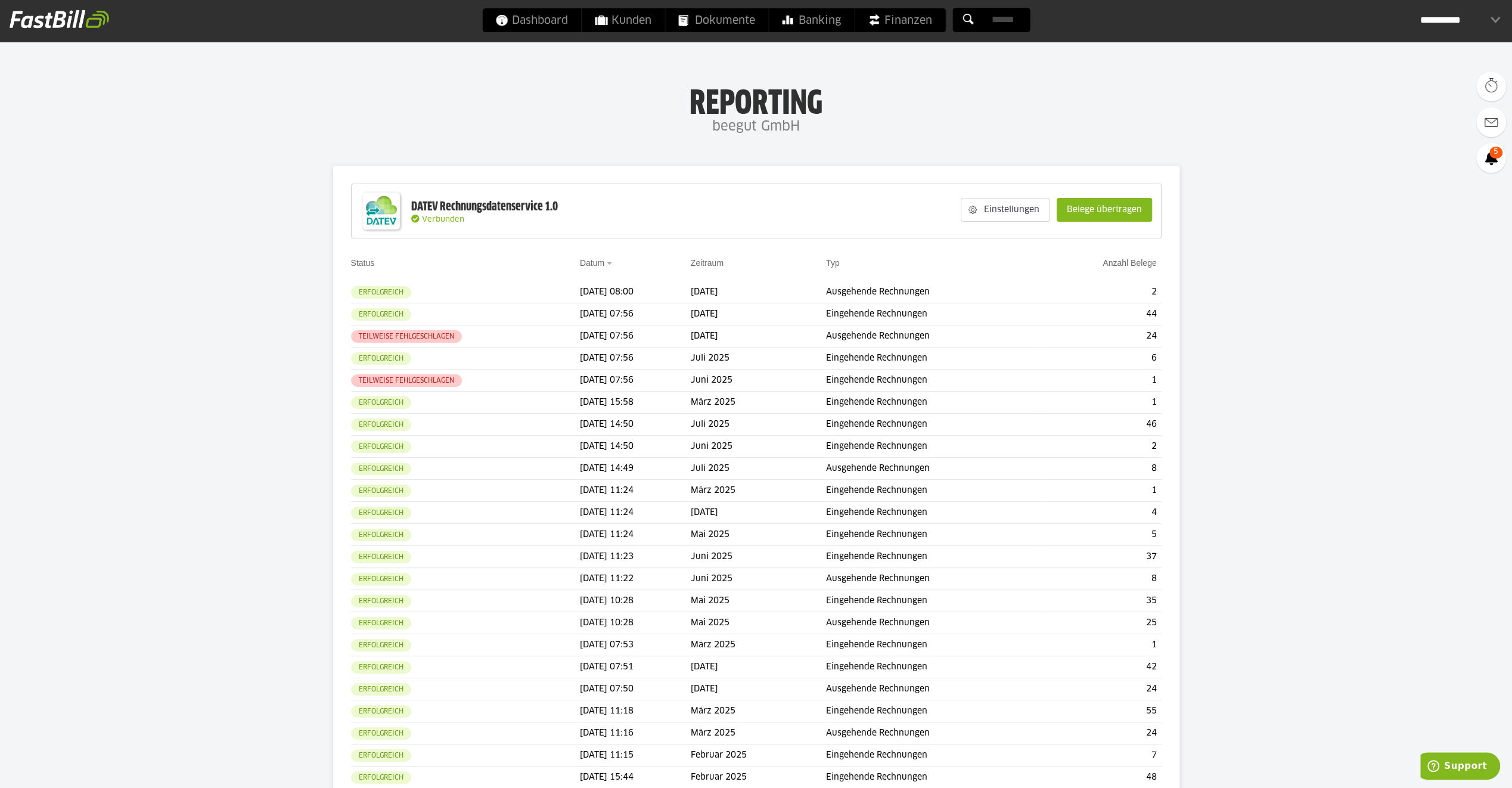
click at [1058, 85] on h1 "Reporting" at bounding box center [756, 99] width 1274 height 31
click at [458, 376] on td "Teilweise fehlgeschlagen" at bounding box center [466, 380] width 229 height 22
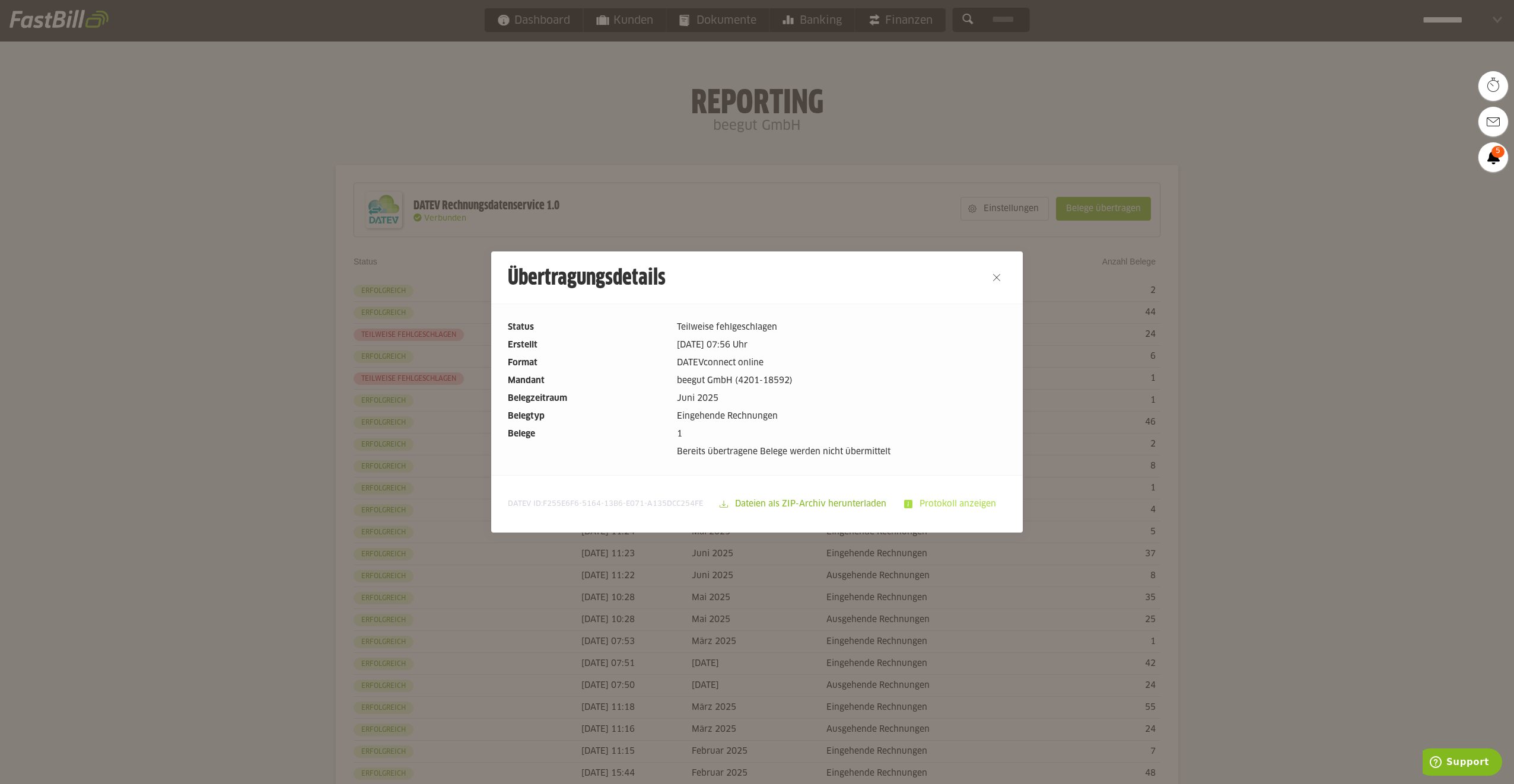
click at [927, 500] on slot "Protokoll anzeigen" at bounding box center [959, 504] width 93 height 22
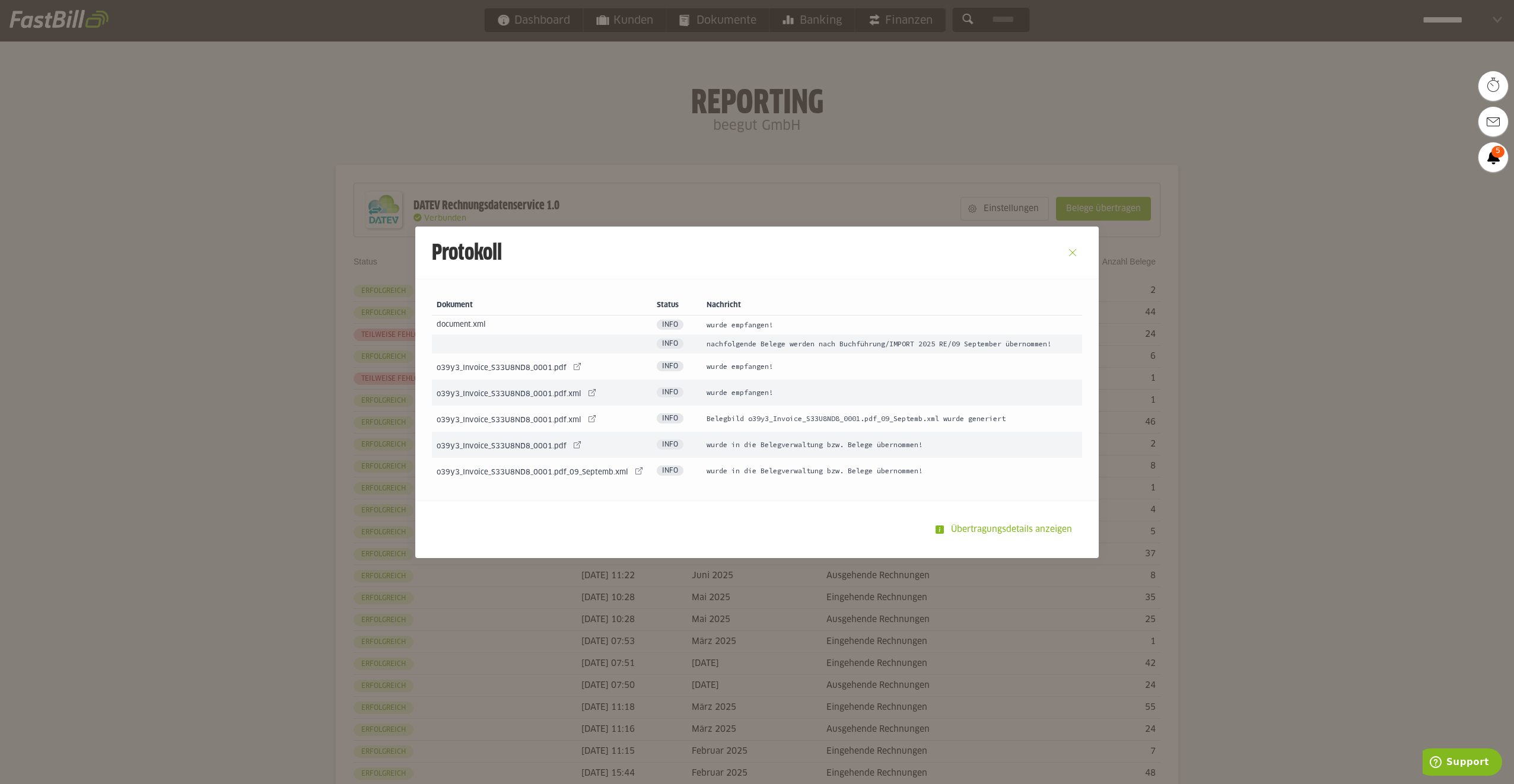
click at [1072, 250] on button "Close" at bounding box center [1072, 252] width 19 height 19
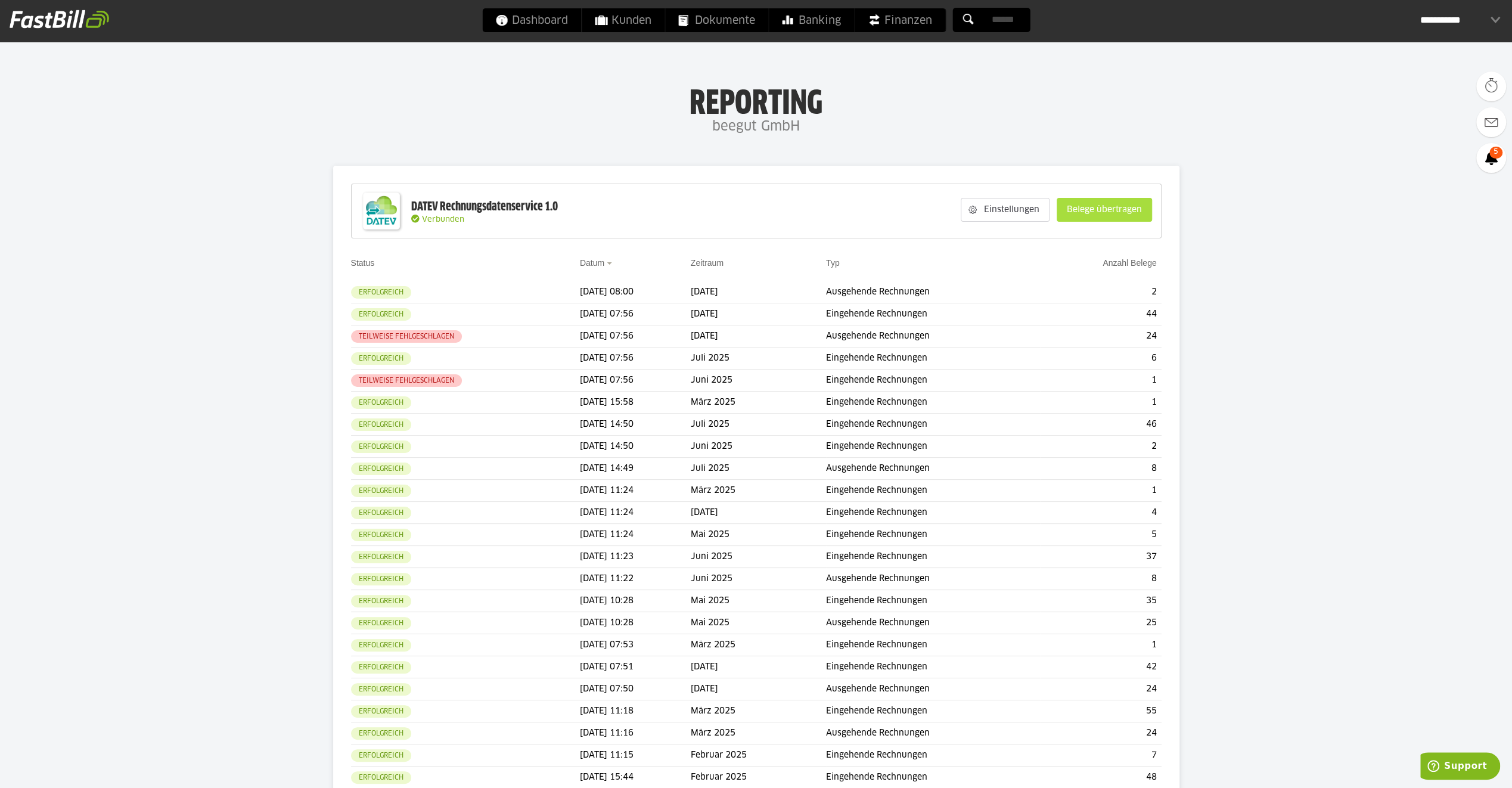
click at [1093, 206] on slot "Belege übertragen" at bounding box center [1104, 210] width 94 height 22
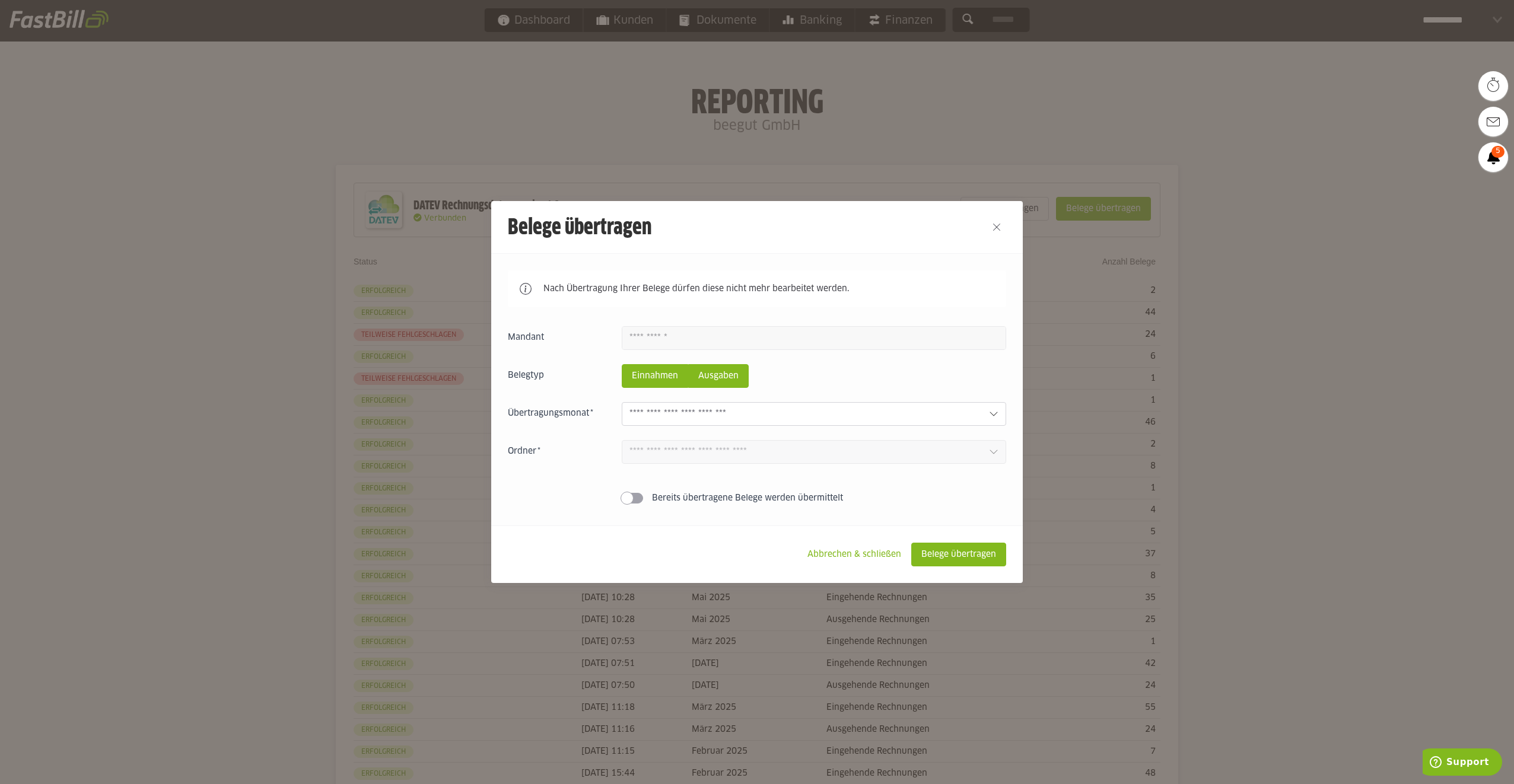
click at [712, 383] on slot "Ausgaben" at bounding box center [718, 375] width 59 height 22
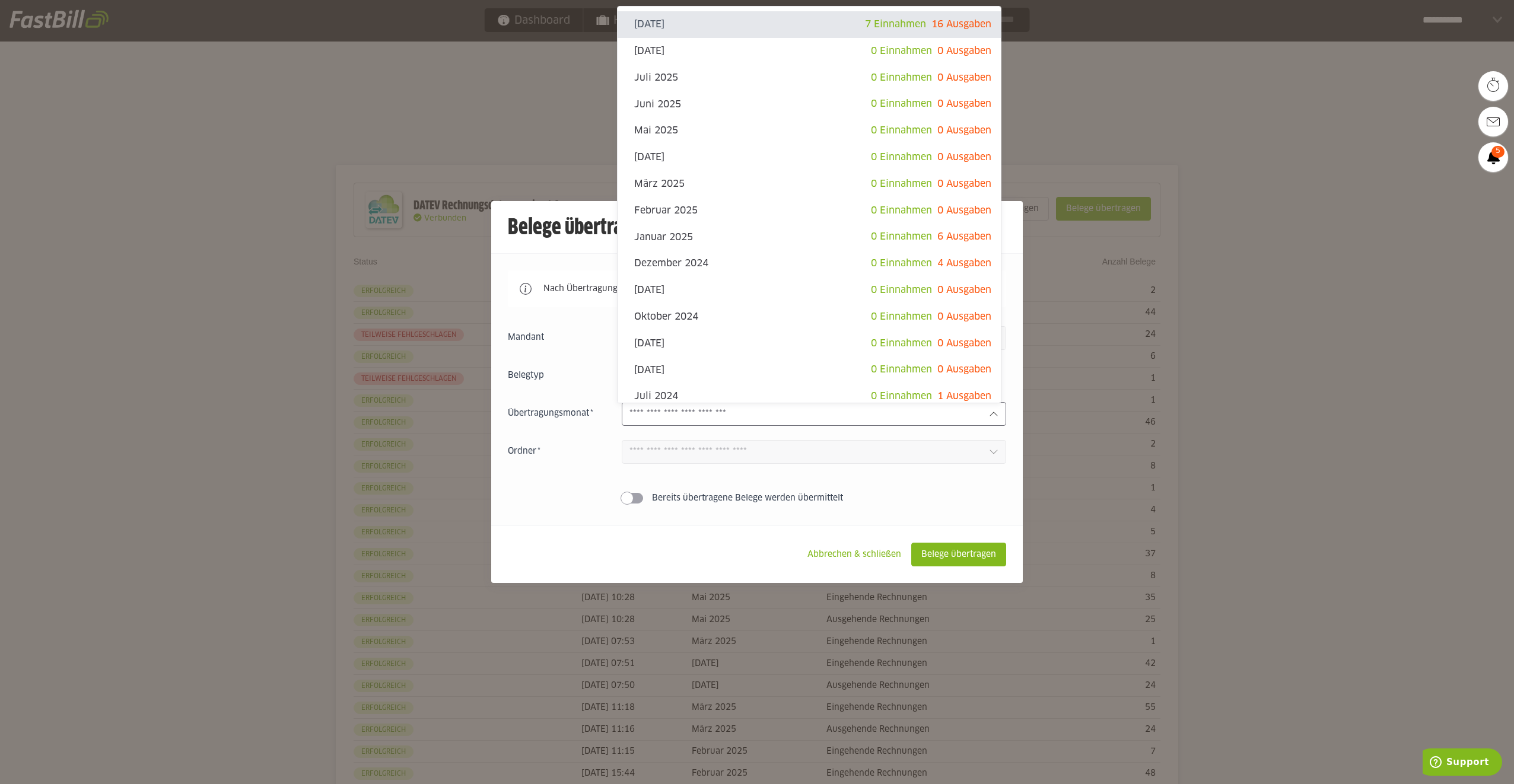
click at [712, 415] on input "text" at bounding box center [804, 414] width 350 height 13
click at [512, 99] on div at bounding box center [757, 392] width 1514 height 784
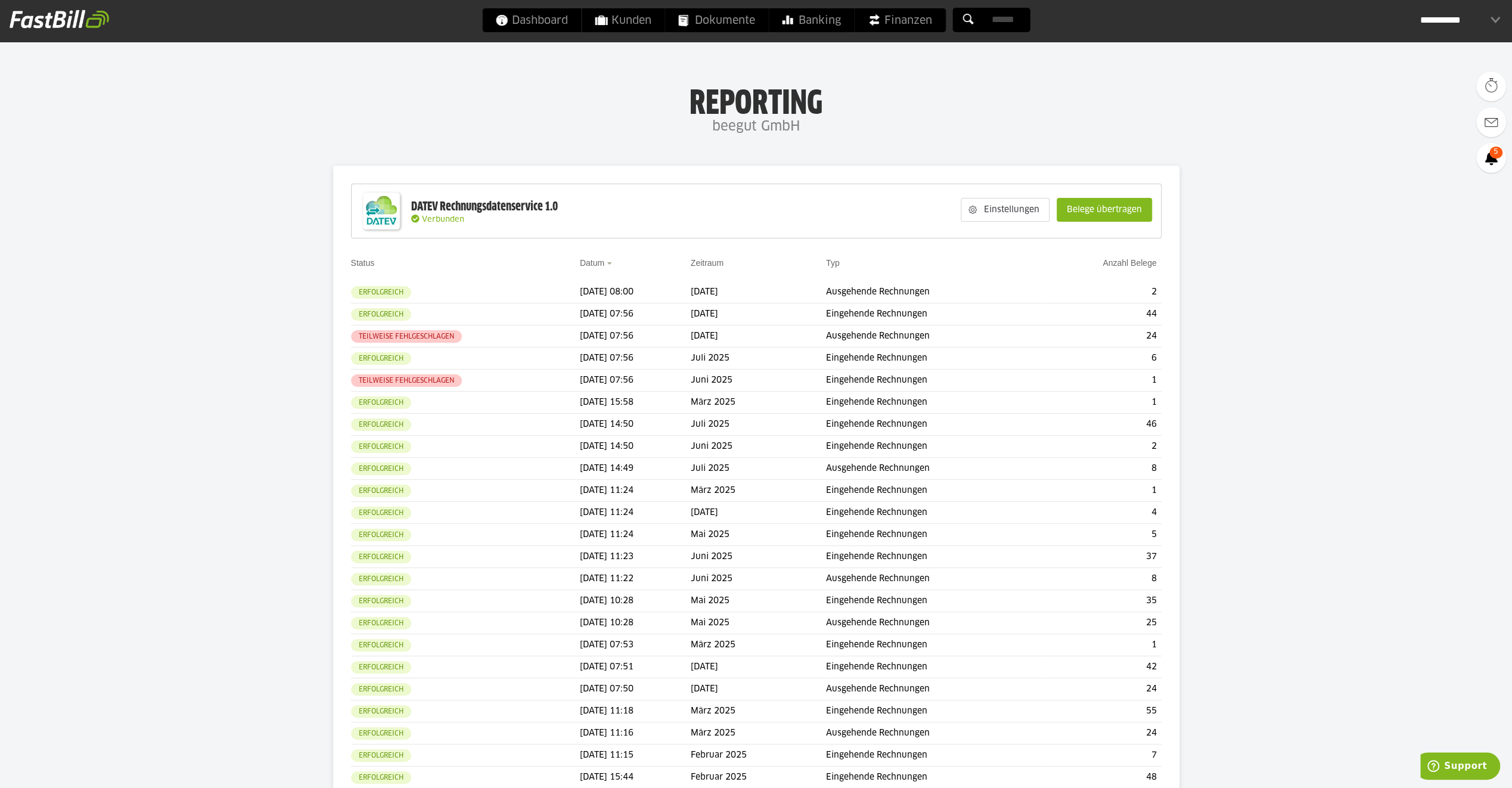
click at [1447, 24] on div "**********" at bounding box center [1461, 20] width 80 height 24
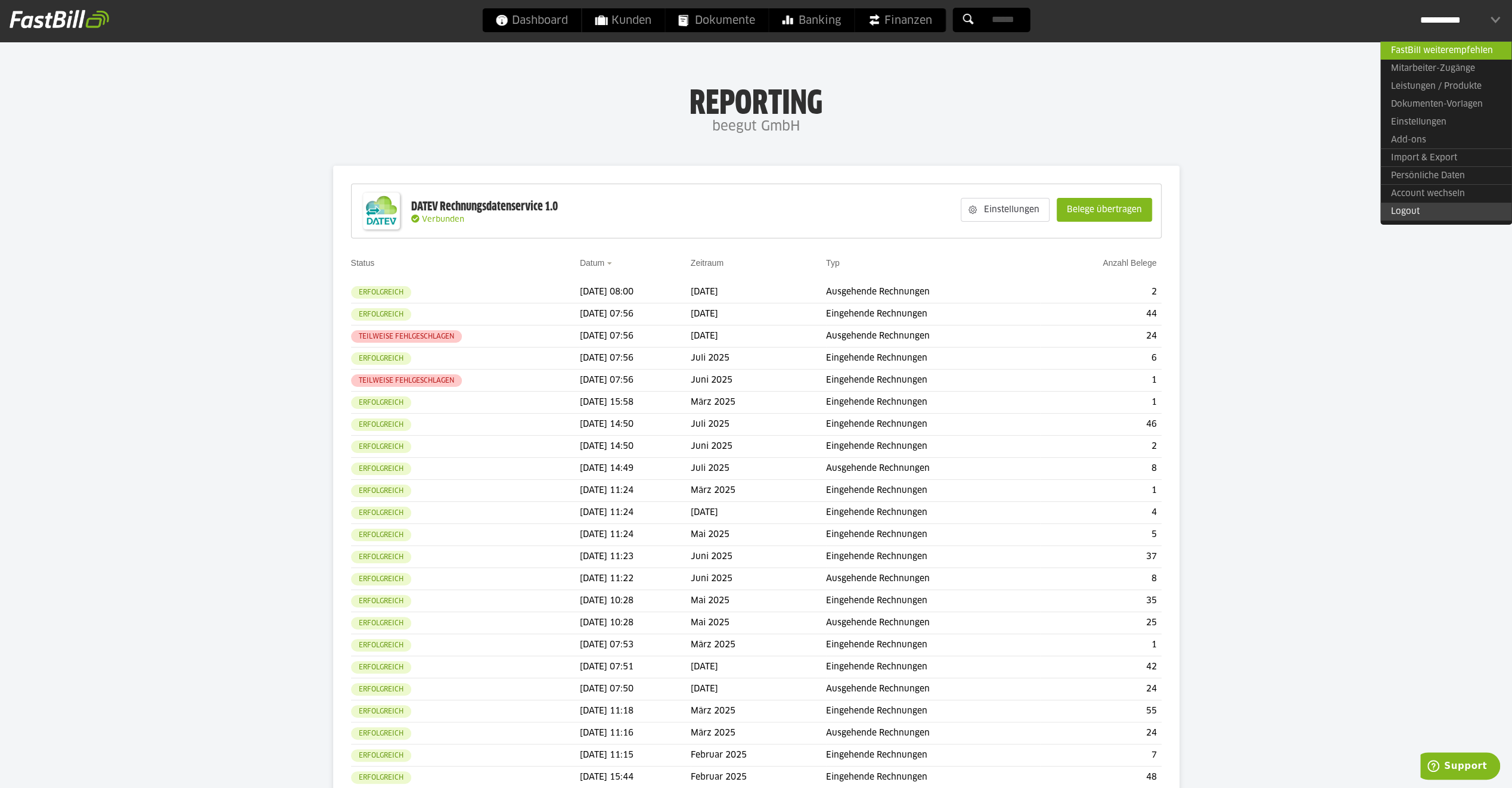
click at [1427, 207] on link "Logout" at bounding box center [1446, 212] width 131 height 18
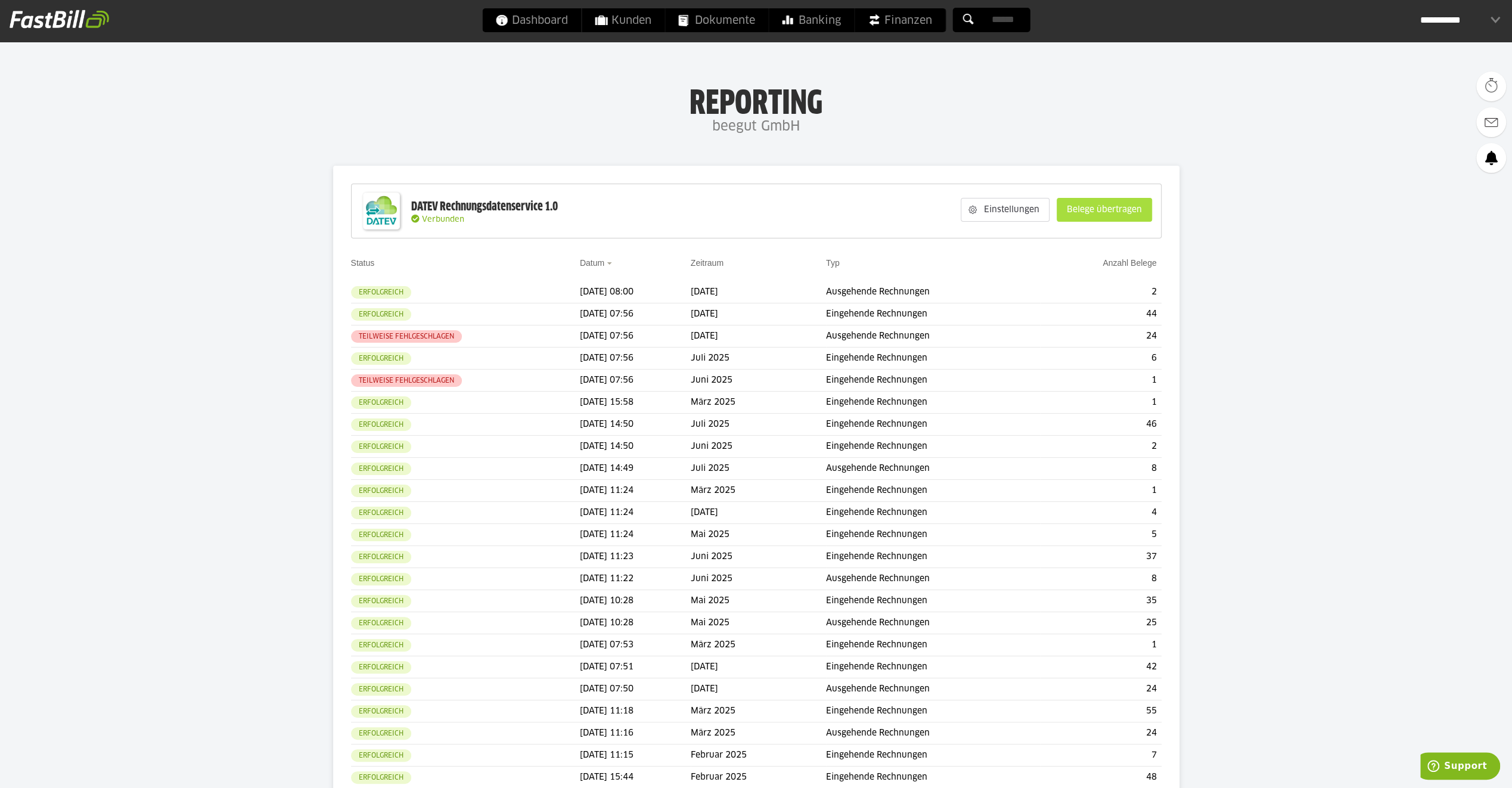
click at [1124, 203] on slot "Belege übertragen" at bounding box center [1104, 210] width 94 height 22
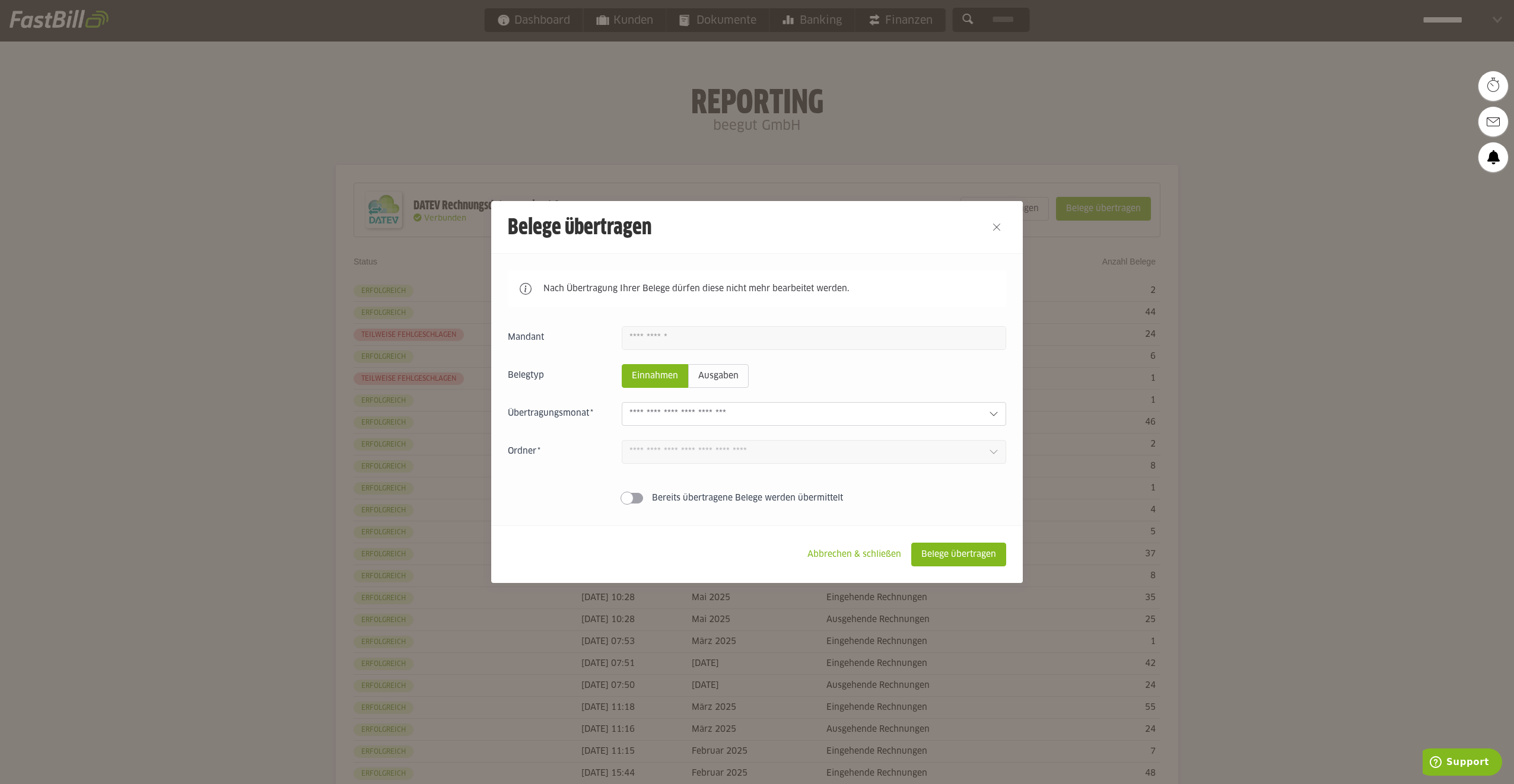
click at [766, 412] on input "text" at bounding box center [804, 414] width 350 height 13
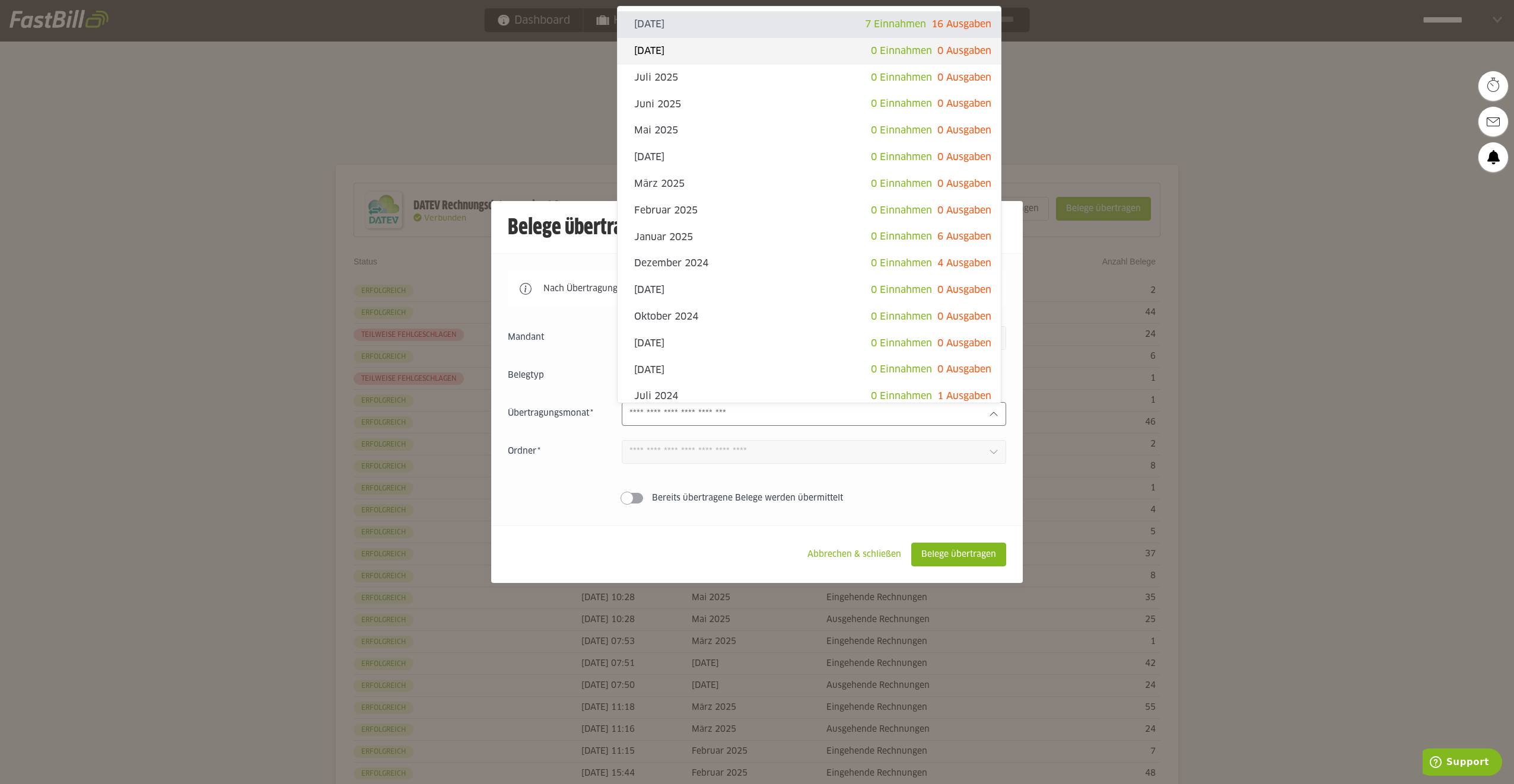
click at [810, 57] on slot "[DATE]" at bounding box center [752, 51] width 237 height 13
type input "**********"
type input "*******"
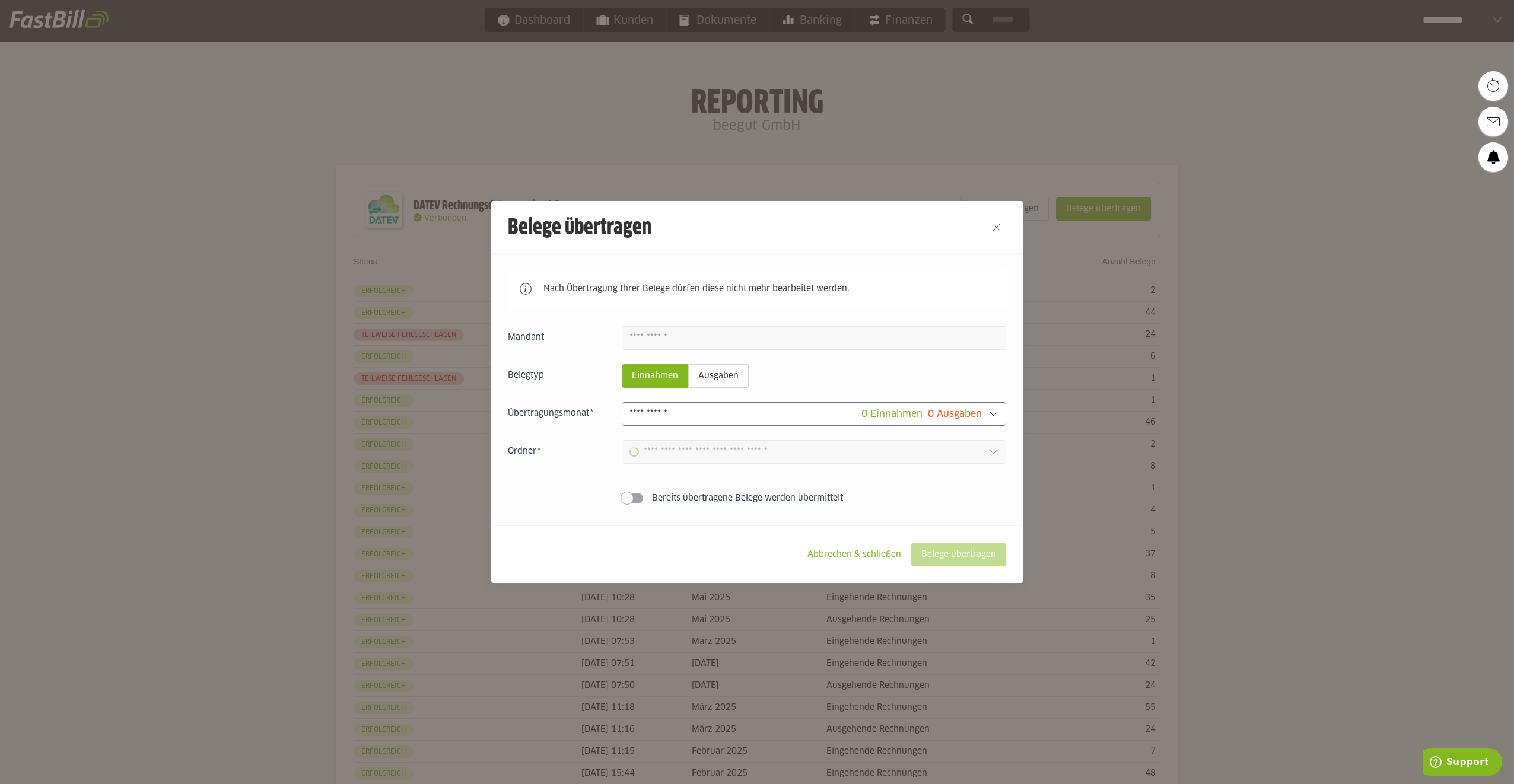
type input "**********"
drag, startPoint x: 757, startPoint y: 212, endPoint x: 771, endPoint y: 263, distance: 52.9
click at [771, 263] on div "Belege übertragen Nach Übertragung Ihrer Belege dürfen diese nicht mehr bearbei…" at bounding box center [757, 392] width 532 height 382
click at [989, 225] on button "Close" at bounding box center [996, 227] width 19 height 19
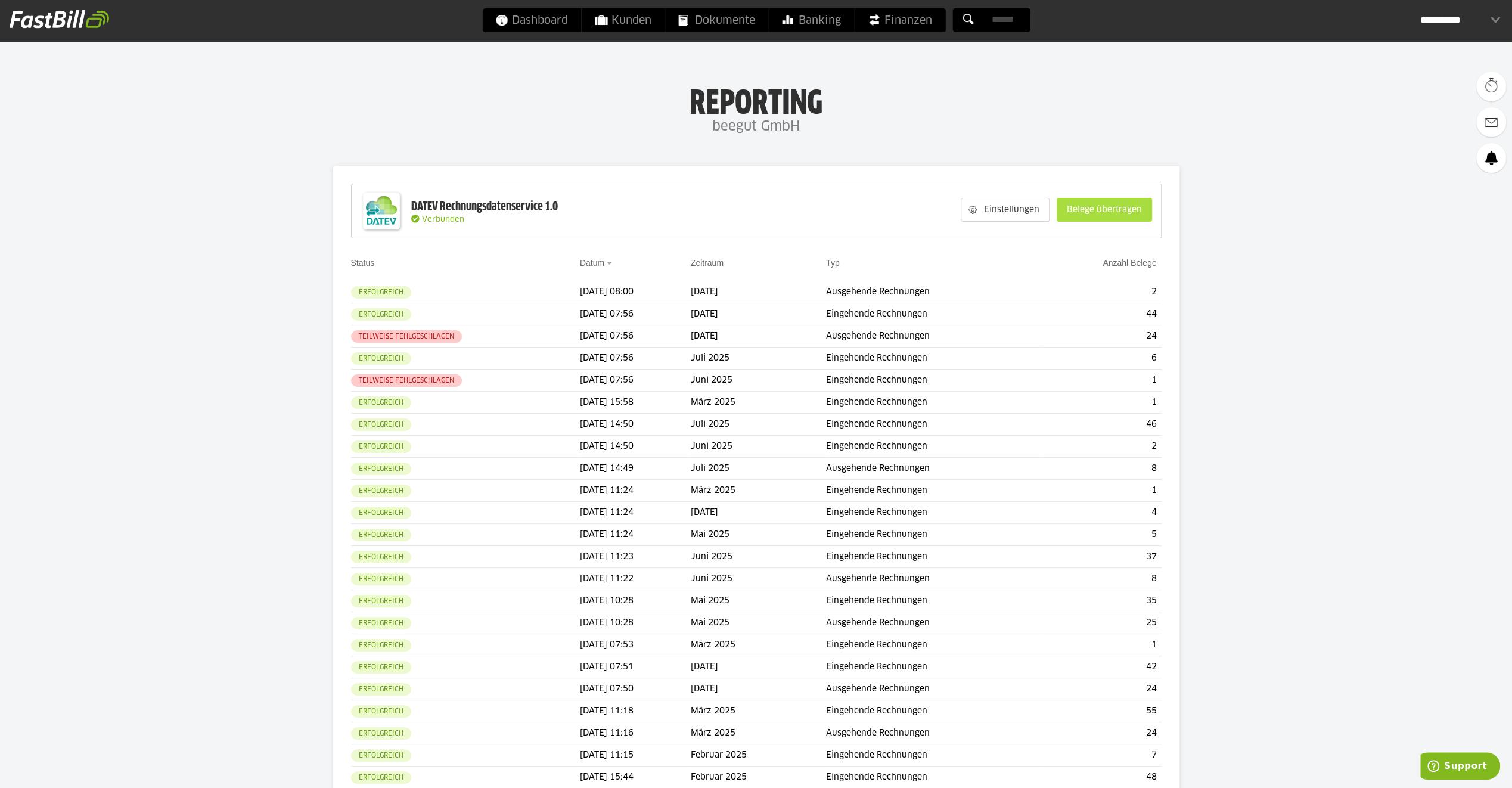
click at [1087, 217] on slot "Belege übertragen" at bounding box center [1104, 210] width 94 height 22
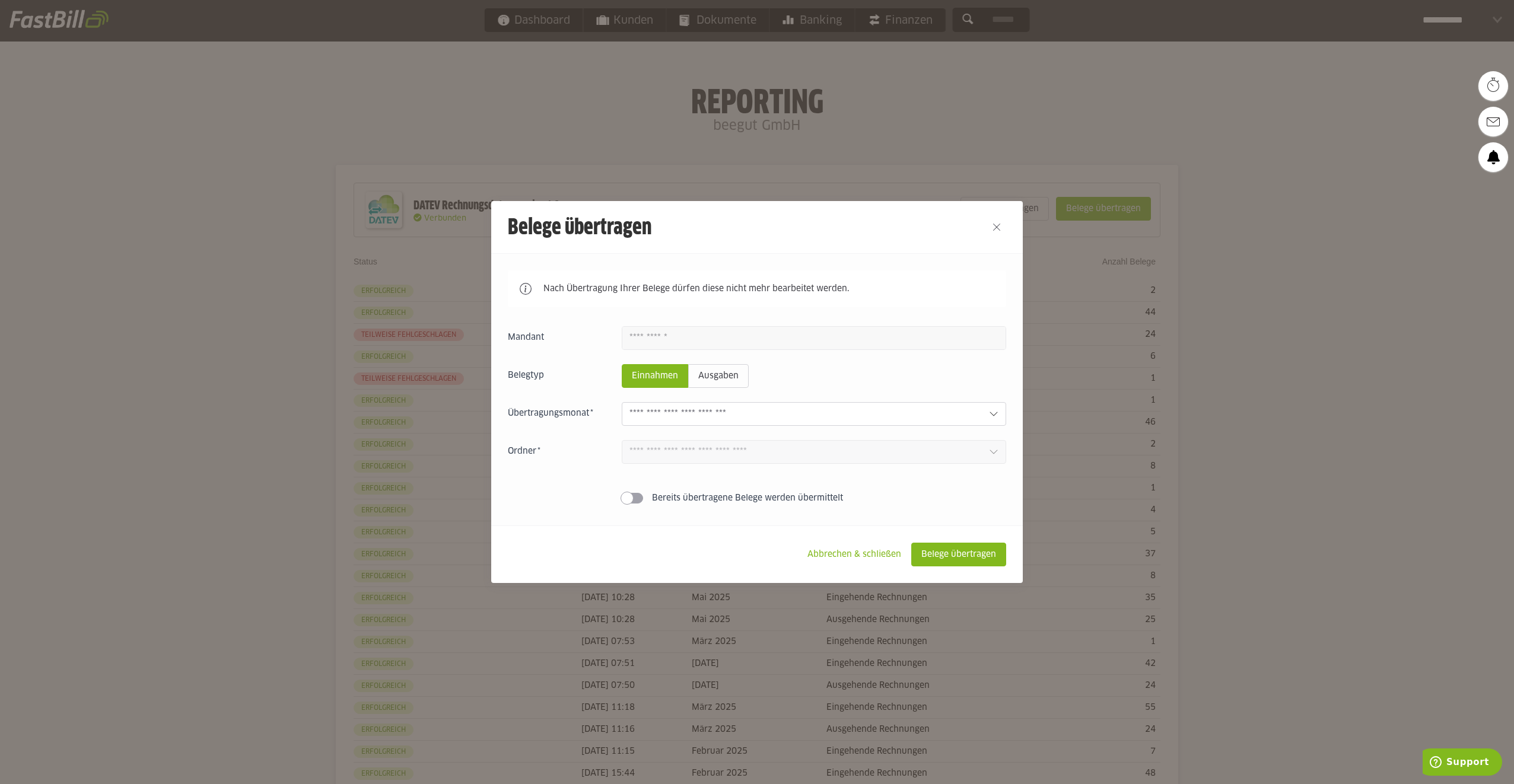
click at [699, 418] on input "text" at bounding box center [804, 414] width 350 height 13
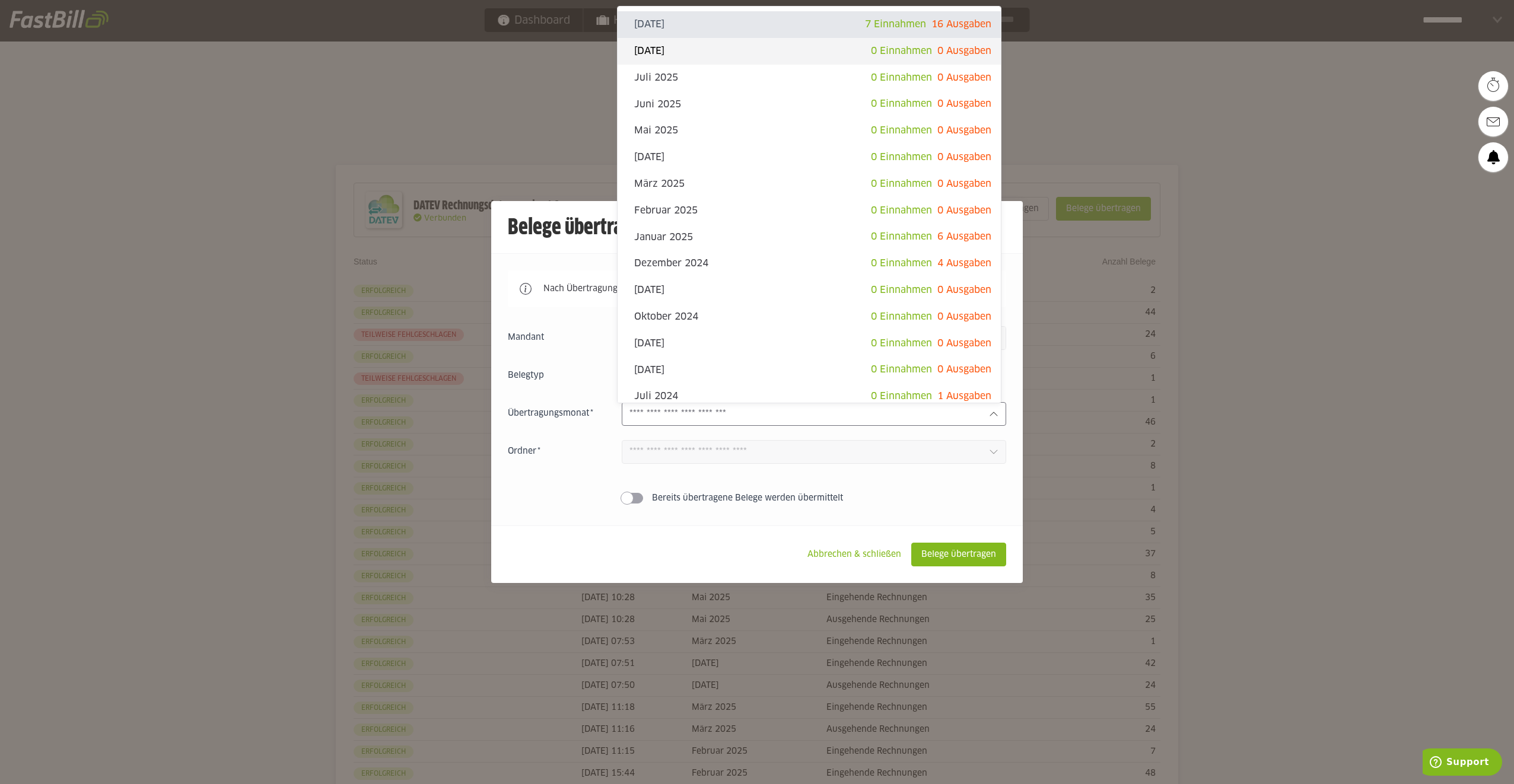
click at [722, 54] on slot "[DATE]" at bounding box center [752, 51] width 237 height 13
type input "**********"
type input "*******"
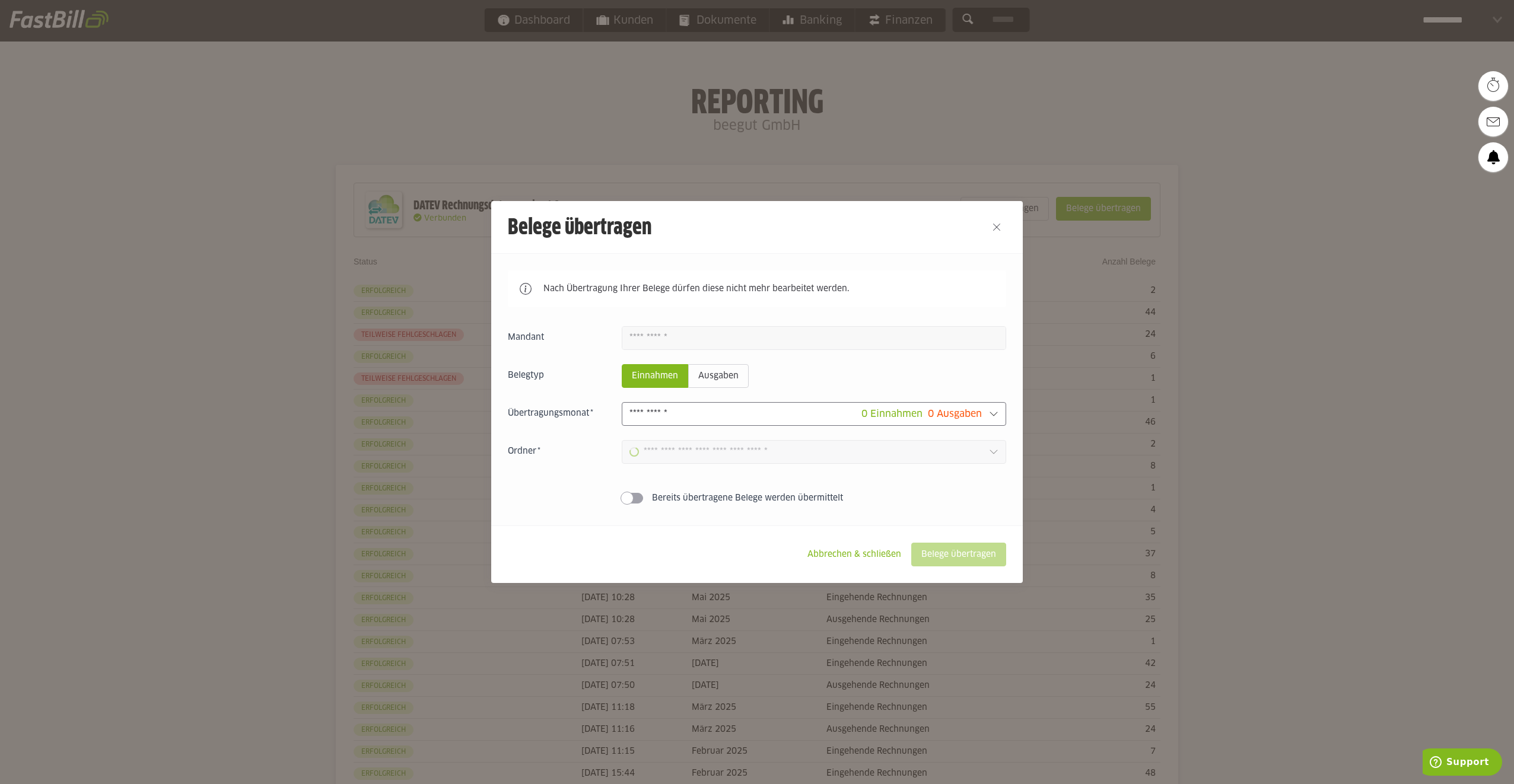
type input "**********"
click at [624, 503] on span at bounding box center [627, 498] width 13 height 13
click at [959, 556] on slot "Belege übertragen" at bounding box center [958, 554] width 93 height 22
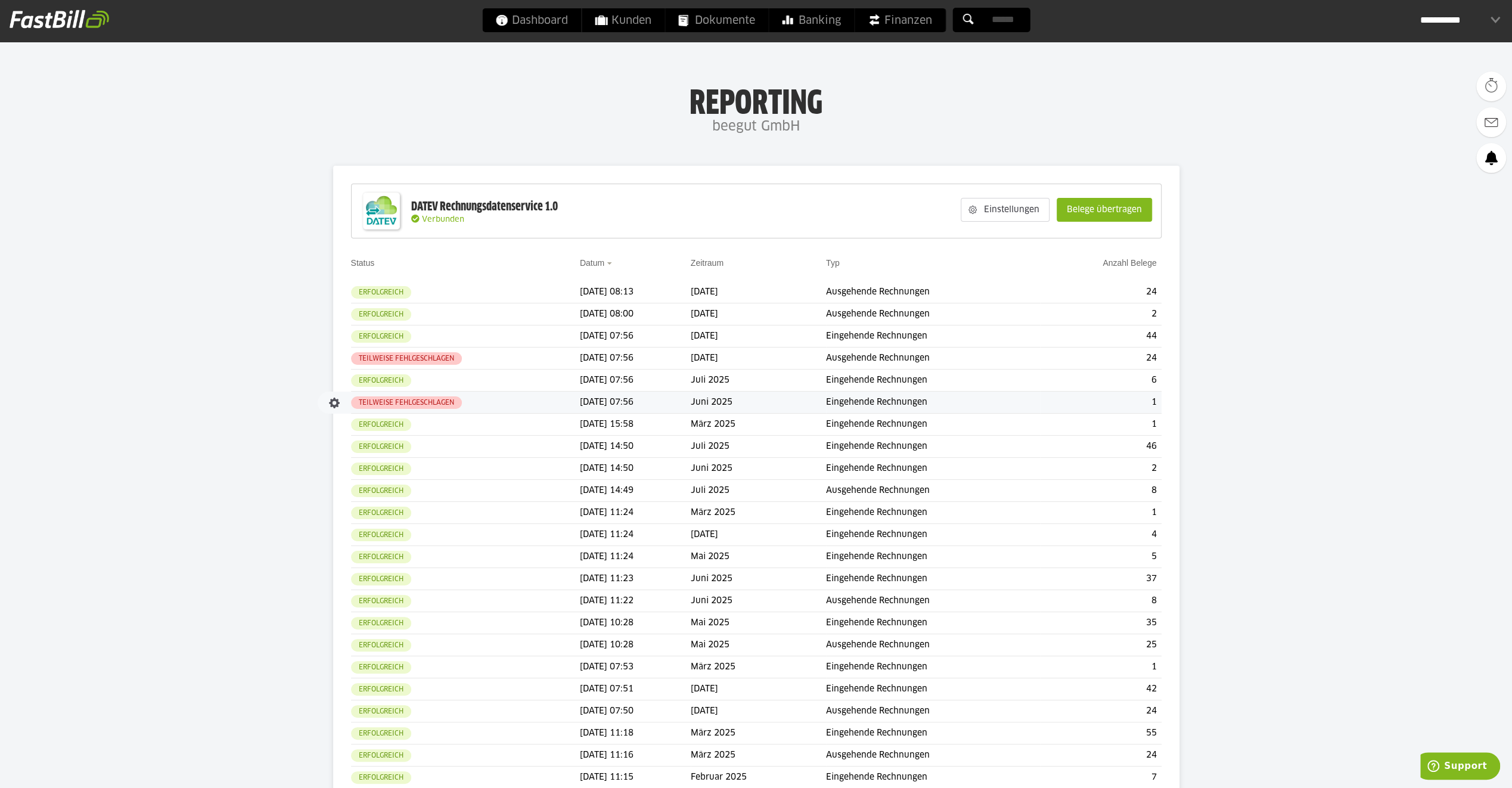
click at [715, 403] on td "Juni 2025" at bounding box center [758, 402] width 135 height 22
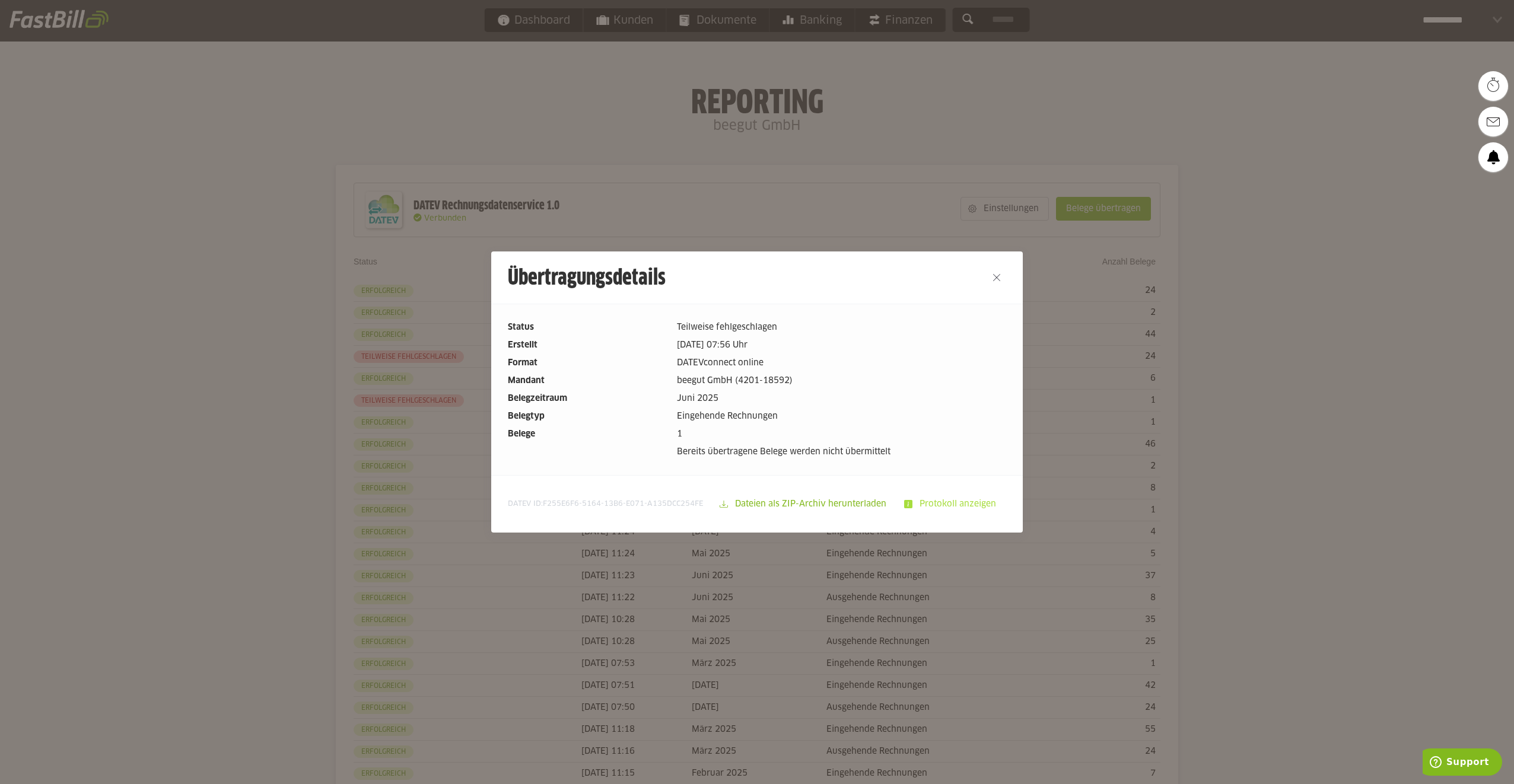
click at [935, 506] on slot "Protokoll anzeigen" at bounding box center [959, 504] width 93 height 22
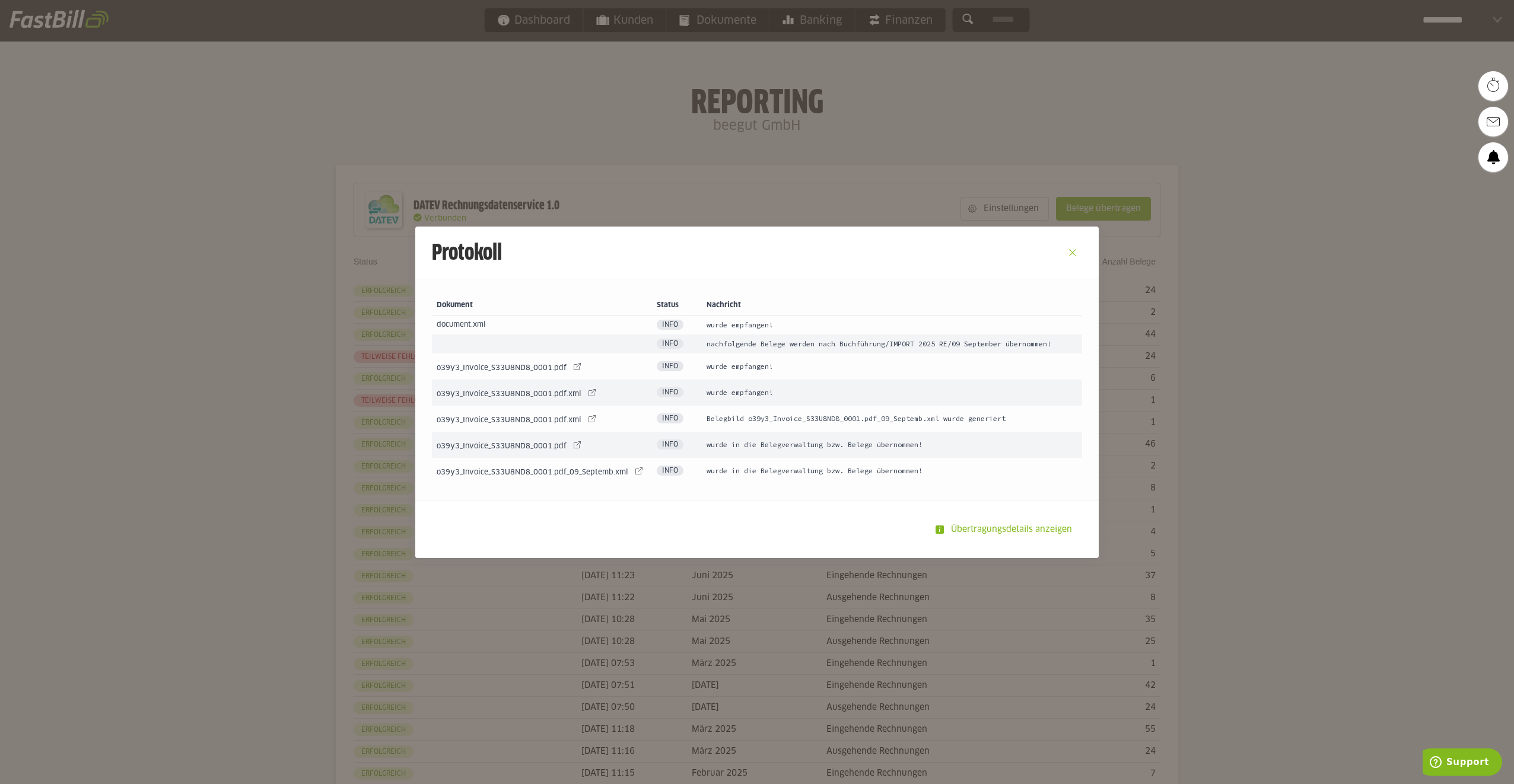
click at [1070, 249] on button "Close" at bounding box center [1072, 252] width 19 height 19
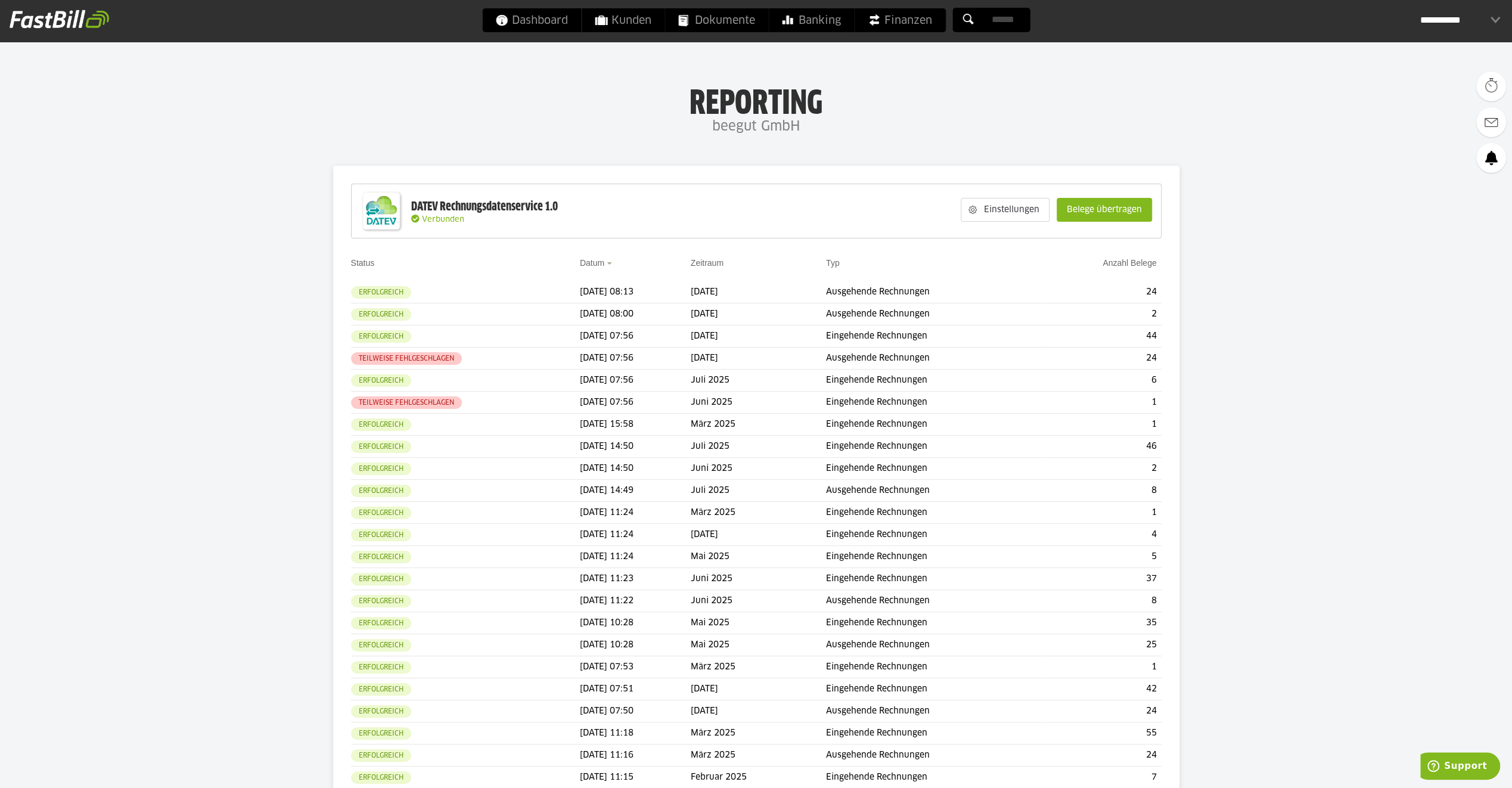
drag, startPoint x: 700, startPoint y: 102, endPoint x: 856, endPoint y: 131, distance: 158.7
click at [856, 131] on div "Reporting beegut GmbH" at bounding box center [756, 111] width 1512 height 55
drag, startPoint x: 856, startPoint y: 131, endPoint x: 803, endPoint y: 126, distance: 53.2
click at [803, 126] on h4 "beegut GmbH" at bounding box center [756, 127] width 1512 height 24
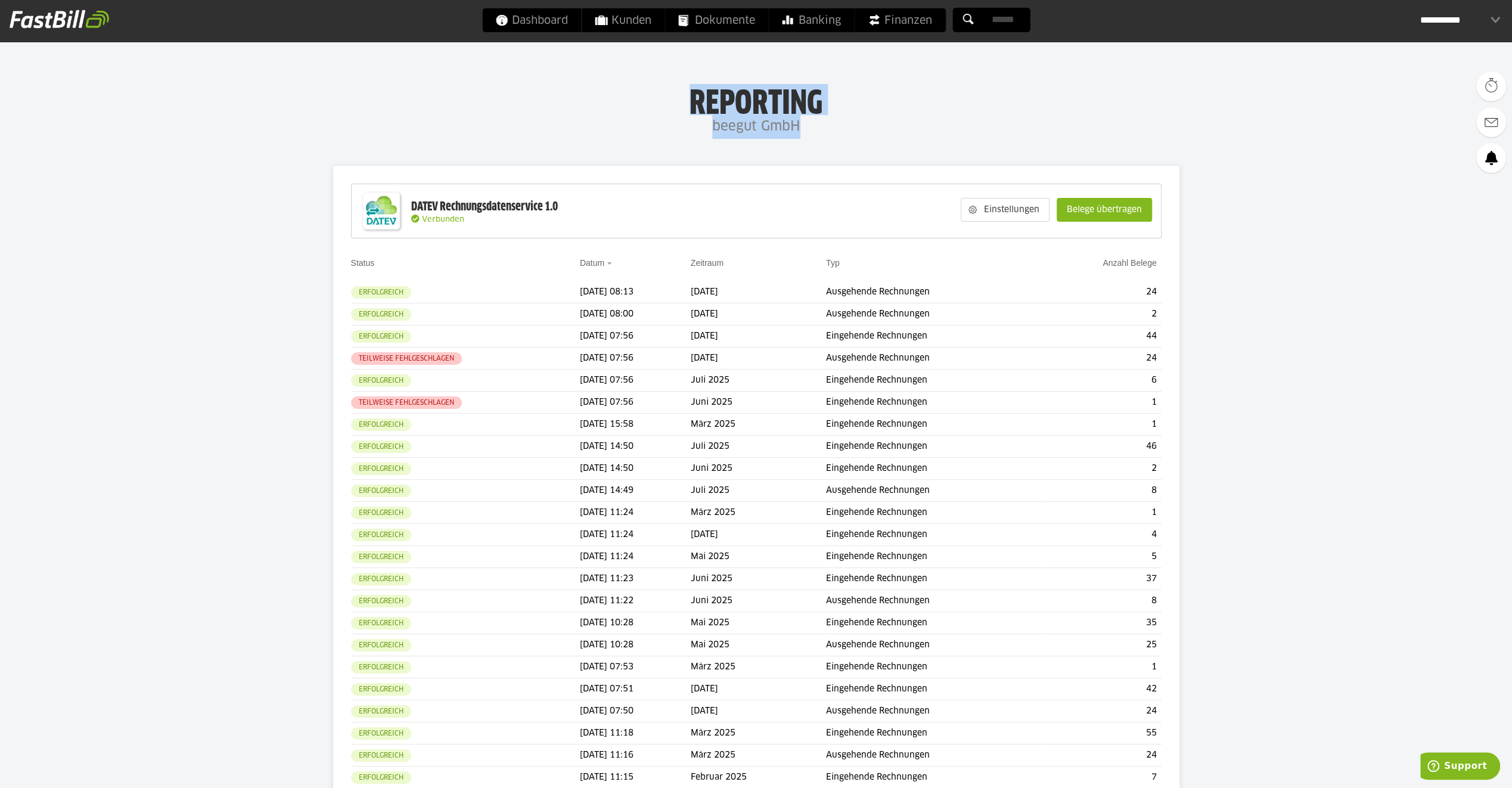
click at [803, 126] on h4 "beegut GmbH" at bounding box center [756, 127] width 1512 height 24
drag, startPoint x: 803, startPoint y: 126, endPoint x: 778, endPoint y: 127, distance: 25.0
click at [778, 127] on h4 "beegut GmbH" at bounding box center [756, 127] width 1512 height 24
click at [802, 130] on h4 "beegut GmbH" at bounding box center [756, 127] width 1512 height 24
click at [761, 407] on td "Juni 2025" at bounding box center [758, 402] width 135 height 22
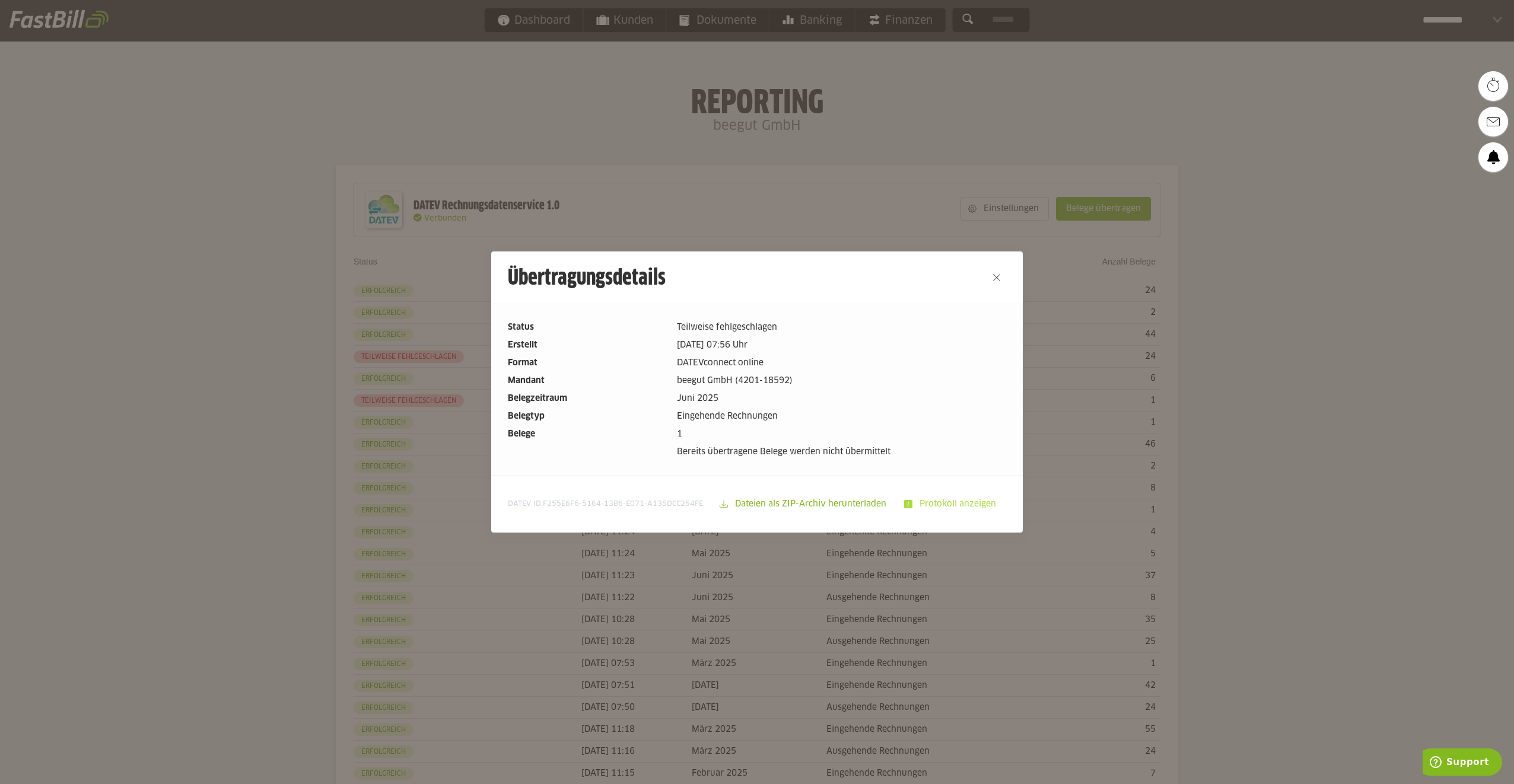
click at [942, 501] on slot "Protokoll anzeigen" at bounding box center [959, 504] width 93 height 22
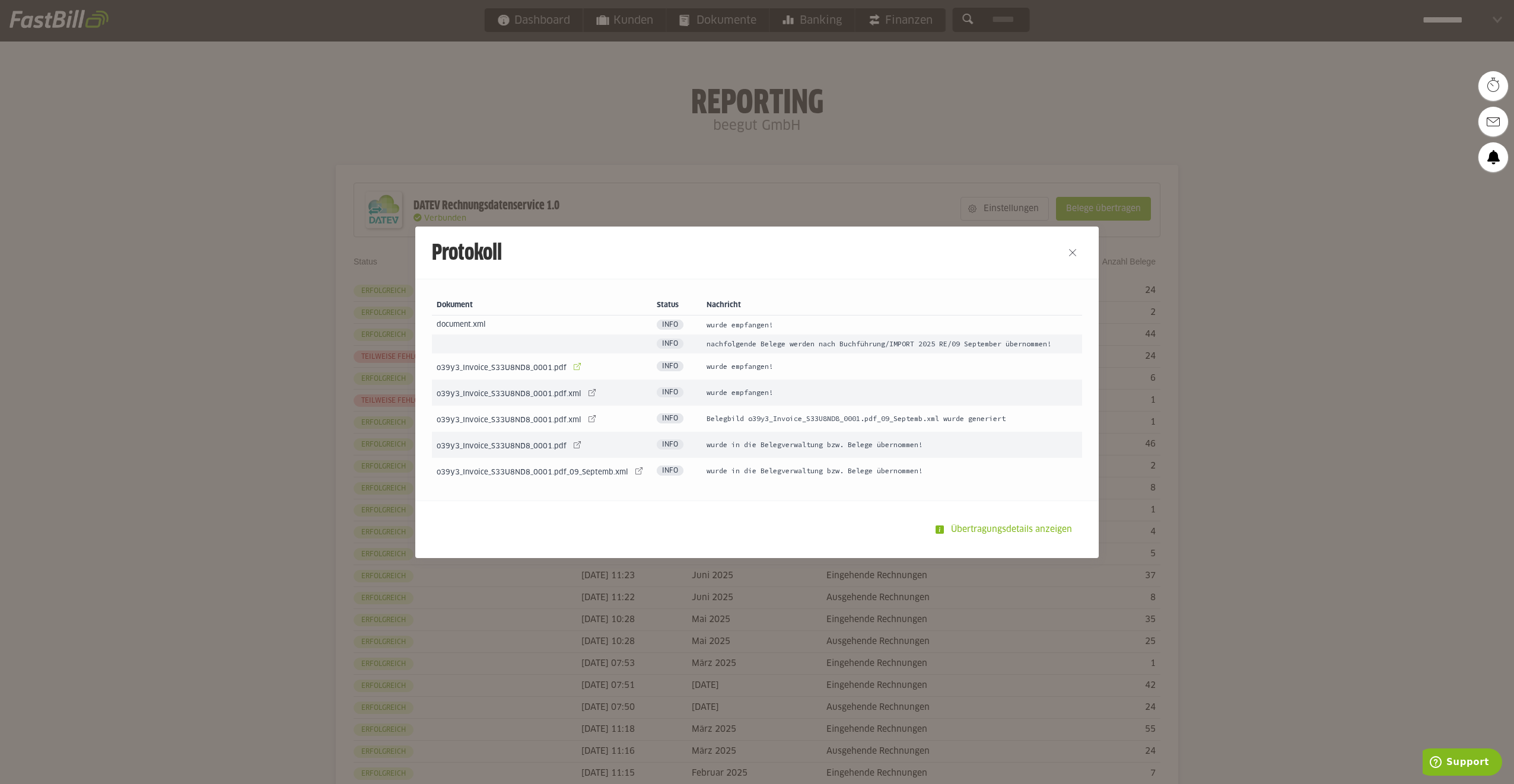
click at [569, 365] on link at bounding box center [578, 366] width 17 height 17
click at [1078, 252] on div at bounding box center [1073, 252] width 52 height 52
click at [1074, 252] on button "Close" at bounding box center [1072, 252] width 19 height 19
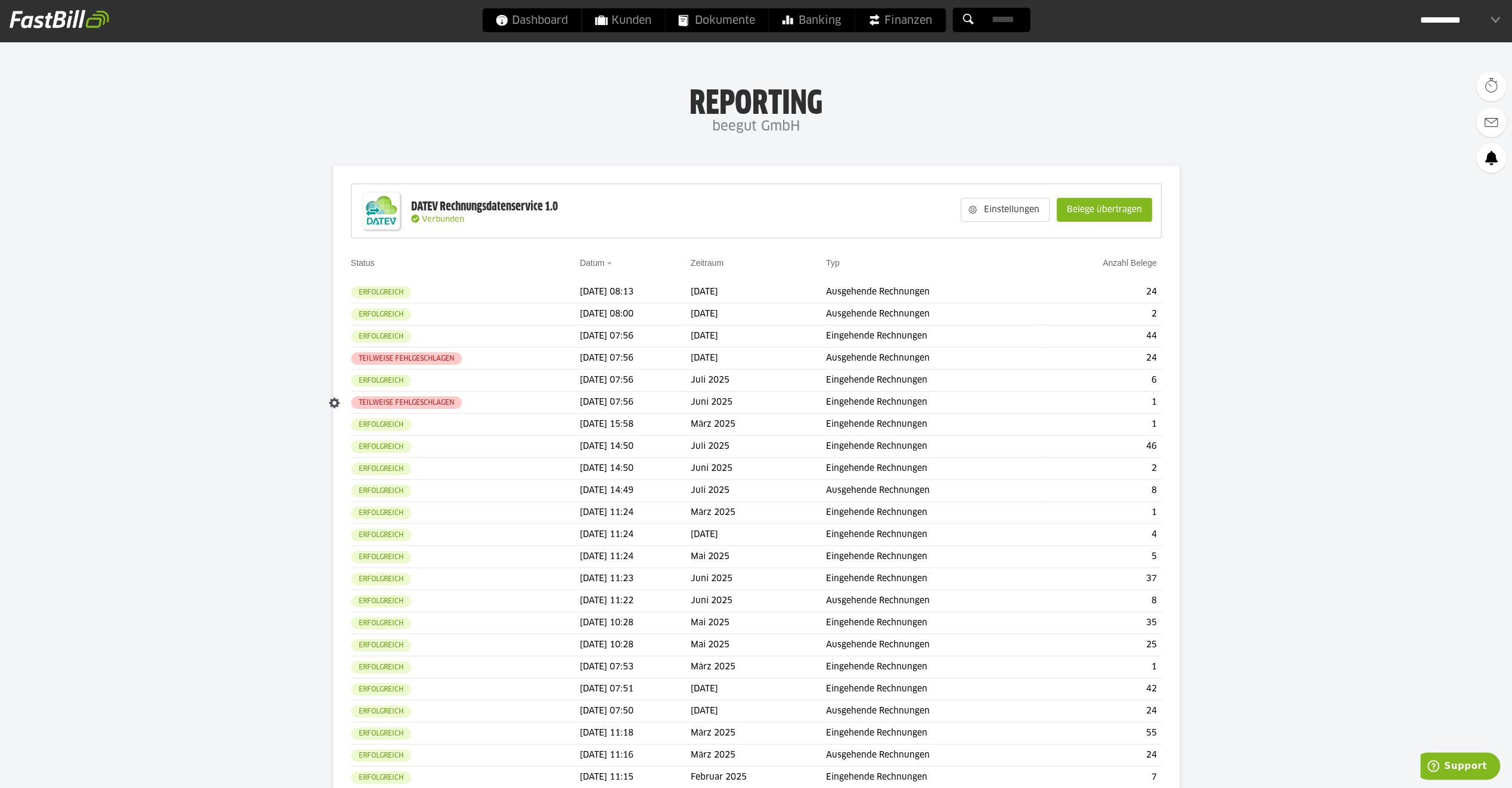
click at [431, 408] on span "Teilweise fehlgeschlagen" at bounding box center [406, 402] width 111 height 13
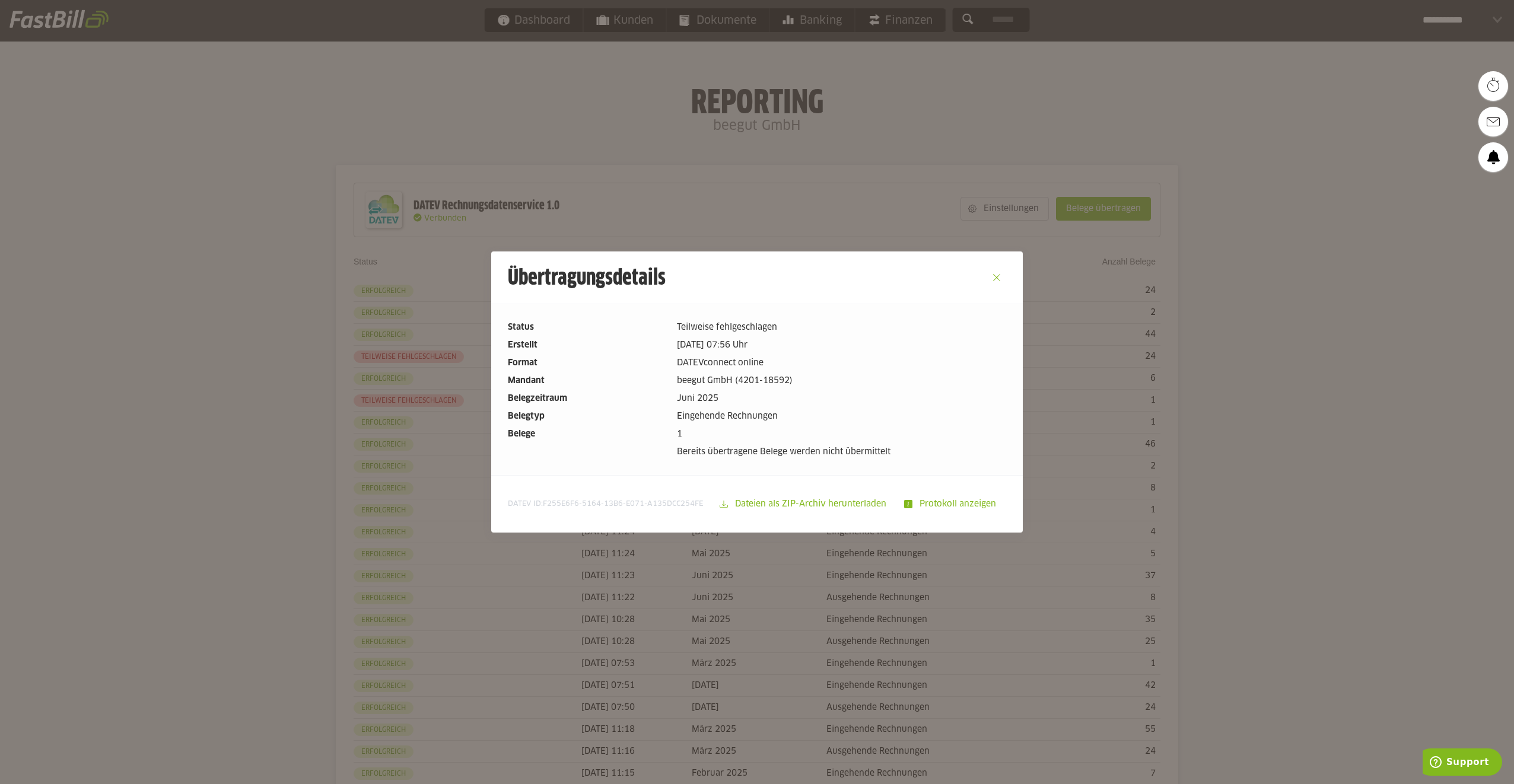
click at [994, 283] on button "Close" at bounding box center [996, 277] width 19 height 19
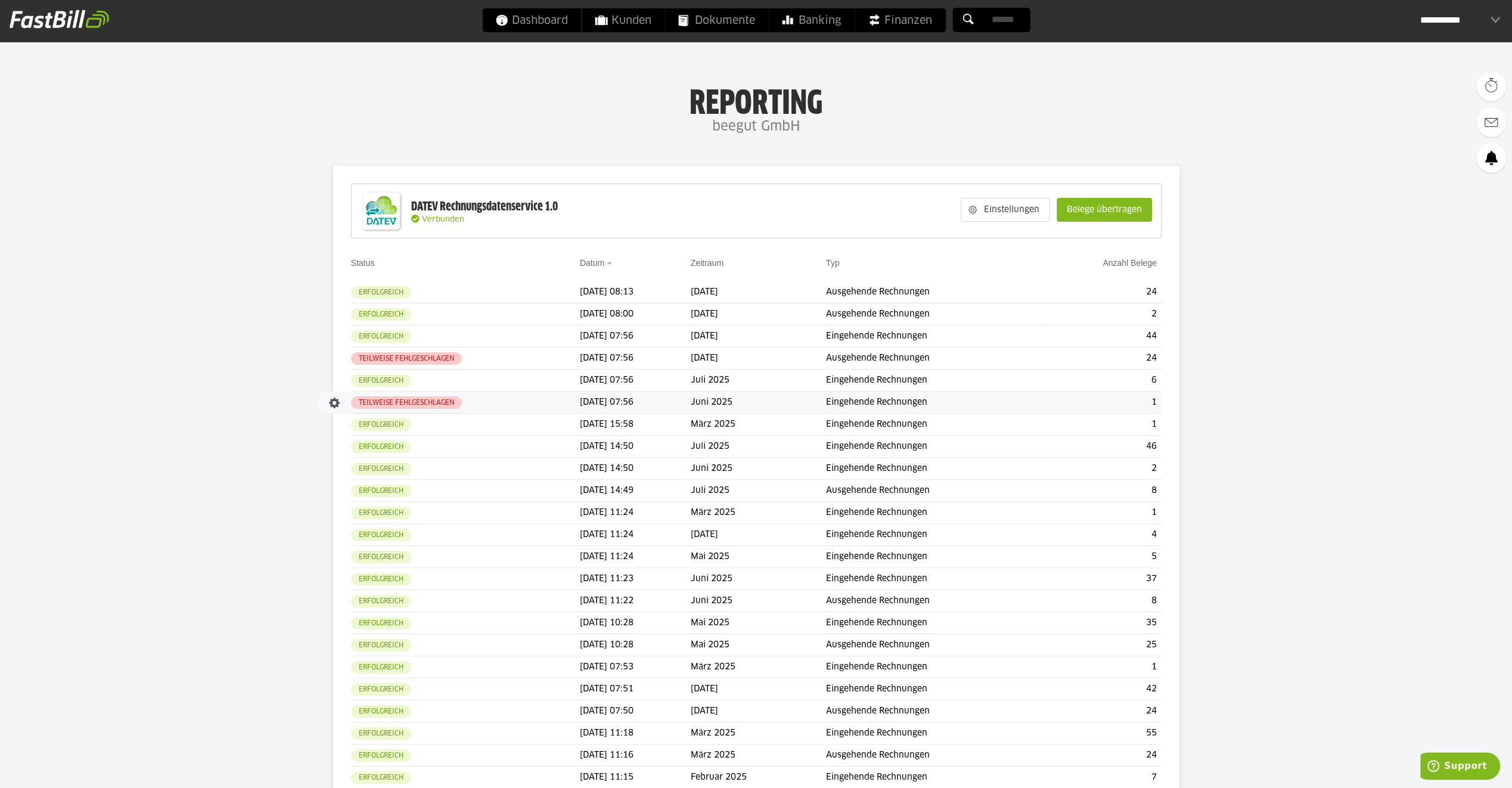
click at [423, 408] on span "Teilweise fehlgeschlagen" at bounding box center [406, 402] width 111 height 13
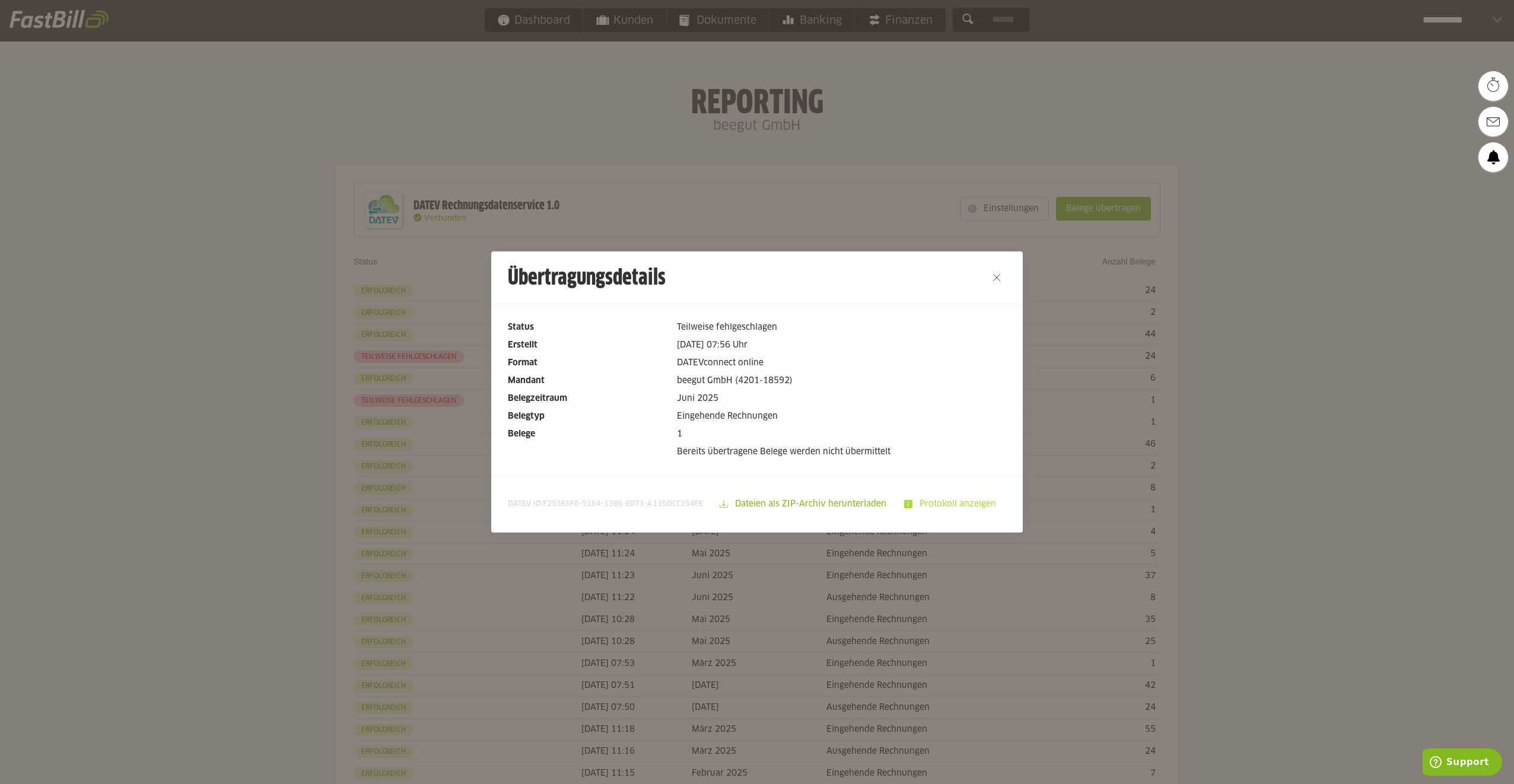
click at [959, 504] on slot "Protokoll anzeigen" at bounding box center [959, 504] width 93 height 22
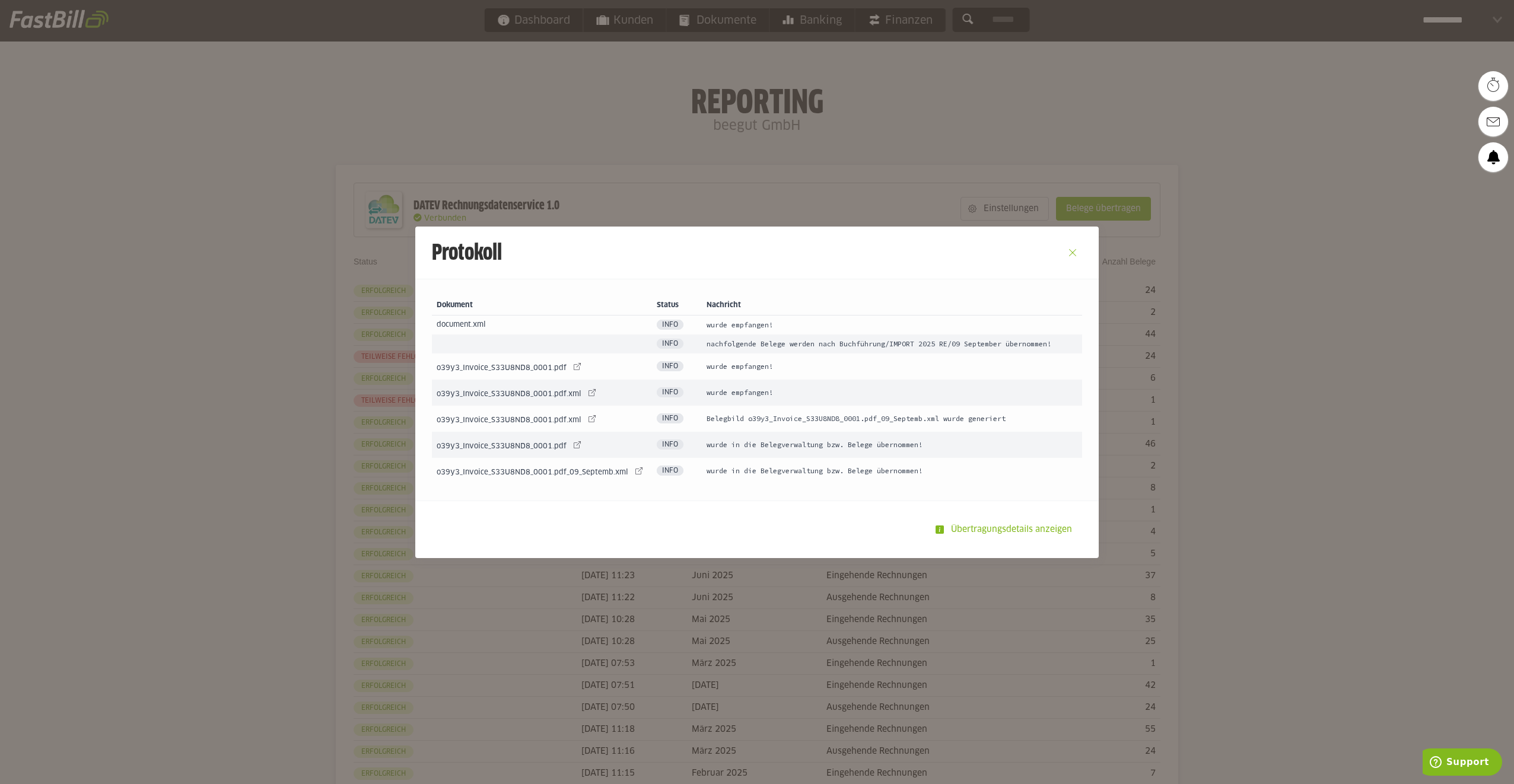
click at [1075, 256] on button "Close" at bounding box center [1072, 252] width 19 height 19
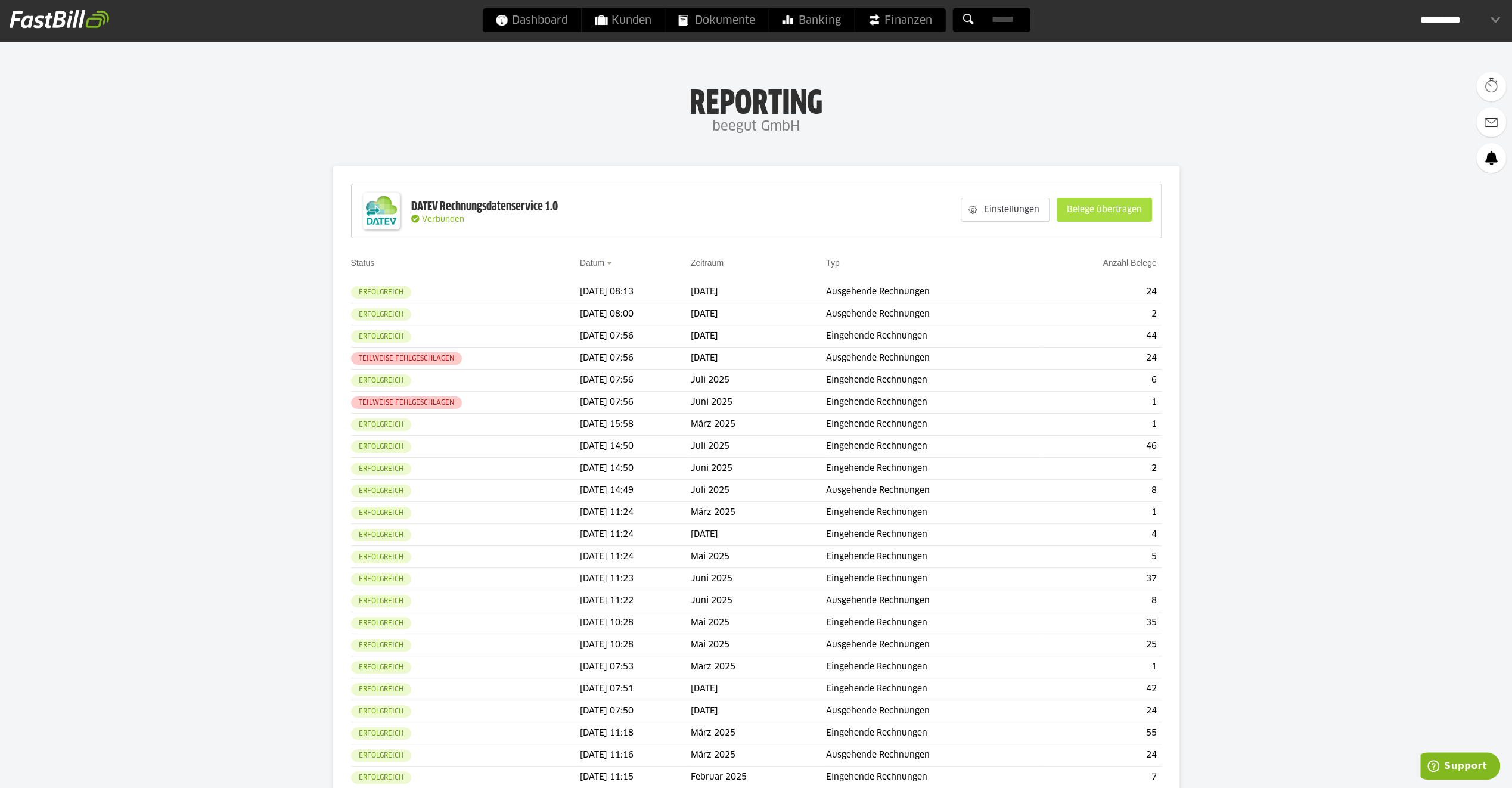
click at [1107, 212] on slot "Belege übertragen" at bounding box center [1104, 210] width 94 height 22
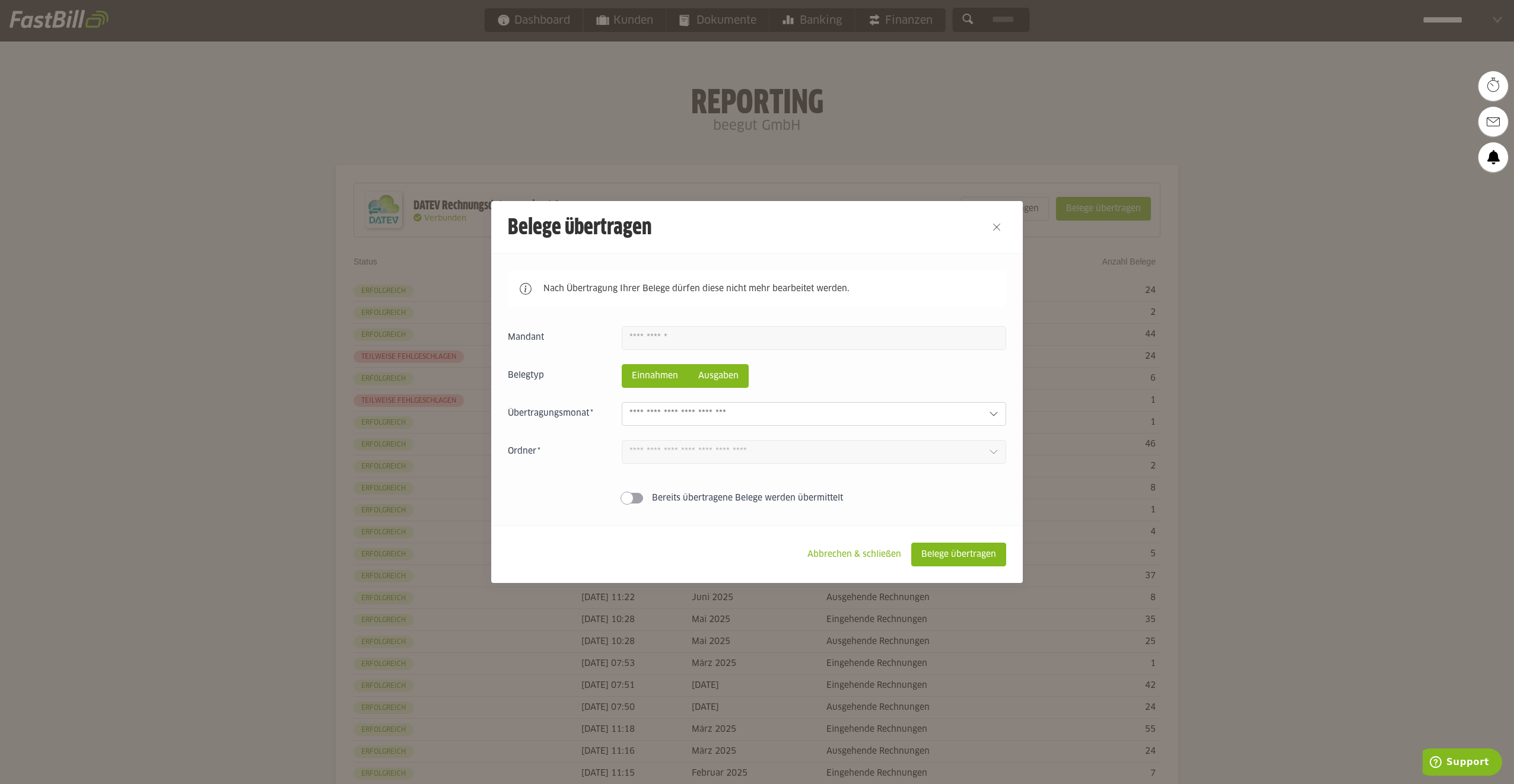
click at [707, 376] on slot "Ausgaben" at bounding box center [718, 375] width 59 height 22
click at [712, 413] on input "text" at bounding box center [804, 414] width 350 height 13
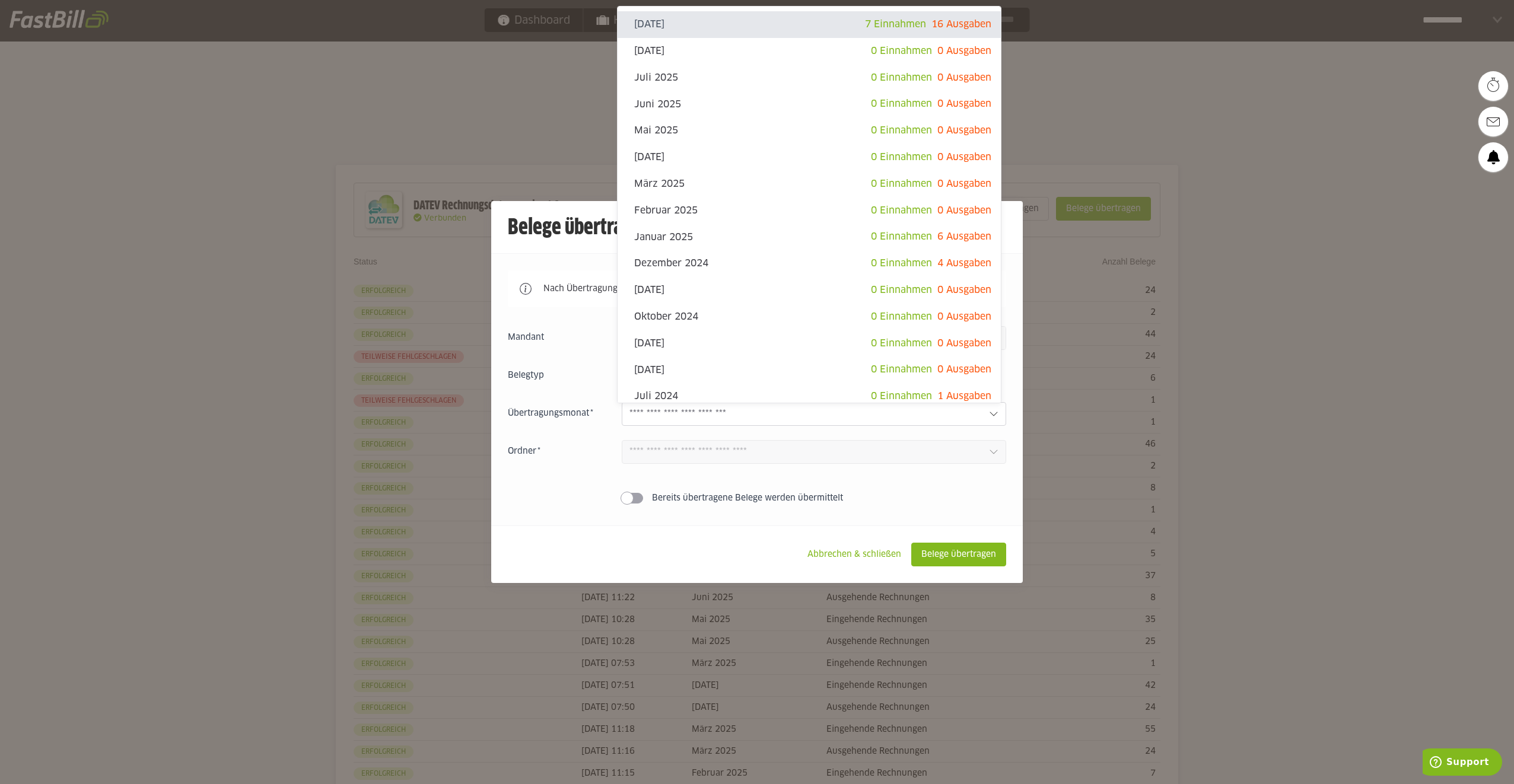
click at [557, 63] on div at bounding box center [757, 392] width 1514 height 784
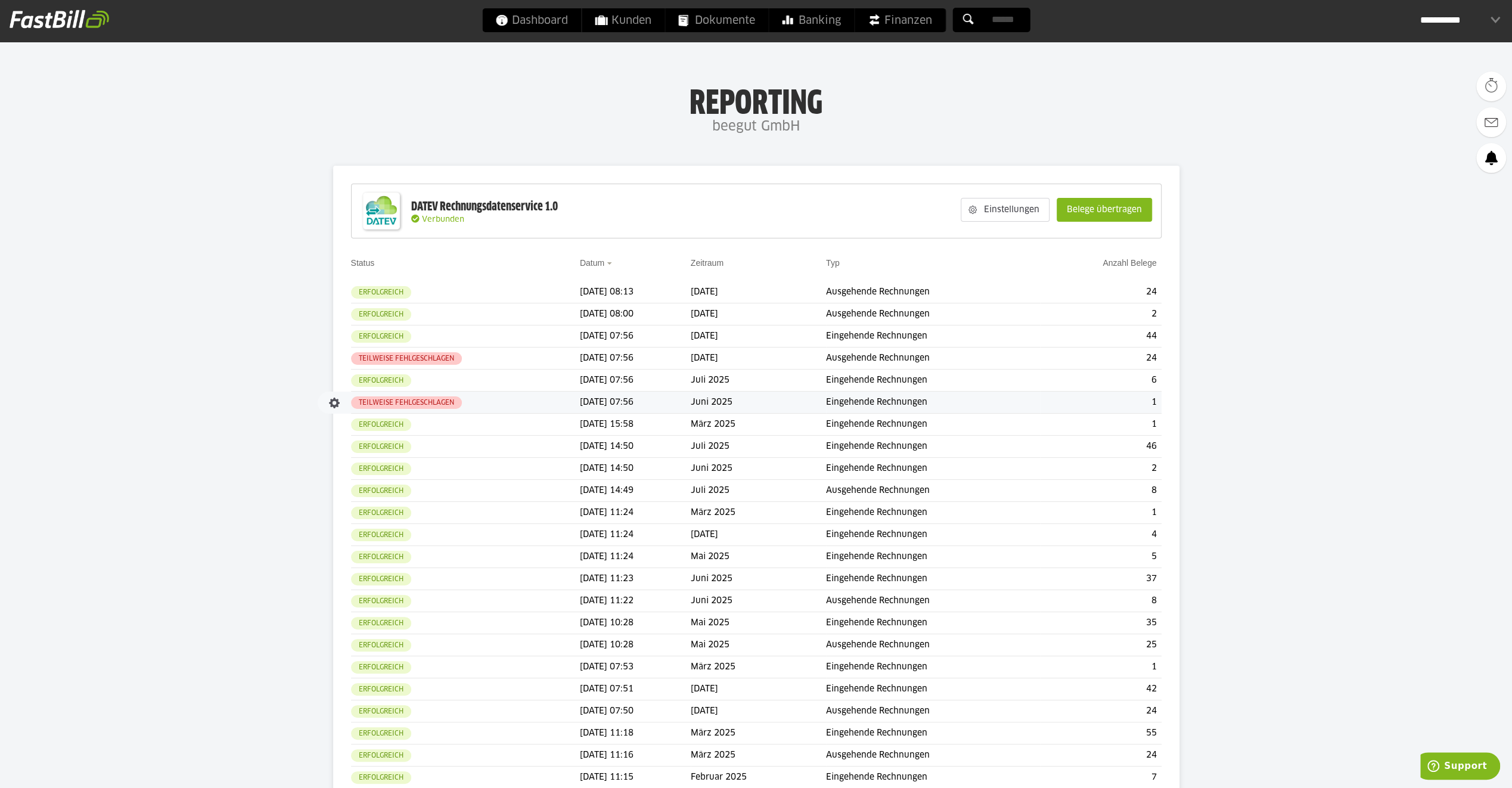
click at [0, 0] on slot "Teilweise fehlgeschlagen" at bounding box center [0, 0] width 0 height 0
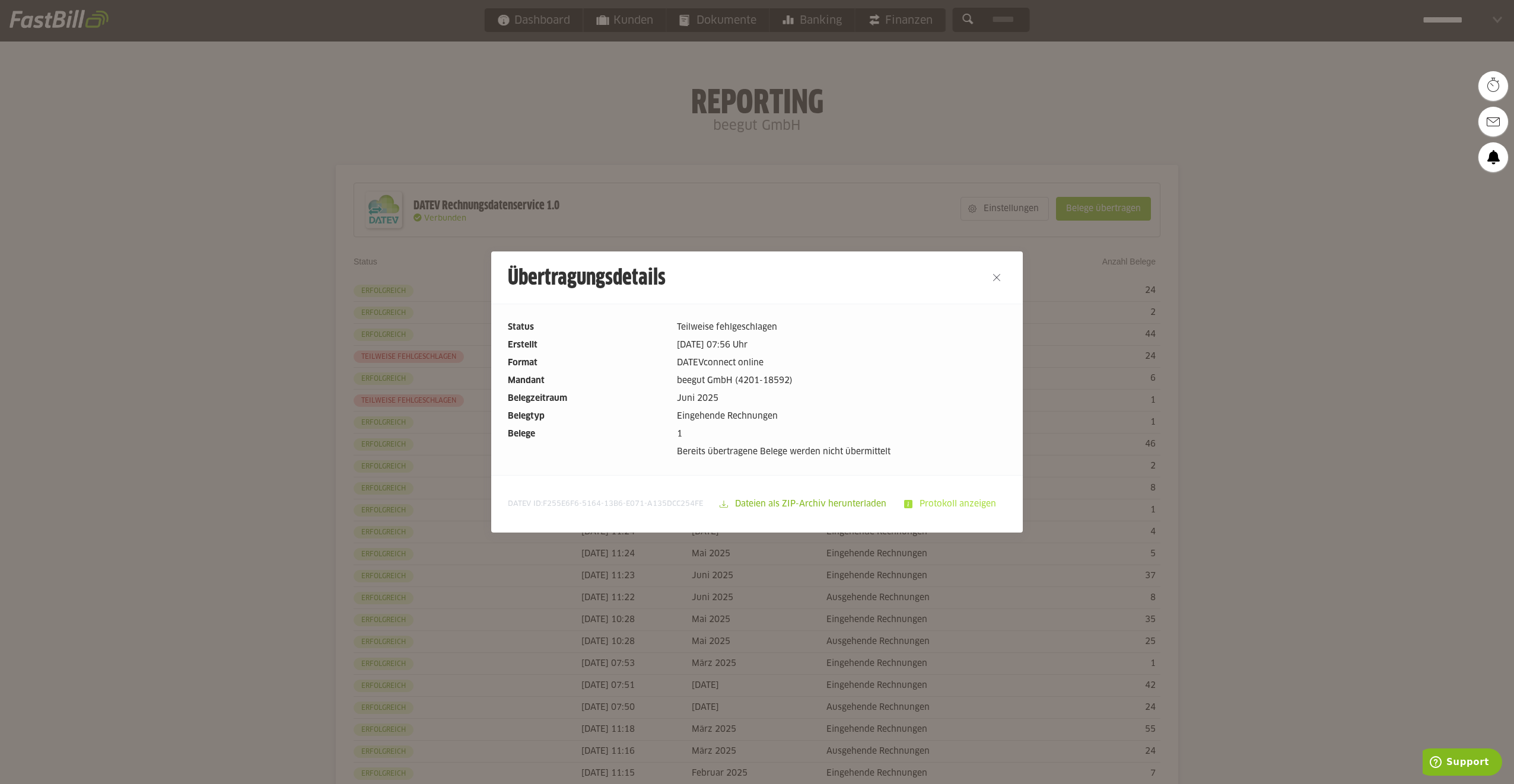
click at [949, 499] on slot "Protokoll anzeigen" at bounding box center [959, 504] width 93 height 22
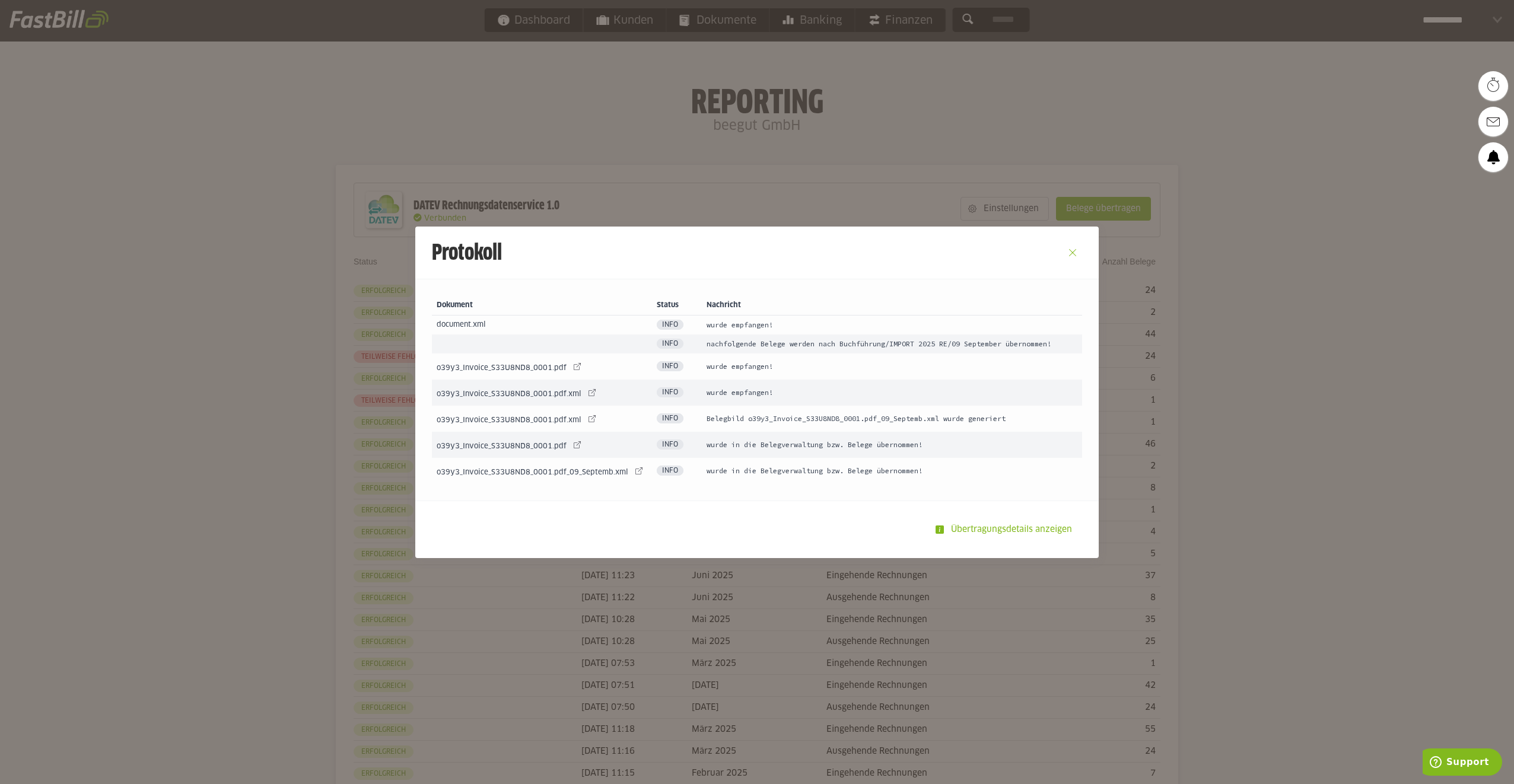
click at [1069, 250] on button "Close" at bounding box center [1072, 252] width 19 height 19
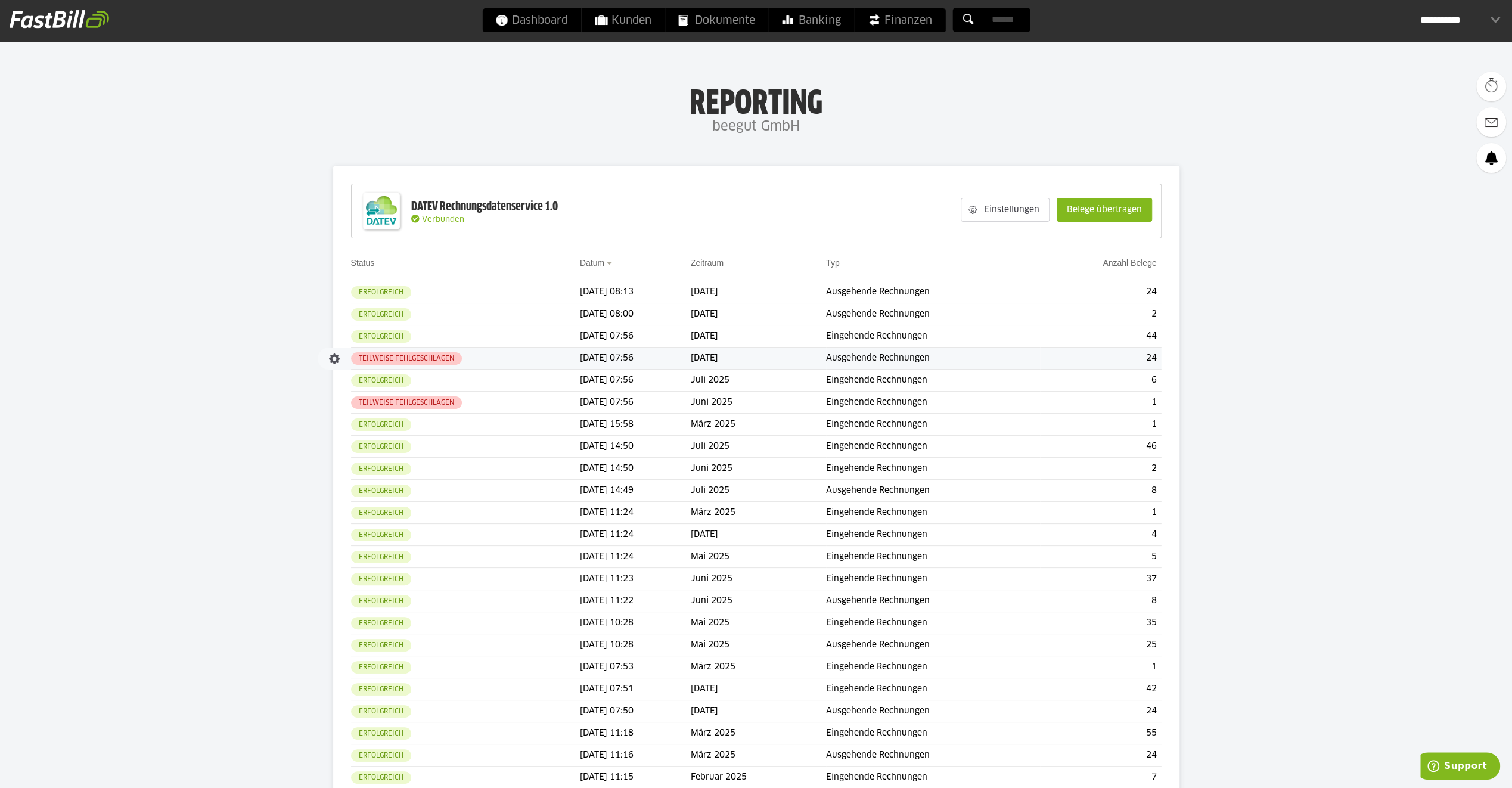
click at [0, 0] on slot "Teilweise fehlgeschlagen" at bounding box center [0, 0] width 0 height 0
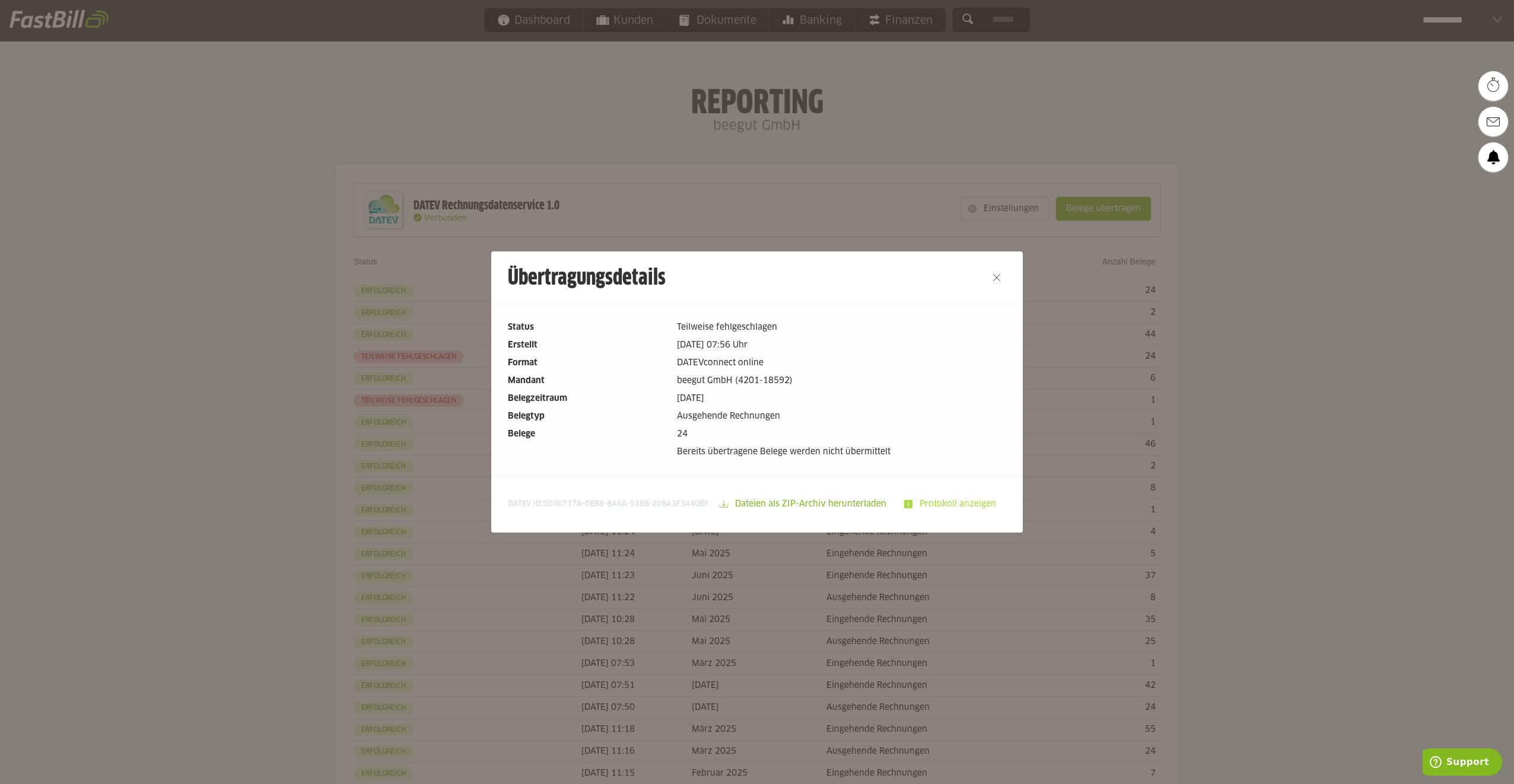
click at [930, 497] on slot "Protokoll anzeigen" at bounding box center [959, 504] width 93 height 22
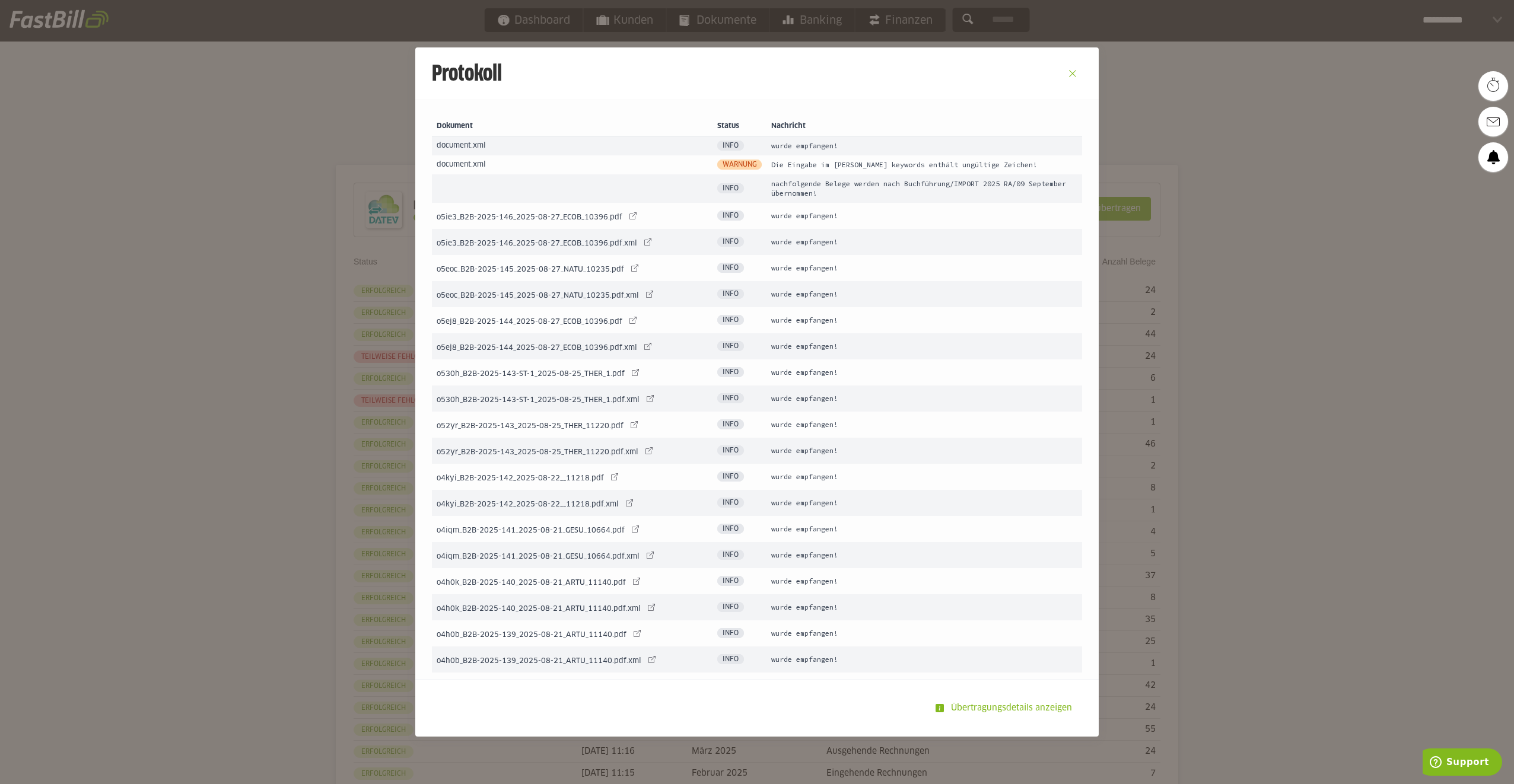
click at [1070, 71] on button "Close" at bounding box center [1072, 73] width 19 height 19
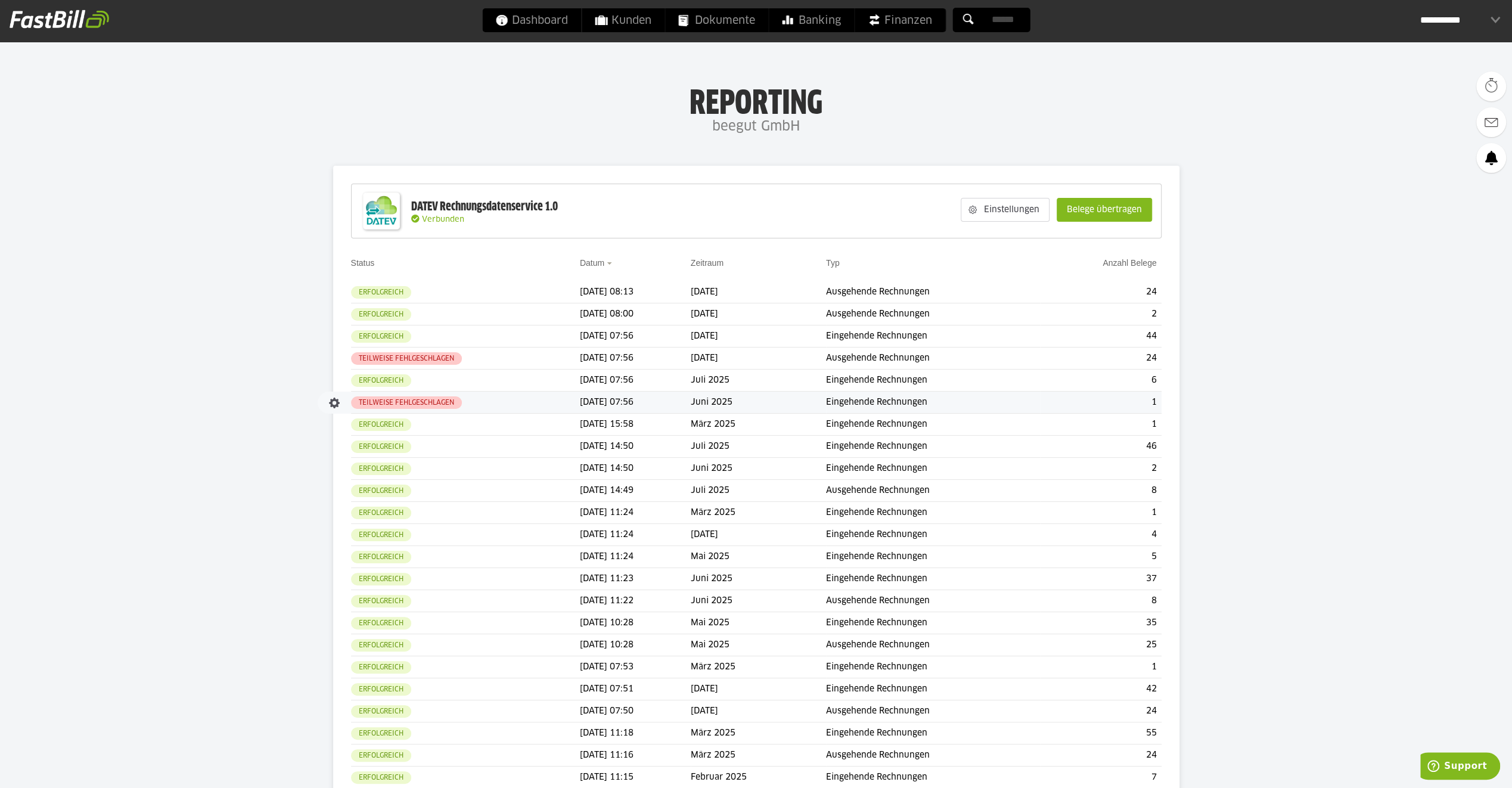
click at [437, 398] on td "Teilweise fehlgeschlagen" at bounding box center [466, 402] width 229 height 22
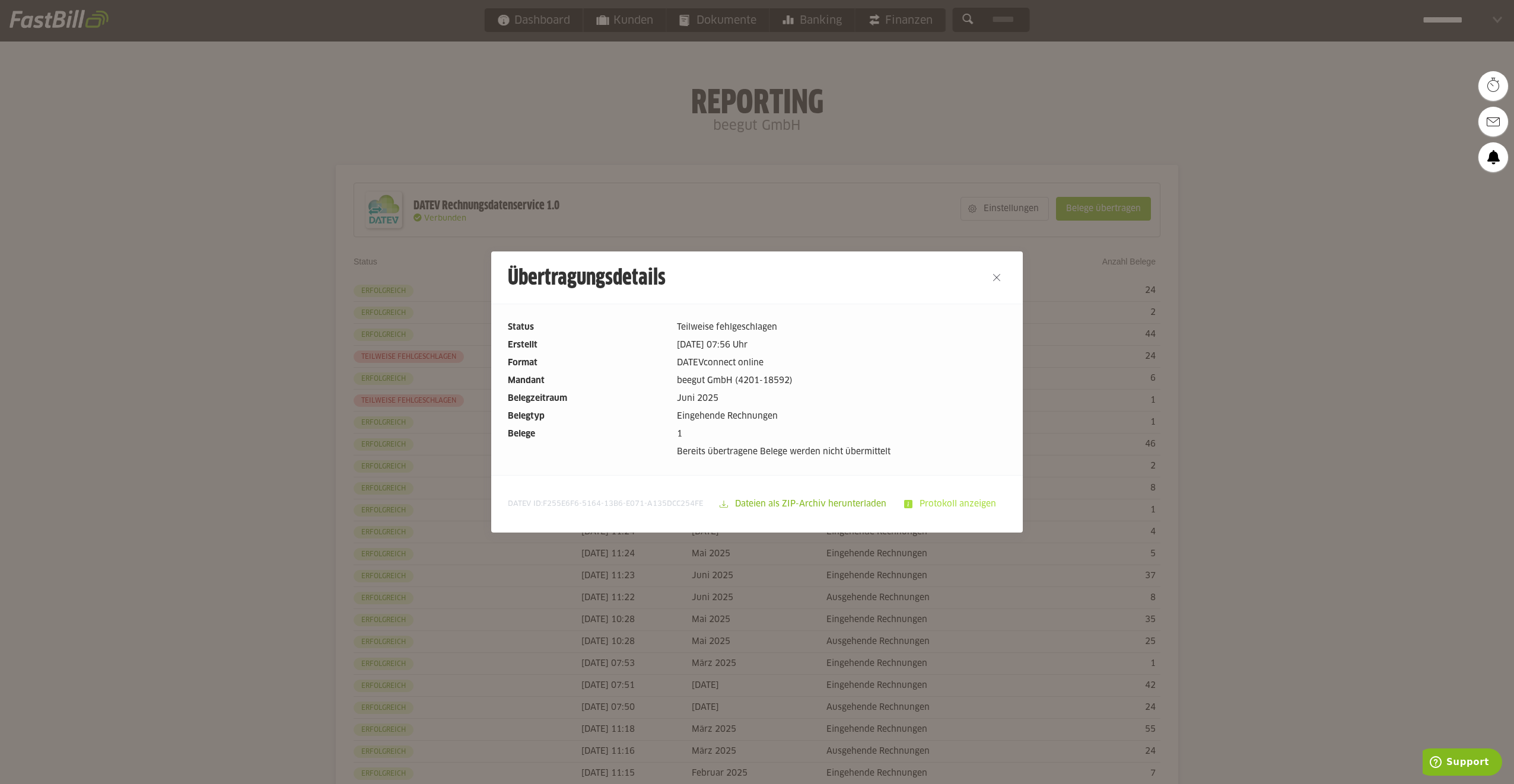
click at [929, 502] on slot "Protokoll anzeigen" at bounding box center [959, 504] width 93 height 22
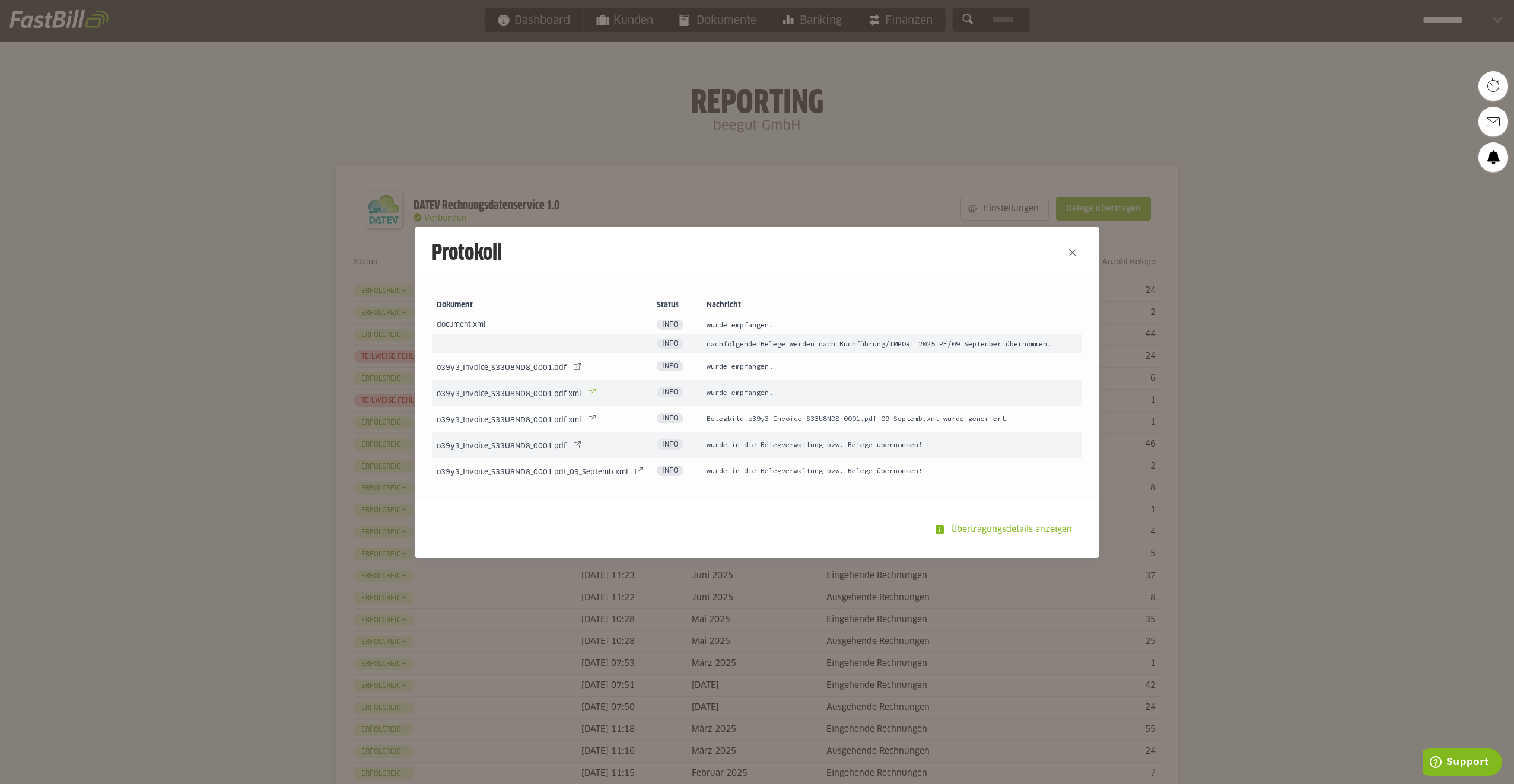
click at [584, 387] on link at bounding box center [592, 393] width 17 height 17
click at [1069, 248] on button "Close" at bounding box center [1072, 252] width 19 height 19
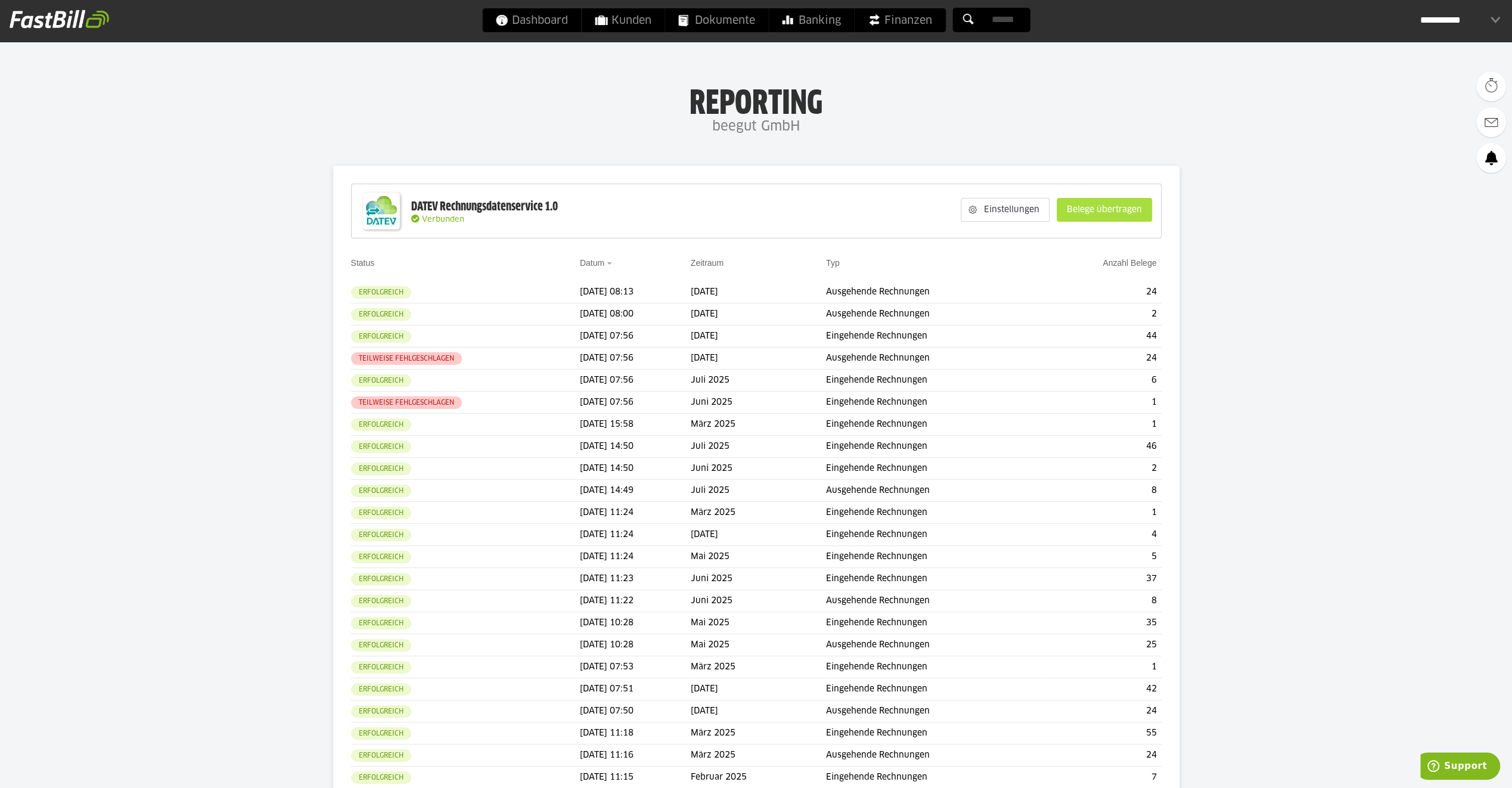
click at [1084, 210] on slot "Belege übertragen" at bounding box center [1104, 210] width 94 height 22
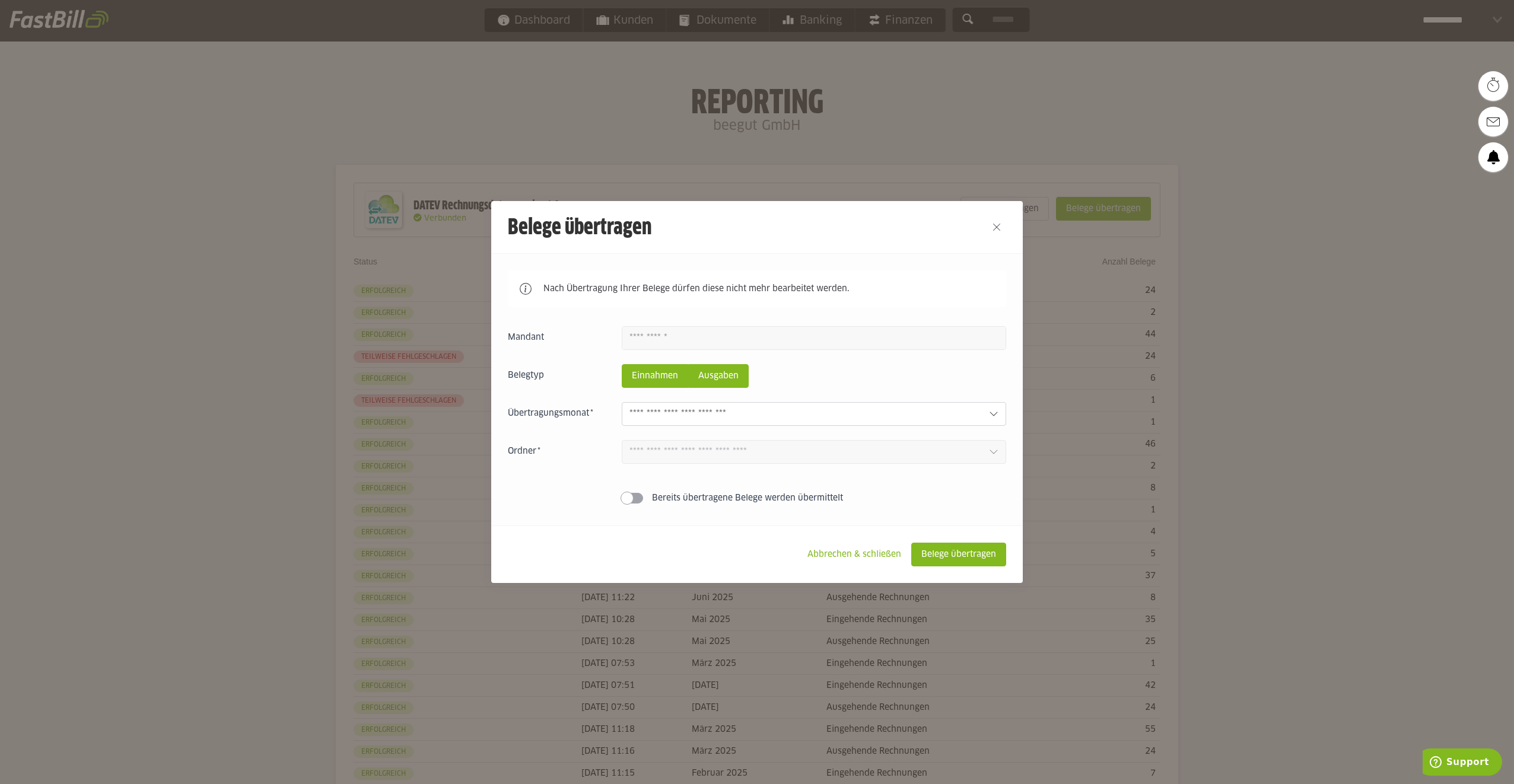
click at [728, 374] on slot "Ausgaben" at bounding box center [718, 375] width 59 height 22
click at [716, 410] on input "text" at bounding box center [804, 414] width 350 height 13
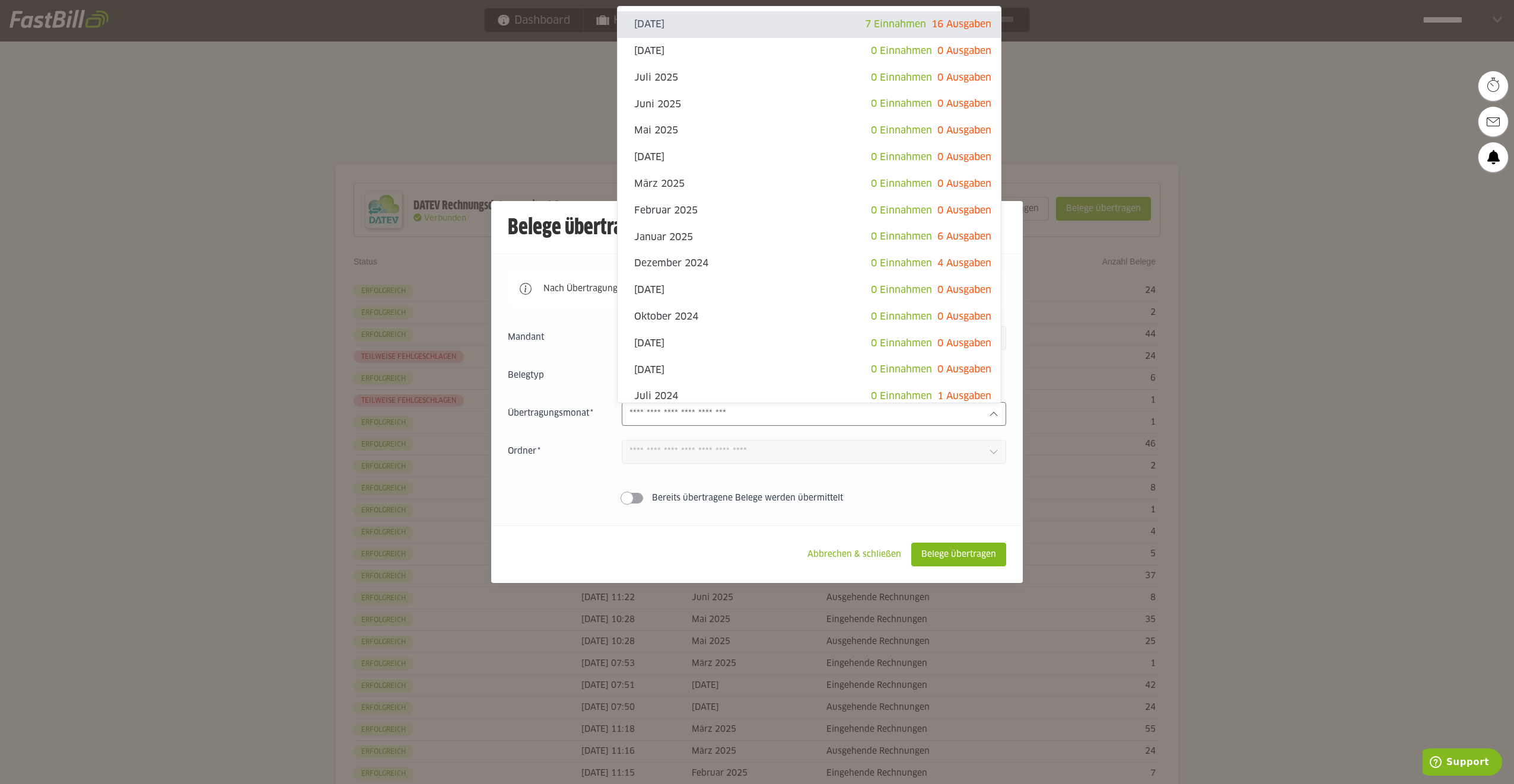
click at [1077, 86] on div at bounding box center [757, 392] width 1514 height 784
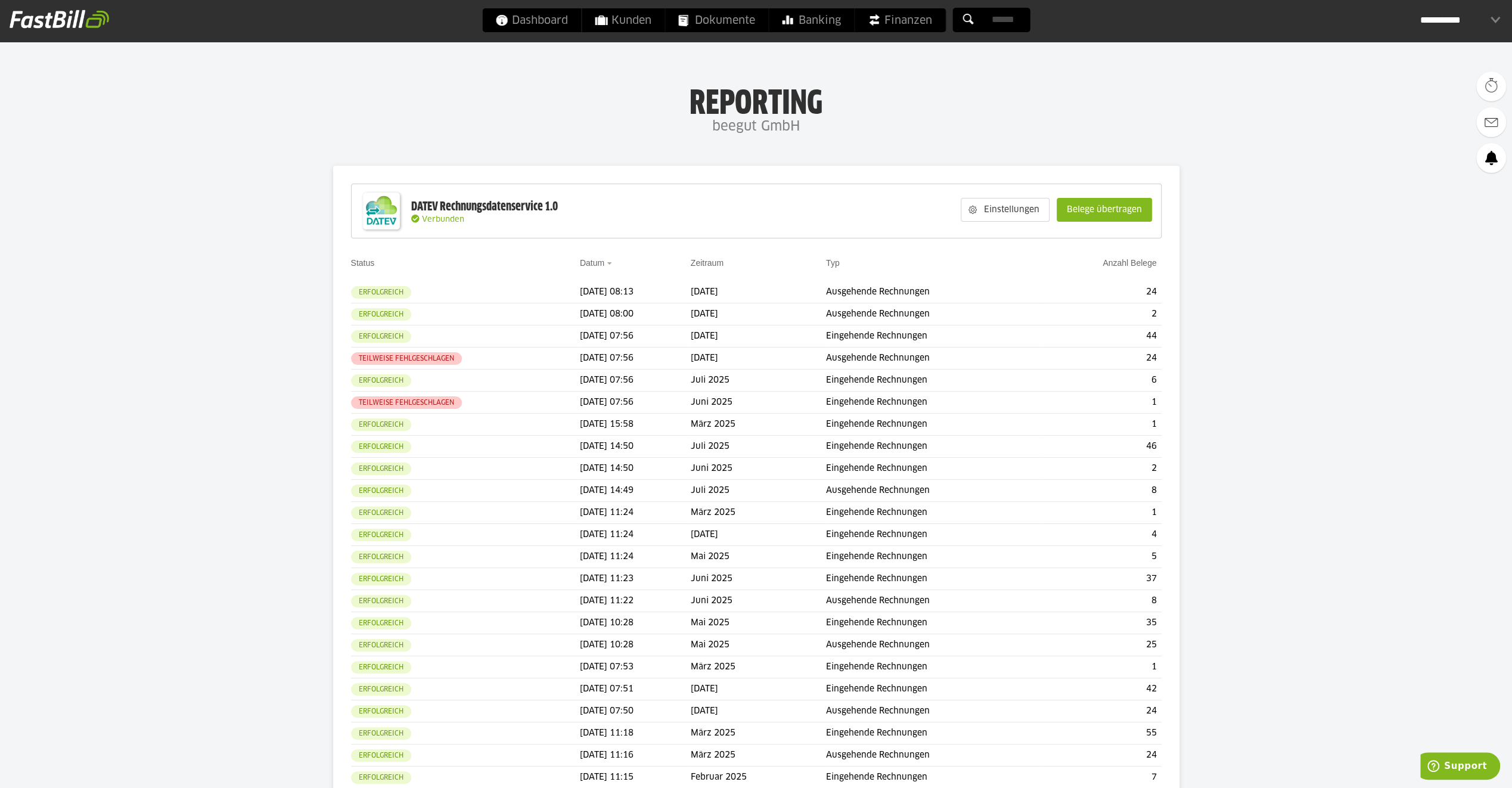
click at [1479, 28] on div "**********" at bounding box center [1461, 20] width 80 height 24
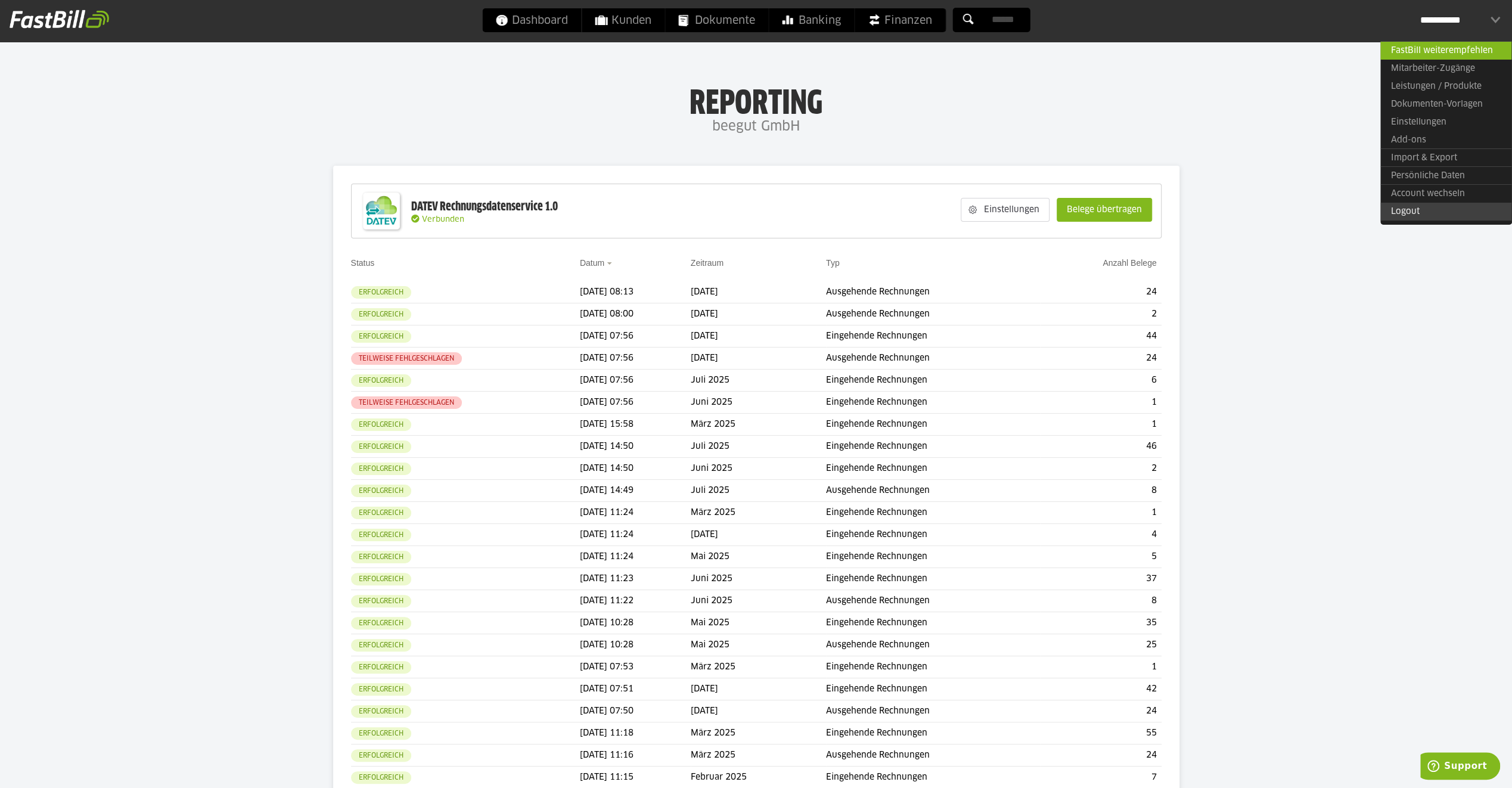
click at [1418, 208] on link "Logout" at bounding box center [1446, 212] width 131 height 18
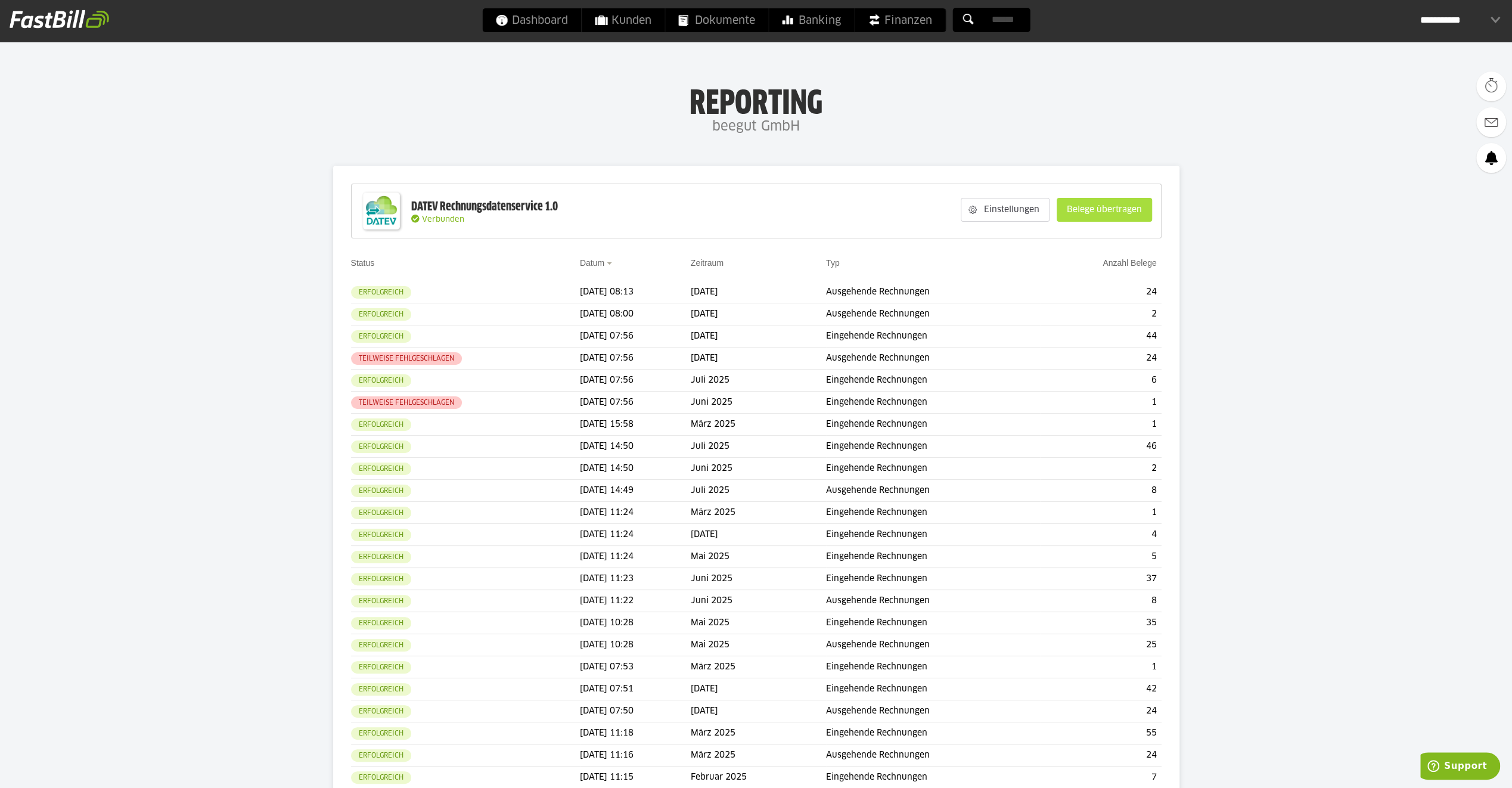
click at [1110, 212] on slot "Belege übertragen" at bounding box center [1104, 210] width 94 height 22
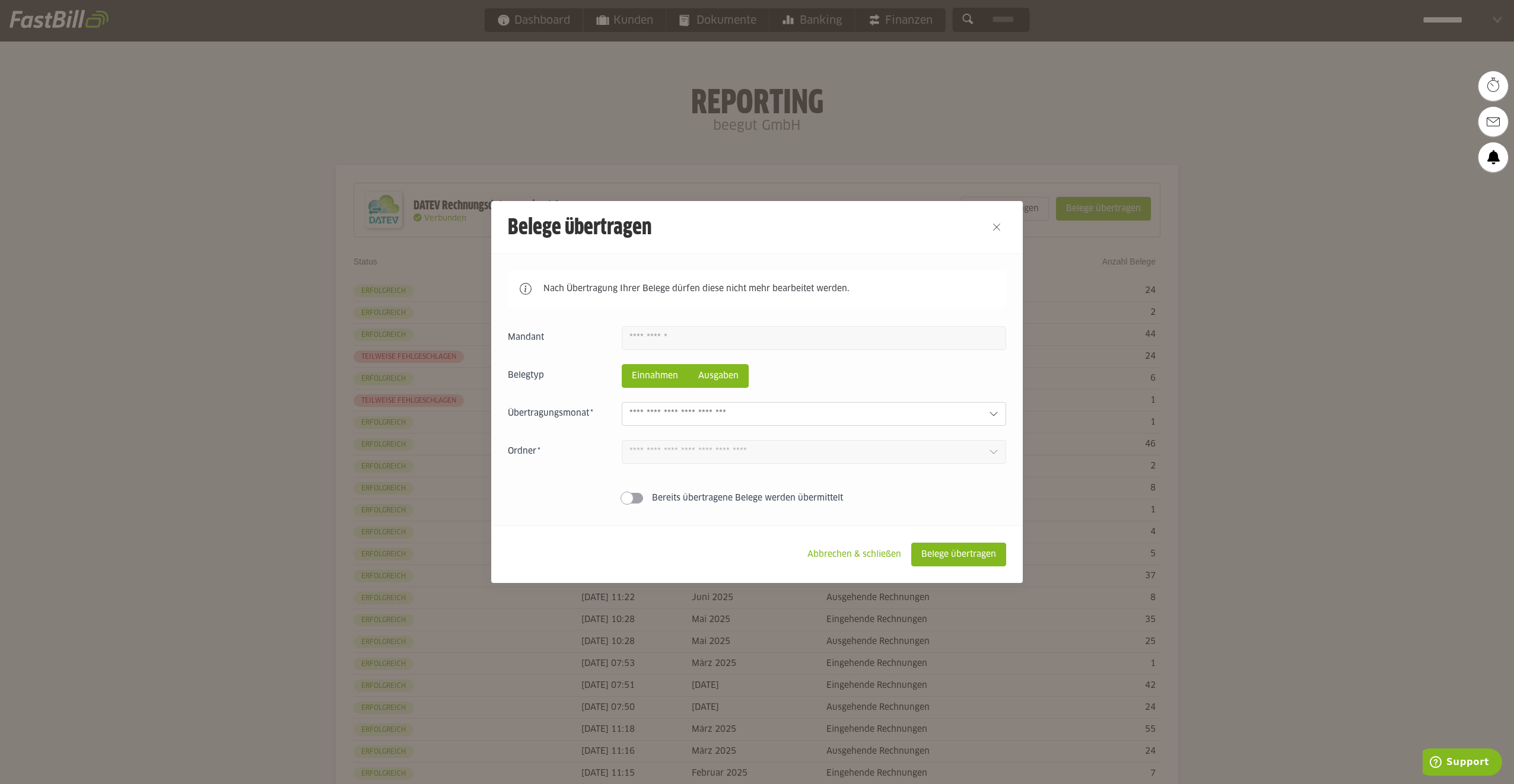
click at [731, 381] on slot "Ausgaben" at bounding box center [718, 375] width 59 height 22
click at [730, 416] on input "text" at bounding box center [804, 414] width 350 height 13
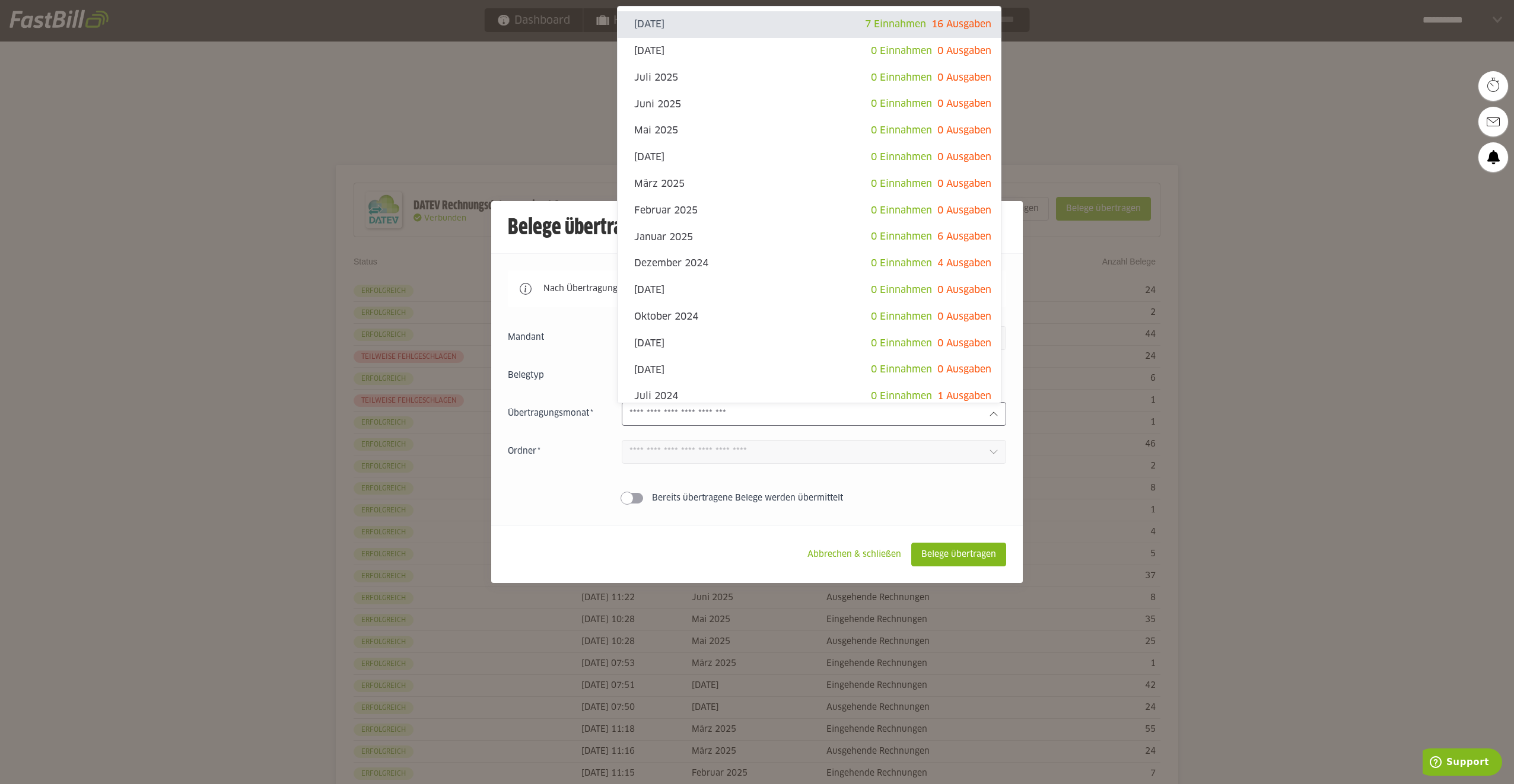
click at [299, 123] on div at bounding box center [757, 392] width 1514 height 784
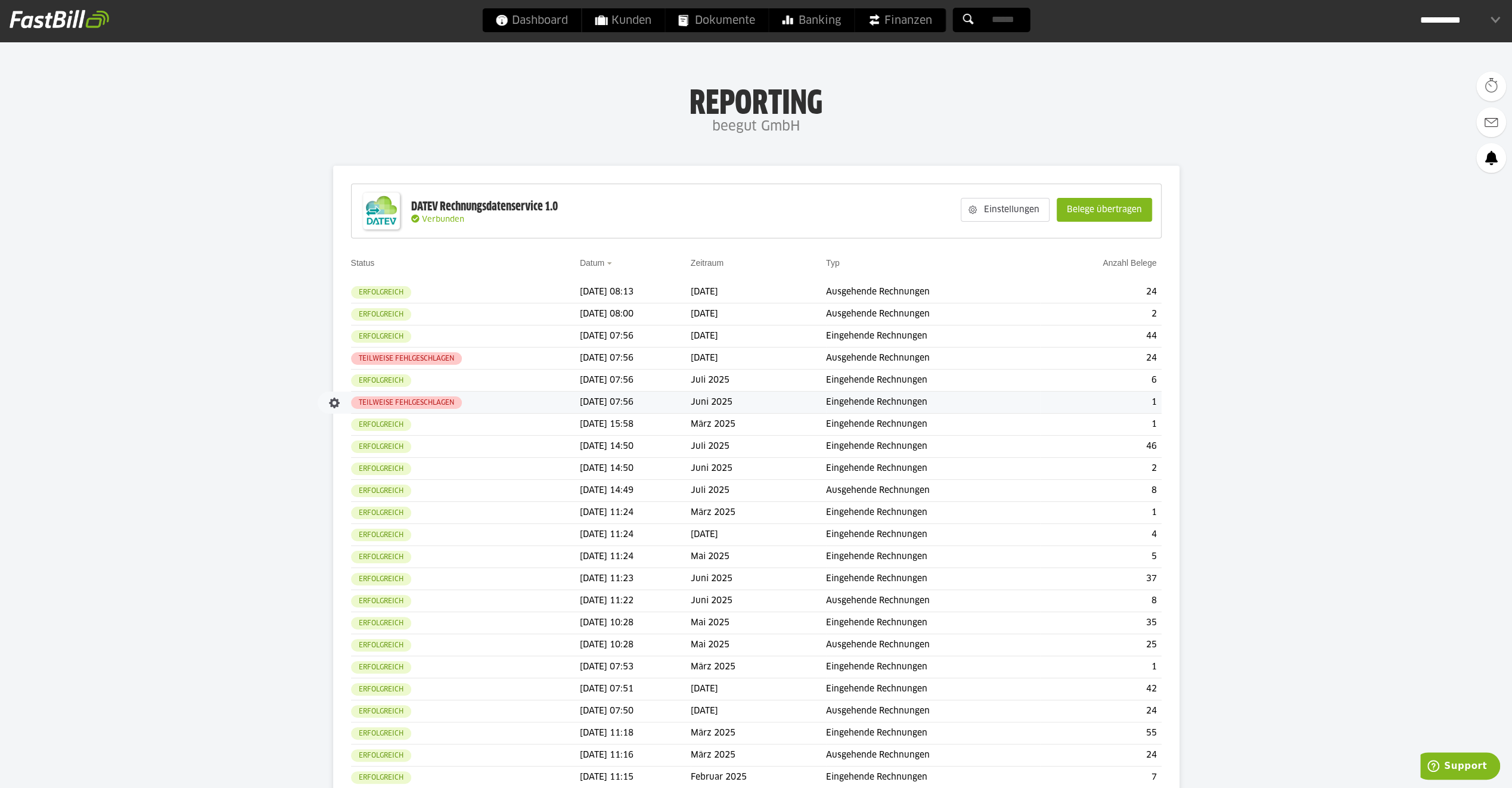
click at [0, 0] on slot "Teilweise fehlgeschlagen" at bounding box center [0, 0] width 0 height 0
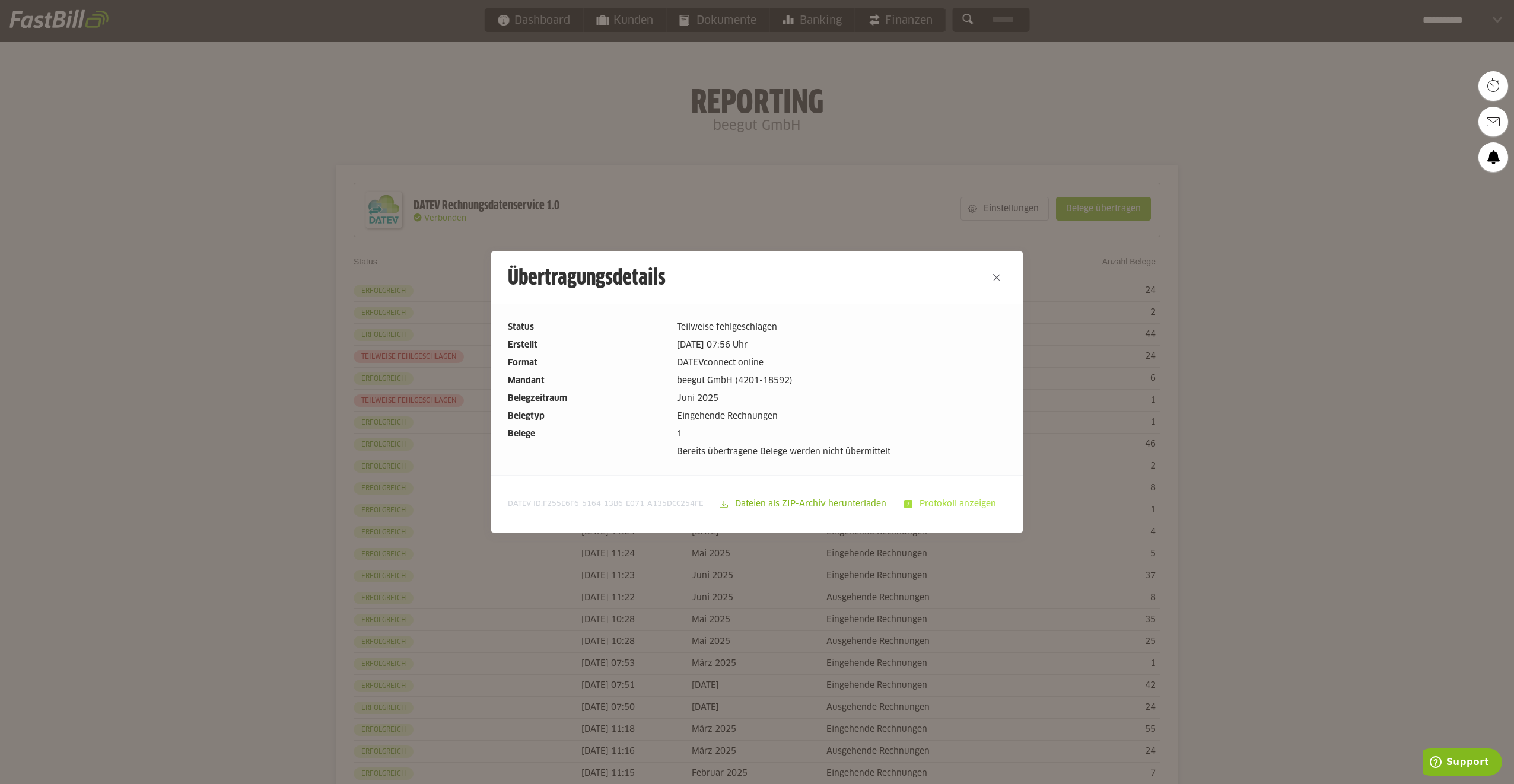
click at [956, 513] on slot "Protokoll anzeigen" at bounding box center [959, 504] width 93 height 22
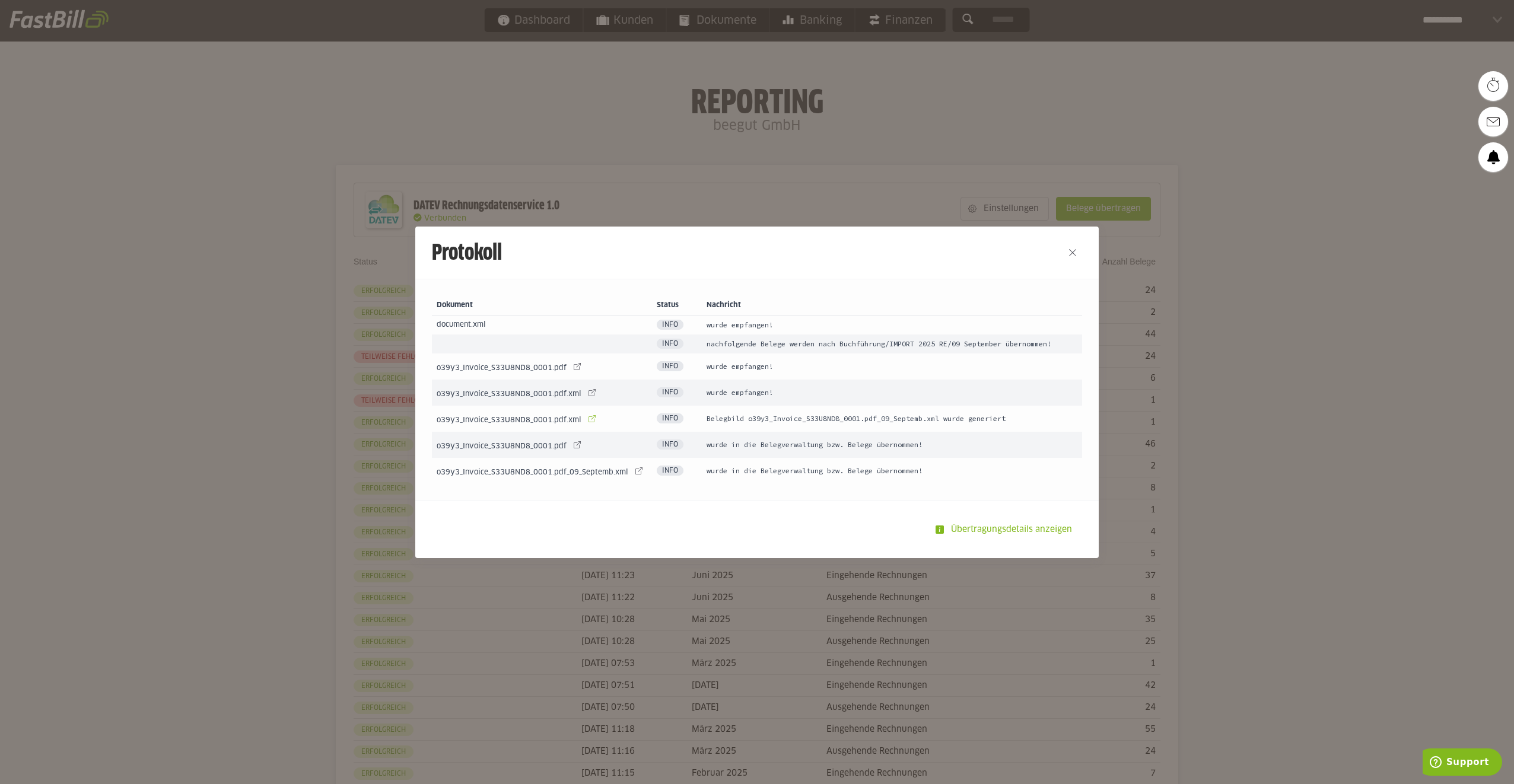
click at [584, 416] on link at bounding box center [592, 419] width 17 height 17
click at [1076, 261] on button "Close" at bounding box center [1072, 252] width 19 height 19
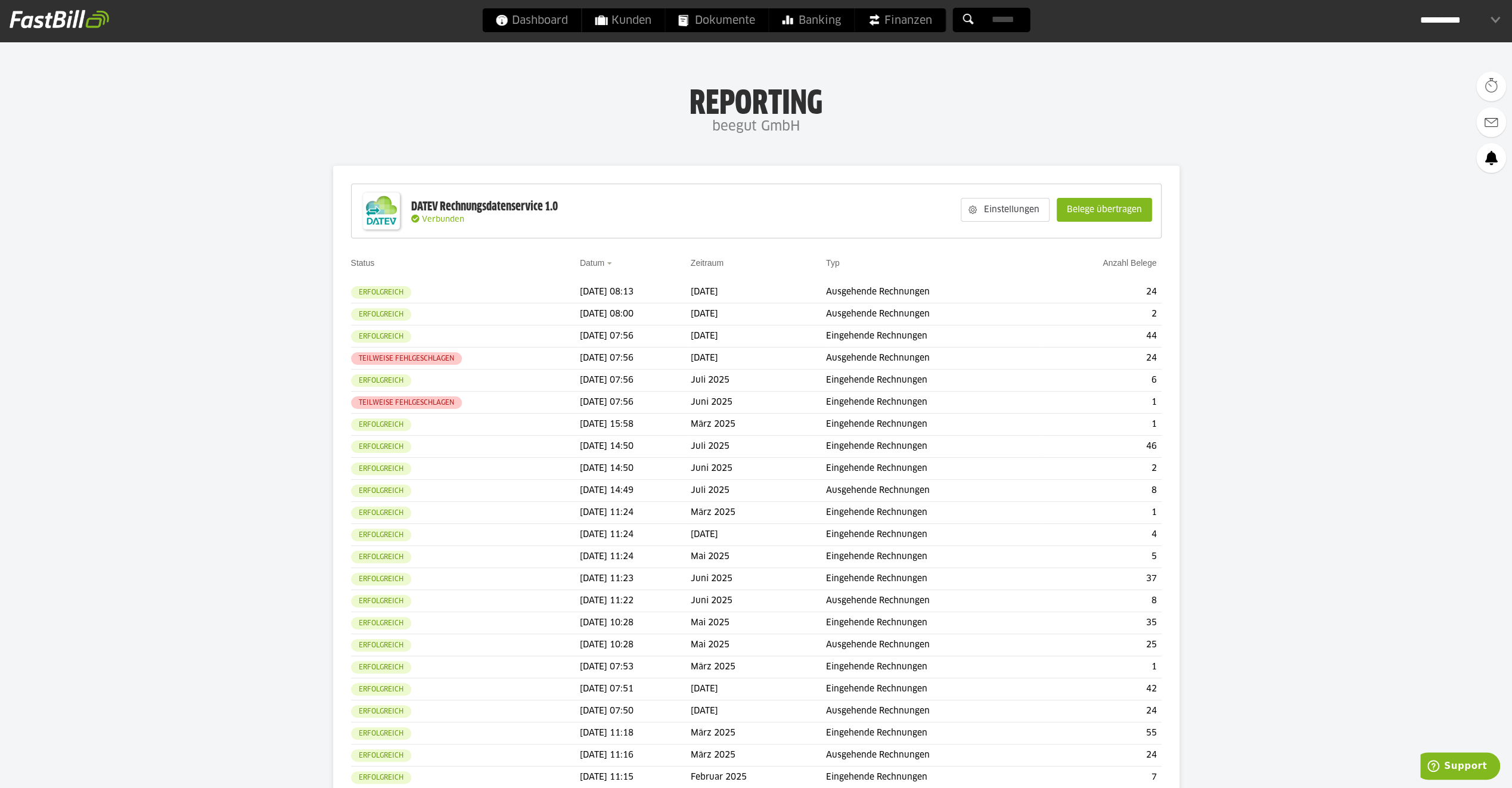
click at [201, 131] on h4 "beegut GmbH" at bounding box center [756, 127] width 1512 height 24
click at [622, 384] on td "[DATE] 07:56" at bounding box center [635, 380] width 111 height 22
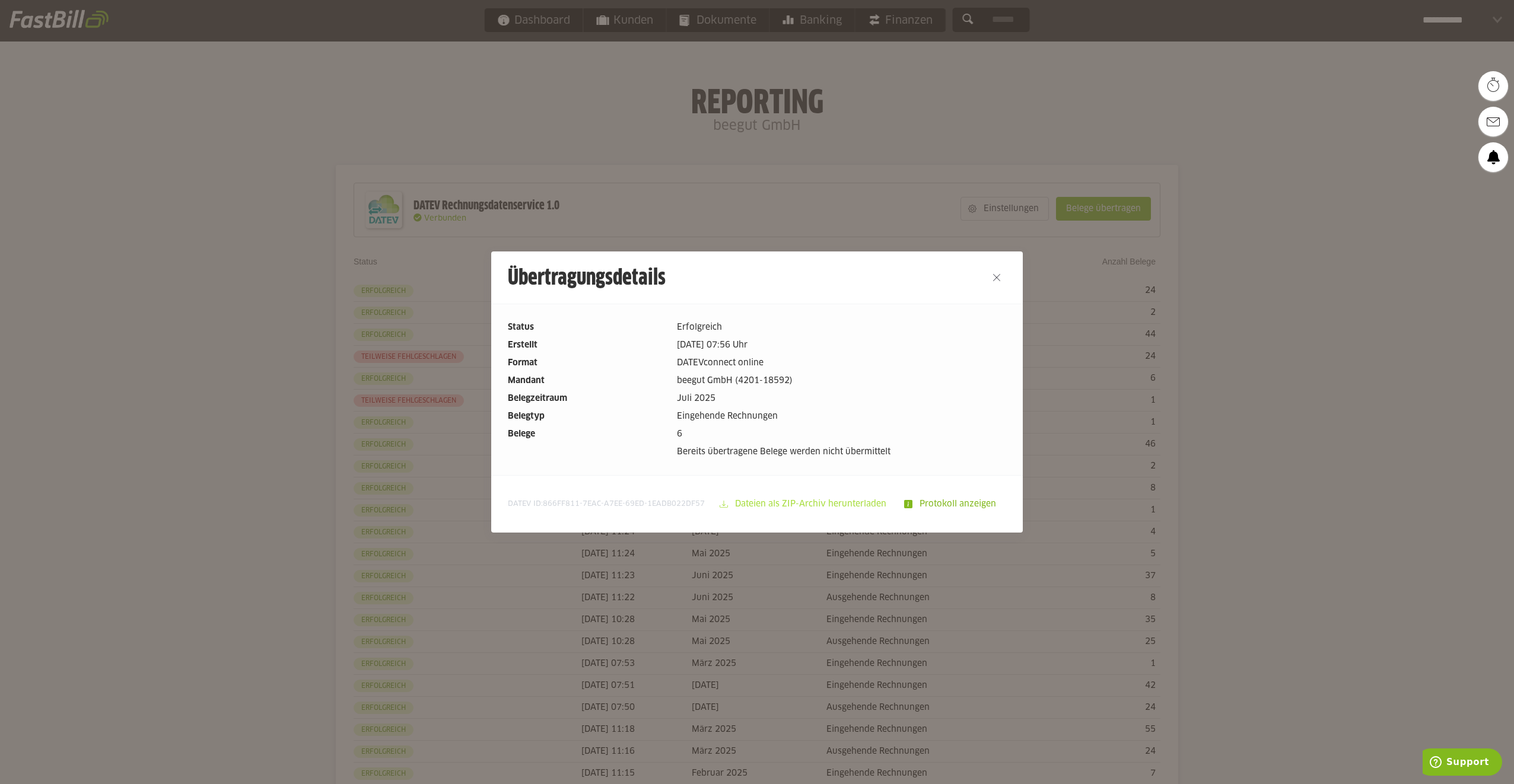
click at [821, 500] on slot "Dateien als ZIP-Archiv herunterladen" at bounding box center [812, 504] width 168 height 22
click at [992, 284] on button "Close" at bounding box center [996, 277] width 19 height 19
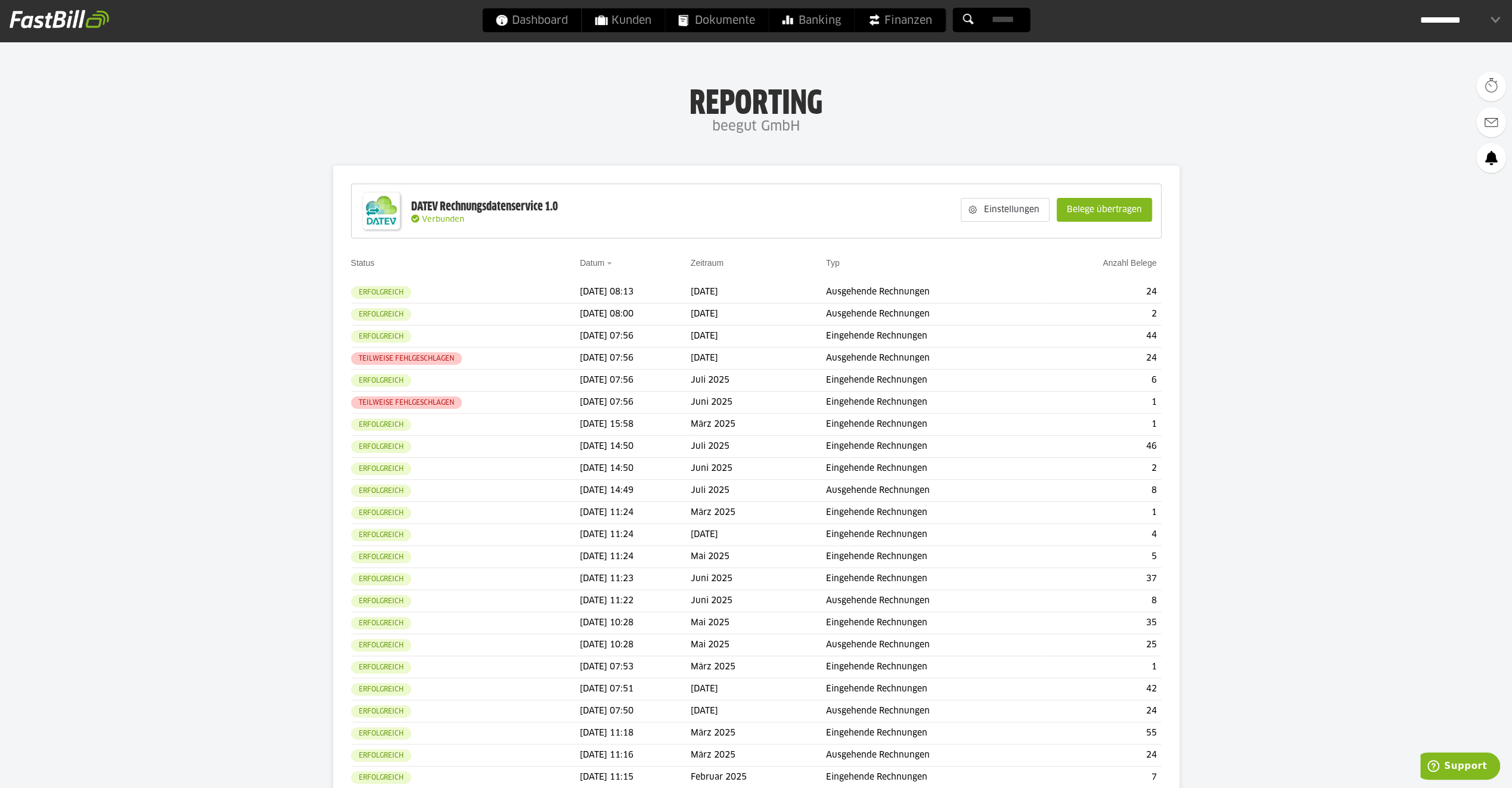
click at [248, 130] on h4 "beegut GmbH" at bounding box center [756, 127] width 1512 height 24
click at [473, 397] on td "Teilweise fehlgeschlagen" at bounding box center [466, 402] width 229 height 22
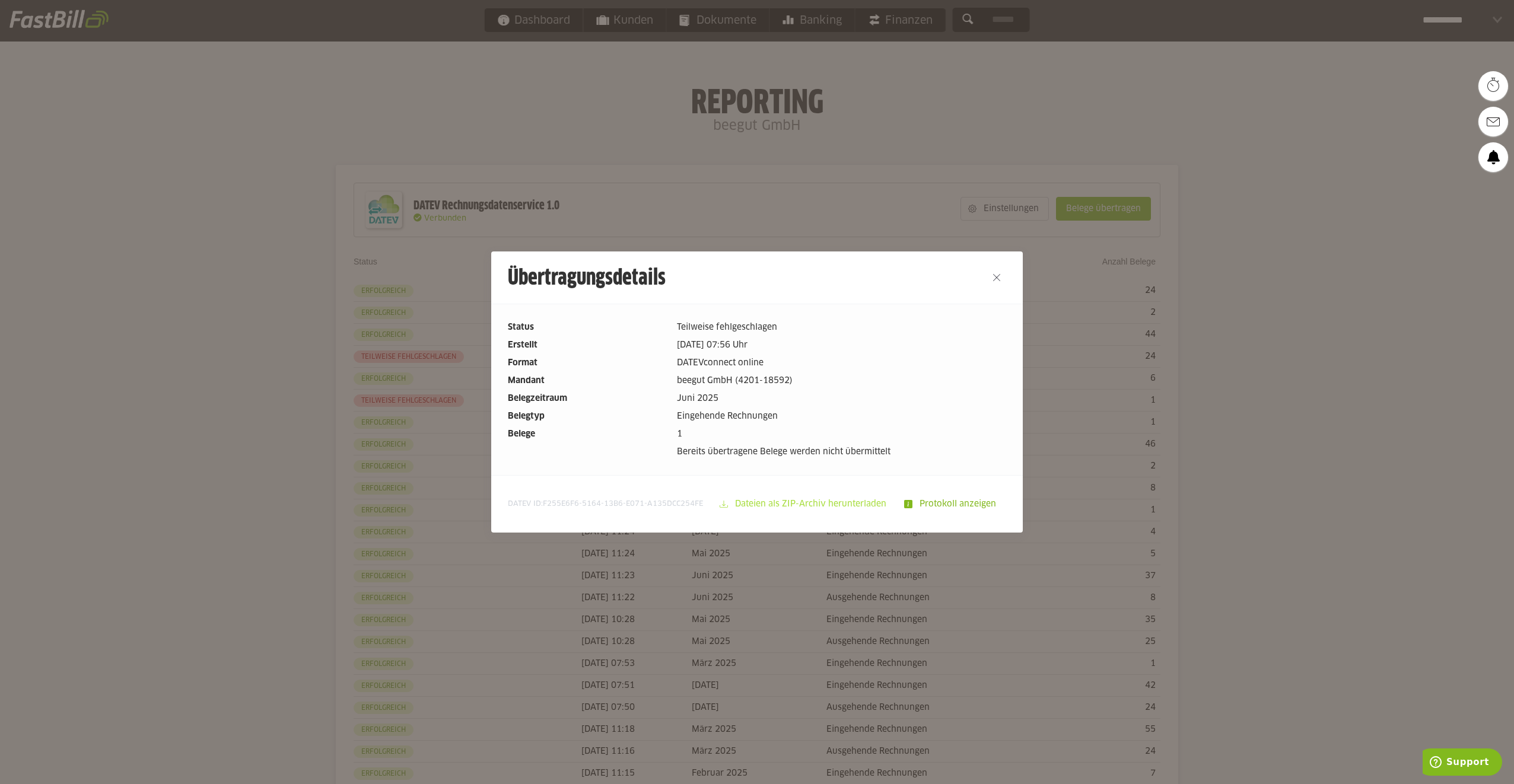
click at [824, 500] on slot "Dateien als ZIP-Archiv herunterladen" at bounding box center [812, 504] width 168 height 22
click at [991, 275] on button "Close" at bounding box center [996, 277] width 19 height 19
